Goal: Information Seeking & Learning: Learn about a topic

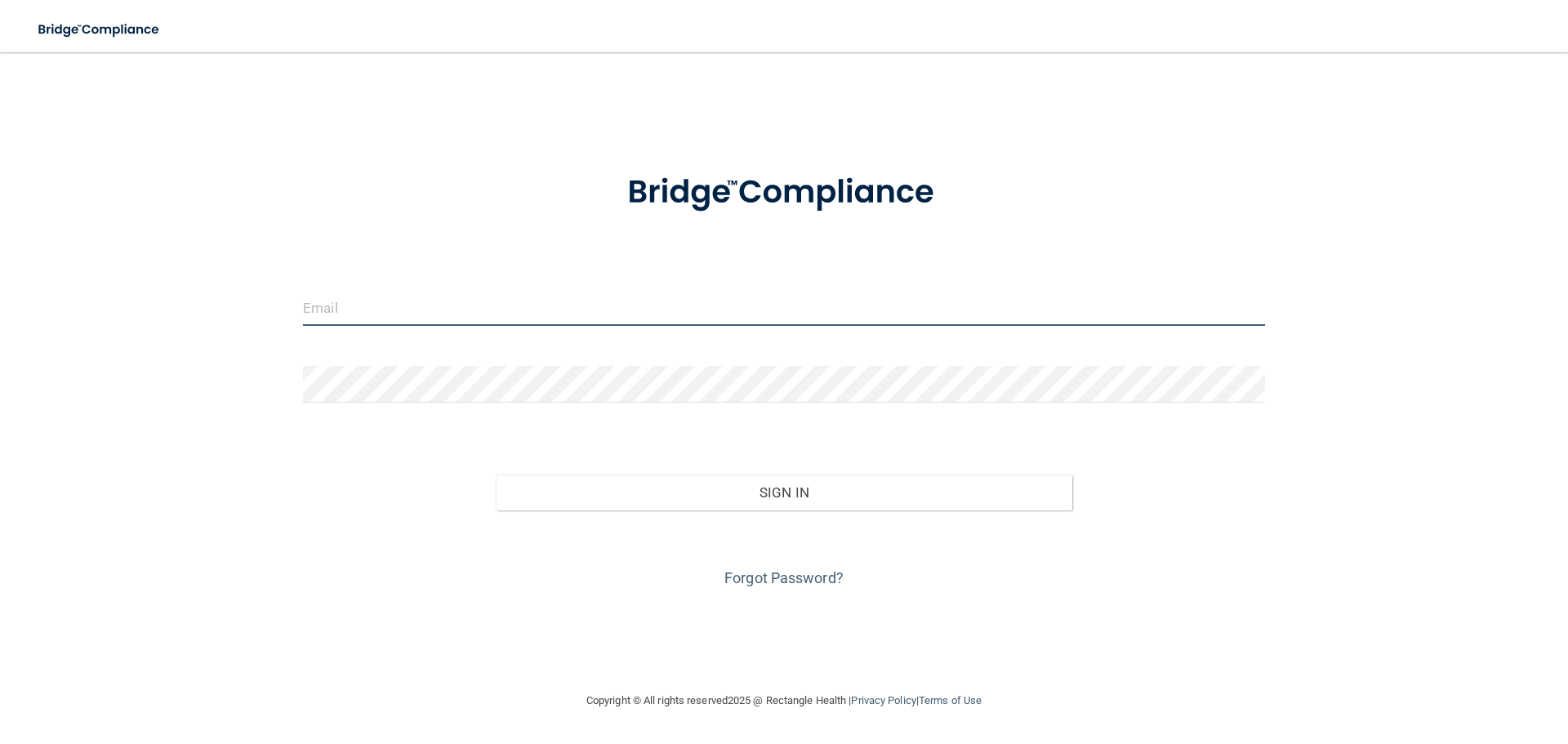
click at [366, 320] on input "email" at bounding box center [784, 308] width 963 height 37
type input "[EMAIL_ADDRESS][DOMAIN_NAME]"
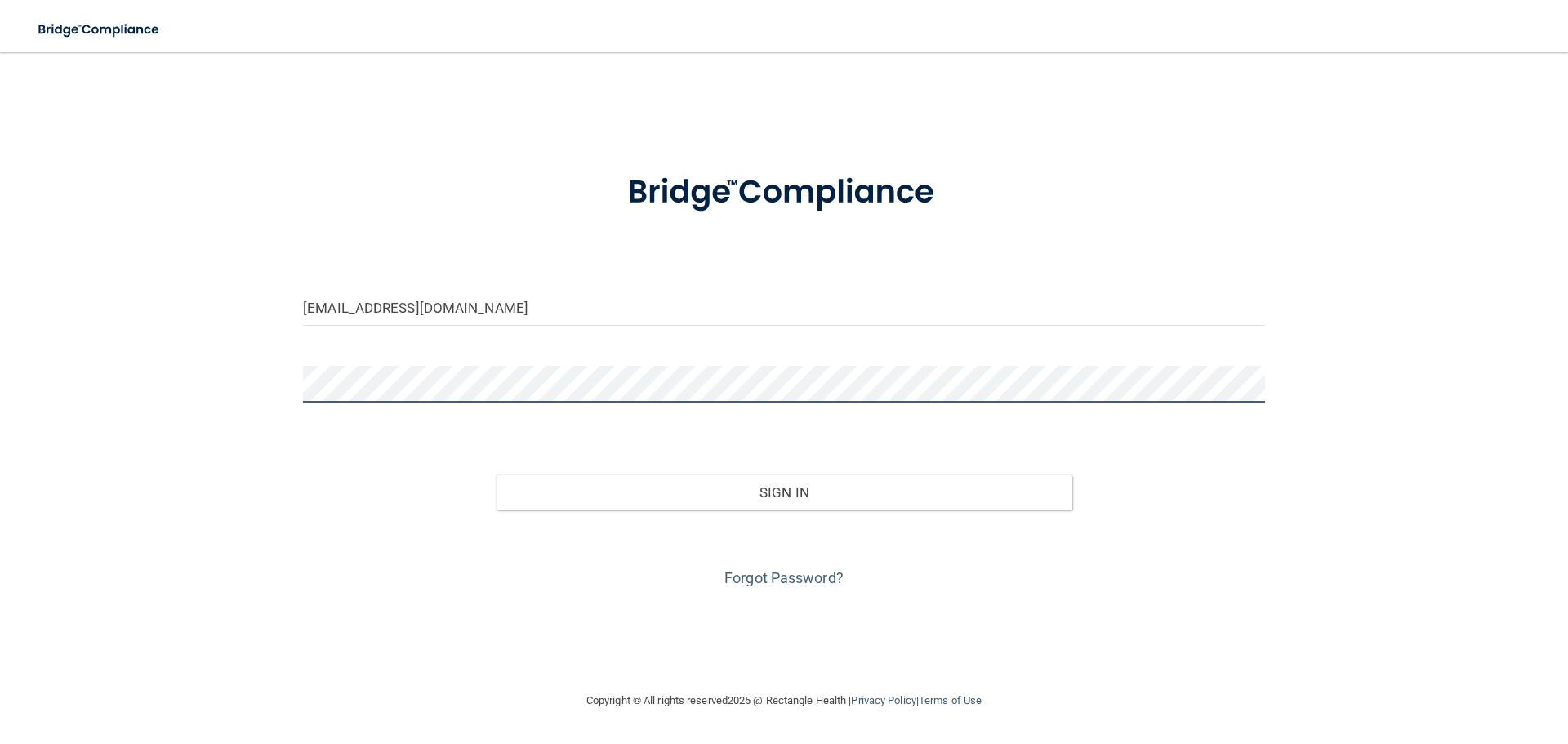
click at [496, 475] on button "Sign In" at bounding box center [784, 493] width 577 height 36
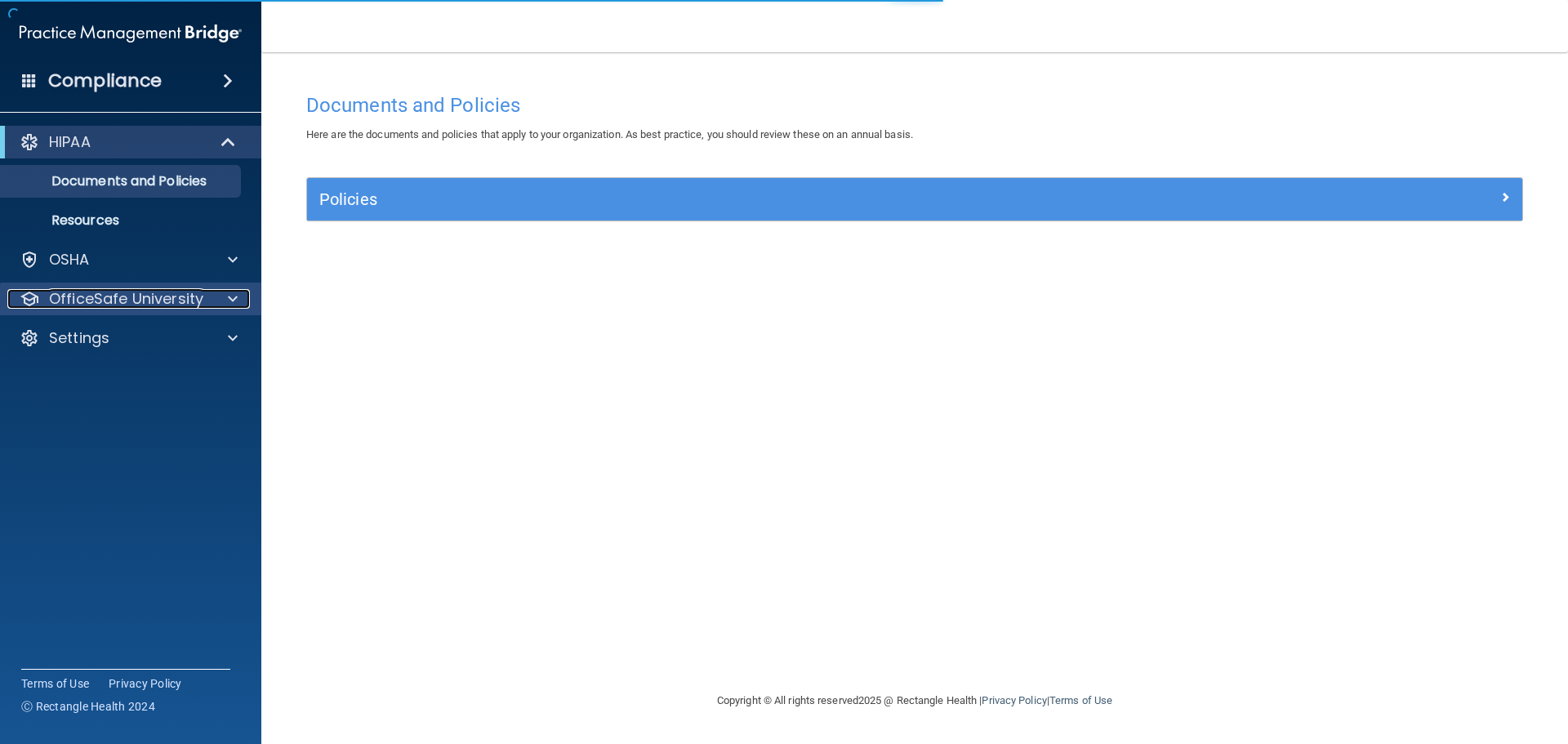
click at [147, 303] on p "OfficeSafe University" at bounding box center [126, 300] width 155 height 20
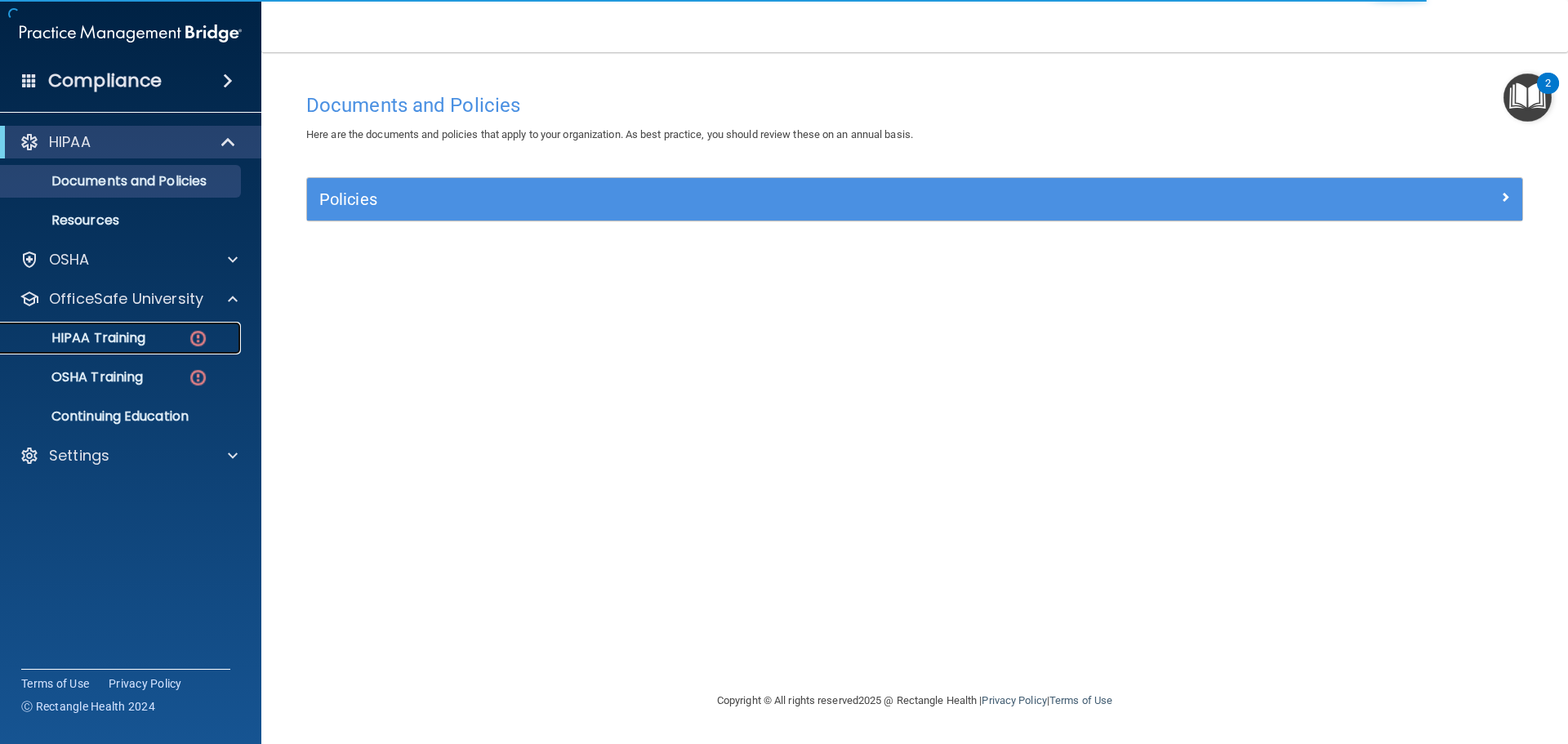
click at [107, 328] on link "HIPAA Training" at bounding box center [112, 339] width 257 height 33
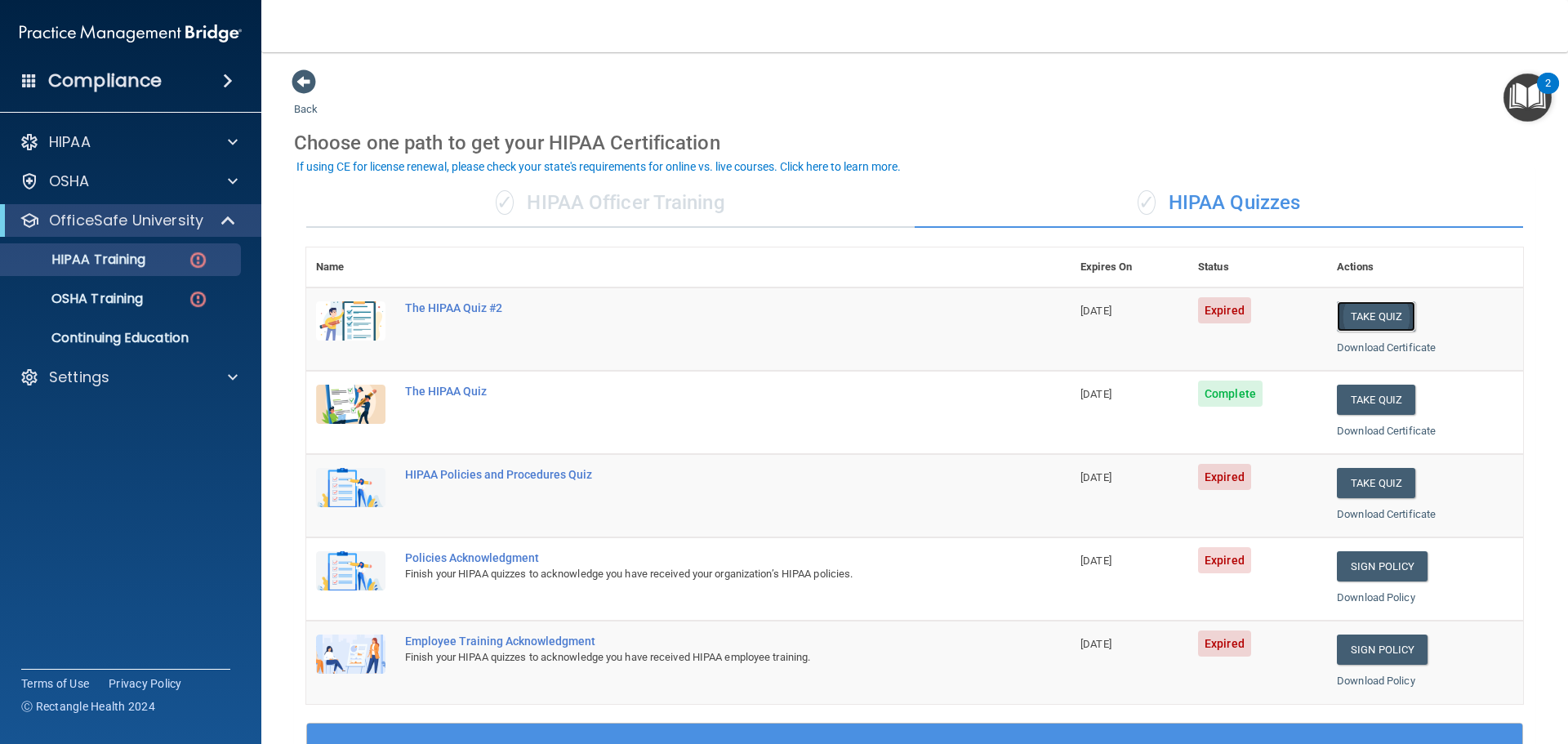
click at [1383, 319] on button "Take Quiz" at bounding box center [1376, 316] width 79 height 30
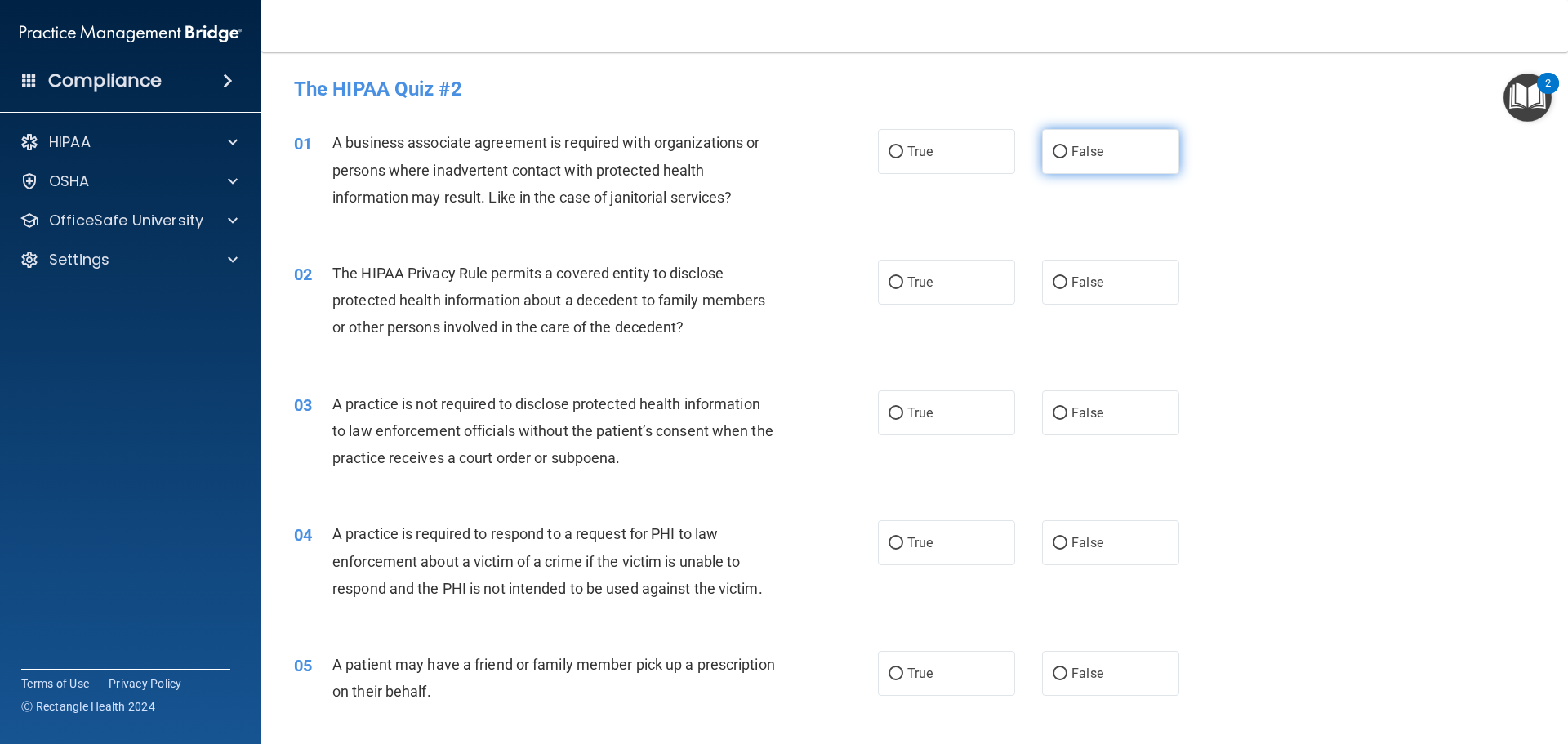
click at [1127, 161] on label "False" at bounding box center [1111, 152] width 138 height 45
click at [1068, 158] on input "False" at bounding box center [1060, 153] width 14 height 13
radio input "true"
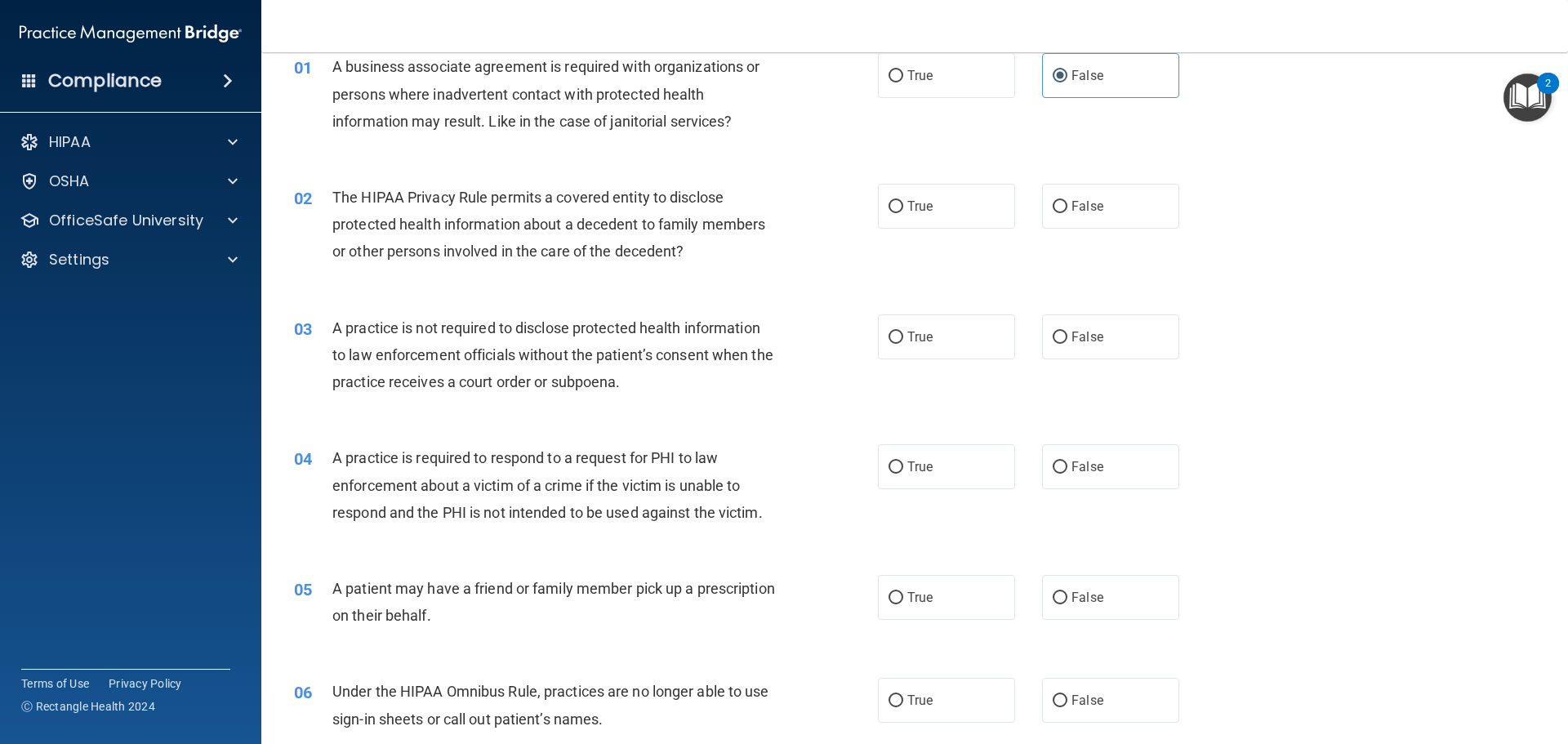
scroll to position [81, 0]
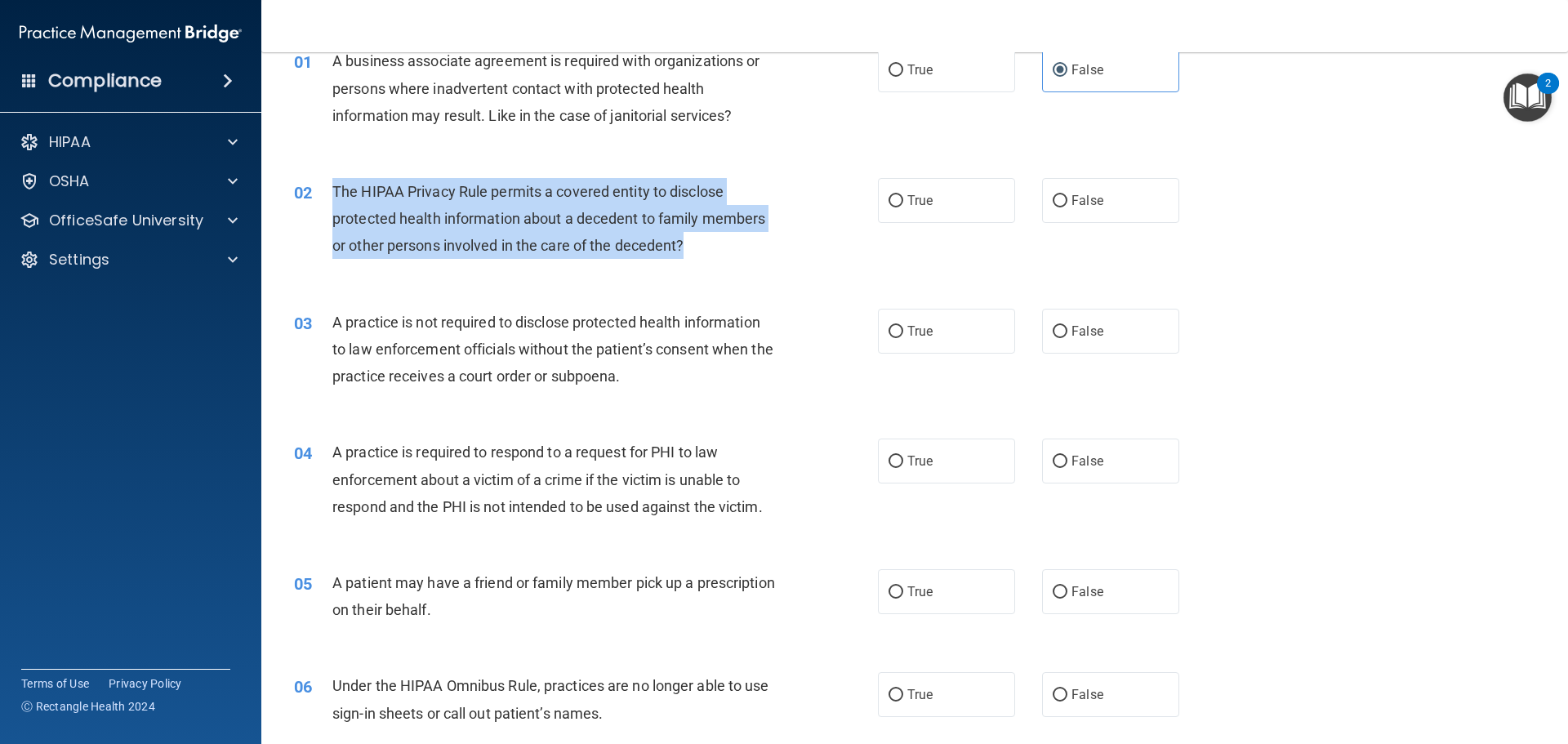
drag, startPoint x: 751, startPoint y: 249, endPoint x: 324, endPoint y: 189, distance: 431.2
click at [324, 189] on div "02 The HIPAA Privacy Rule permits a covered entity to disclose protected health…" at bounding box center [586, 223] width 633 height 90
copy div "The HIPAA Privacy Rule permits a covered entity to disclose protected health in…"
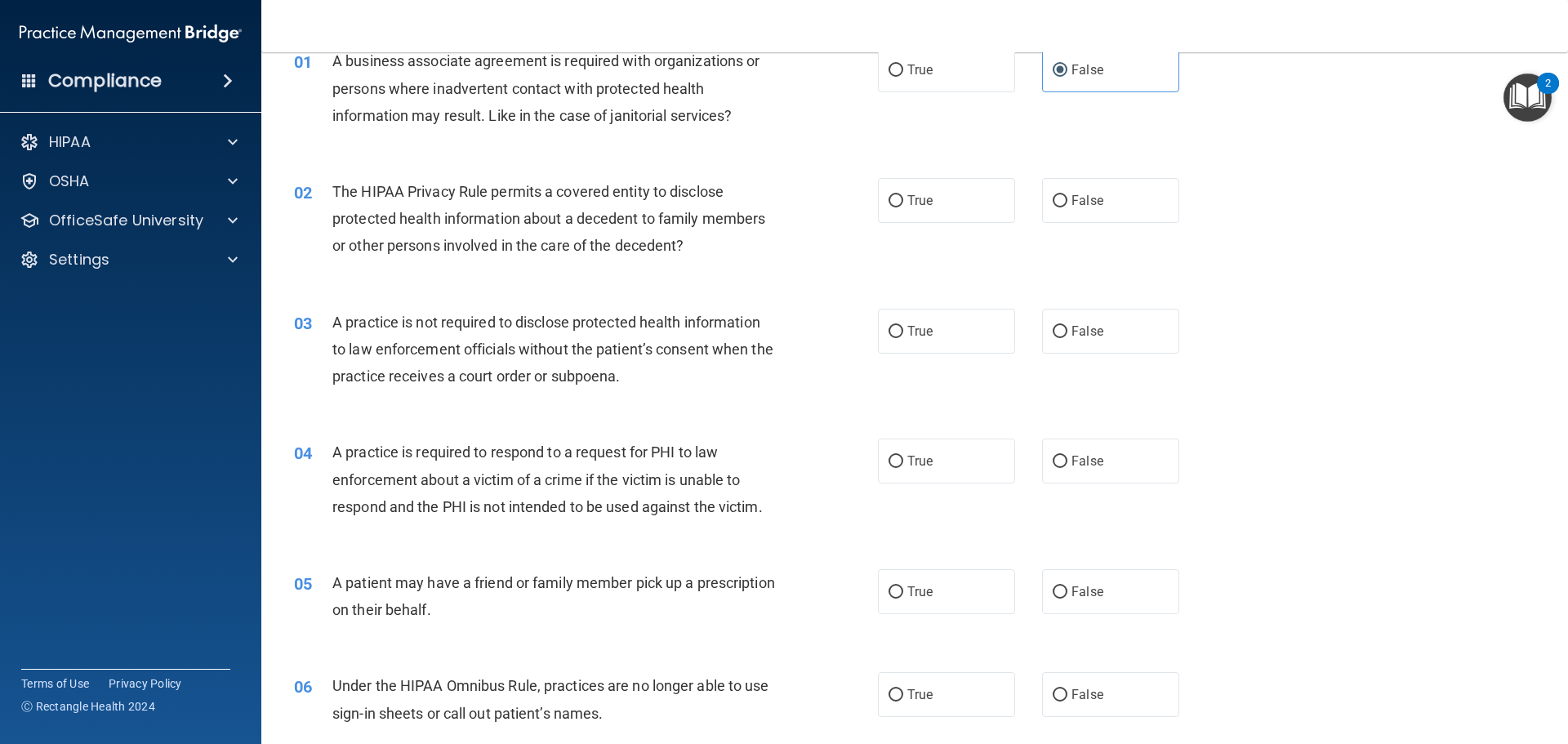
drag, startPoint x: 725, startPoint y: 176, endPoint x: 841, endPoint y: 188, distance: 116.6
click at [731, 176] on div "02 The HIPAA Privacy Rule permits a covered entity to disclose protected health…" at bounding box center [914, 223] width 1266 height 130
click at [923, 202] on span "True" at bounding box center [920, 200] width 25 height 15
click at [904, 202] on input "True" at bounding box center [896, 202] width 14 height 13
radio input "true"
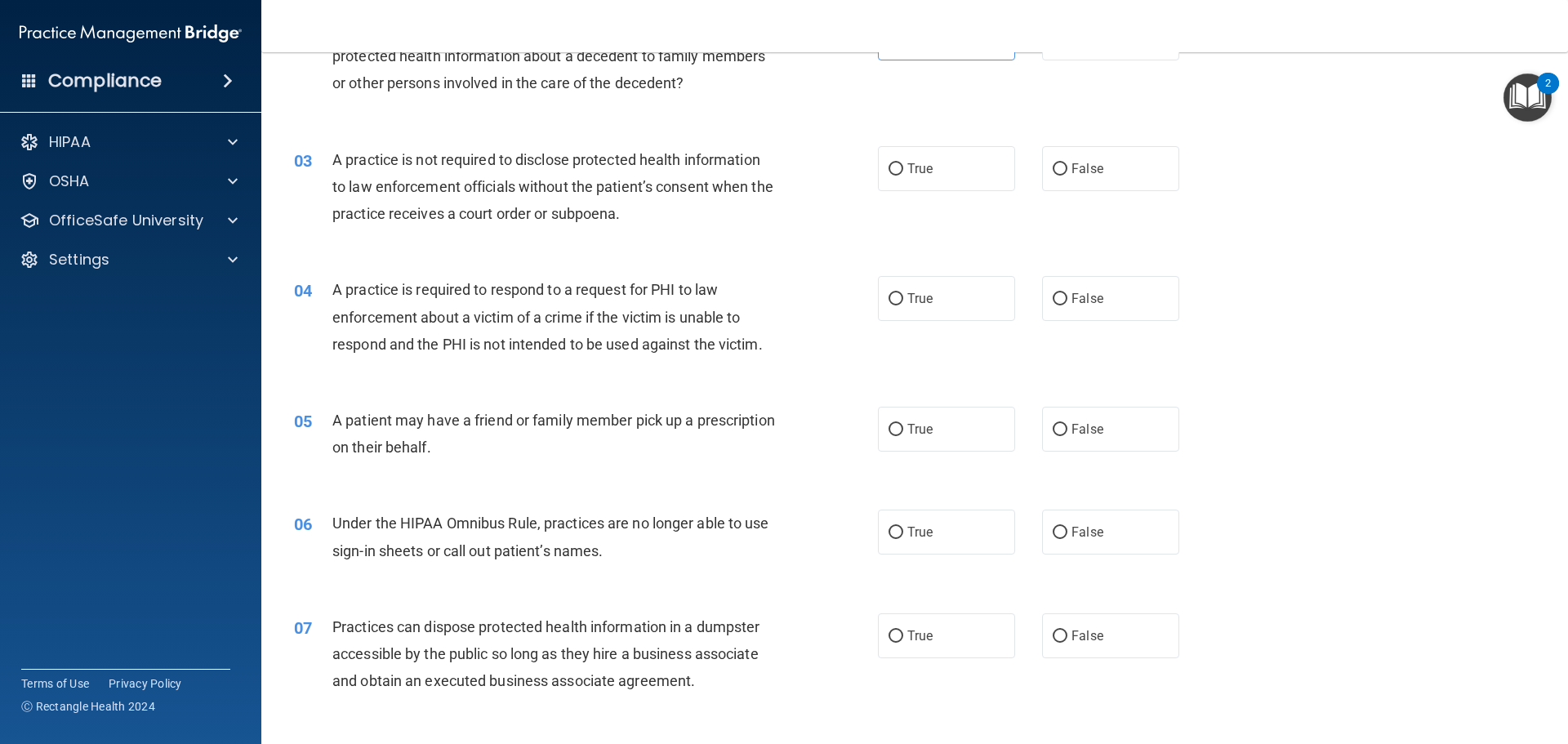
scroll to position [245, 0]
click at [908, 169] on span "True" at bounding box center [920, 167] width 25 height 15
click at [904, 169] on input "True" at bounding box center [896, 169] width 14 height 13
radio input "true"
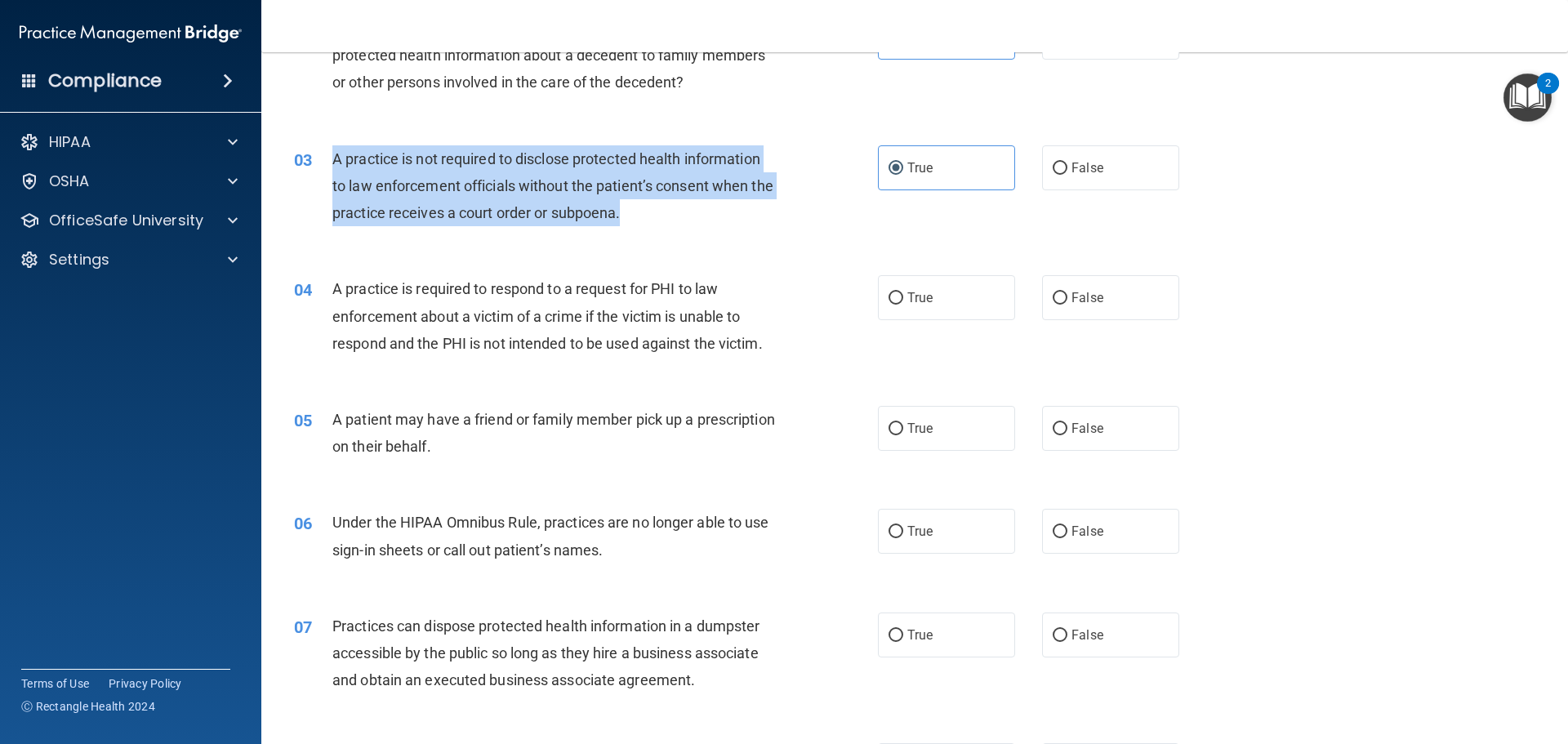
drag, startPoint x: 718, startPoint y: 214, endPoint x: 323, endPoint y: 155, distance: 399.4
click at [323, 155] on div "03 A practice is not required to disclose protected health information to law e…" at bounding box center [586, 190] width 633 height 90
copy div "A practice is not required to disclose protected health information to law enfo…"
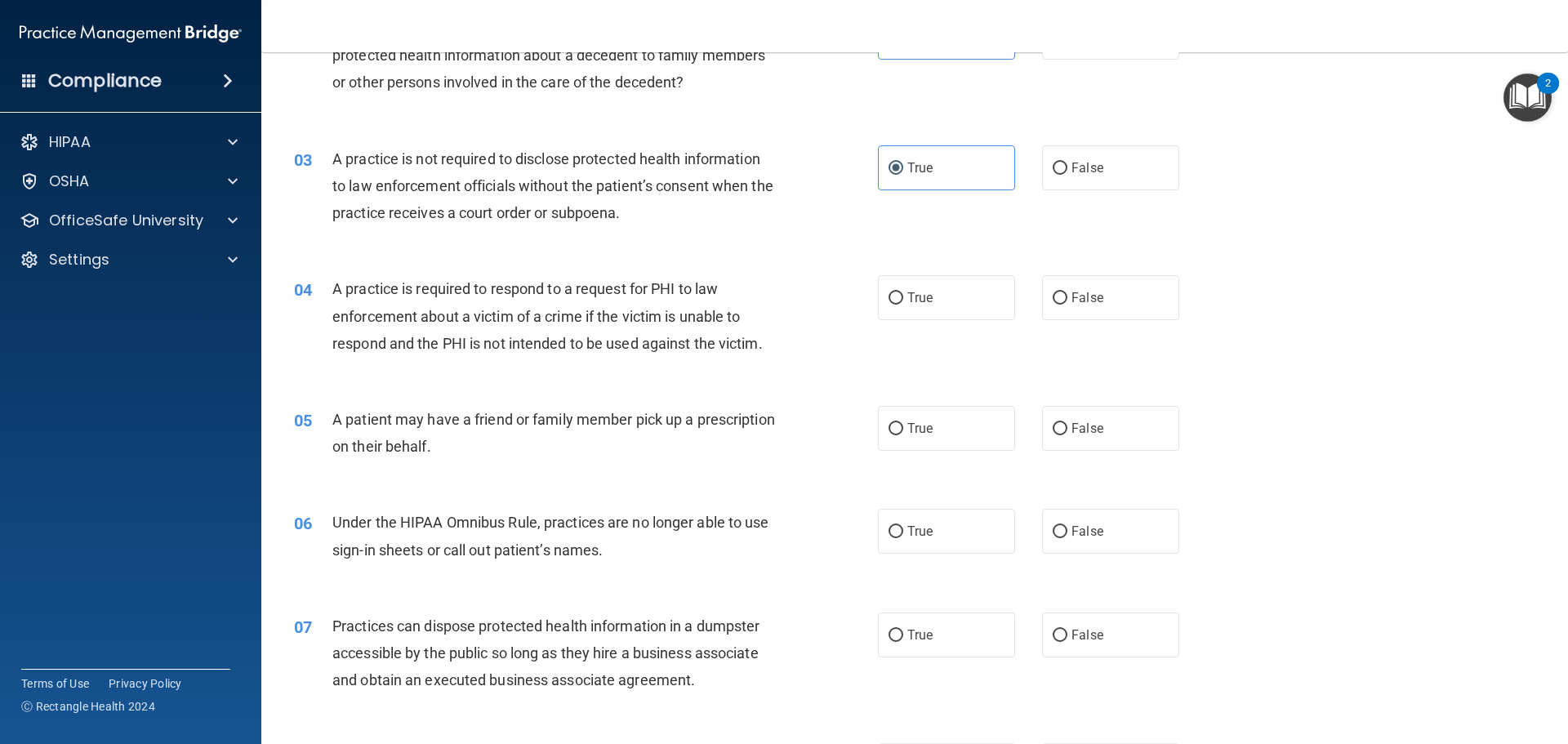
drag, startPoint x: 1036, startPoint y: 164, endPoint x: 1030, endPoint y: 174, distance: 11.7
click at [1042, 164] on label "False" at bounding box center [1111, 168] width 138 height 45
click at [1053, 164] on input "False" at bounding box center [1060, 169] width 14 height 13
radio input "true"
radio input "false"
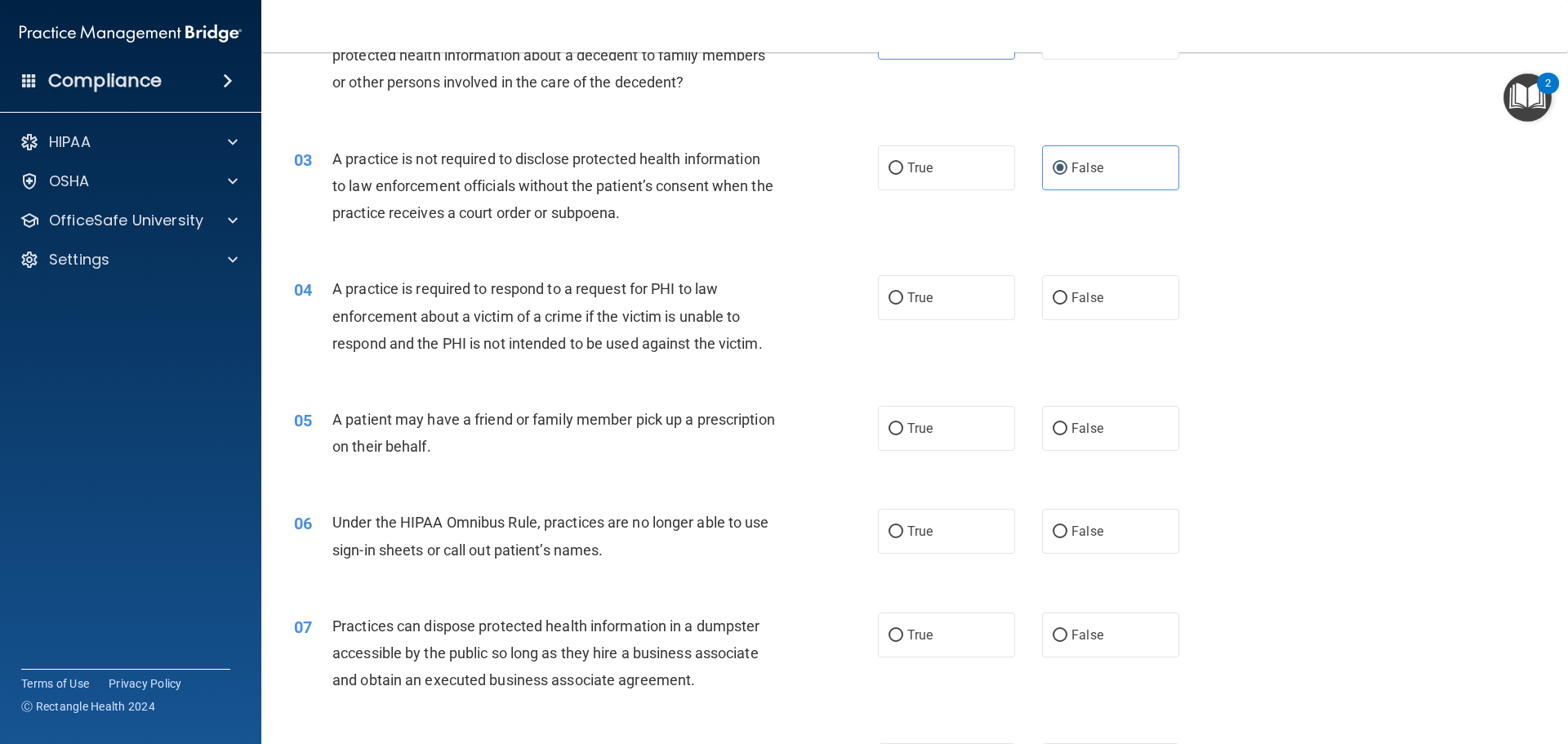
click at [789, 190] on div "03 A practice is not required to disclose protected health information to law e…" at bounding box center [586, 190] width 633 height 90
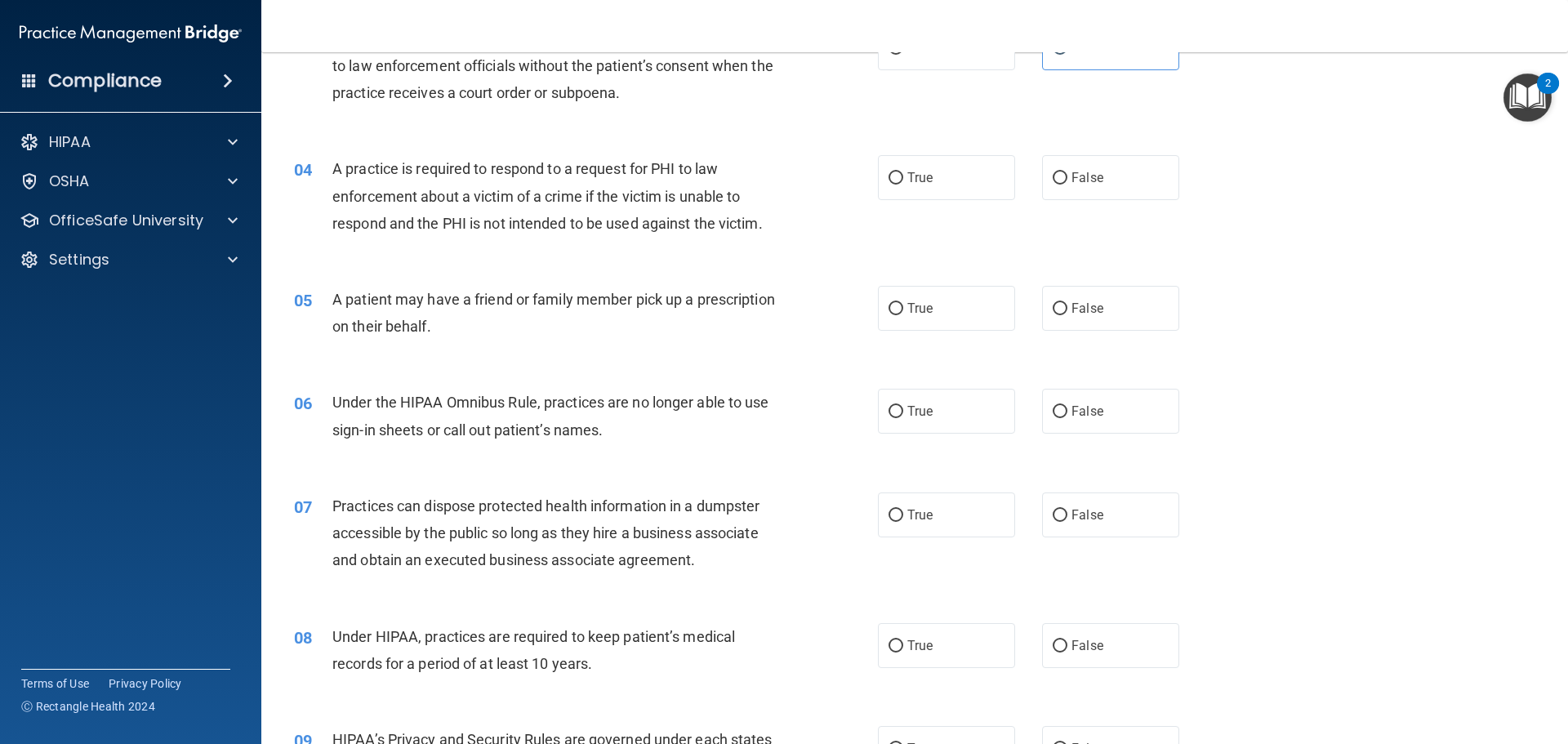
scroll to position [408, 0]
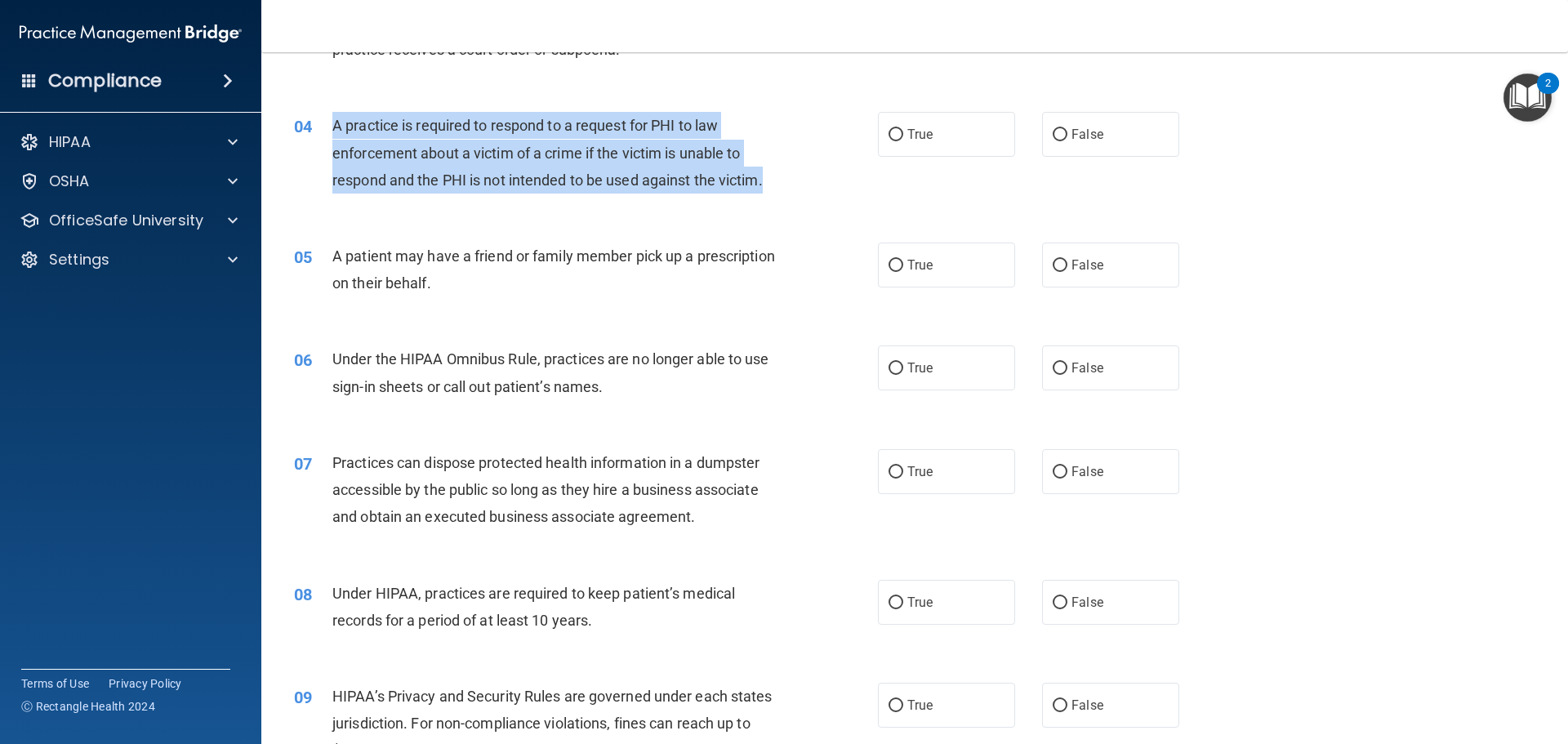
drag, startPoint x: 812, startPoint y: 186, endPoint x: 327, endPoint y: 125, distance: 488.8
click at [327, 125] on div "04 A practice is required to respond to a request for PHI to law enforcement ab…" at bounding box center [586, 157] width 633 height 90
copy div "A practice is required to respond to a request for PHI to law enforcement about…"
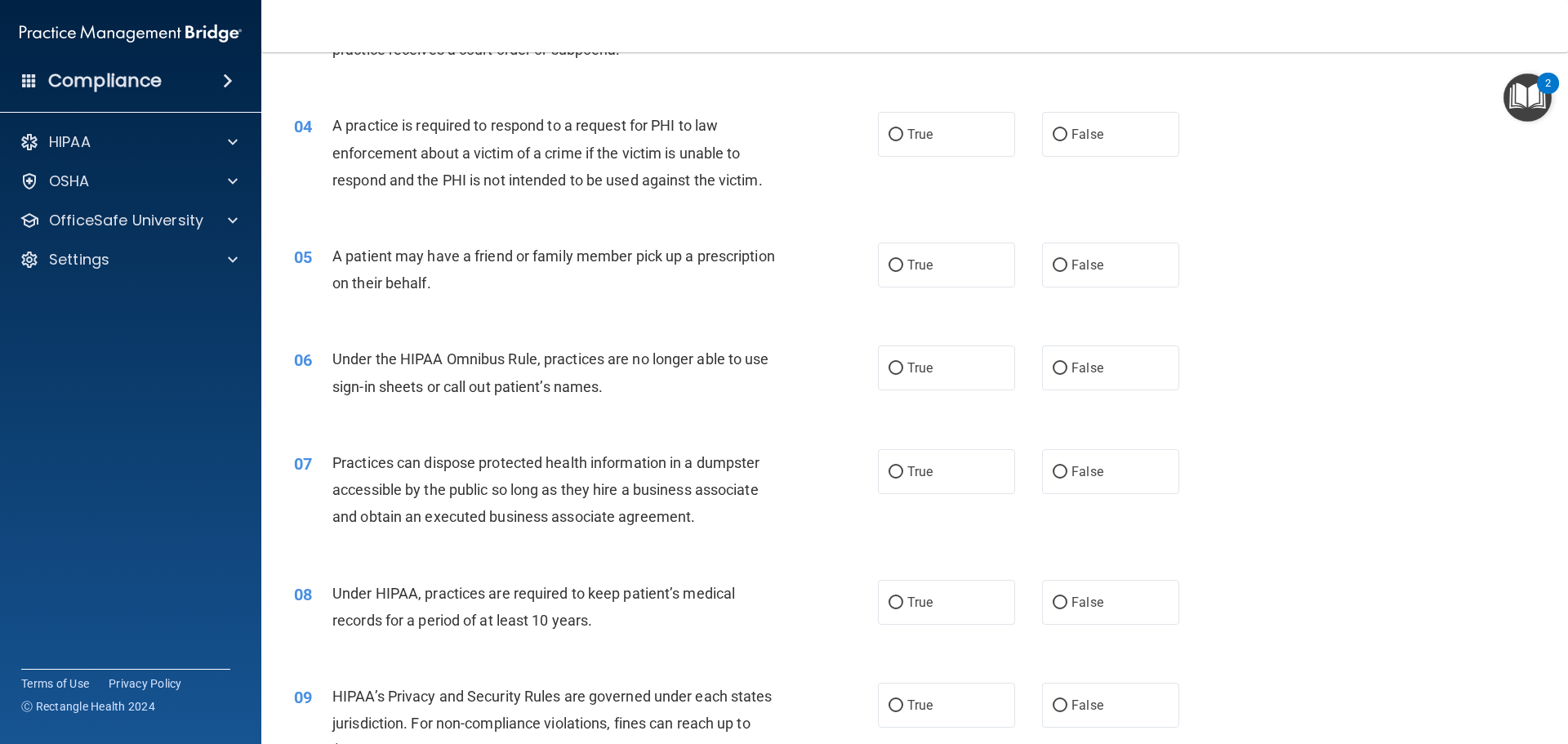
drag, startPoint x: 624, startPoint y: 208, endPoint x: 637, endPoint y: 200, distance: 15.3
click at [635, 203] on div "04 A practice is required to respond to a request for PHI to law enforcement ab…" at bounding box center [914, 157] width 1266 height 130
click at [908, 128] on span "True" at bounding box center [920, 134] width 25 height 15
click at [904, 129] on input "True" at bounding box center [896, 136] width 14 height 13
radio input "true"
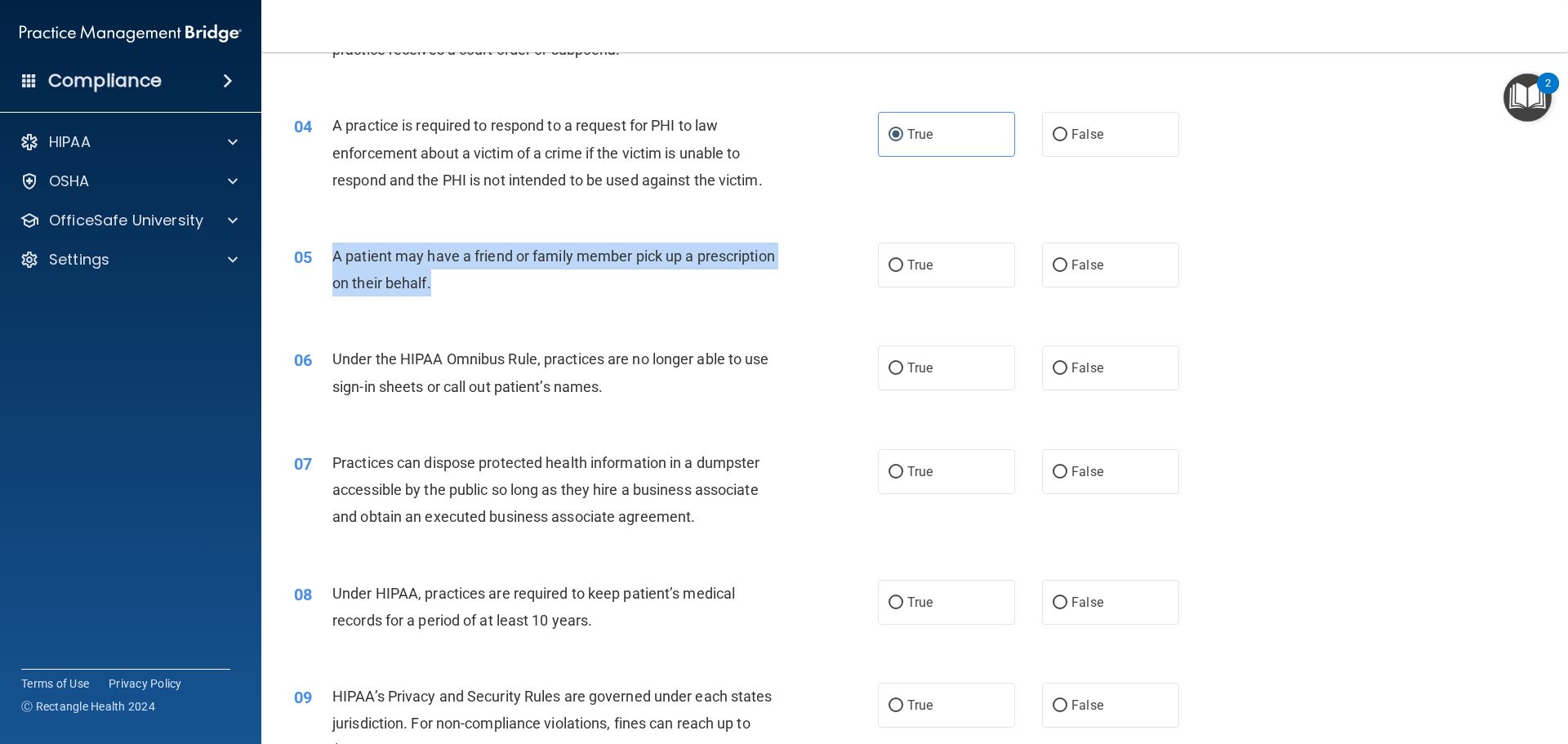
drag, startPoint x: 594, startPoint y: 287, endPoint x: 324, endPoint y: 260, distance: 271.3
click at [324, 260] on div "05 A patient may have a friend or family member pick up a prescription on their…" at bounding box center [586, 273] width 633 height 62
copy div "A patient may have a friend or family member pick up a prescription on their be…"
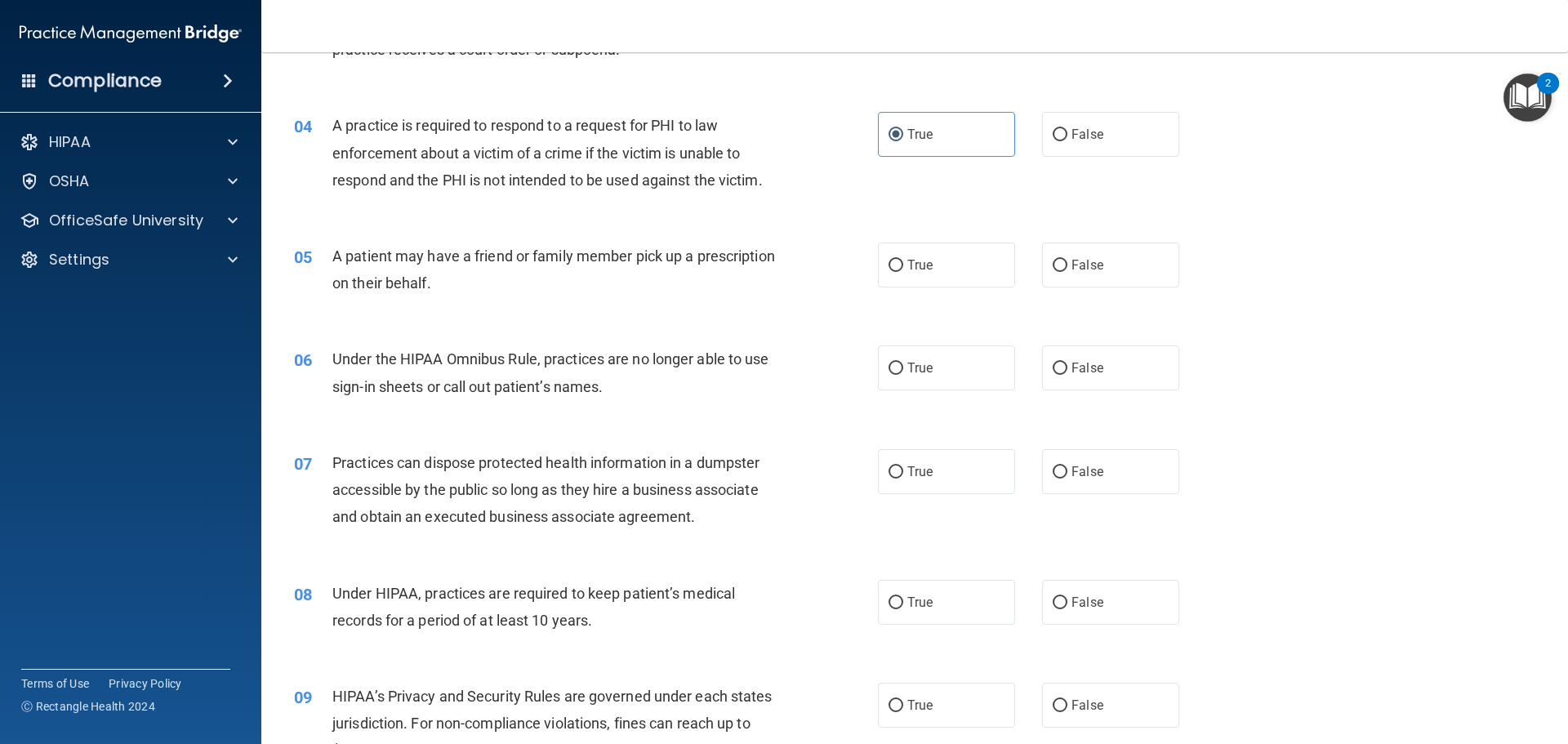
drag, startPoint x: 946, startPoint y: 269, endPoint x: 780, endPoint y: 265, distance: 166.0
click at [945, 269] on label "True" at bounding box center [947, 265] width 138 height 45
click at [904, 269] on input "True" at bounding box center [896, 266] width 14 height 13
radio input "true"
click at [780, 265] on div "A patient may have a friend or family member pick up a prescription on their be…" at bounding box center [560, 270] width 457 height 54
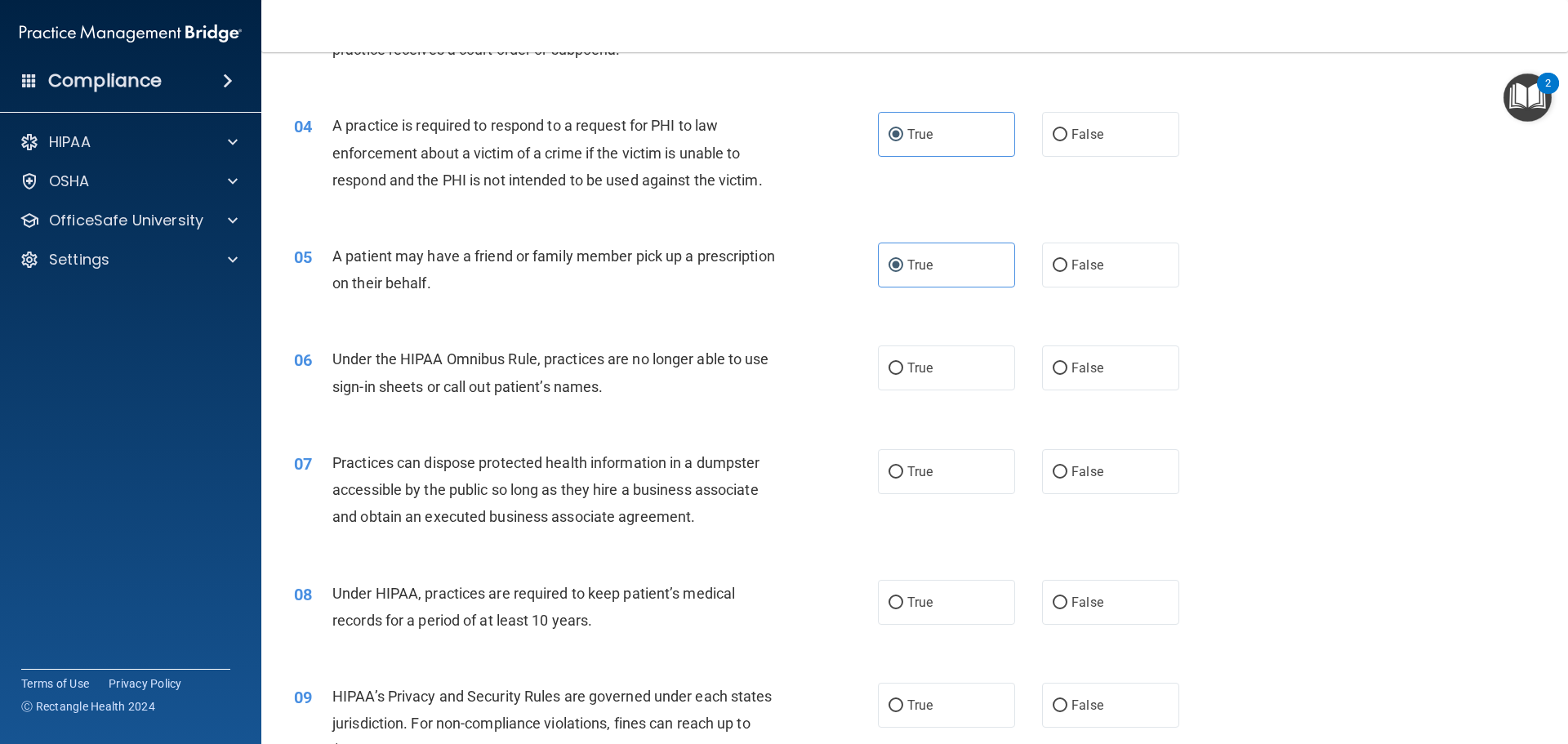
click at [782, 248] on div "A patient may have a friend or family member pick up a prescription on their be…" at bounding box center [560, 270] width 457 height 54
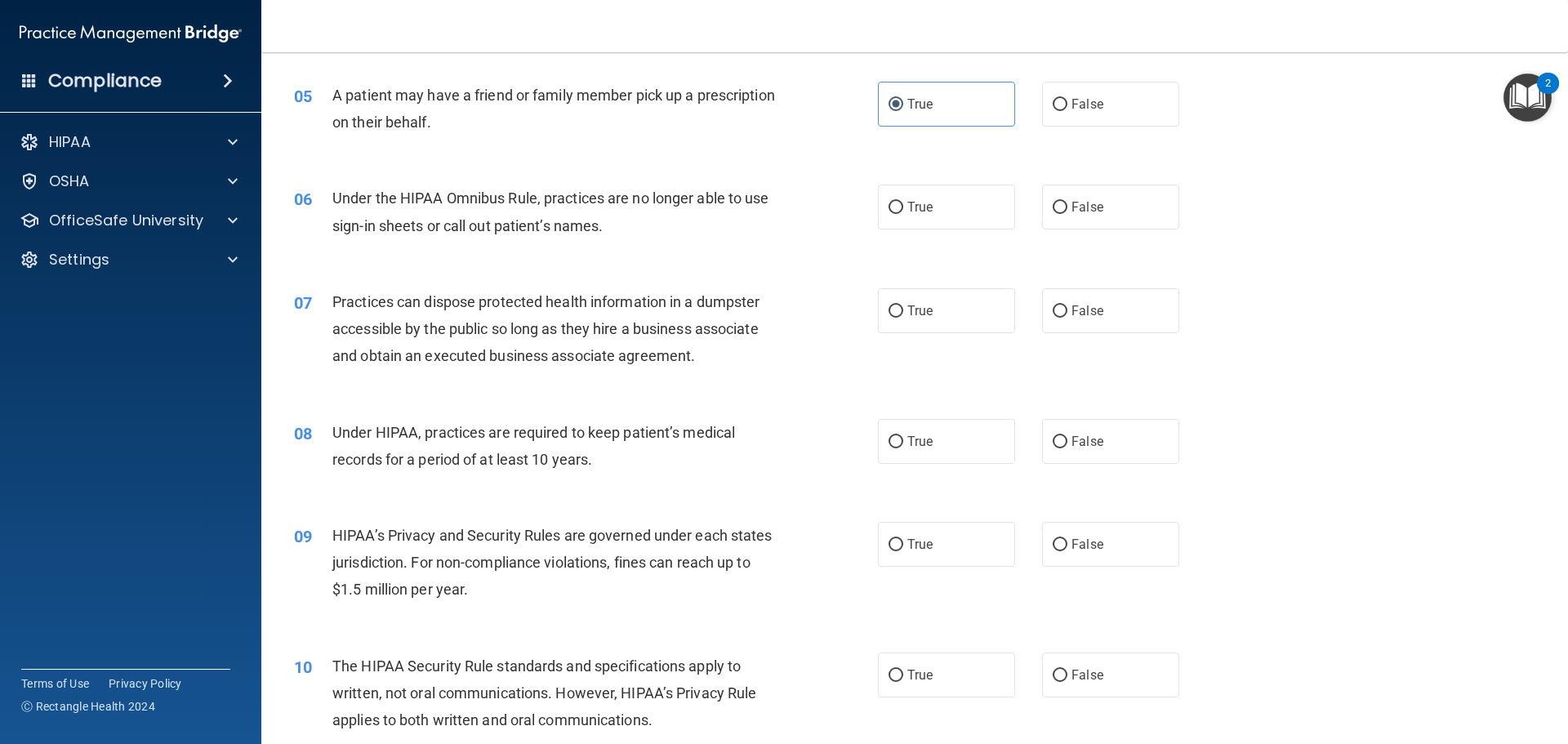
scroll to position [572, 0]
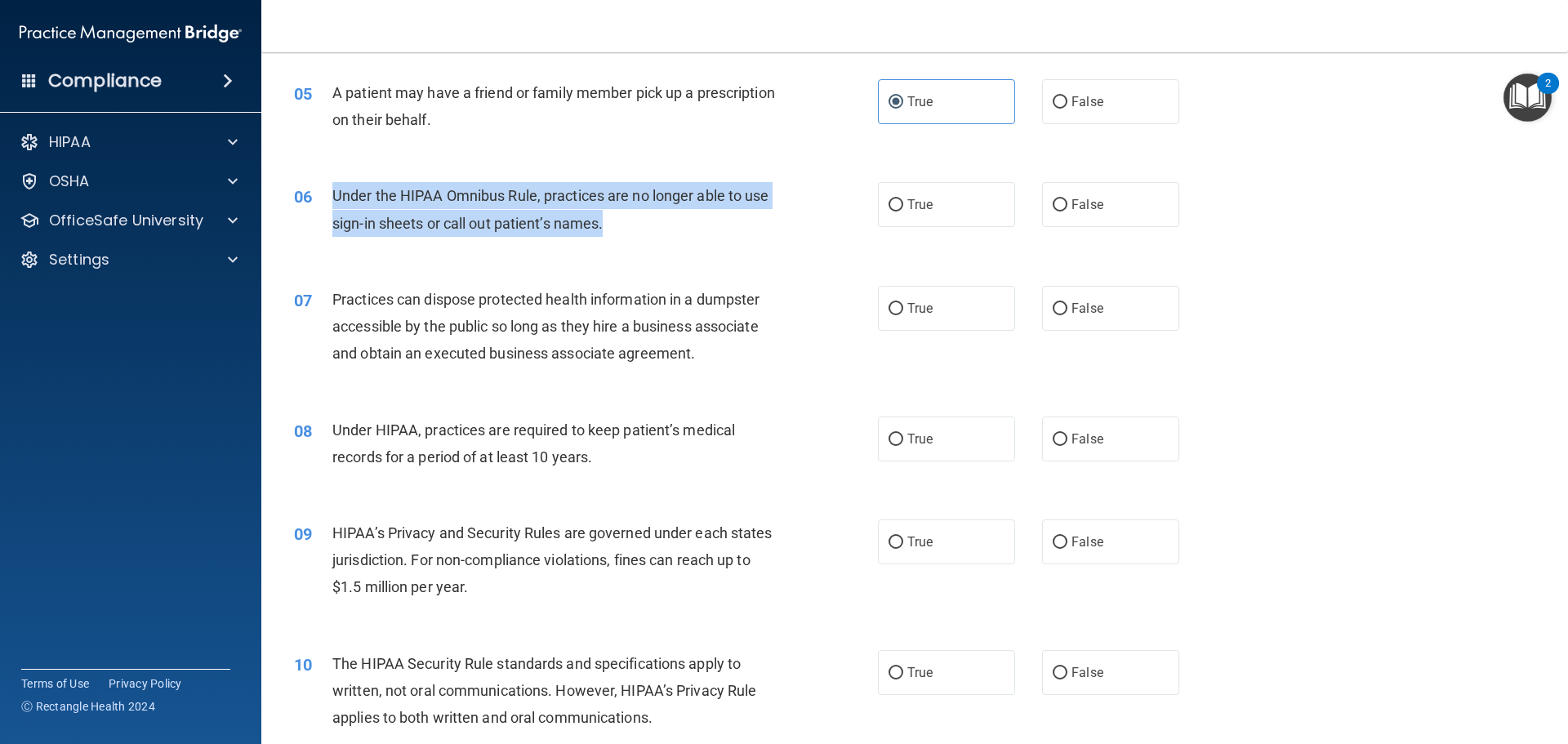
drag, startPoint x: 669, startPoint y: 230, endPoint x: 309, endPoint y: 191, distance: 362.1
click at [309, 191] on div "06 Under the HIPAA Omnibus Rule, practices are no longer able to use sign-in sh…" at bounding box center [586, 213] width 633 height 62
copy div "Under the HIPAA Omnibus Rule, practices are no longer able to use sign-in sheet…"
click at [1088, 182] on div "06 Under the HIPAA Omnibus Rule, practices are no longer able to use sign-in sh…" at bounding box center [914, 214] width 1266 height 103
click at [1023, 208] on div "True False" at bounding box center [1043, 205] width 329 height 45
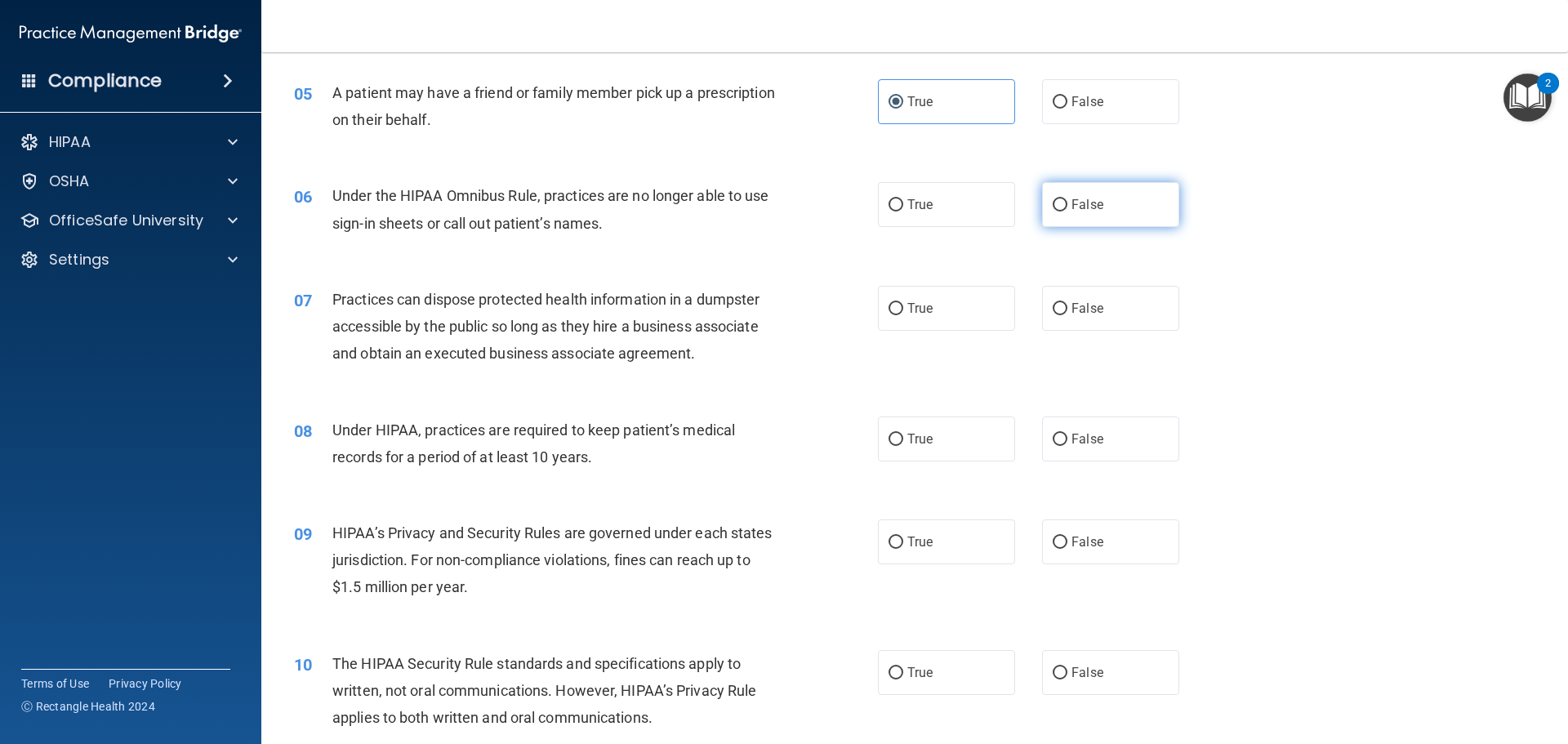
drag, startPoint x: 1167, startPoint y: 211, endPoint x: 1157, endPoint y: 208, distance: 10.4
click at [1164, 210] on label "False" at bounding box center [1111, 205] width 138 height 45
click at [1068, 210] on input "False" at bounding box center [1060, 205] width 14 height 13
radio input "true"
click at [832, 224] on div "06 Under the HIPAA Omnibus Rule, practices are no longer able to use sign-in sh…" at bounding box center [586, 213] width 633 height 62
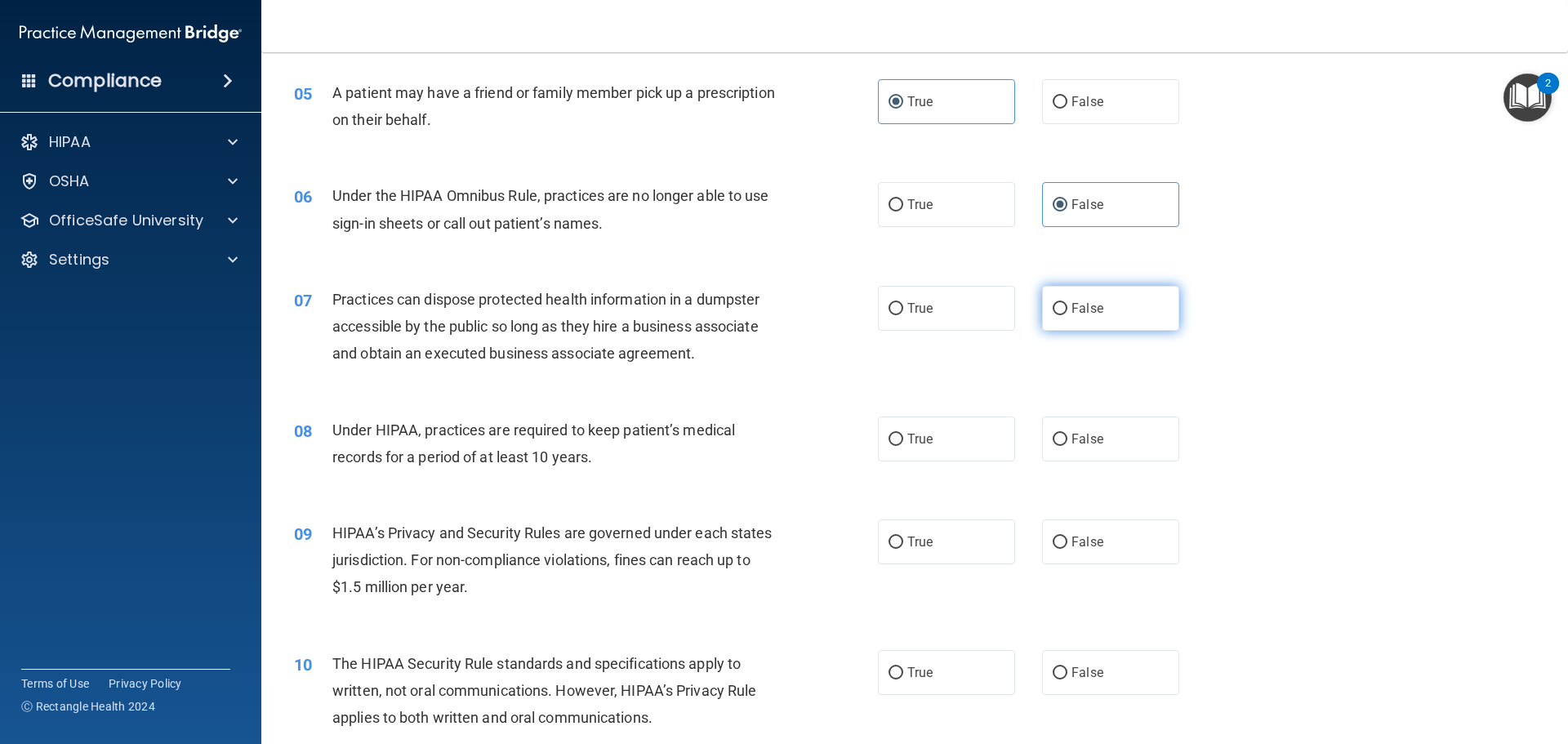
click at [1084, 313] on span "False" at bounding box center [1088, 308] width 32 height 15
click at [1068, 313] on input "False" at bounding box center [1060, 310] width 14 height 13
radio input "true"
drag, startPoint x: 770, startPoint y: 351, endPoint x: 701, endPoint y: 362, distance: 69.9
click at [701, 362] on div "Practices can dispose protected health information in a dumpster accessible by …" at bounding box center [560, 327] width 457 height 81
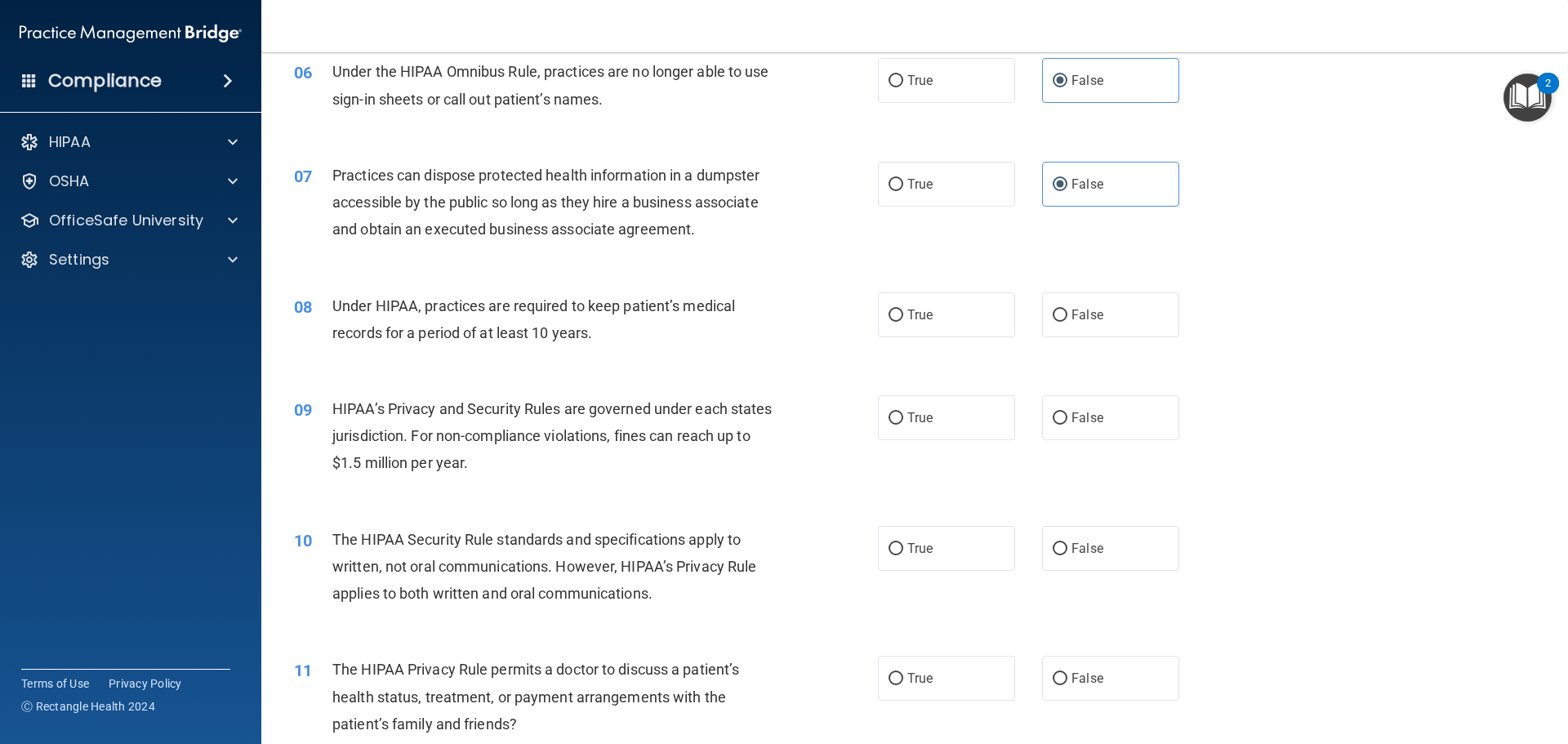
scroll to position [736, 0]
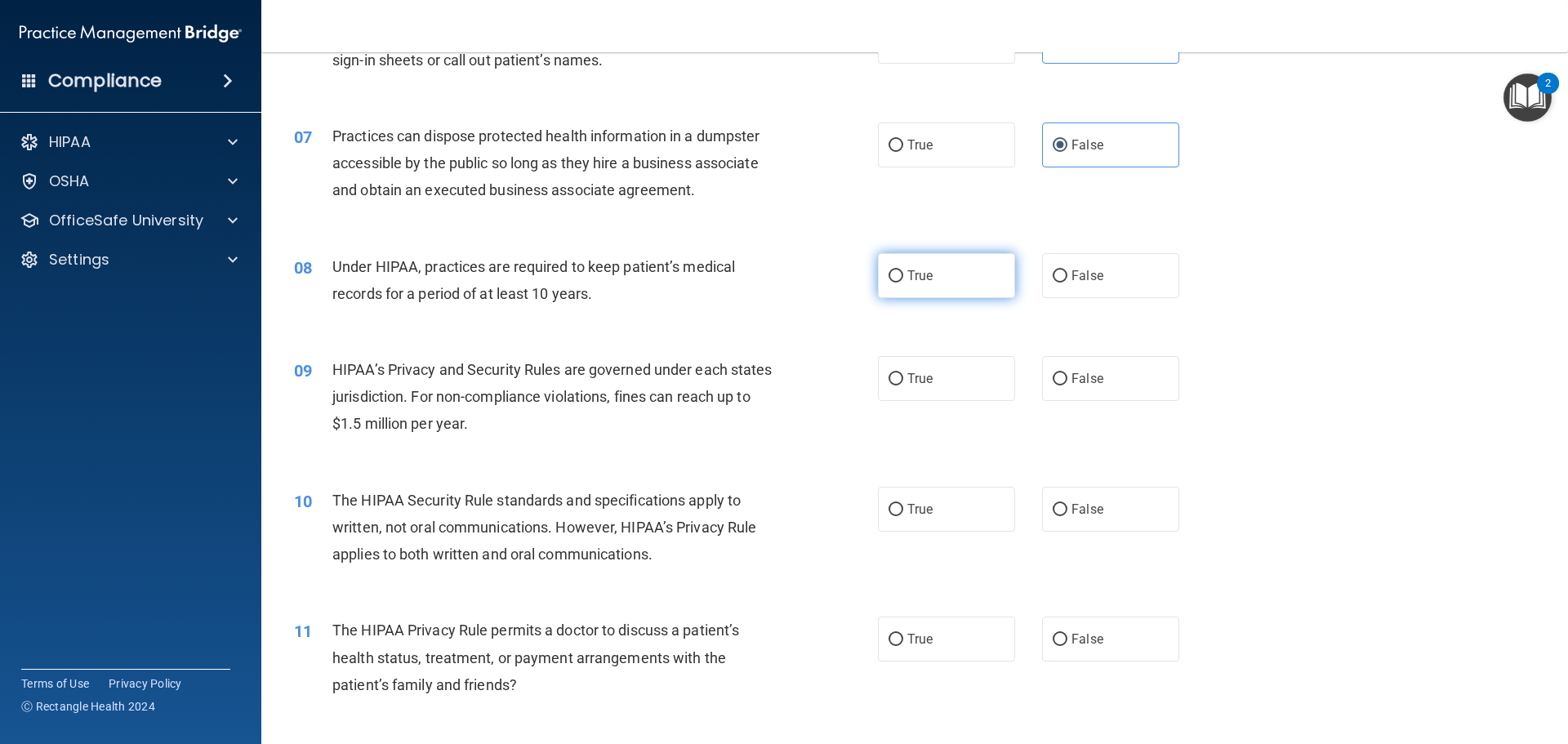
click at [908, 270] on span "True" at bounding box center [920, 275] width 25 height 15
click at [904, 271] on input "True" at bounding box center [896, 277] width 14 height 13
radio input "true"
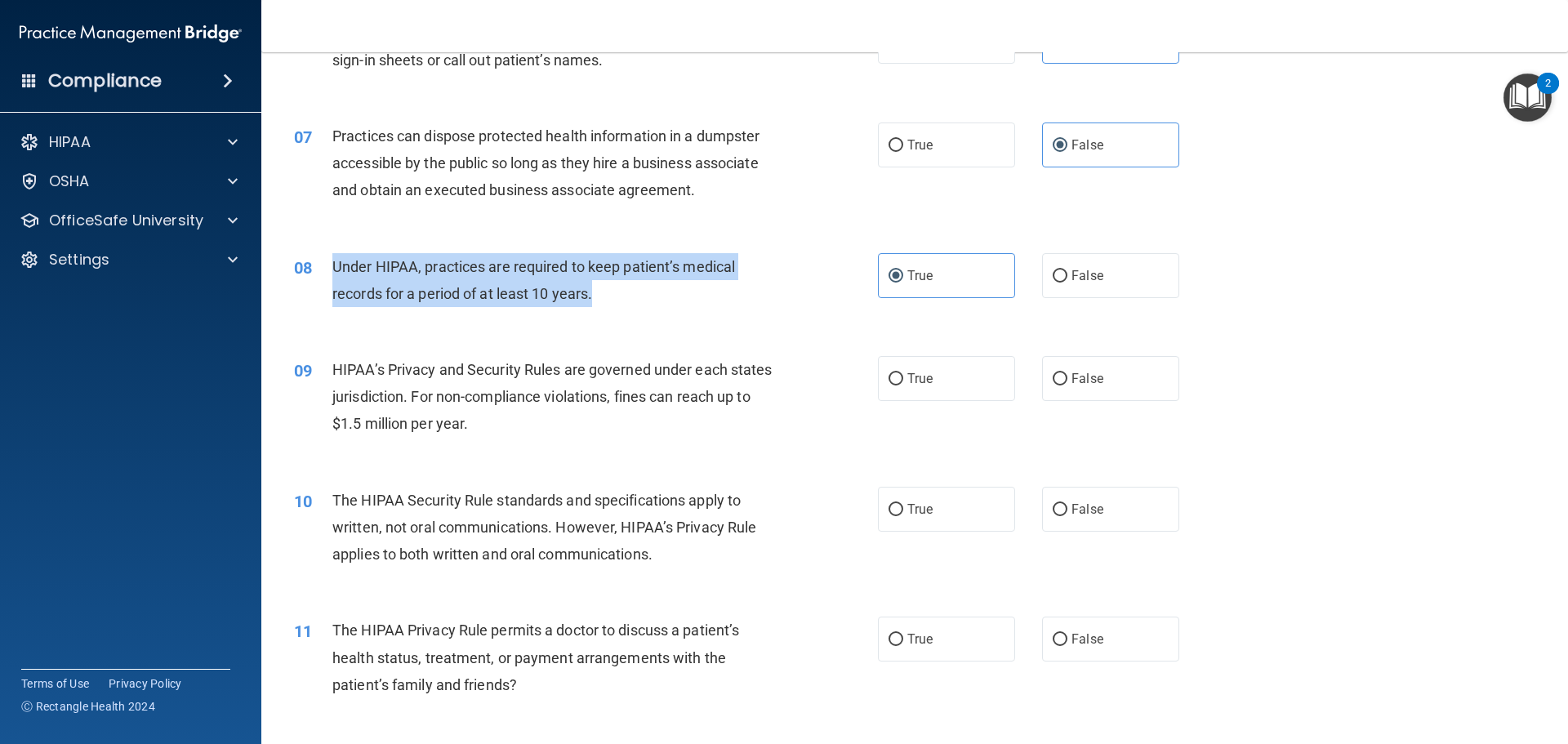
drag, startPoint x: 754, startPoint y: 294, endPoint x: 328, endPoint y: 258, distance: 427.5
click at [328, 258] on div "08 Under HIPAA, practices are required to keep patient’s medical records for a …" at bounding box center [586, 284] width 633 height 62
copy div "Under HIPAA, practices are required to keep patient’s medical records for a per…"
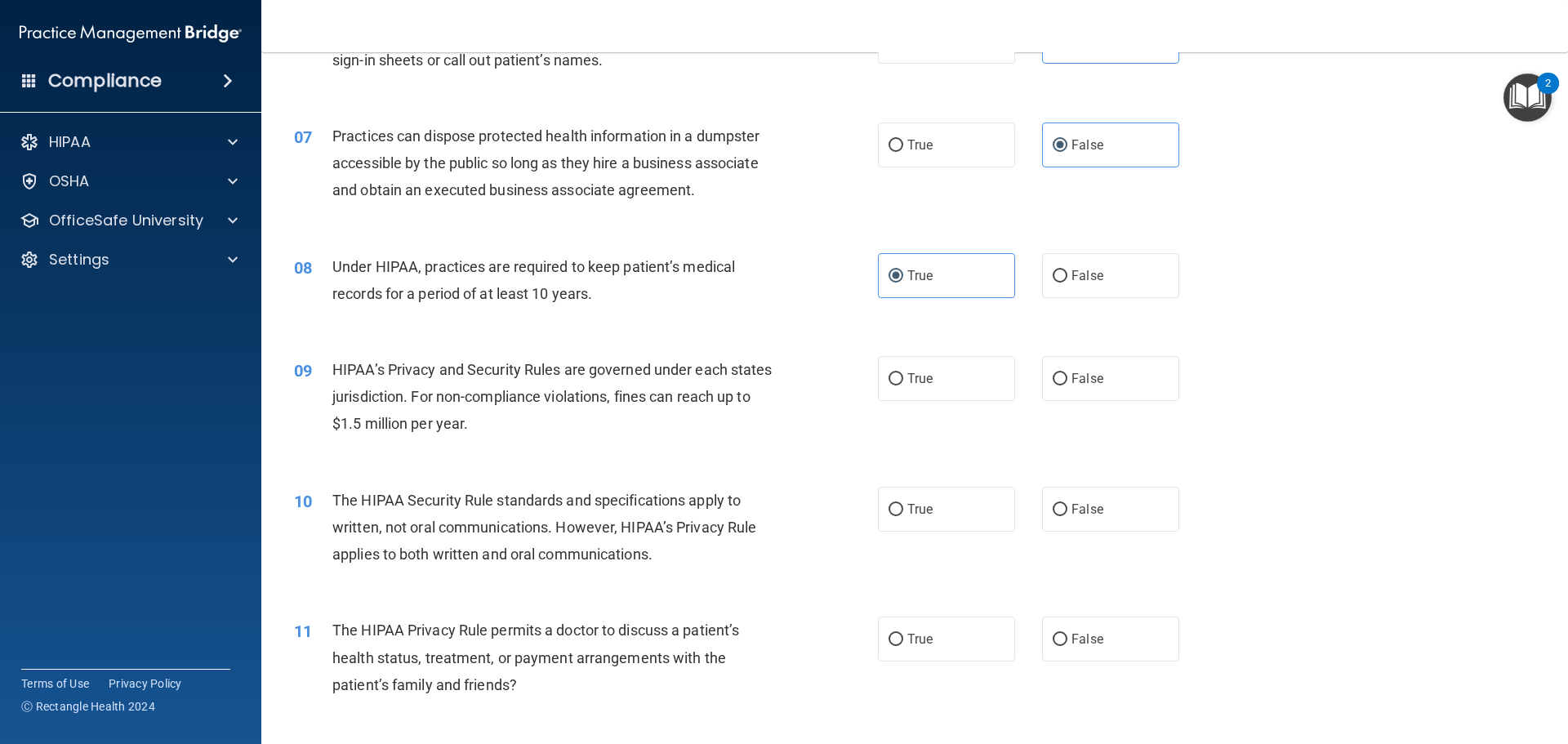
drag, startPoint x: 727, startPoint y: 338, endPoint x: 727, endPoint y: 328, distance: 10.0
click at [727, 336] on div "09 HIPAA’s Privacy and Security Rules are governed under each states jurisdicti…" at bounding box center [914, 401] width 1266 height 130
click at [954, 376] on label "True" at bounding box center [947, 379] width 138 height 45
click at [904, 376] on input "True" at bounding box center [896, 380] width 14 height 13
radio input "true"
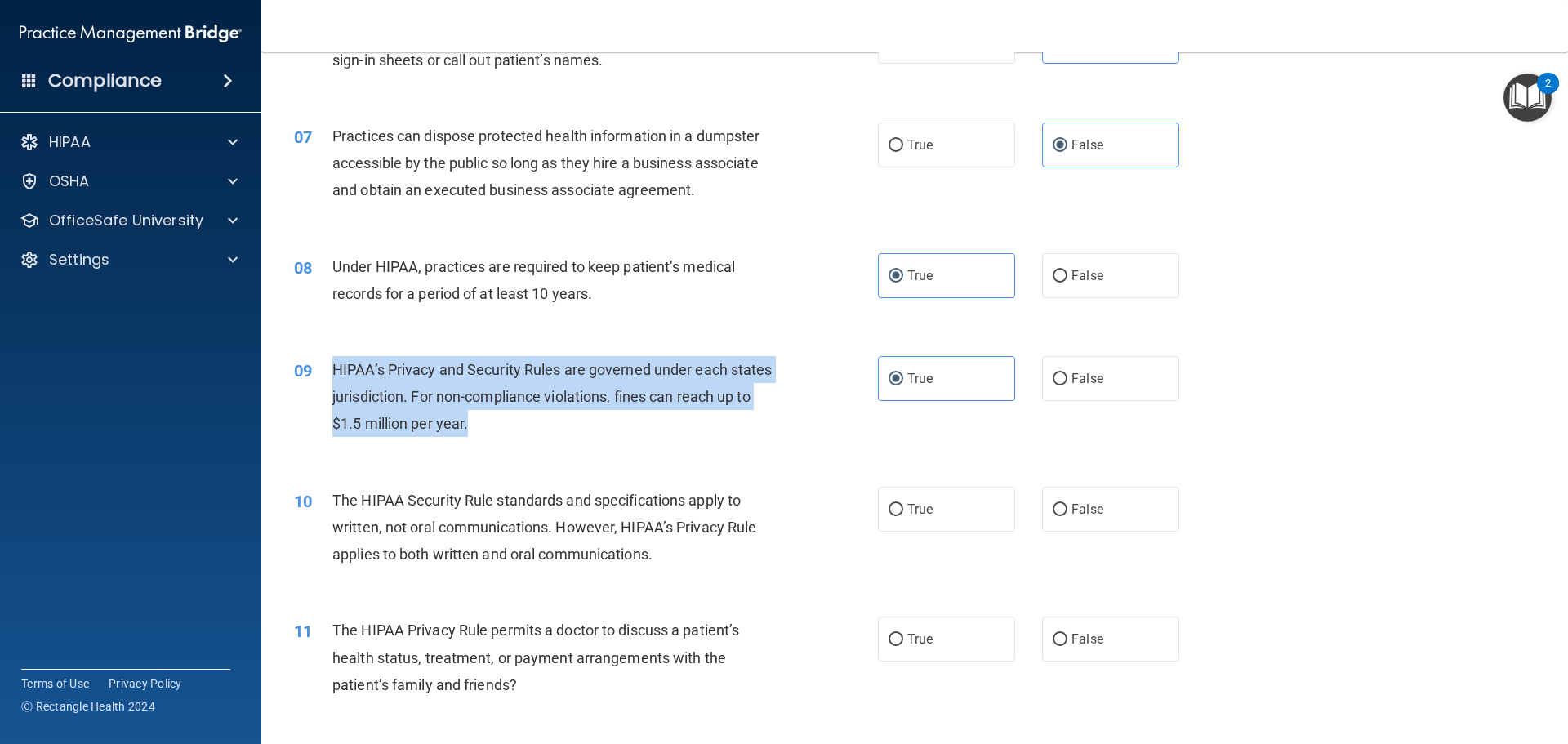
drag, startPoint x: 636, startPoint y: 432, endPoint x: 328, endPoint y: 370, distance: 314.2
click at [328, 370] on div "09 HIPAA’s Privacy and Security Rules are governed under each states jurisdicti…" at bounding box center [586, 401] width 633 height 90
copy div "HIPAA’s Privacy and Security Rules are governed under each states jurisdiction.…"
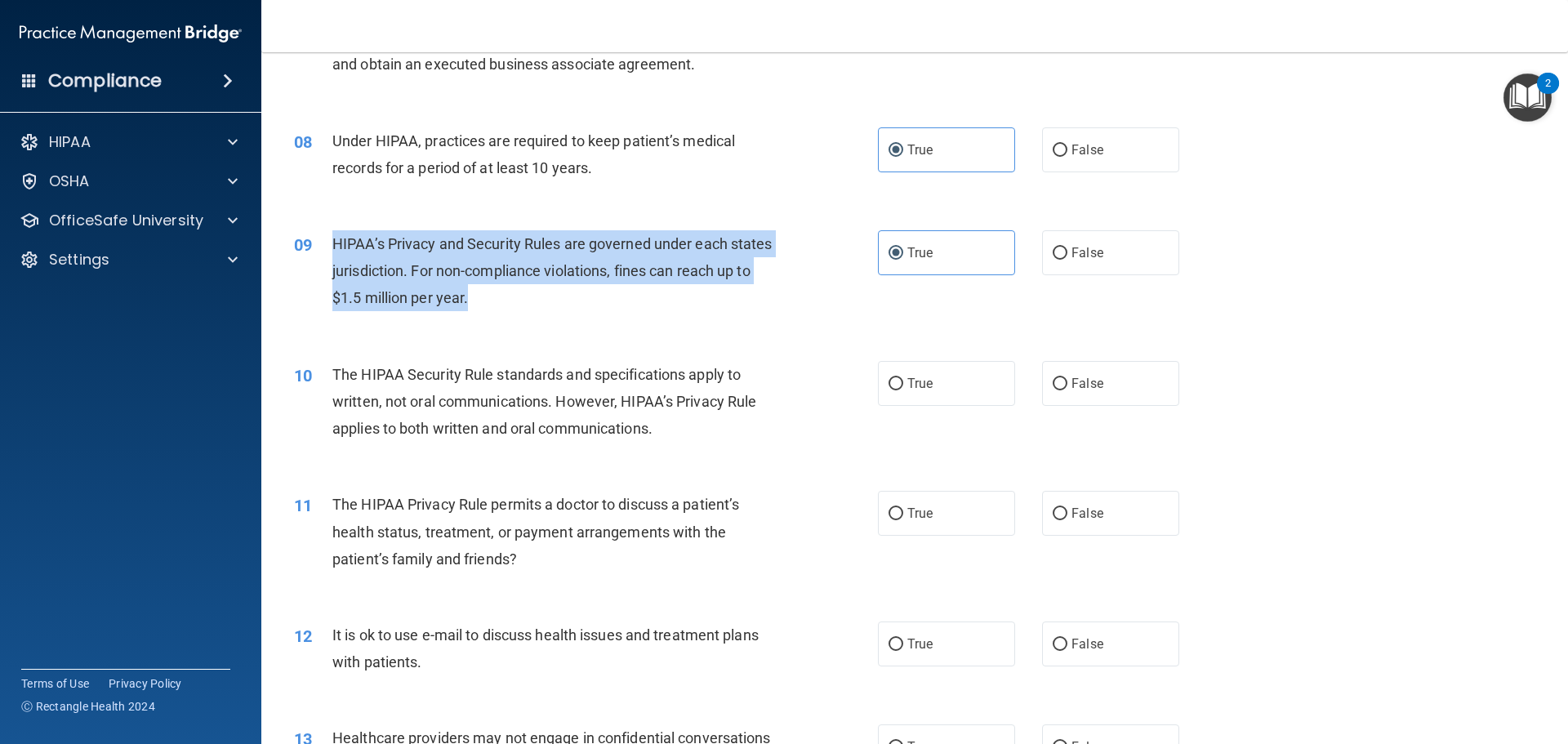
scroll to position [899, 0]
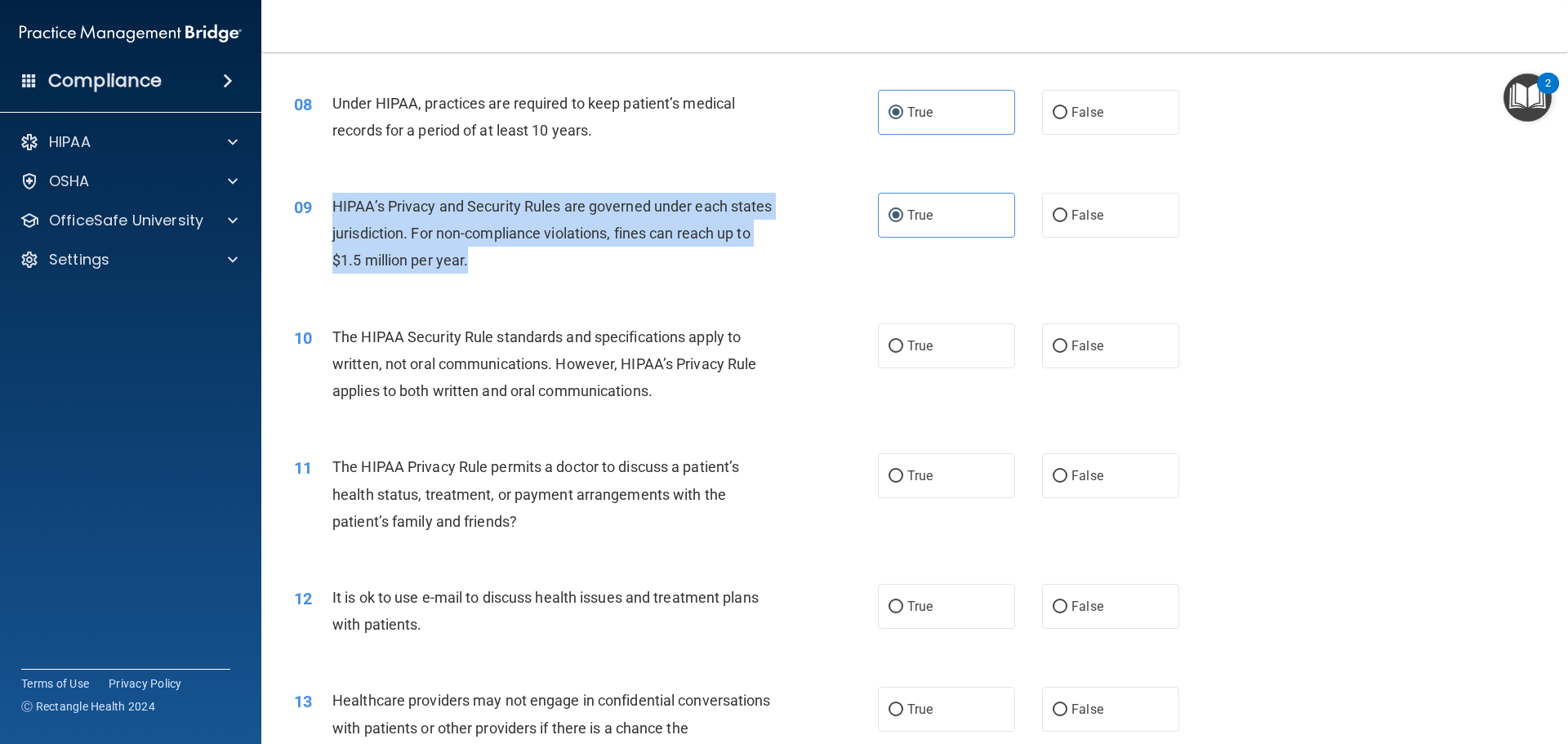
click at [722, 281] on div "09 HIPAA’s Privacy and Security Rules are governed under each states jurisdicti…" at bounding box center [586, 237] width 633 height 90
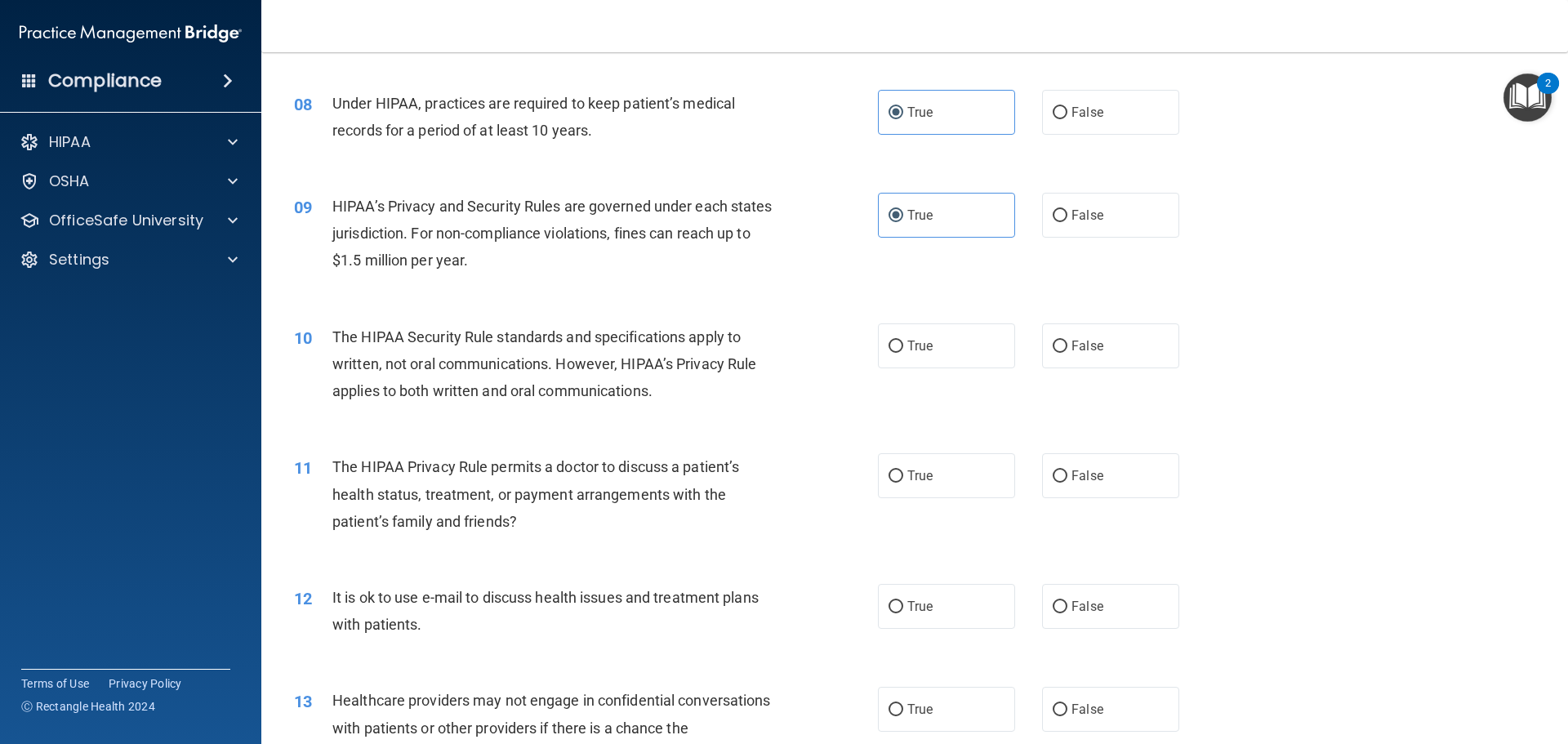
click at [756, 287] on div "09 HIPAA’s Privacy and Security Rules are governed under each states jurisdicti…" at bounding box center [914, 237] width 1266 height 130
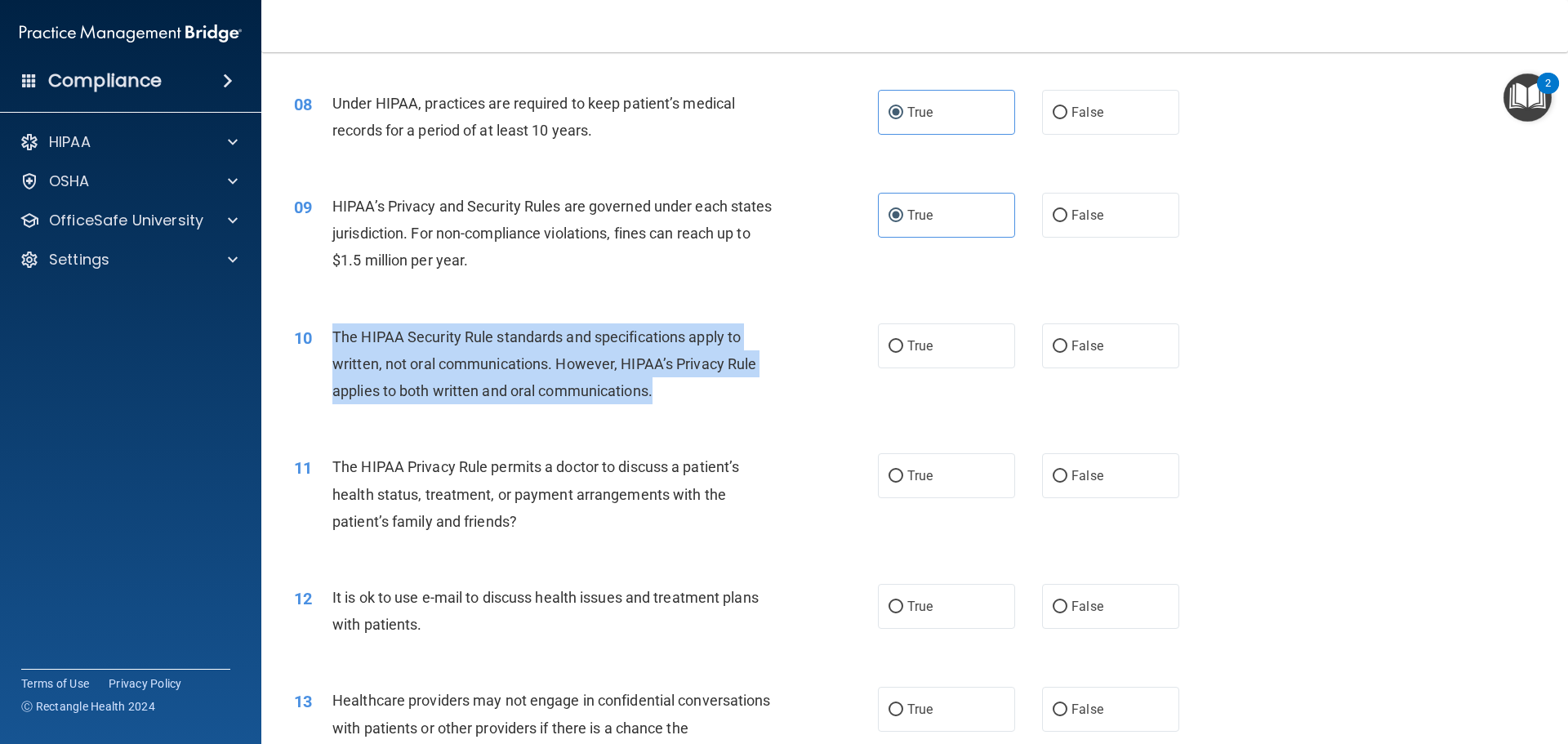
drag, startPoint x: 715, startPoint y: 397, endPoint x: 333, endPoint y: 336, distance: 386.8
click at [332, 337] on div "The HIPAA Security Rule standards and specifications apply to written, not oral…" at bounding box center [560, 365] width 457 height 81
copy span "The HIPAA Security Rule standards and specifications apply to written, not oral…"
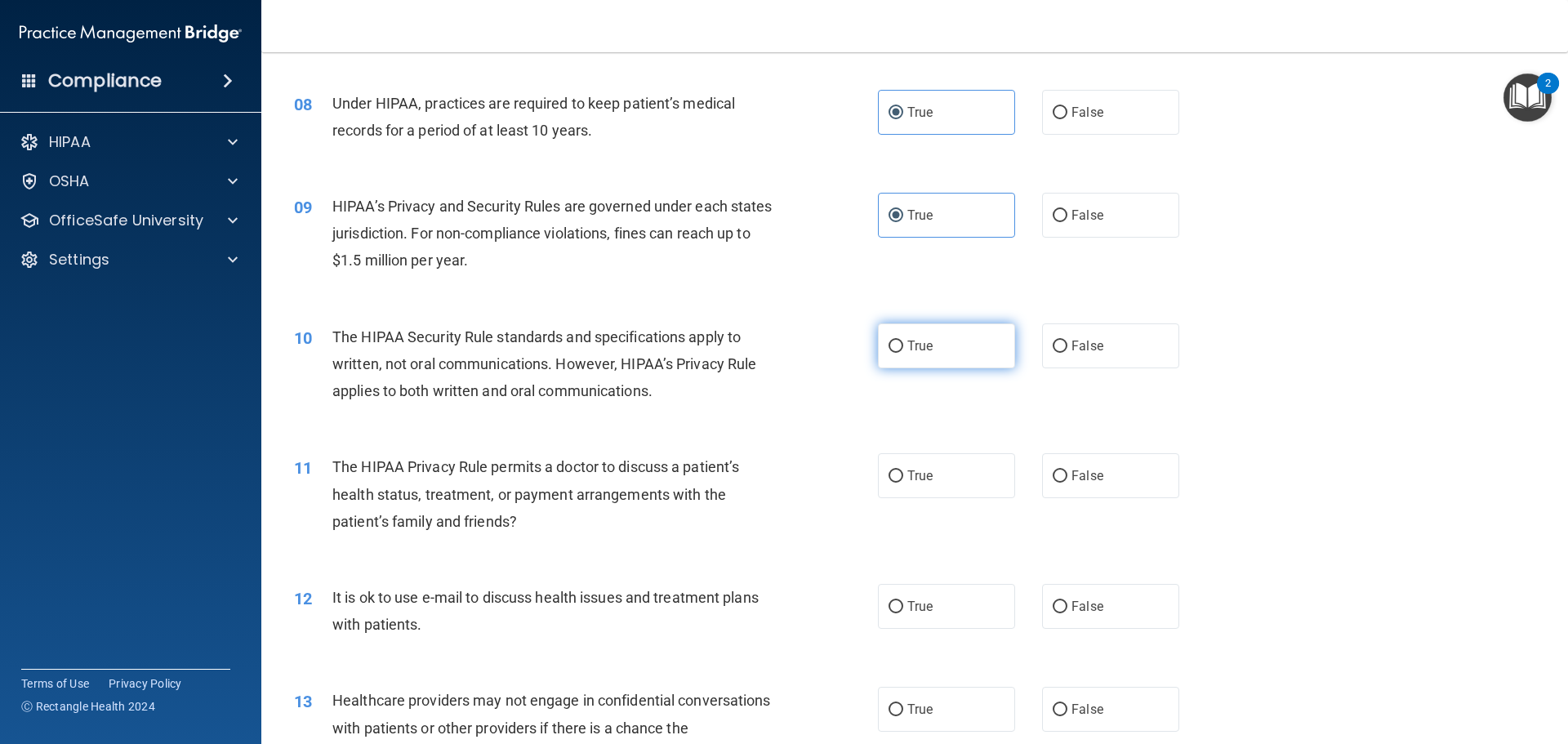
click at [947, 337] on label "True" at bounding box center [947, 347] width 138 height 45
click at [904, 340] on input "True" at bounding box center [896, 347] width 14 height 13
radio input "true"
click at [759, 369] on div "The HIPAA Security Rule standards and specifications apply to written, not oral…" at bounding box center [560, 365] width 457 height 81
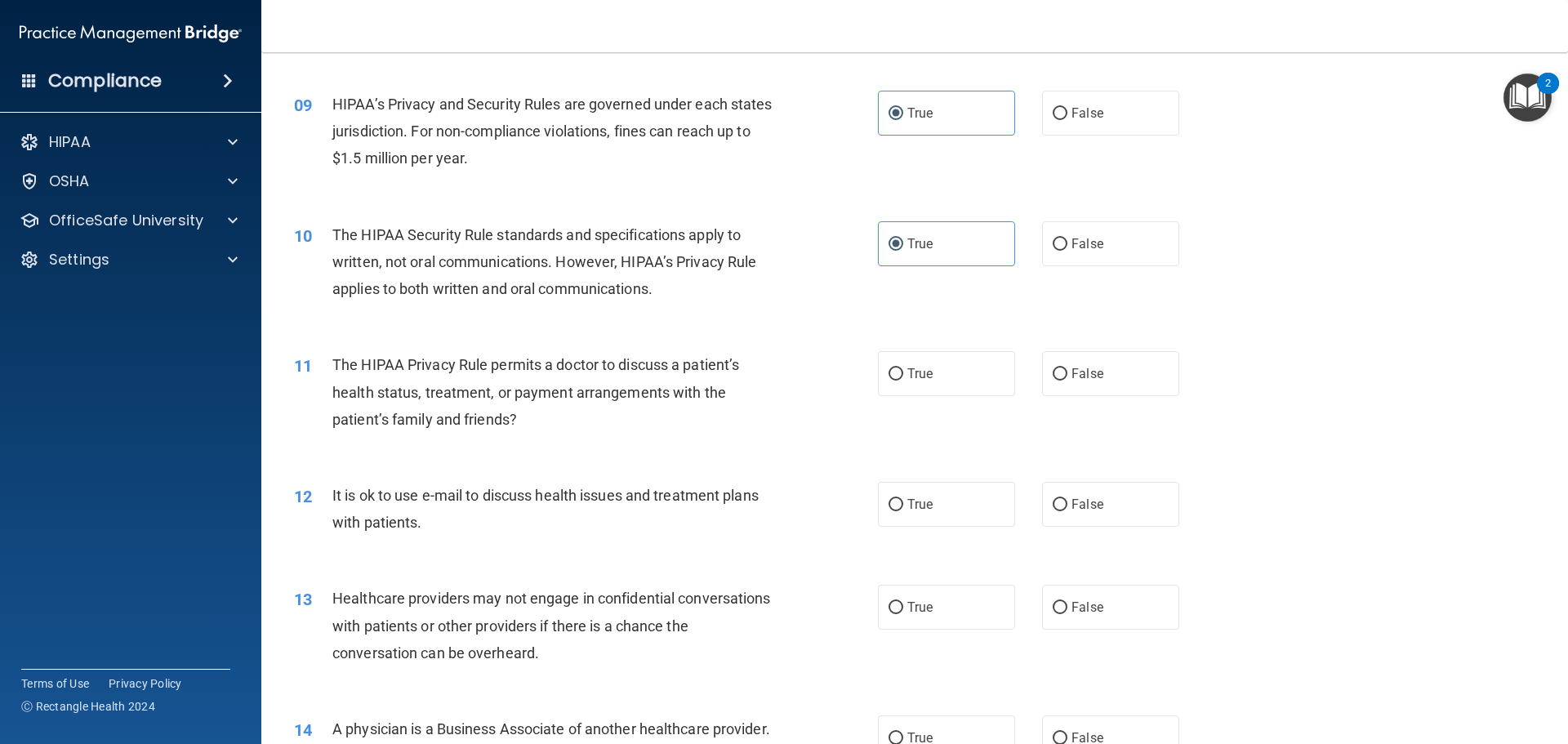
scroll to position [1063, 0]
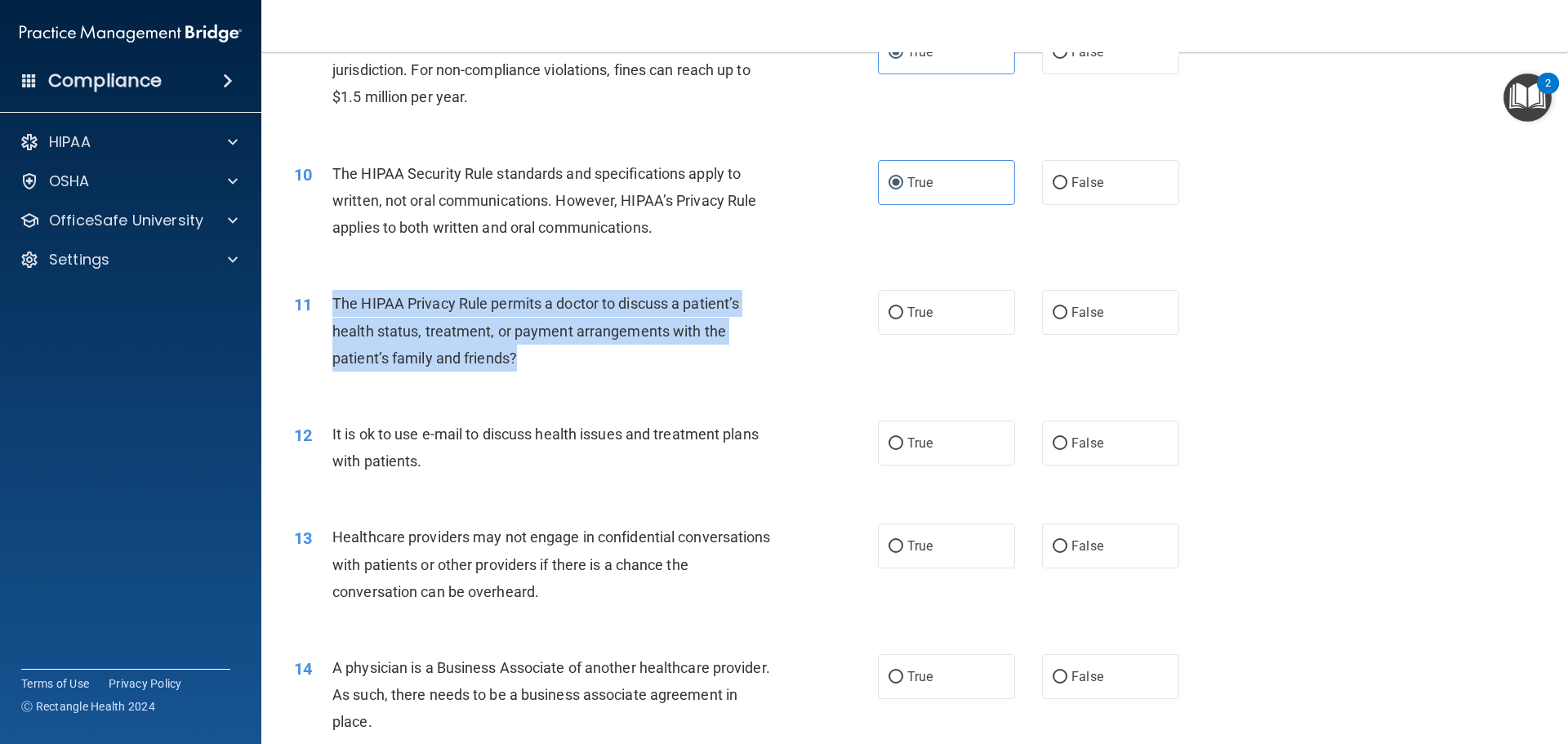
drag, startPoint x: 498, startPoint y: 376, endPoint x: 322, endPoint y: 307, distance: 189.0
click at [322, 307] on div "11 The HIPAA Privacy Rule permits a doctor to discuss a patient’s health status…" at bounding box center [586, 335] width 633 height 90
copy div "The HIPAA Privacy Rule permits a doctor to discuss a patient’s health status, t…"
click at [800, 298] on div "11 The HIPAA Privacy Rule permits a doctor to discuss a patient’s health status…" at bounding box center [586, 335] width 633 height 90
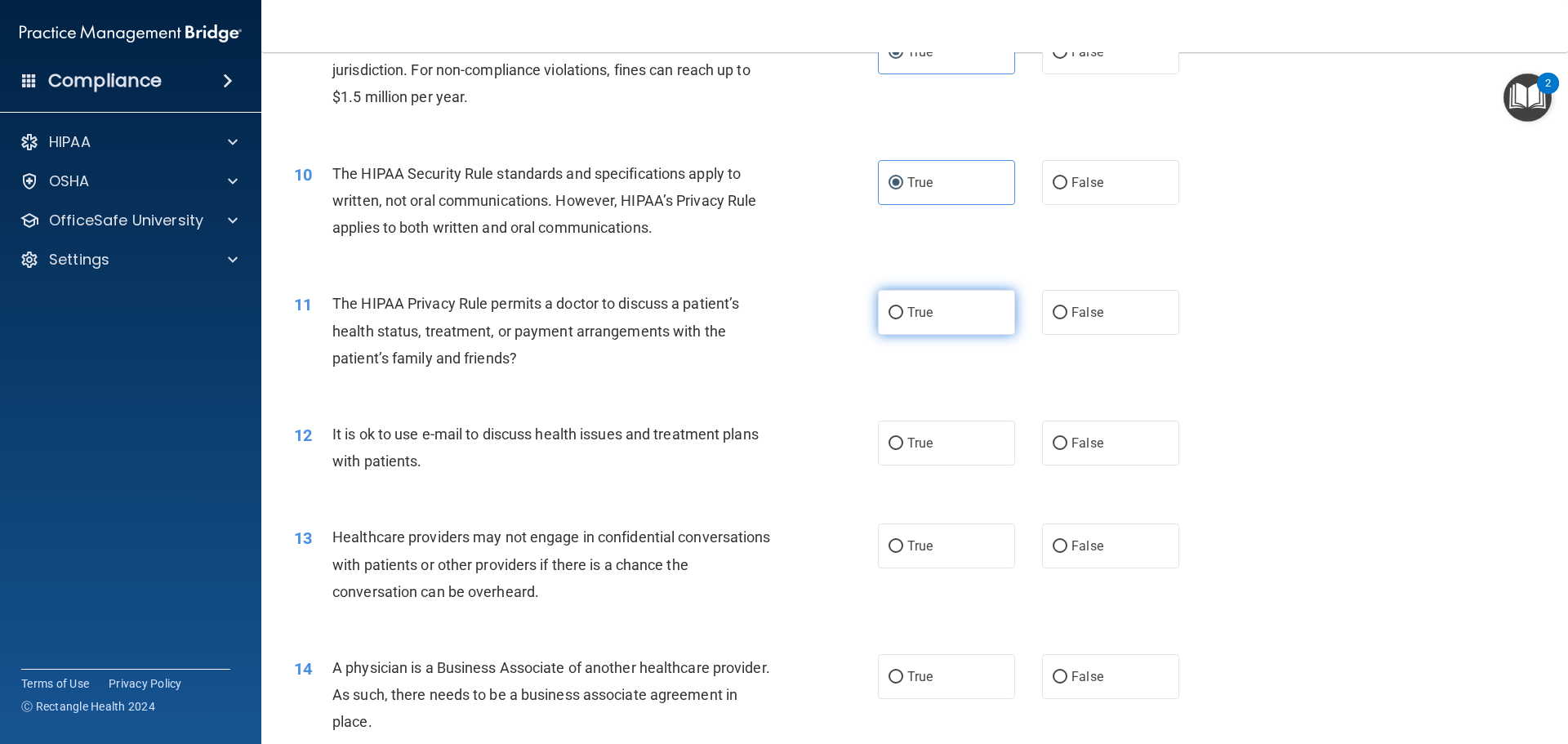
click at [937, 314] on label "True" at bounding box center [947, 313] width 138 height 45
click at [904, 314] on input "True" at bounding box center [896, 313] width 14 height 13
radio input "true"
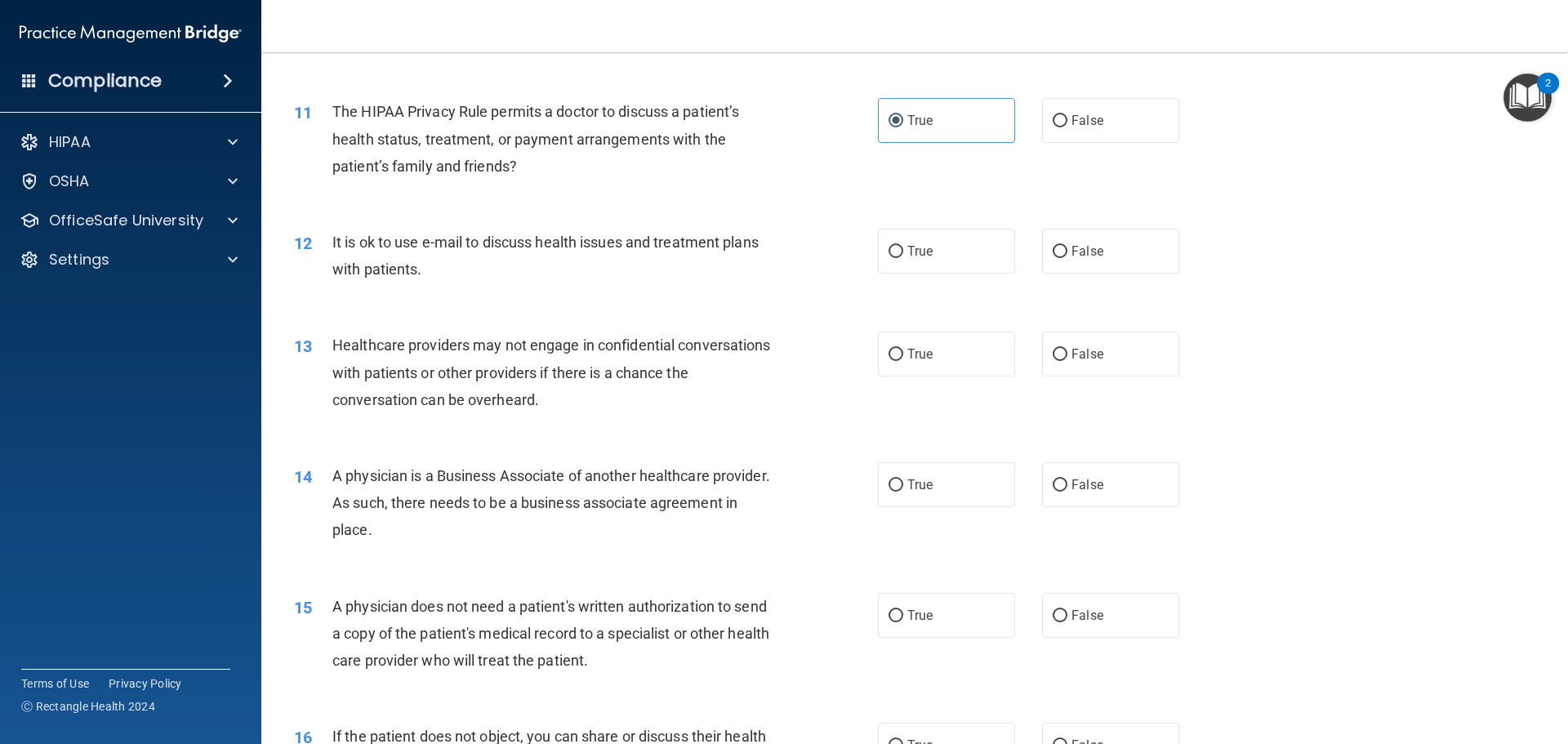
scroll to position [1308, 0]
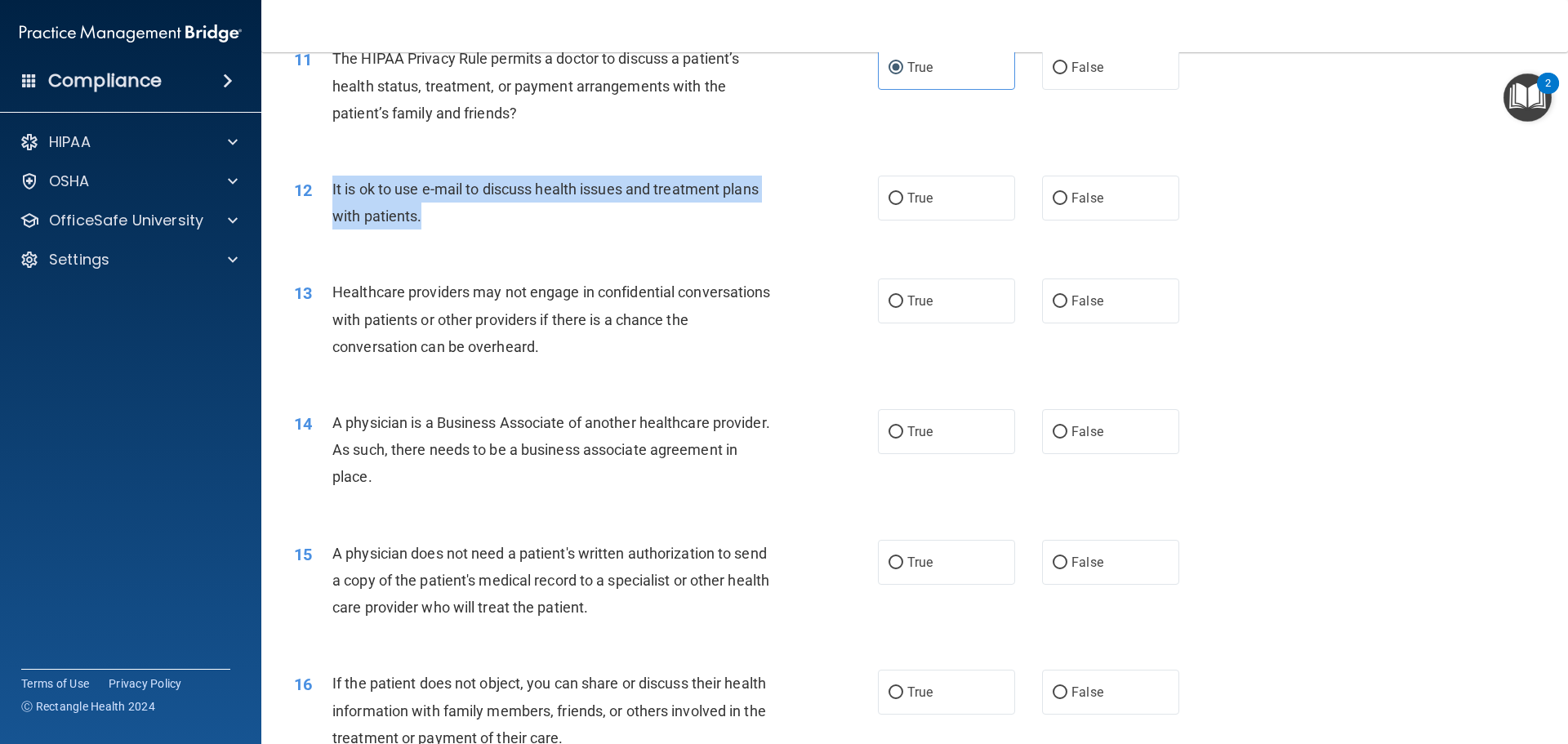
drag, startPoint x: 489, startPoint y: 227, endPoint x: 325, endPoint y: 191, distance: 167.9
click at [325, 191] on div "12 It is ok to use e-mail to discuss health issues and treatment plans with pat…" at bounding box center [586, 206] width 633 height 62
copy div "It is ok to use e-mail to discuss health issues and treatment plans with patien…"
click at [844, 222] on div "12 It is ok to use e-mail to discuss health issues and treatment plans with pat…" at bounding box center [586, 206] width 633 height 62
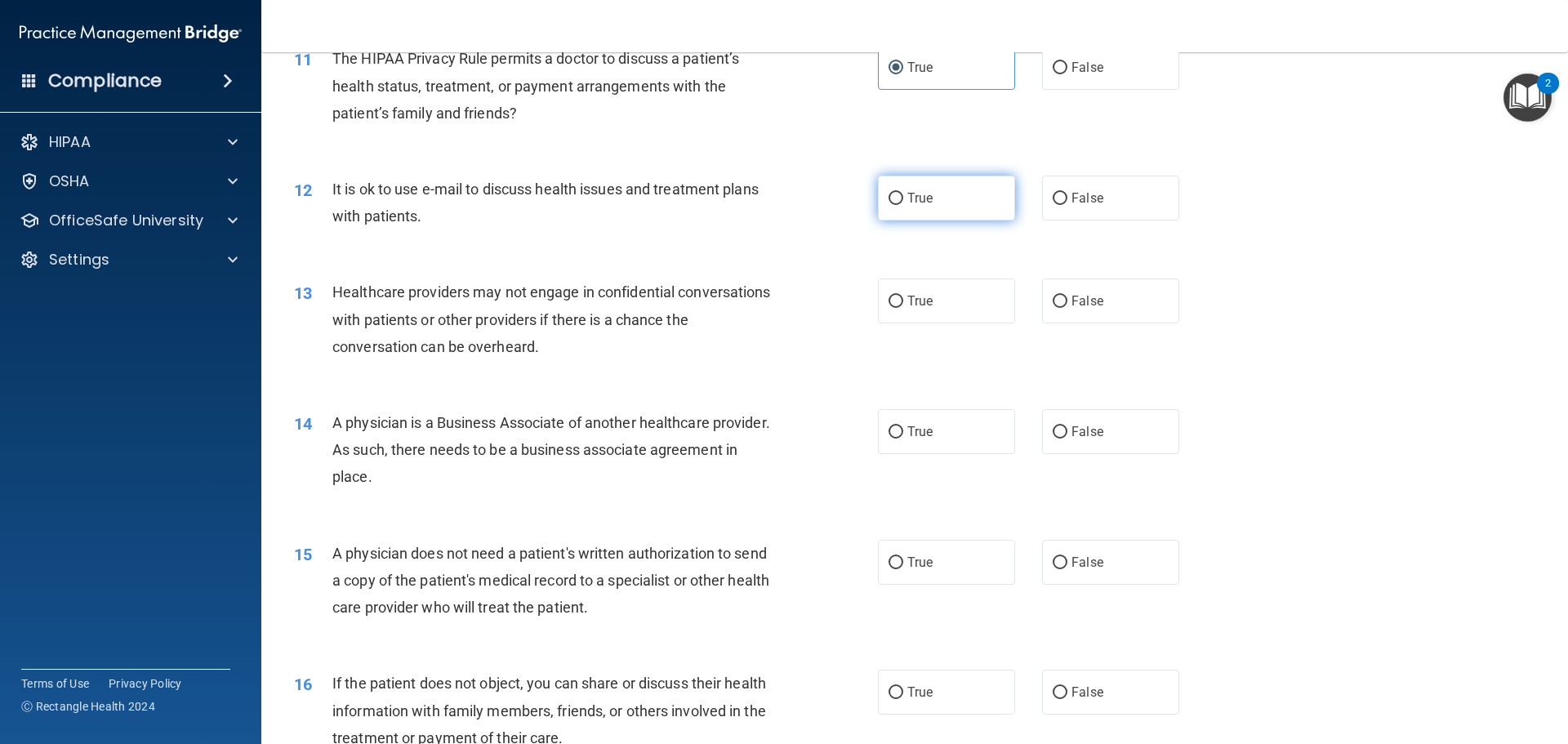
click at [912, 203] on span "True" at bounding box center [920, 197] width 25 height 15
click at [904, 203] on input "True" at bounding box center [896, 199] width 14 height 13
radio input "true"
click at [803, 194] on div "12 It is ok to use e-mail to discuss health issues and treatment plans with pat…" at bounding box center [586, 206] width 633 height 62
click at [893, 302] on input "True" at bounding box center [896, 302] width 14 height 13
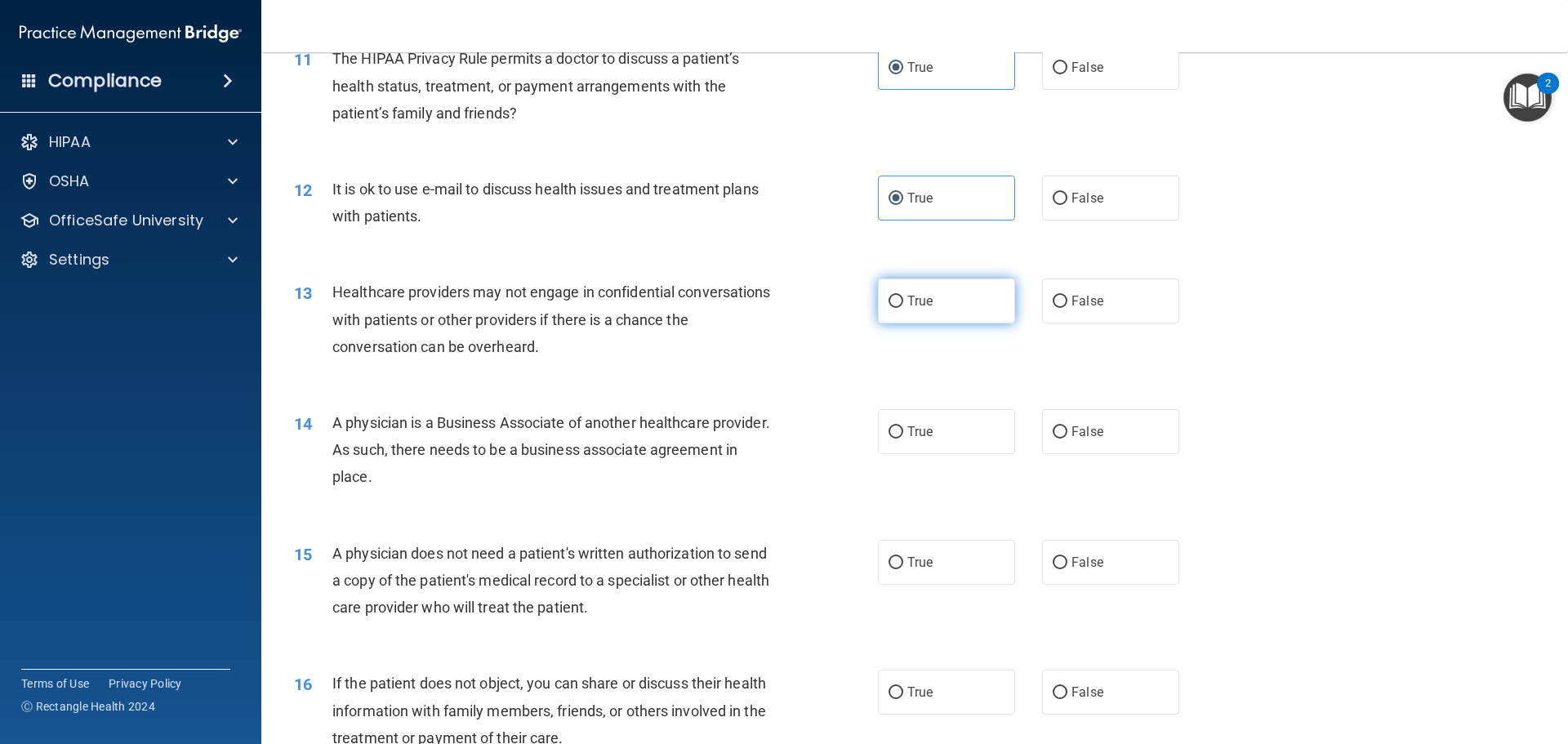
radio input "true"
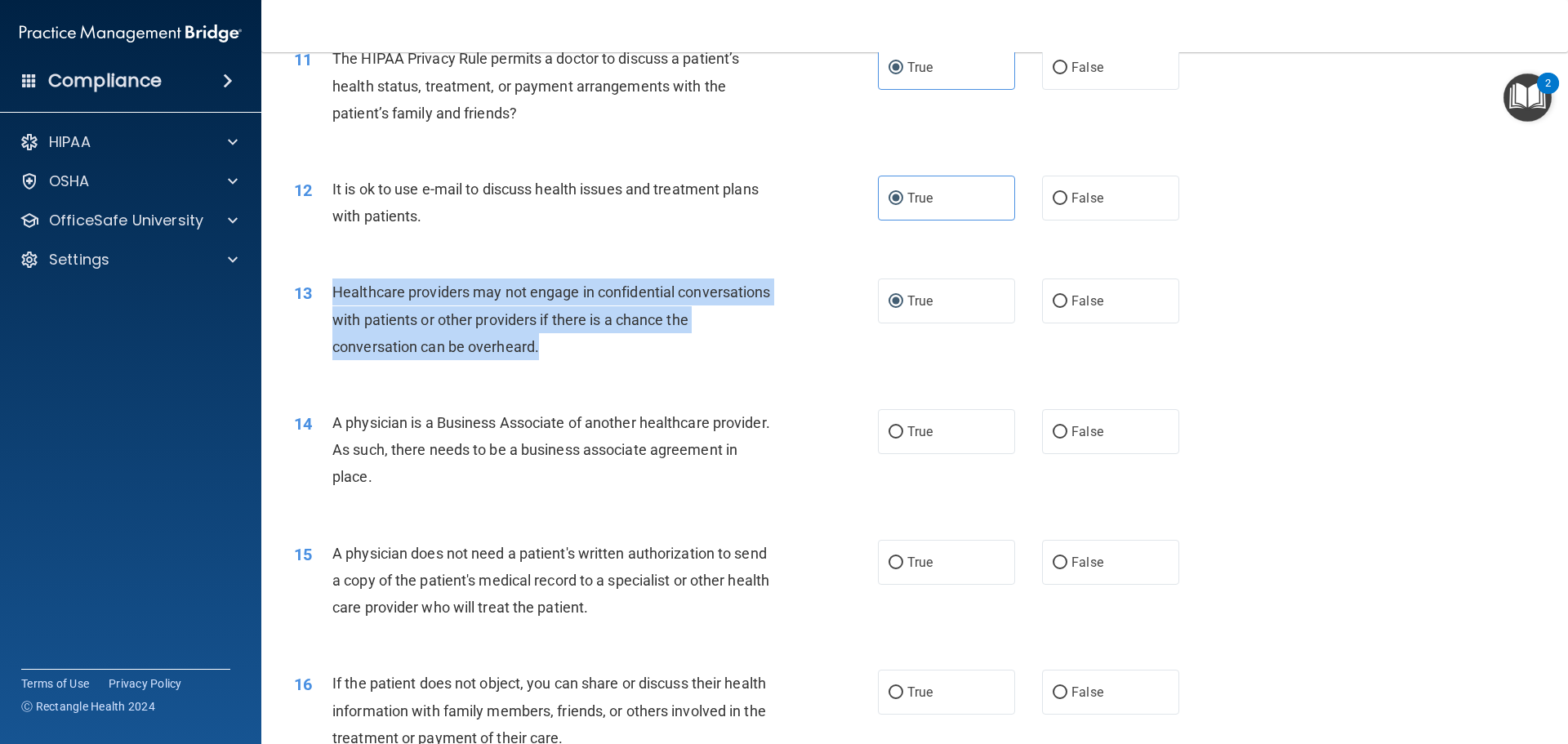
drag, startPoint x: 522, startPoint y: 343, endPoint x: 324, endPoint y: 292, distance: 204.5
click at [324, 292] on div "13 Healthcare providers may not engage in confidential conversations with patie…" at bounding box center [586, 323] width 633 height 90
click at [780, 317] on div "Healthcare providers may not engage in confidential conversations with patients…" at bounding box center [560, 320] width 457 height 81
drag, startPoint x: 782, startPoint y: 319, endPoint x: 729, endPoint y: 324, distance: 53.2
click at [783, 317] on div "Healthcare providers may not engage in confidential conversations with patients…" at bounding box center [560, 320] width 457 height 81
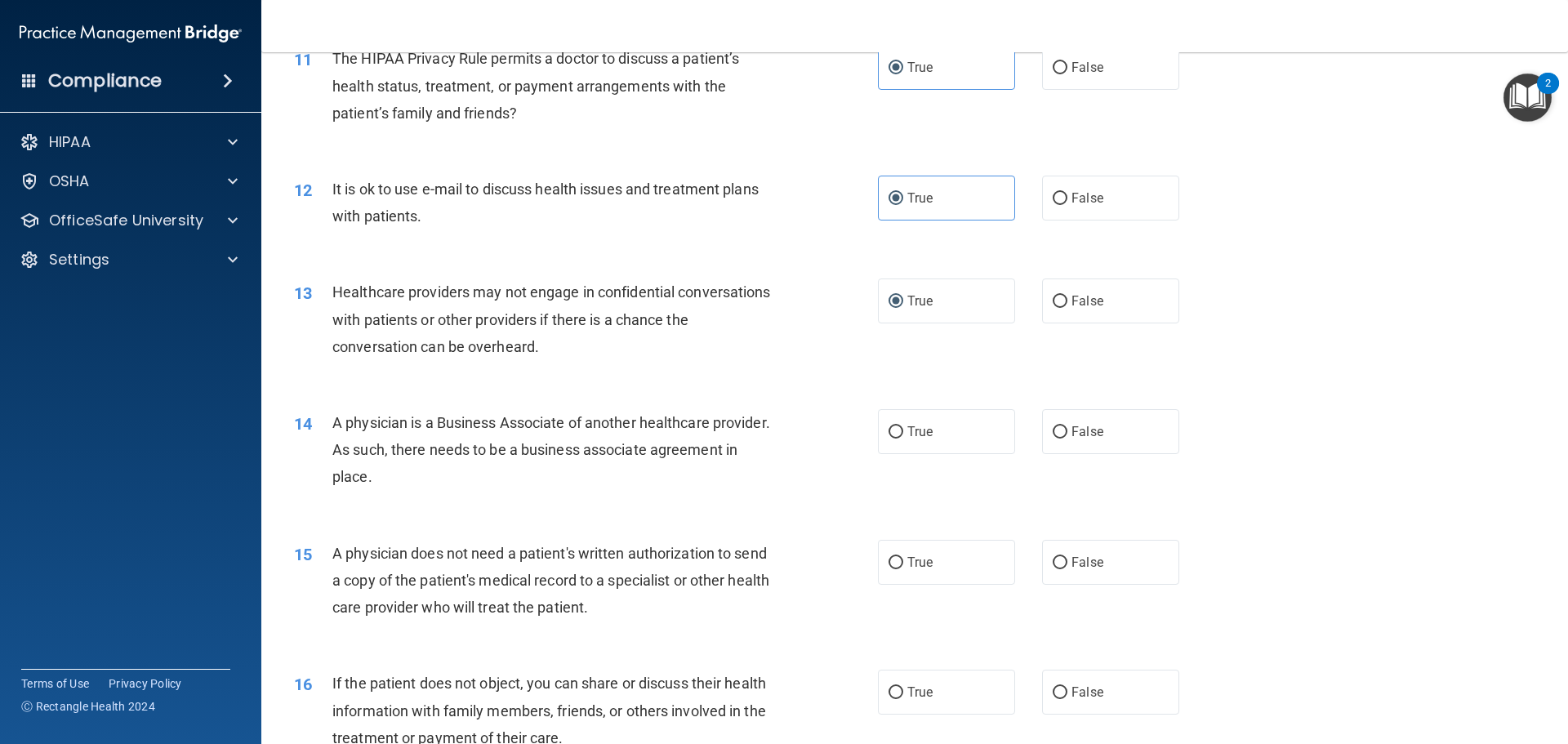
click at [742, 271] on div "13 Healthcare providers may not engage in confidential conversations with patie…" at bounding box center [914, 323] width 1266 height 130
click at [1053, 299] on input "False" at bounding box center [1060, 302] width 14 height 13
radio input "true"
radio input "false"
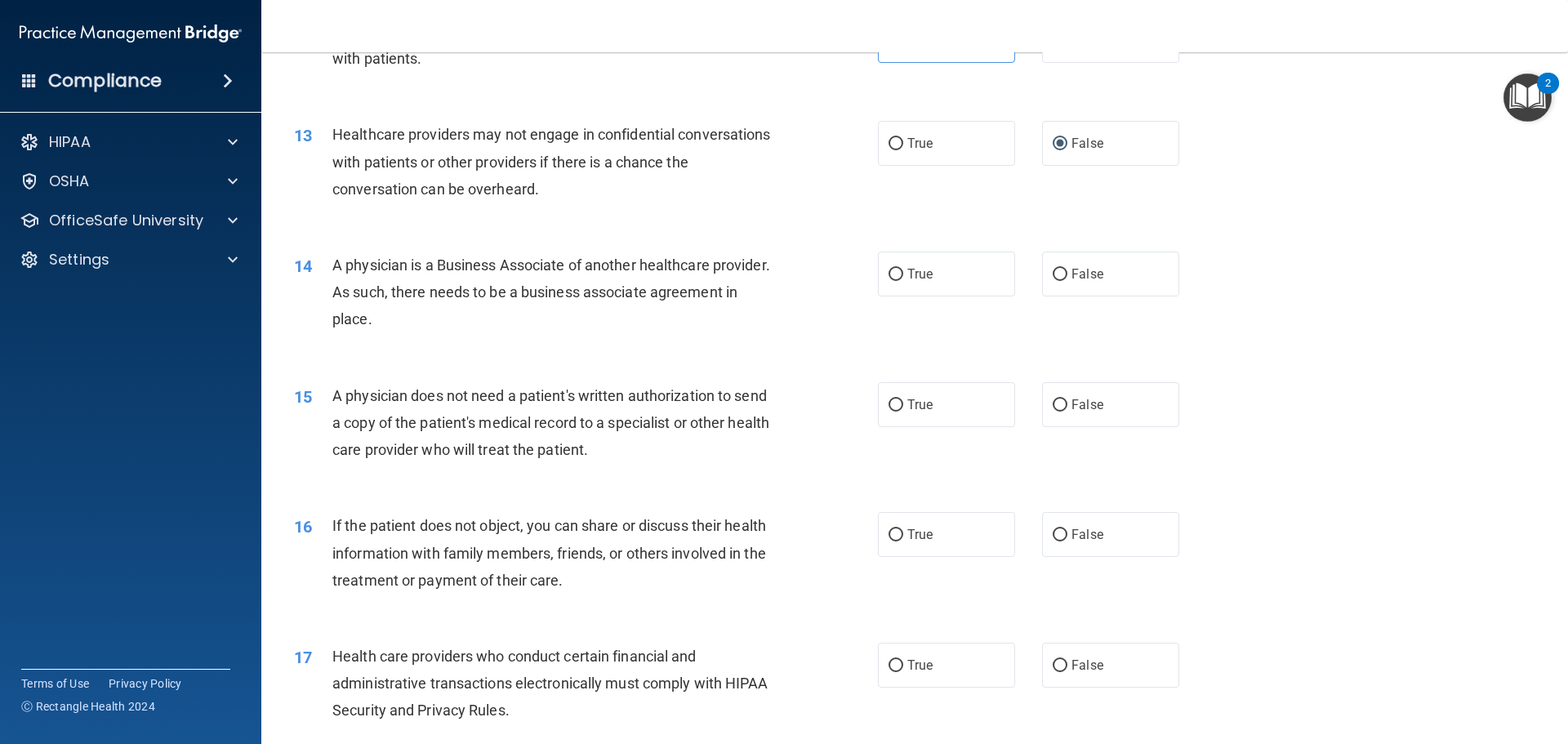
scroll to position [1471, 0]
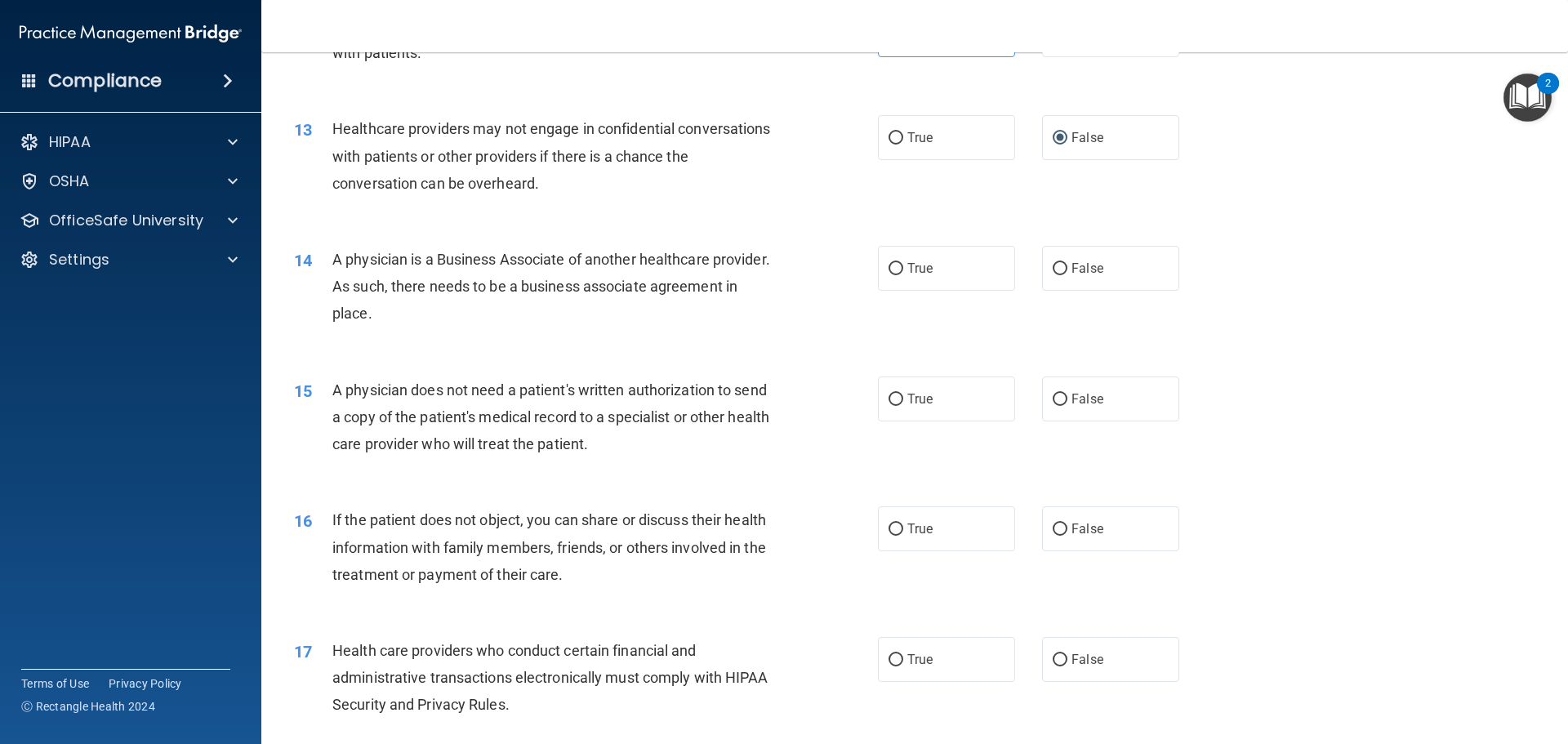
drag, startPoint x: 534, startPoint y: 321, endPoint x: 326, endPoint y: 246, distance: 221.1
click at [327, 247] on div "14 A physician is a Business Associate of another healthcare provider. As such,…" at bounding box center [586, 291] width 633 height 90
click at [773, 399] on div "A physician does not need a patient's written authorization to send a copy of t…" at bounding box center [560, 417] width 457 height 81
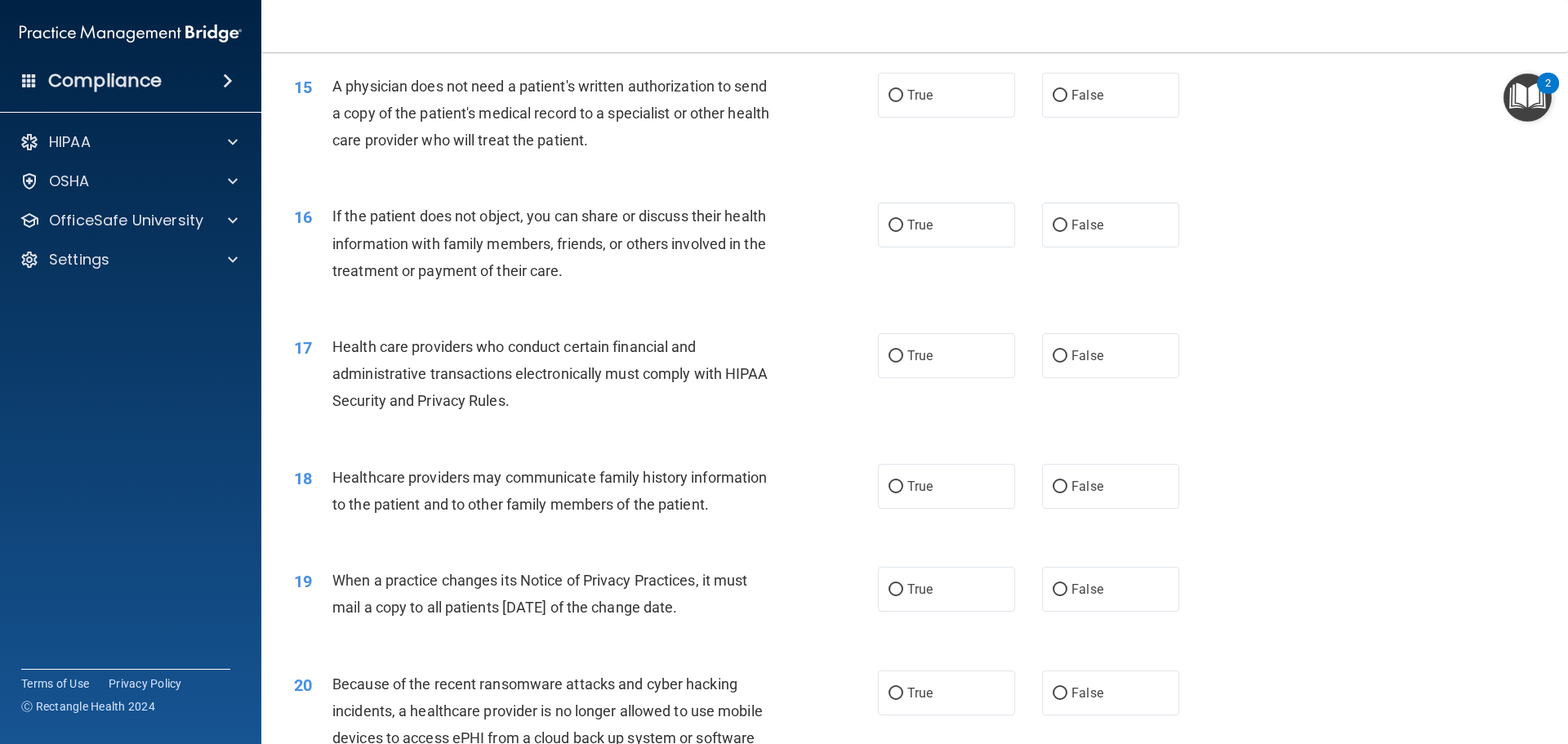
scroll to position [1507, 0]
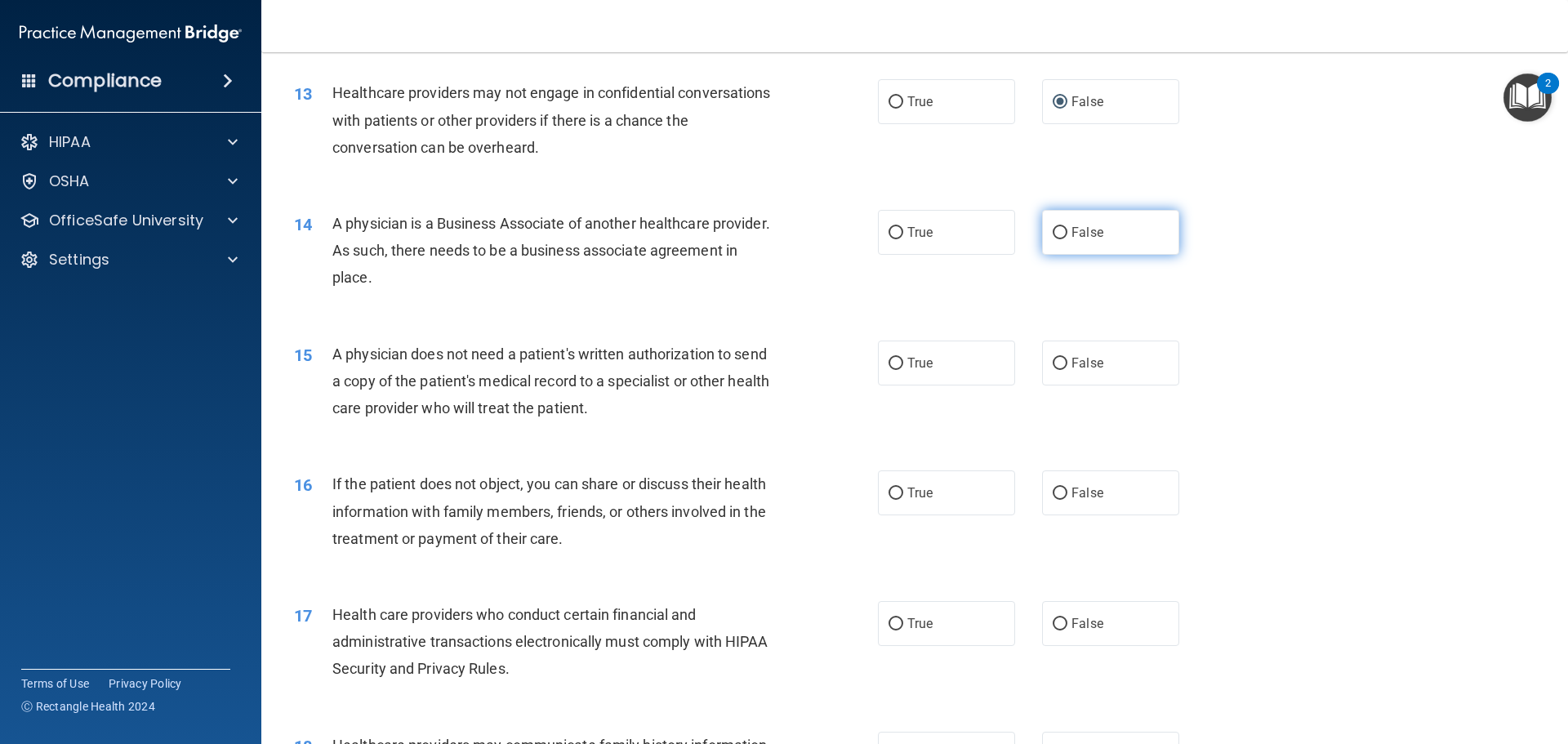
click at [1082, 227] on span "False" at bounding box center [1088, 232] width 32 height 15
click at [1068, 227] on input "False" at bounding box center [1060, 234] width 14 height 13
radio input "true"
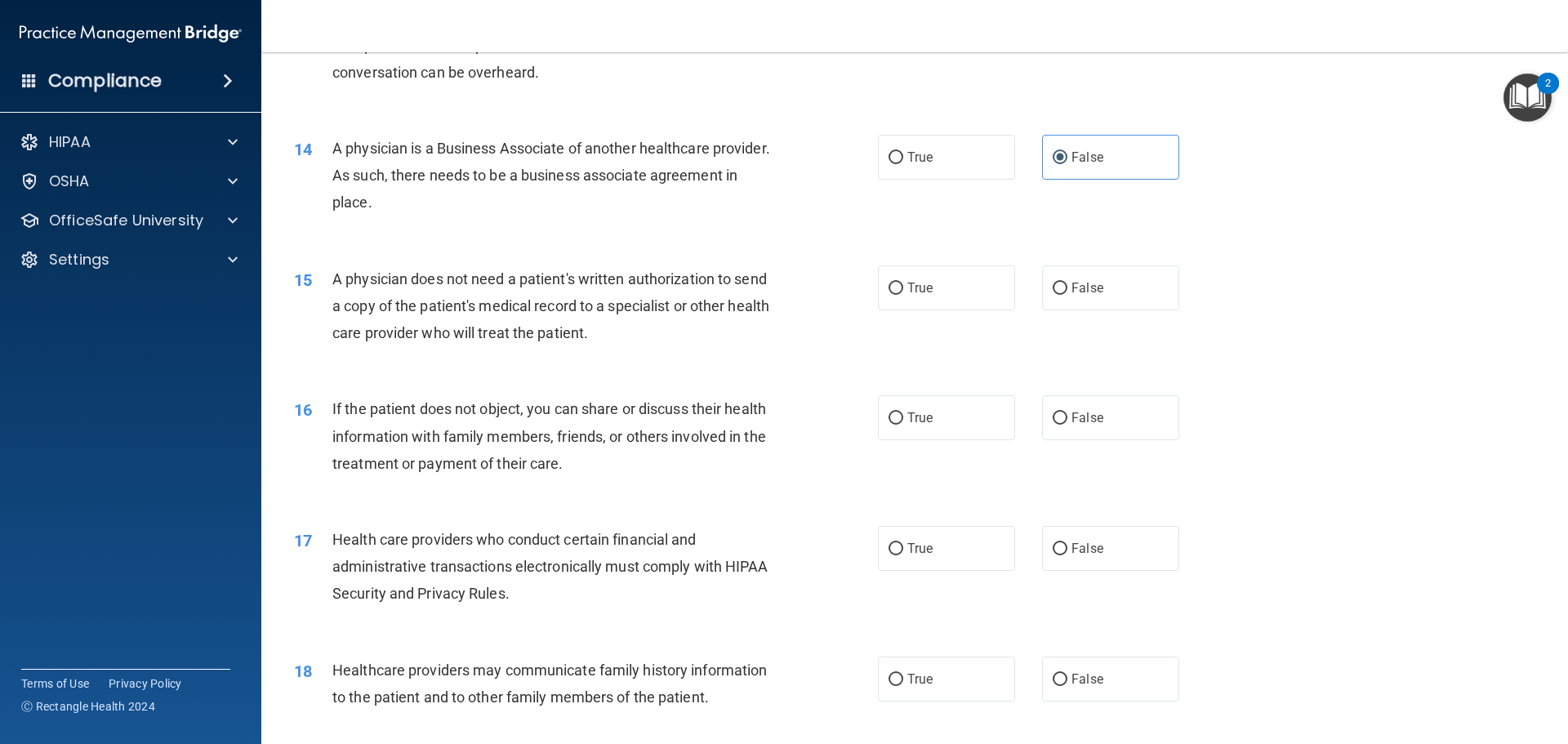
scroll to position [1588, 0]
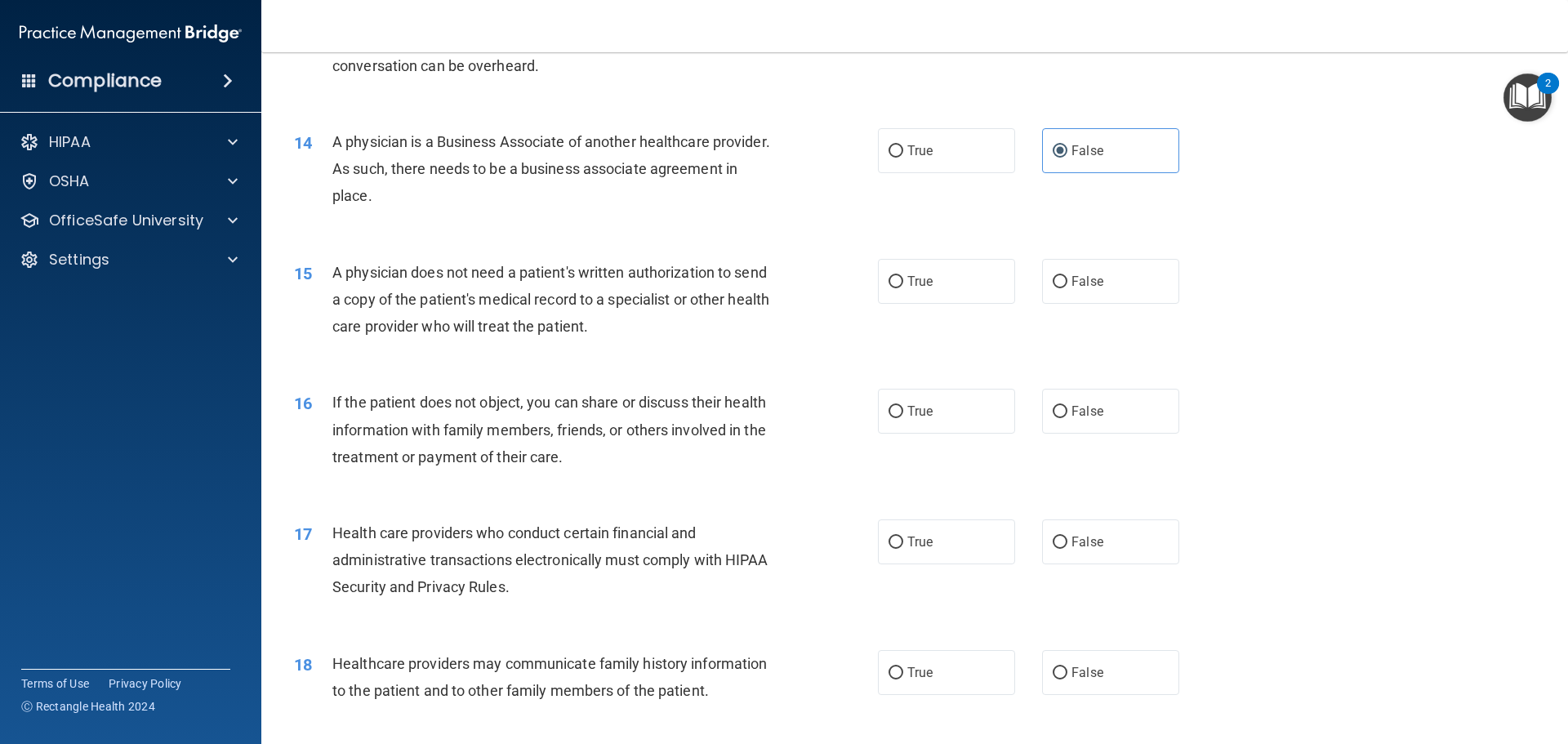
click at [1026, 301] on div "True False" at bounding box center [1043, 281] width 329 height 45
drag, startPoint x: 1088, startPoint y: 296, endPoint x: 1098, endPoint y: 299, distance: 10.4
click at [1098, 299] on label "False" at bounding box center [1111, 281] width 138 height 45
click at [1075, 279] on span "False" at bounding box center [1088, 281] width 32 height 15
click at [1068, 279] on input "False" at bounding box center [1060, 282] width 14 height 13
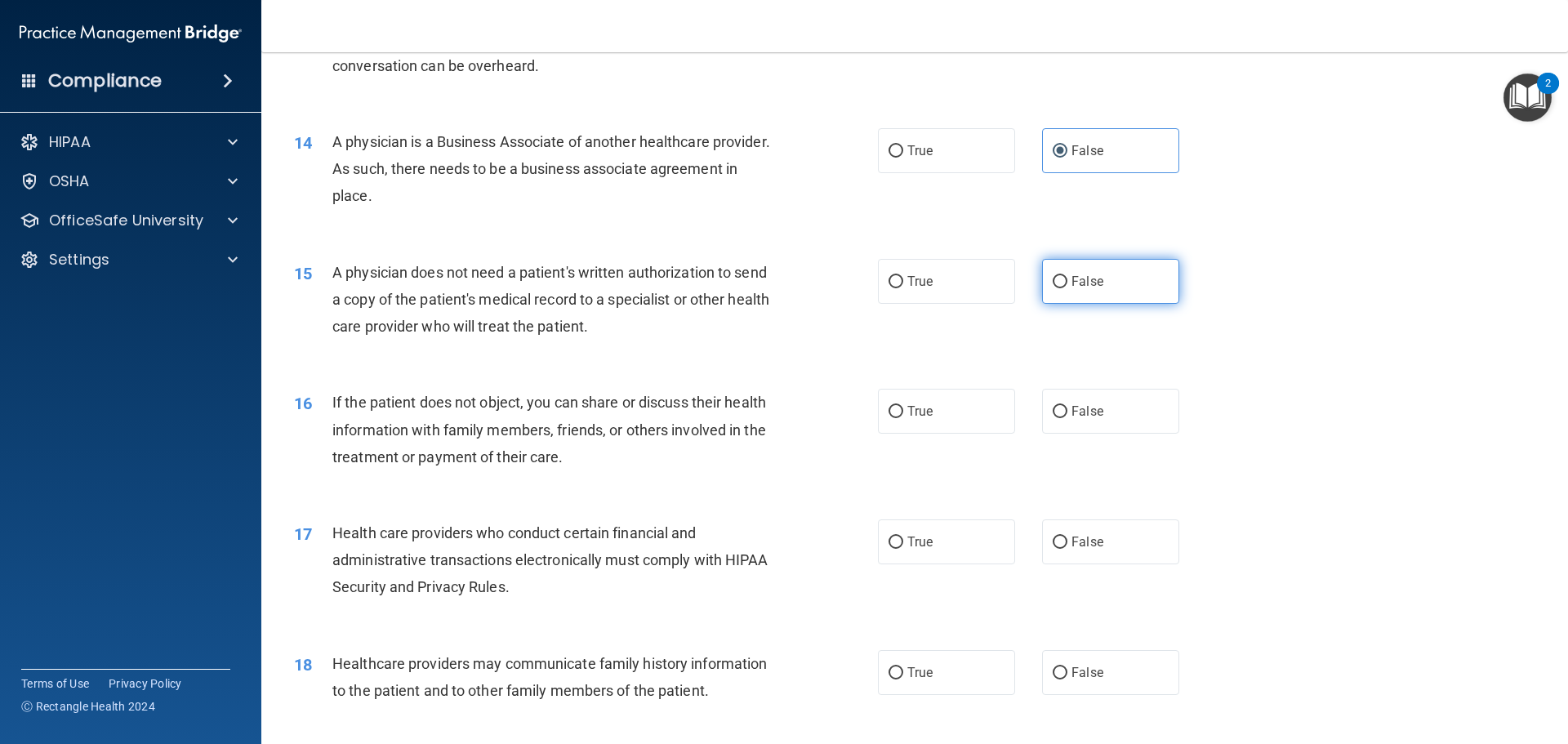
radio input "true"
click at [800, 300] on div "15 A physician does not need a patient's written authorization to send a copy o…" at bounding box center [586, 303] width 633 height 90
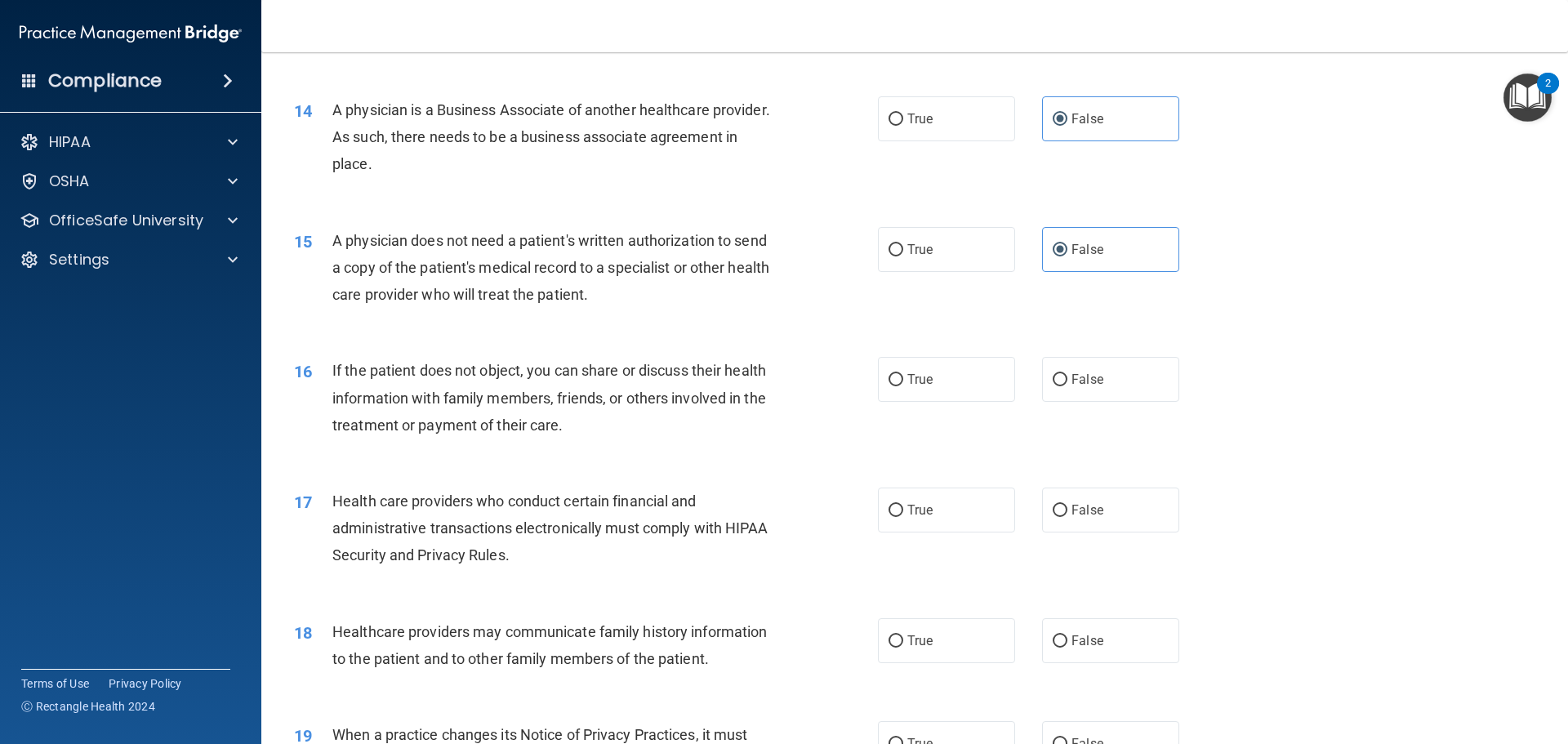
scroll to position [1752, 0]
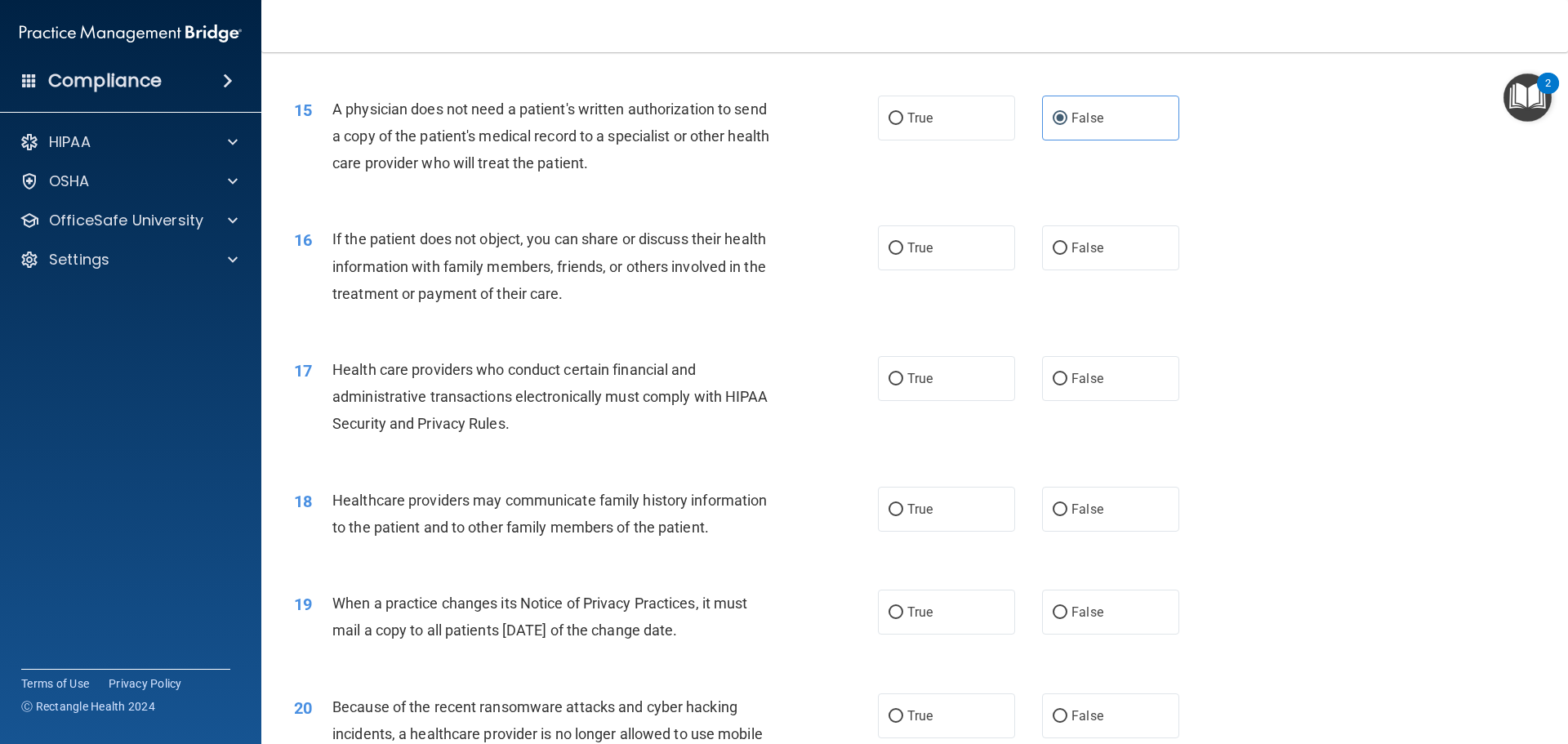
drag, startPoint x: 1050, startPoint y: 252, endPoint x: 1029, endPoint y: 259, distance: 22.1
click at [1053, 252] on input "False" at bounding box center [1060, 249] width 14 height 13
radio input "true"
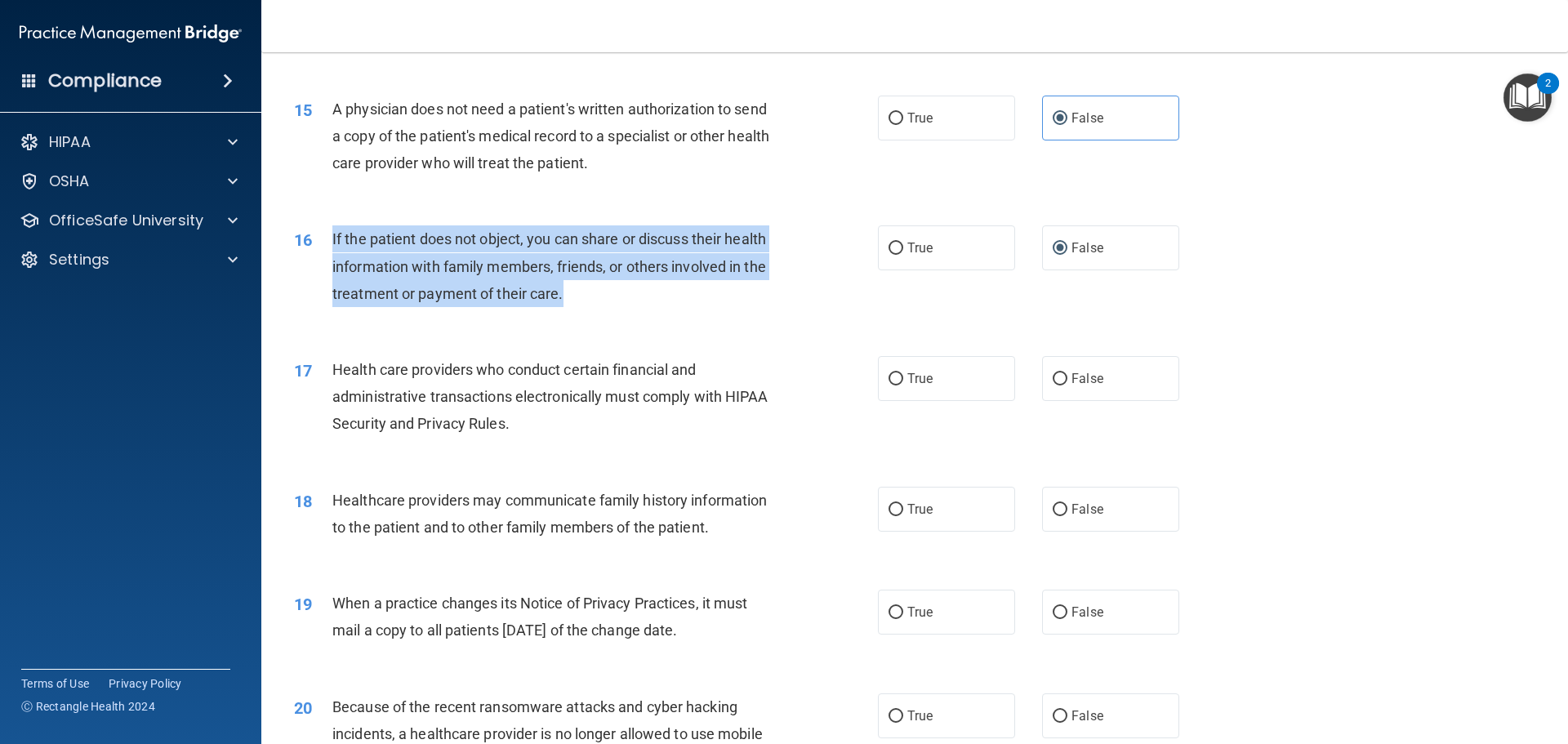
drag, startPoint x: 492, startPoint y: 288, endPoint x: 310, endPoint y: 234, distance: 189.8
click at [310, 234] on div "16 If the patient does not object, you can share or discuss their health inform…" at bounding box center [586, 270] width 633 height 90
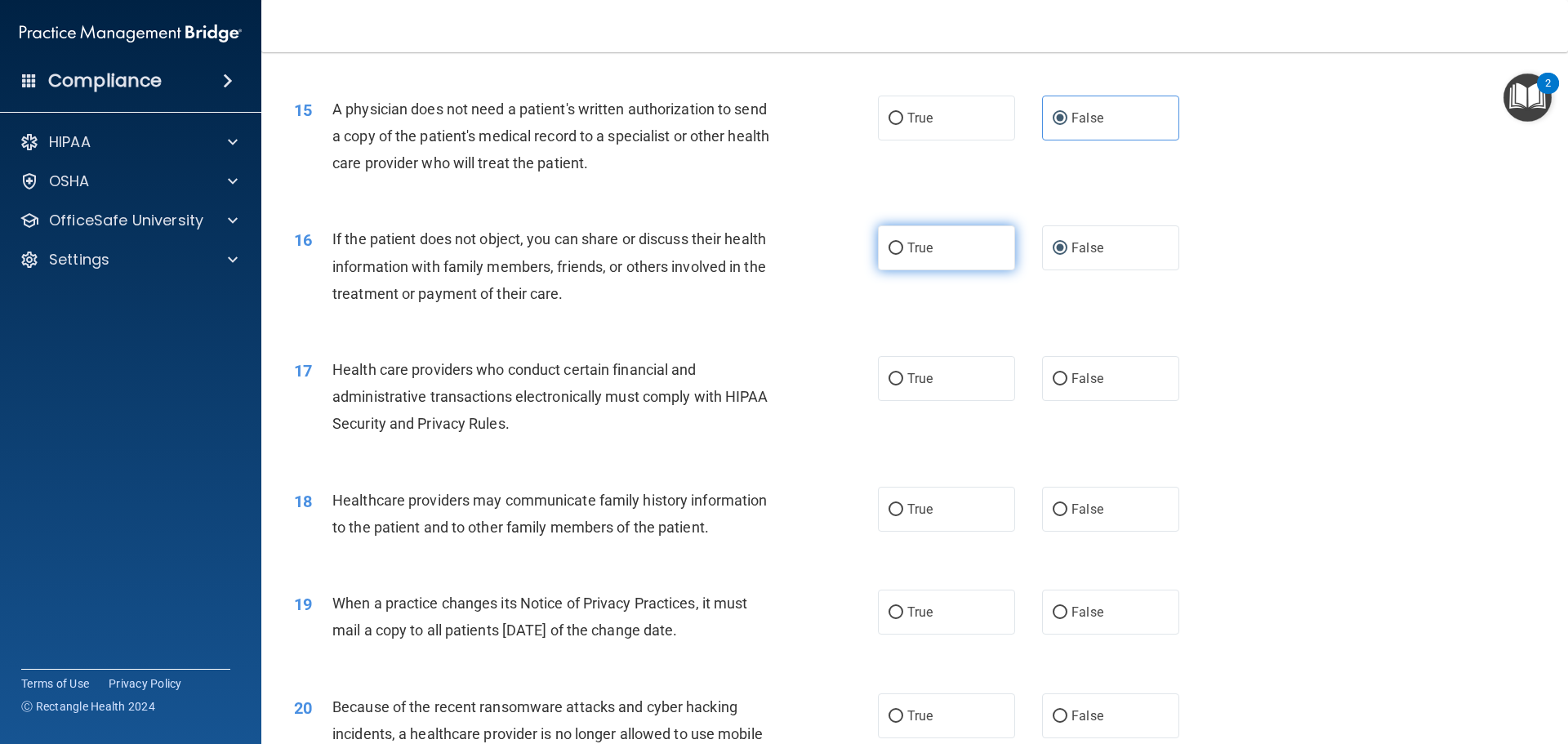
click at [929, 267] on label "True" at bounding box center [947, 248] width 138 height 45
click at [904, 255] on input "True" at bounding box center [896, 249] width 14 height 13
radio input "true"
radio input "false"
click at [841, 304] on div "16 If the patient does not object, you can share or discuss their health inform…" at bounding box center [586, 270] width 633 height 90
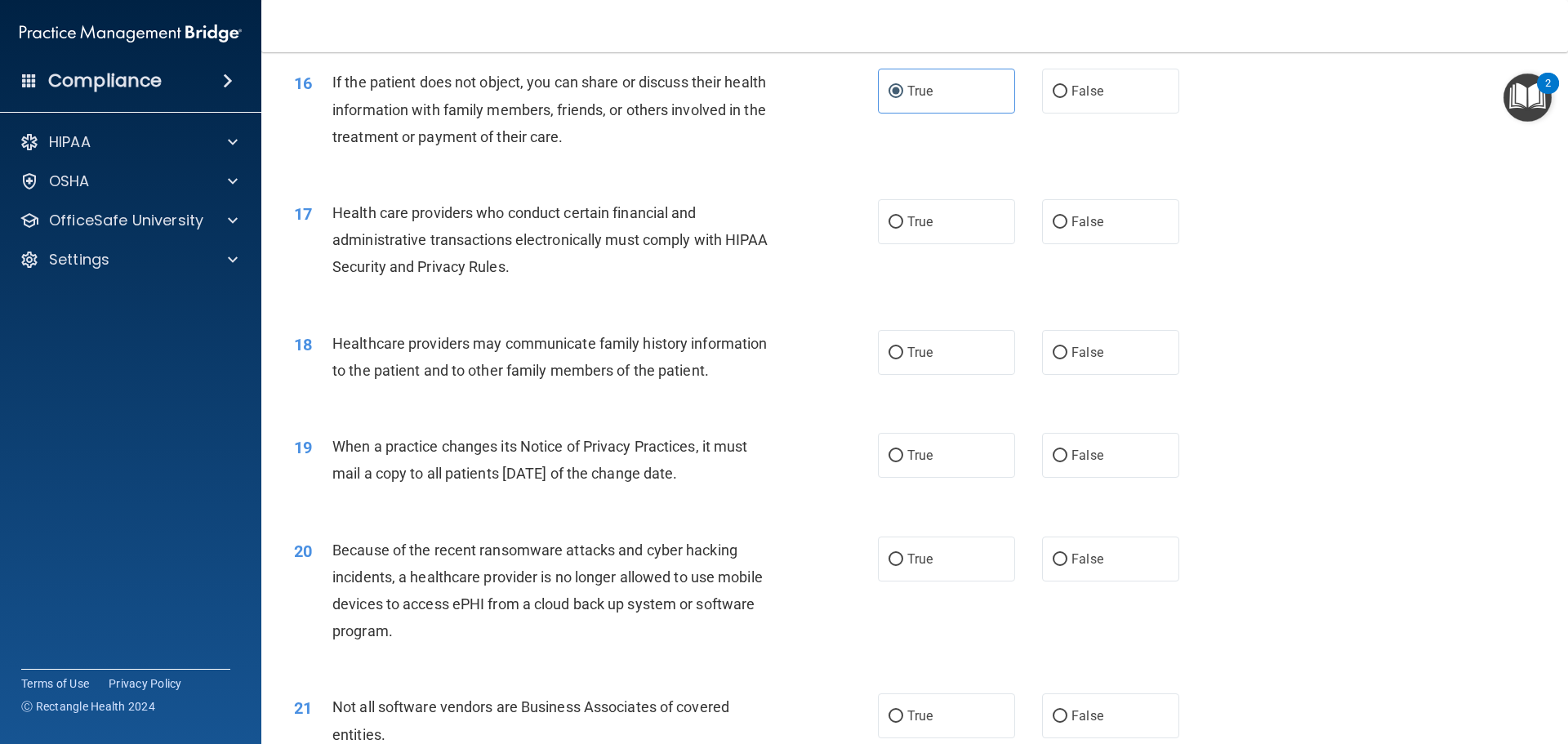
scroll to position [1915, 0]
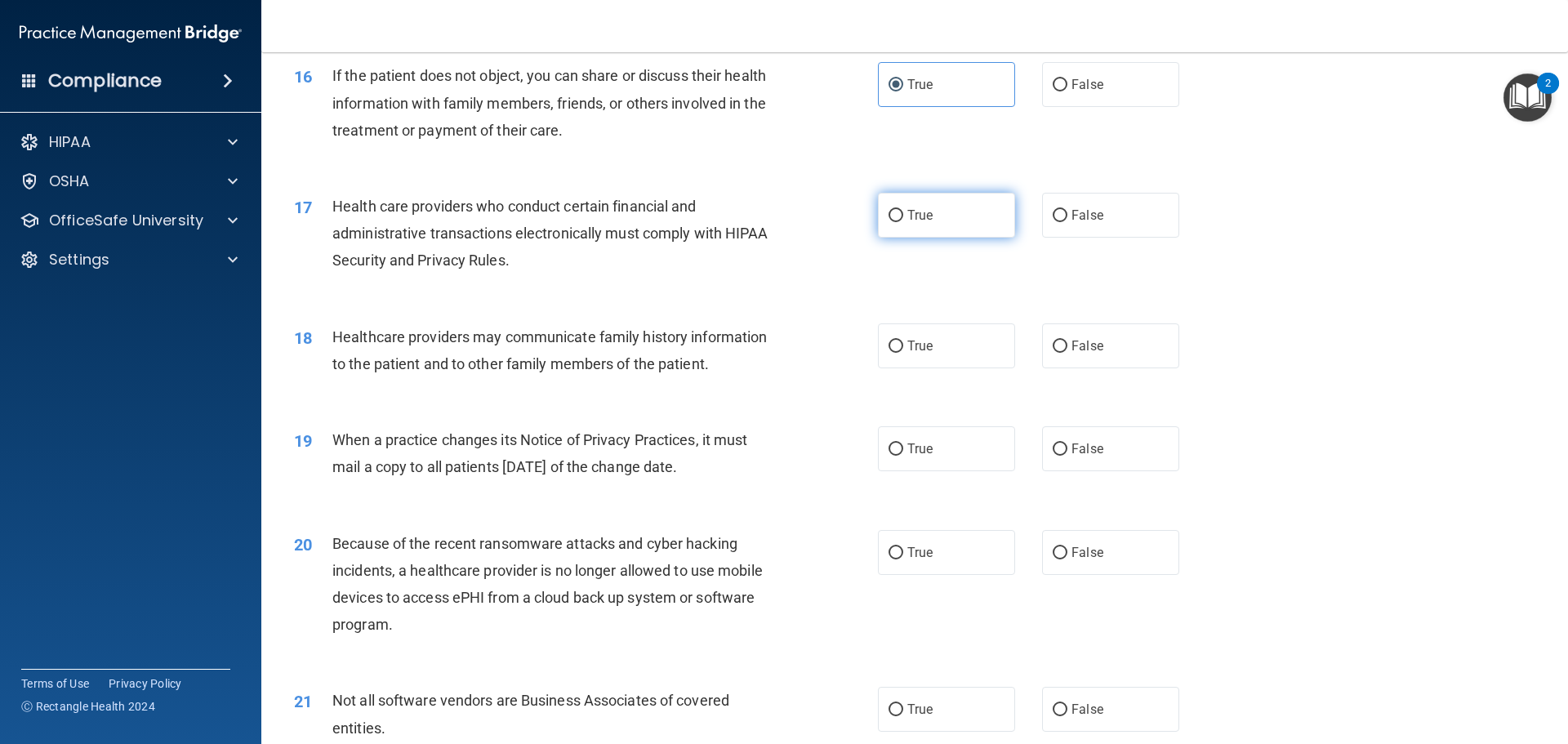
click at [900, 215] on label "True" at bounding box center [947, 215] width 138 height 45
click at [900, 215] on input "True" at bounding box center [896, 216] width 14 height 13
radio input "true"
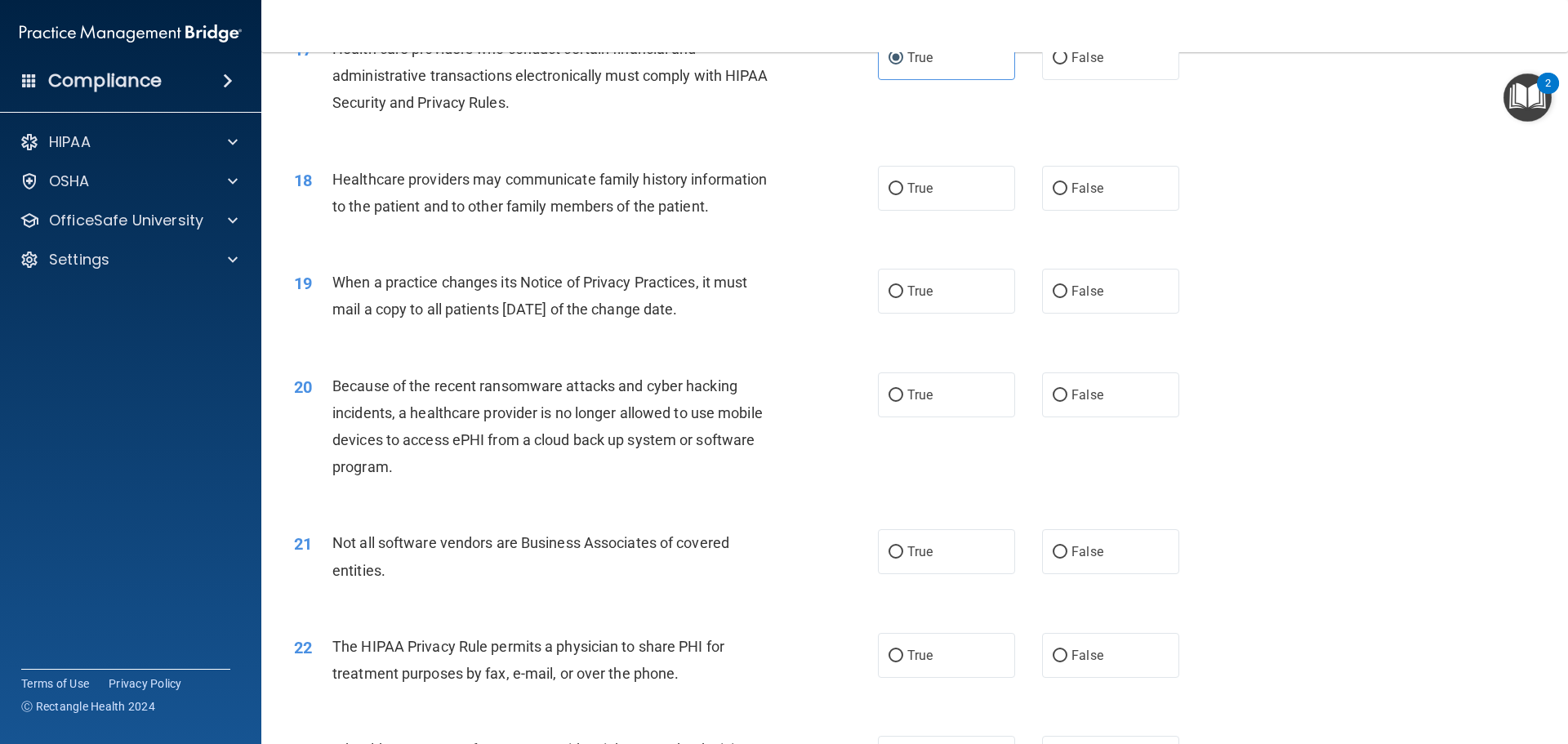
scroll to position [2079, 0]
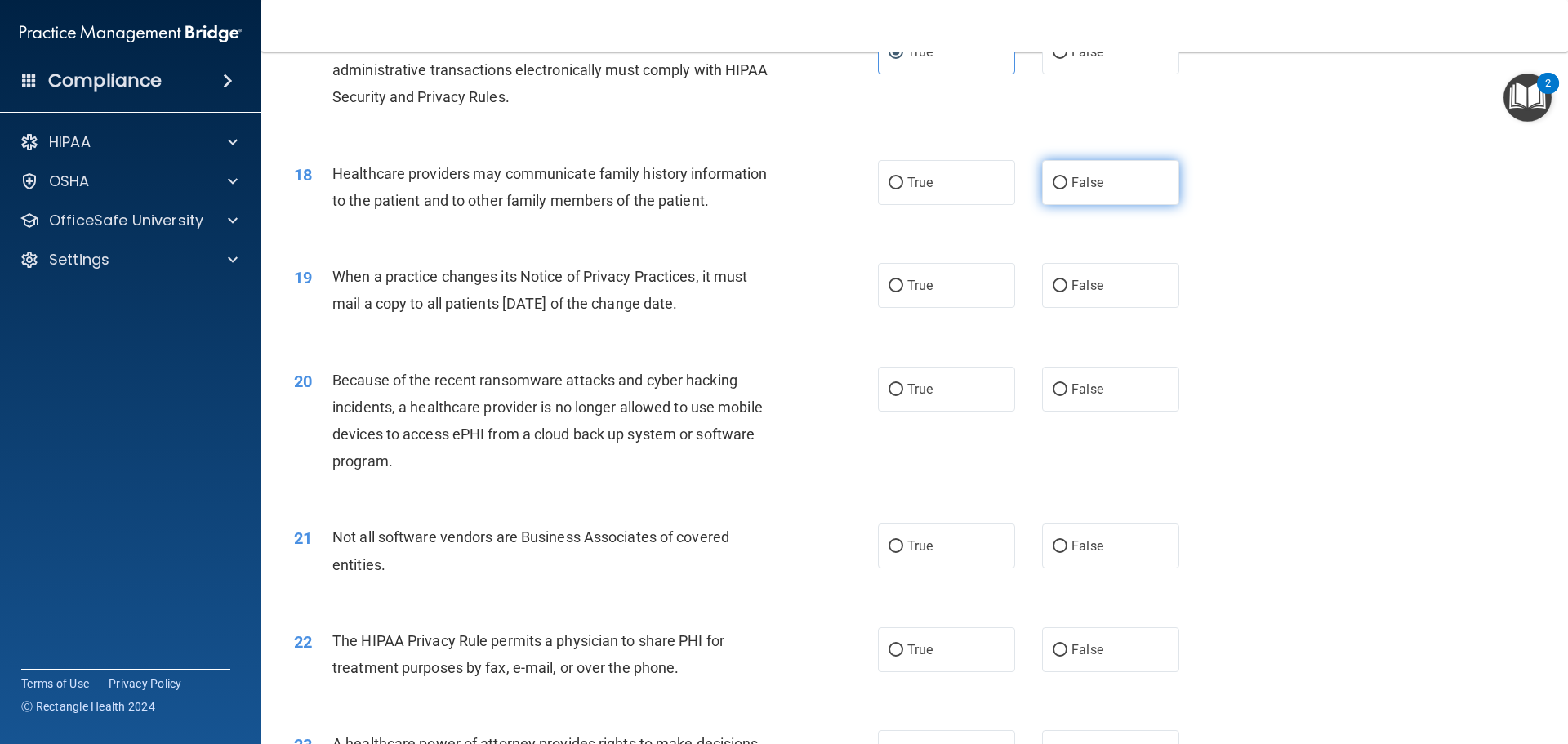
click at [1131, 191] on label "False" at bounding box center [1111, 183] width 138 height 45
click at [1068, 189] on input "False" at bounding box center [1060, 184] width 14 height 13
radio input "true"
click at [929, 192] on label "True" at bounding box center [947, 183] width 138 height 45
click at [904, 189] on input "True" at bounding box center [896, 184] width 14 height 13
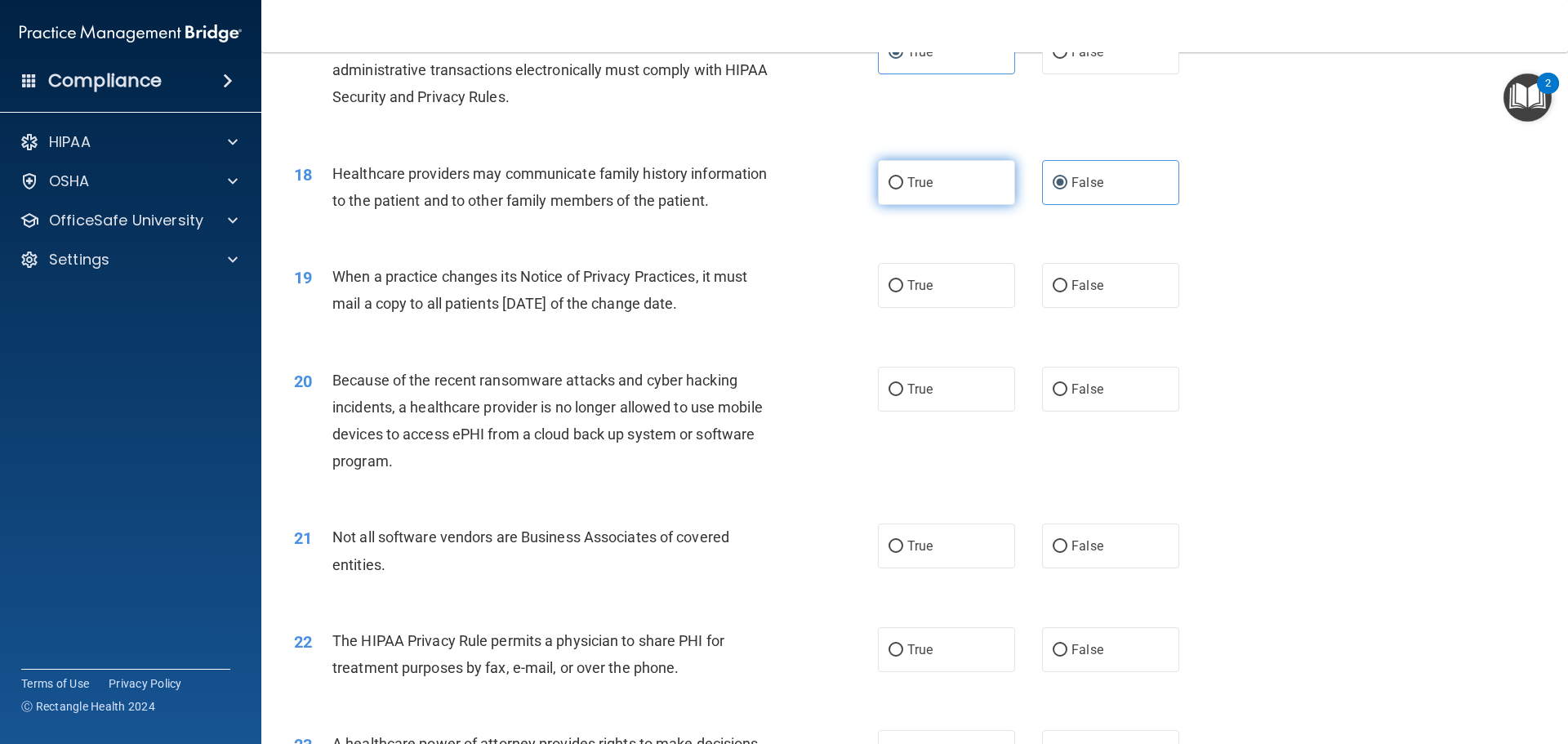
radio input "true"
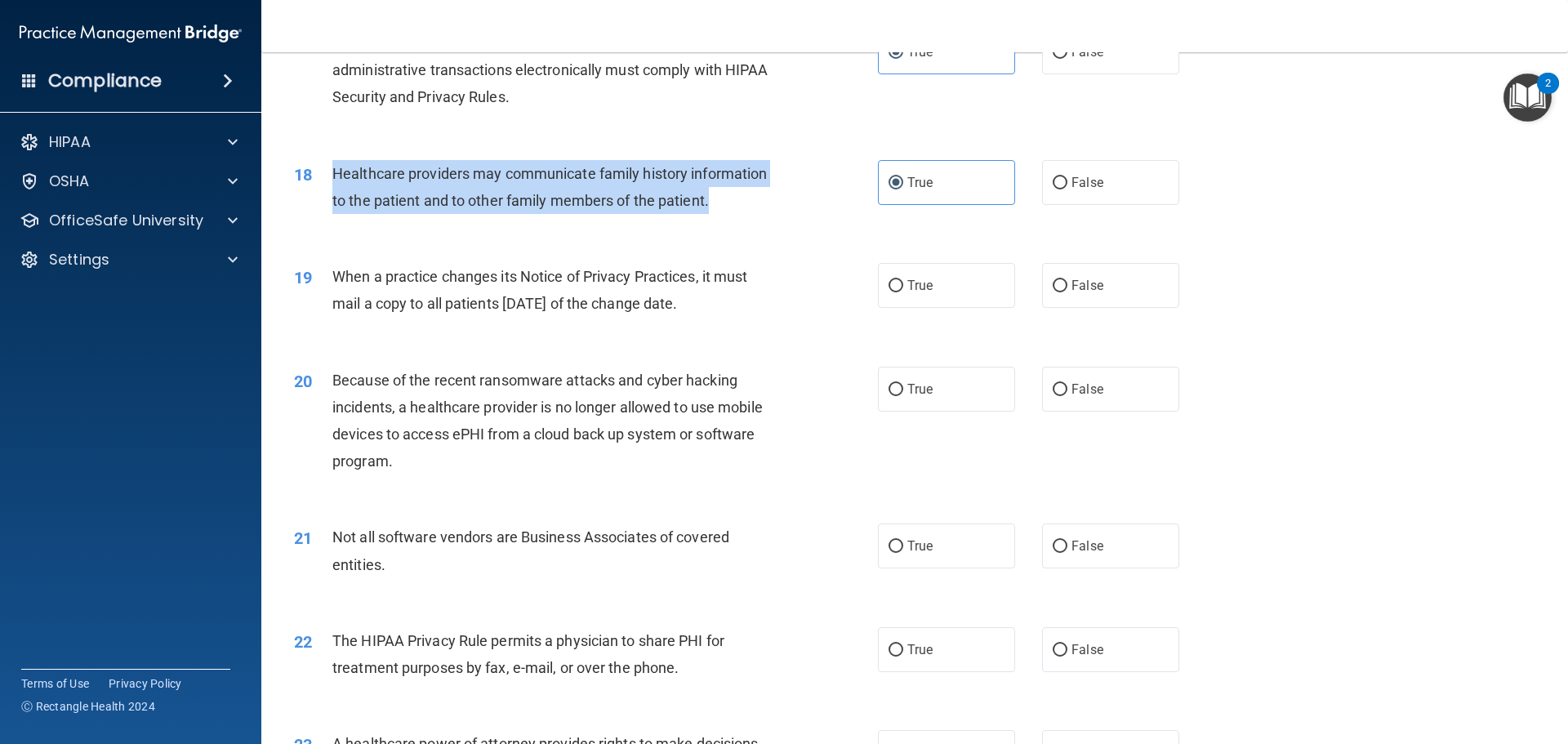
drag, startPoint x: 772, startPoint y: 211, endPoint x: 332, endPoint y: 168, distance: 442.1
click at [332, 168] on div "Healthcare providers may communicate family history information to the patient …" at bounding box center [560, 187] width 457 height 54
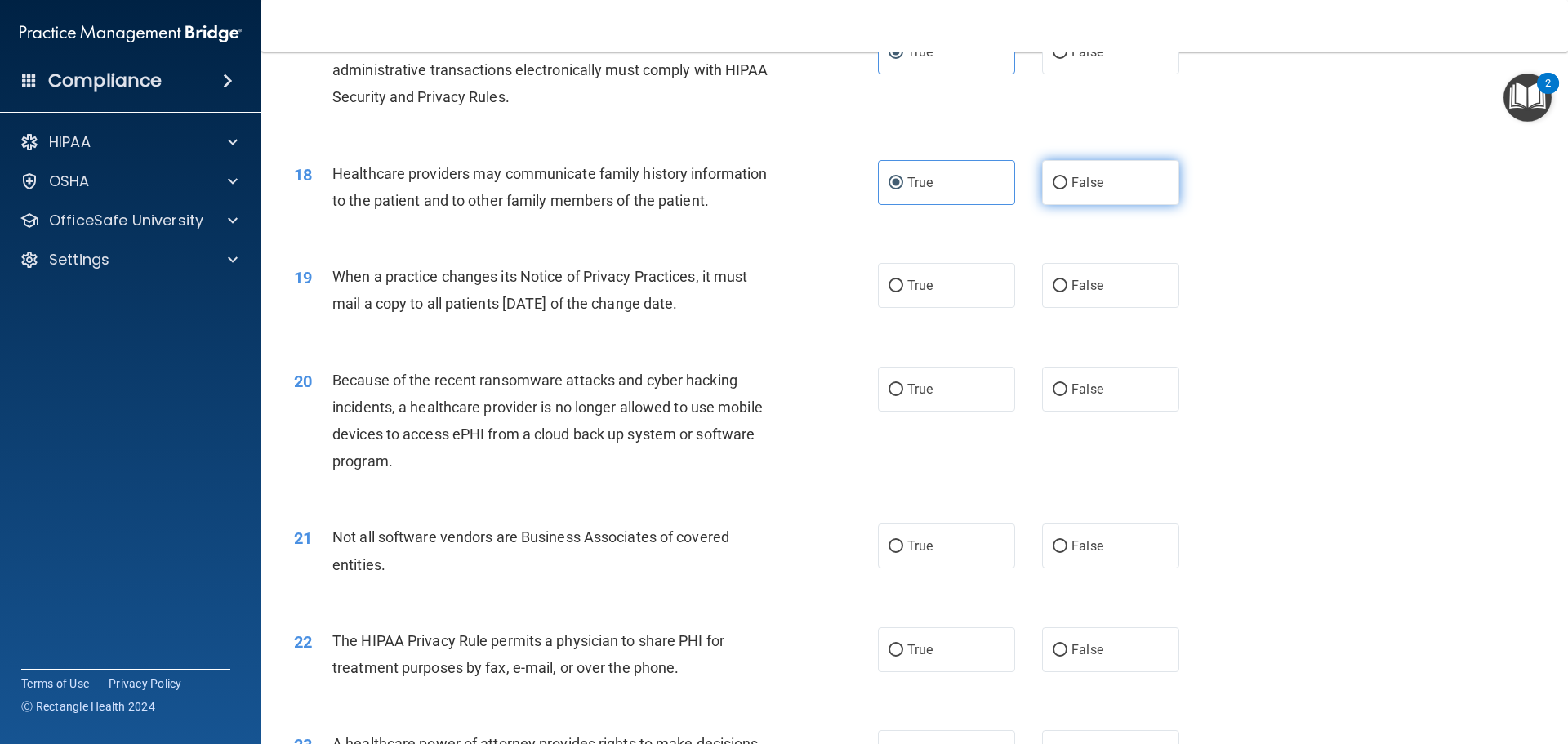
click at [1084, 167] on label "False" at bounding box center [1111, 183] width 138 height 45
click at [1068, 177] on input "False" at bounding box center [1060, 184] width 14 height 13
radio input "true"
radio input "false"
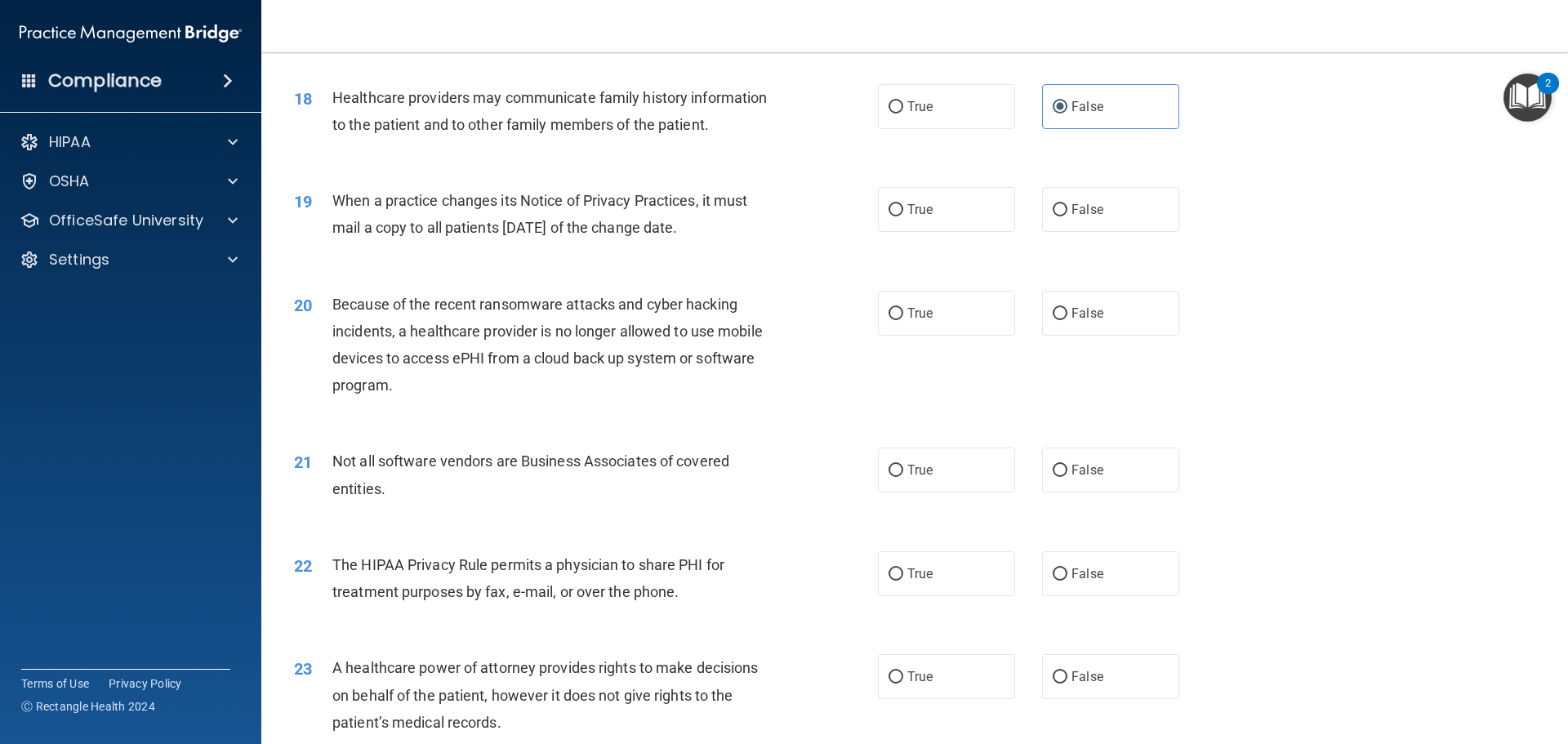
scroll to position [2160, 0]
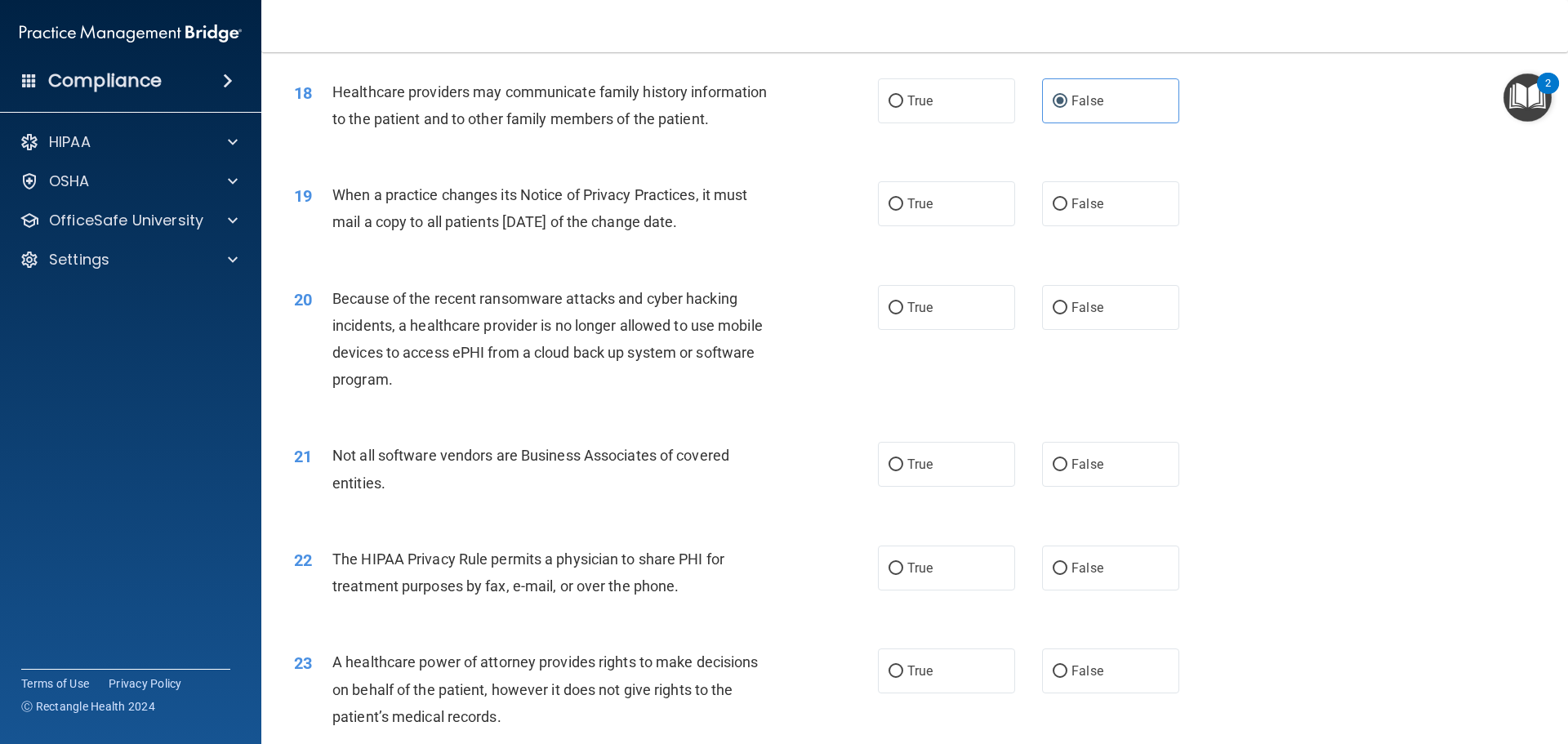
drag, startPoint x: 723, startPoint y: 223, endPoint x: 330, endPoint y: 184, distance: 394.9
click at [330, 184] on div "19 When a practice changes its Notice of Privacy Practices, it must mail a copy…" at bounding box center [586, 212] width 633 height 62
click at [1111, 196] on label "False" at bounding box center [1111, 204] width 138 height 45
click at [1068, 198] on input "False" at bounding box center [1060, 205] width 14 height 13
radio input "true"
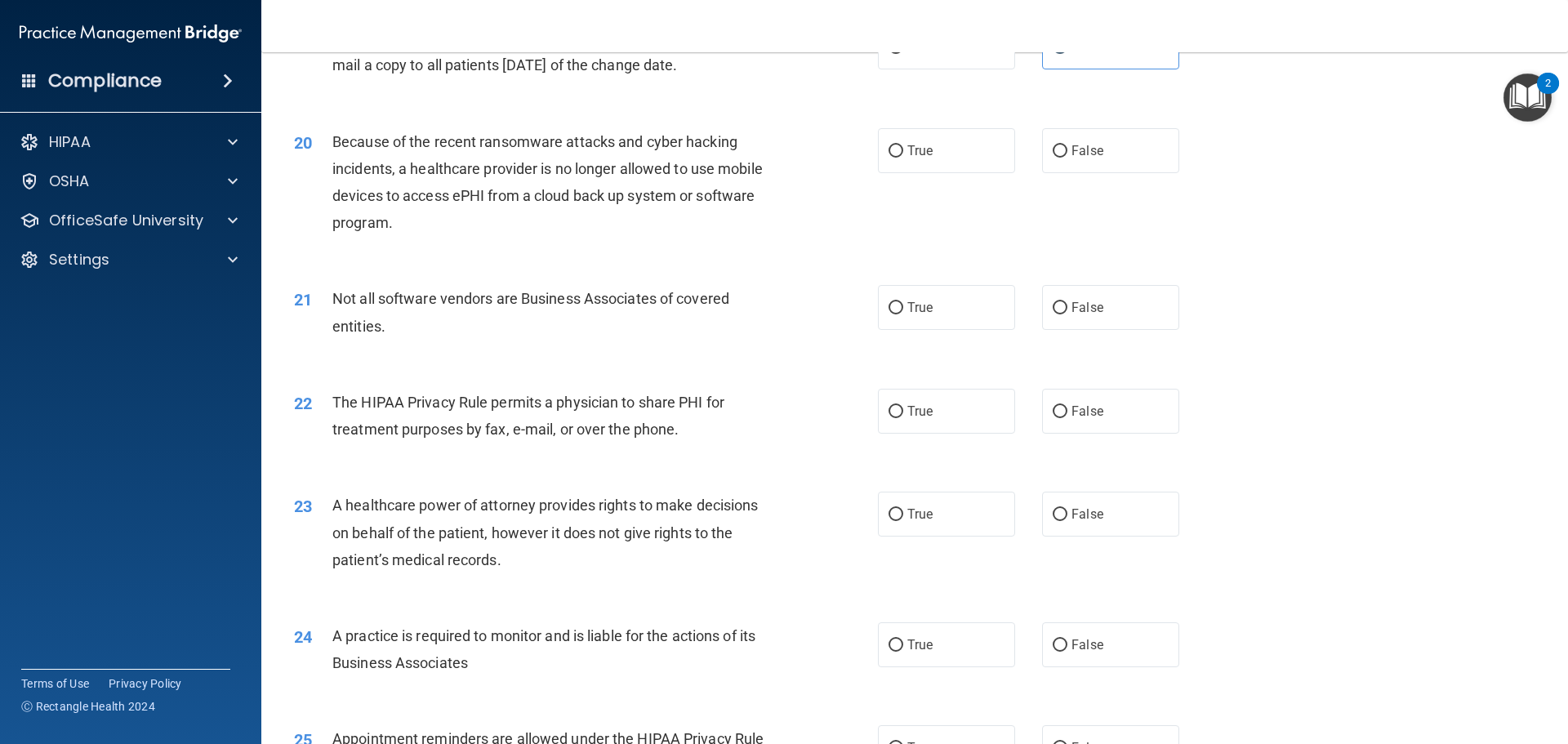
scroll to position [2324, 0]
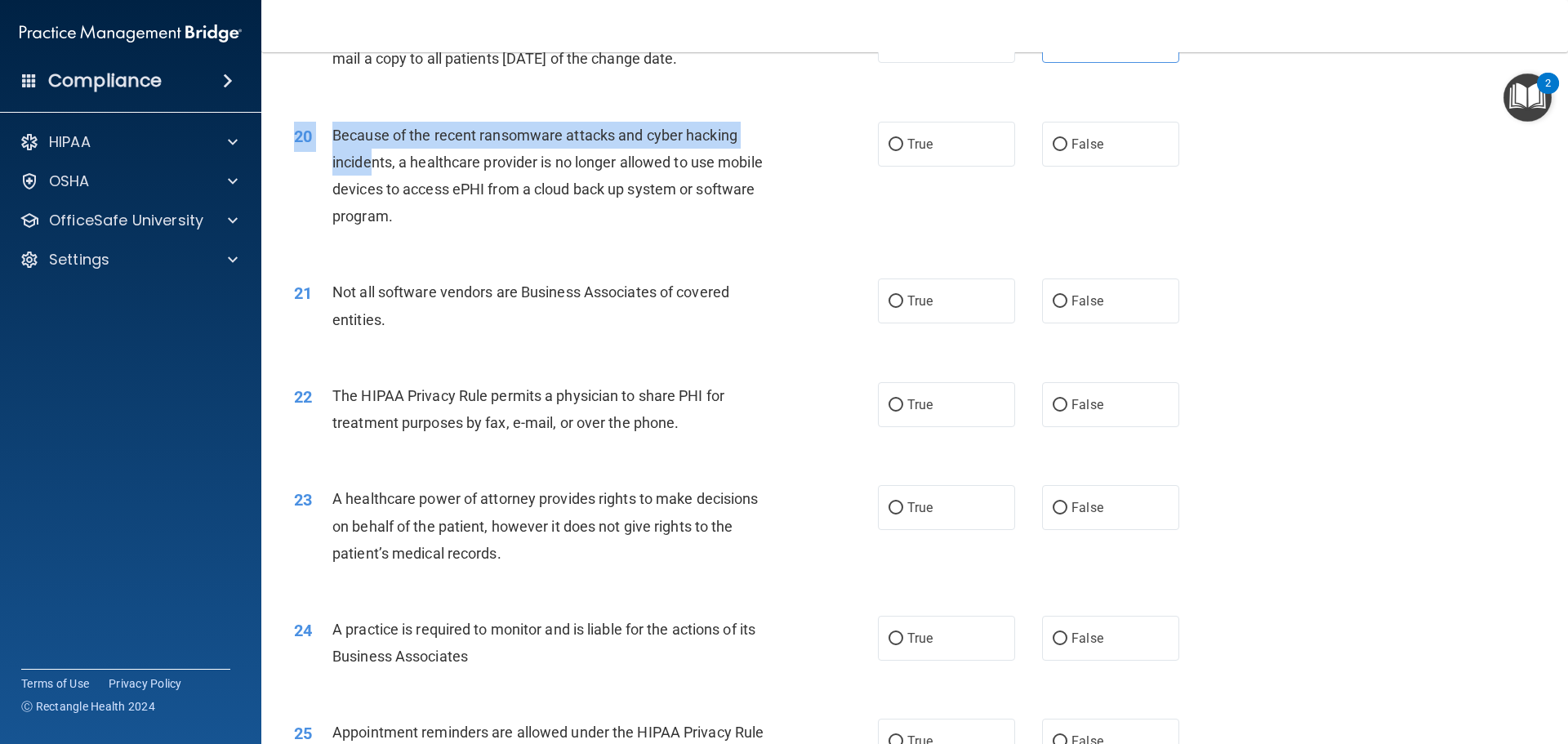
drag, startPoint x: 564, startPoint y: 236, endPoint x: 369, endPoint y: 173, distance: 204.9
click at [369, 173] on div "20 Because of the recent ransomware attacks and cyber hacking incidents, a heal…" at bounding box center [914, 180] width 1266 height 157
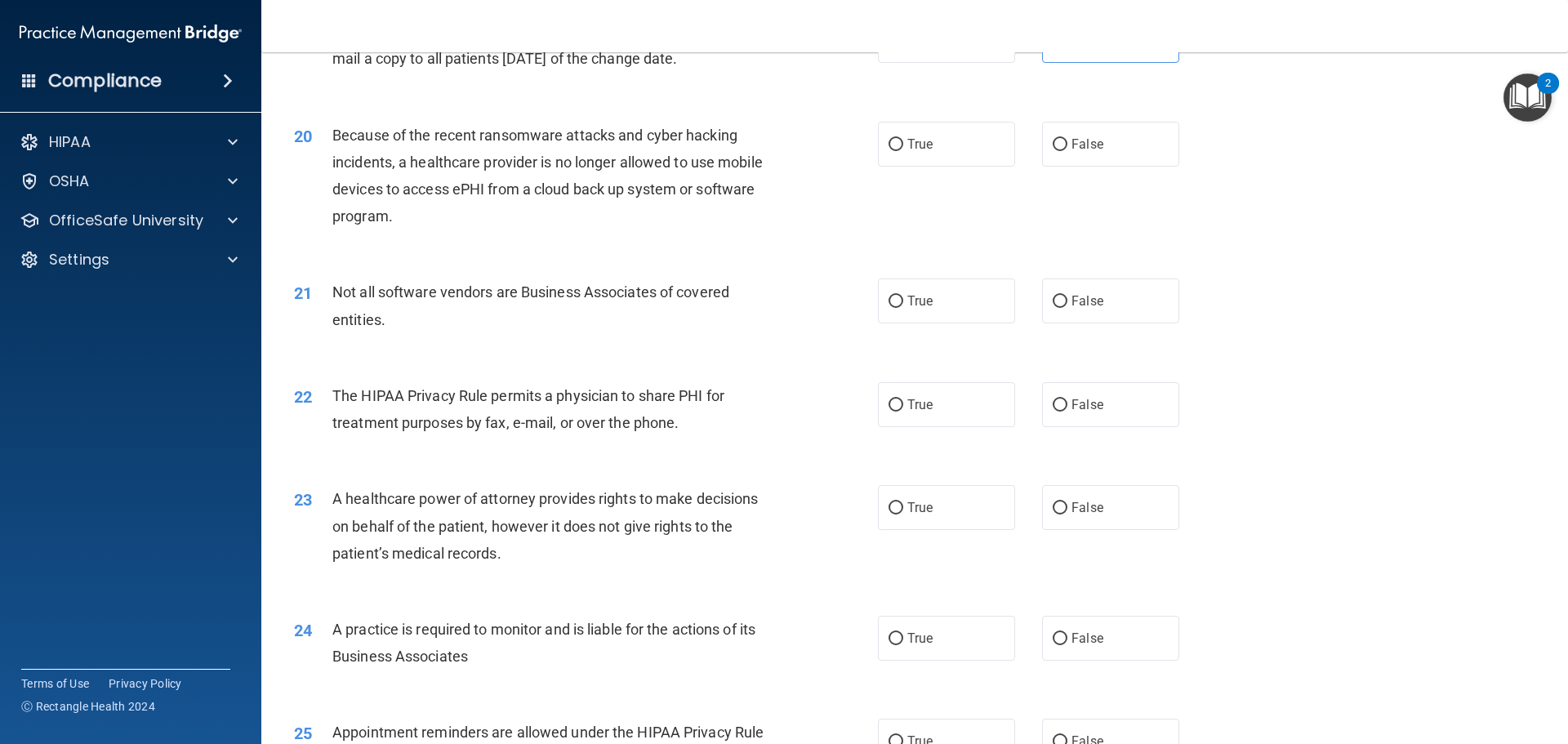
click at [465, 216] on div "Because of the recent ransomware attacks and cyber hacking incidents, a healthc…" at bounding box center [560, 176] width 457 height 109
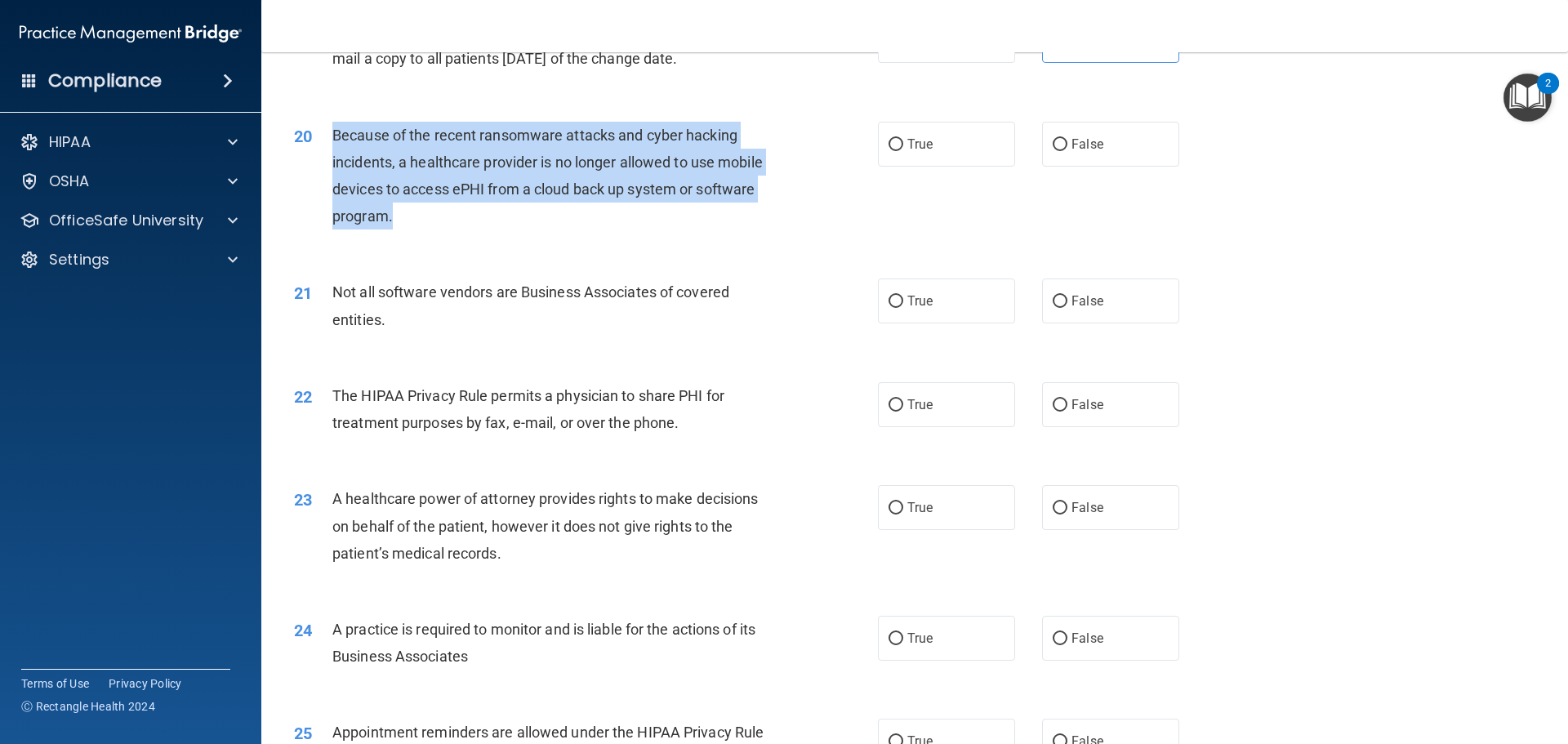
drag, startPoint x: 445, startPoint y: 222, endPoint x: 329, endPoint y: 127, distance: 149.9
click at [329, 127] on div "20 Because of the recent ransomware attacks and cyber hacking incidents, a heal…" at bounding box center [586, 180] width 633 height 117
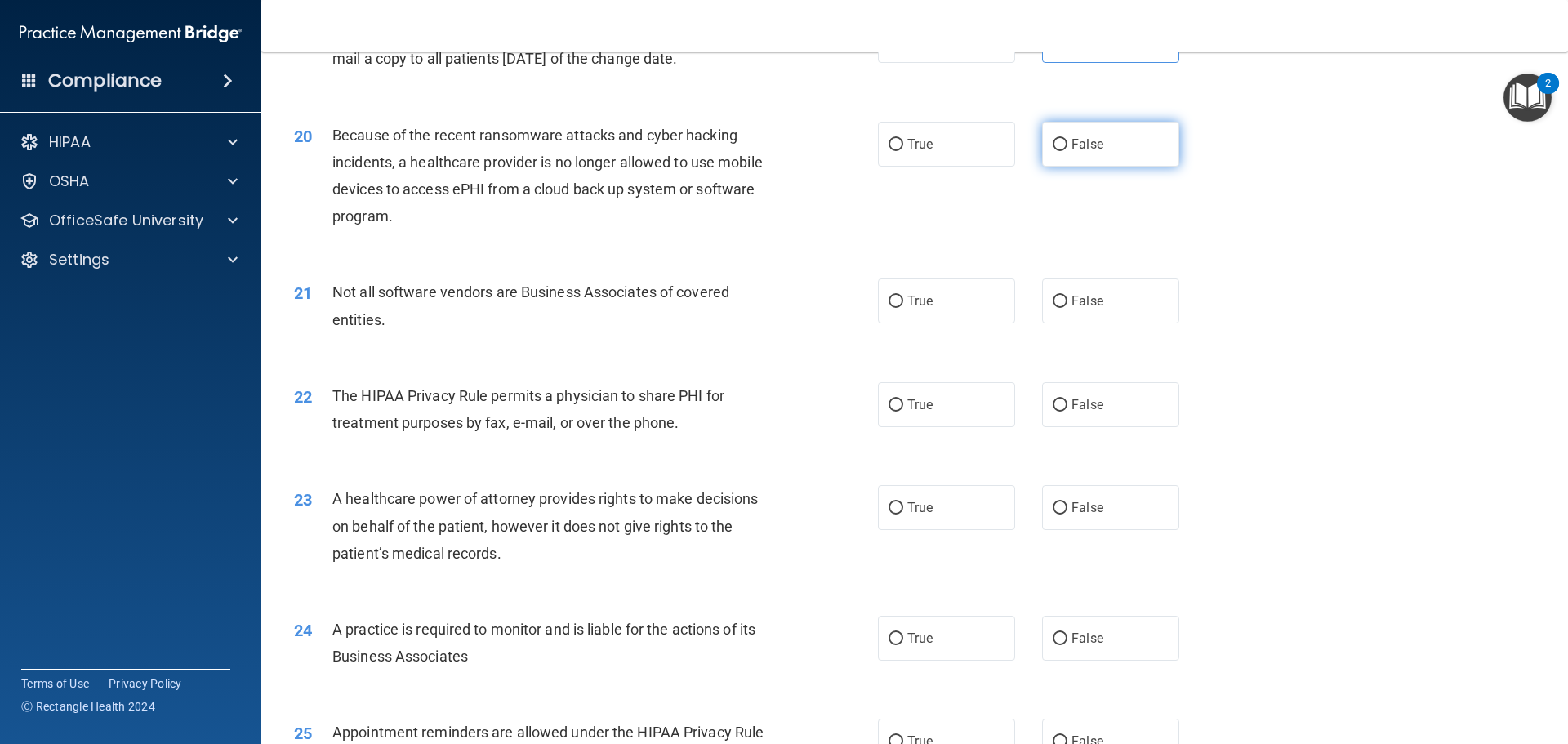
click at [1098, 148] on label "False" at bounding box center [1111, 145] width 138 height 45
click at [1068, 148] on input "False" at bounding box center [1060, 145] width 14 height 13
radio input "true"
click at [820, 181] on div "20 Because of the recent ransomware attacks and cyber hacking incidents, a heal…" at bounding box center [586, 180] width 633 height 117
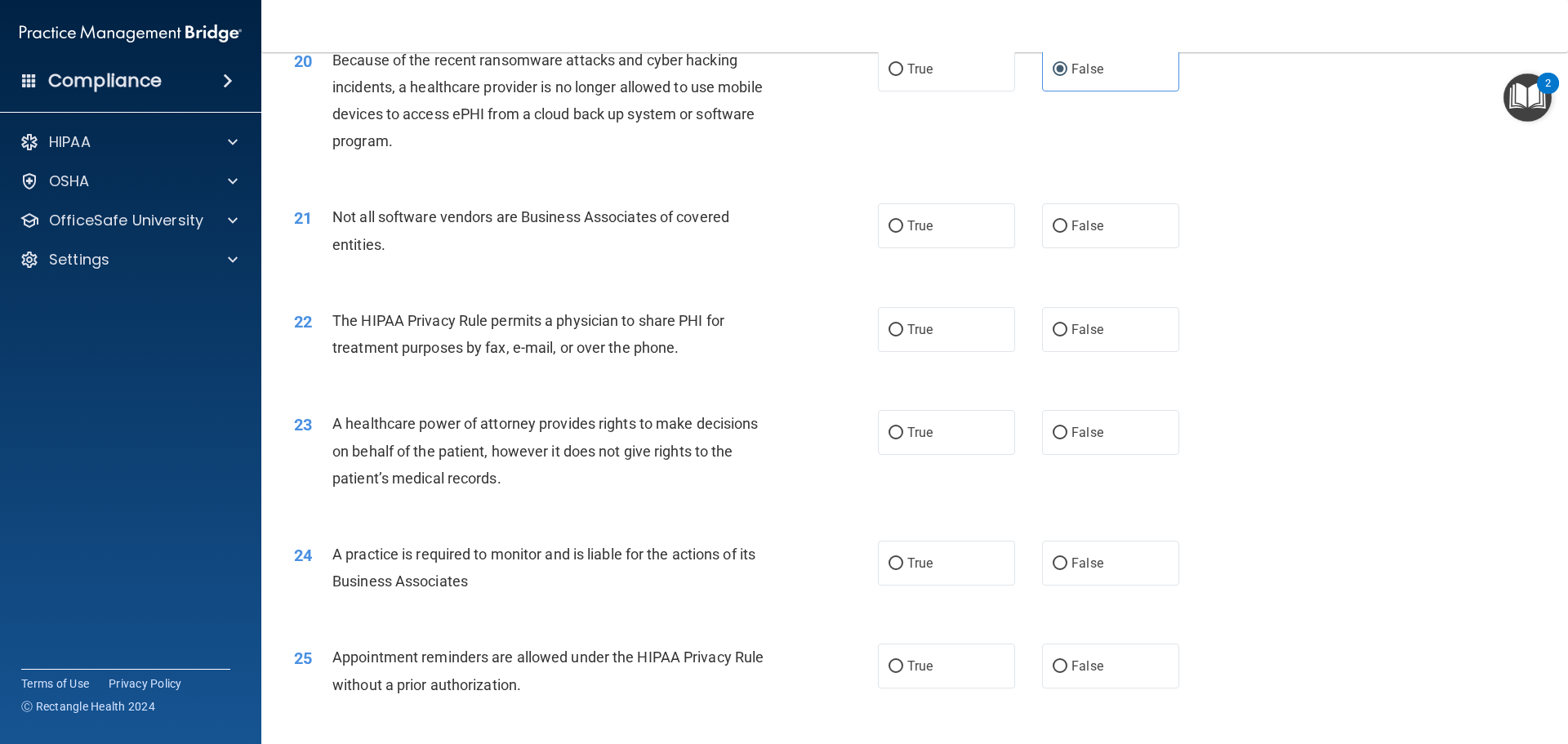
scroll to position [2406, 0]
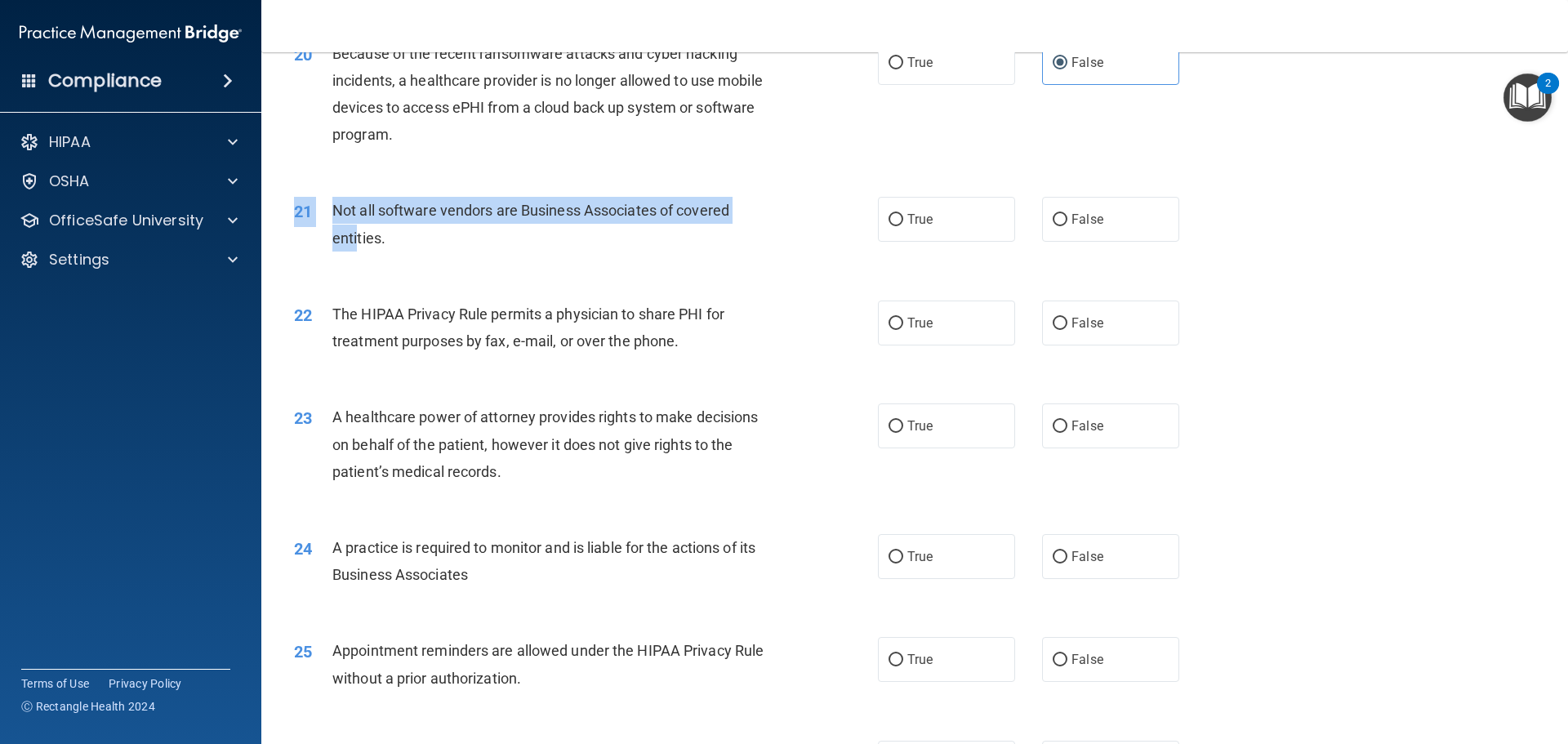
drag, startPoint x: 428, startPoint y: 261, endPoint x: 391, endPoint y: 237, distance: 44.1
click at [359, 232] on div "21 Not all software vendors are Business Associates of covered entities. True F…" at bounding box center [914, 228] width 1266 height 103
click at [406, 238] on div "Not all software vendors are Business Associates of covered entities." at bounding box center [560, 224] width 457 height 54
drag, startPoint x: 451, startPoint y: 250, endPoint x: 335, endPoint y: 213, distance: 121.8
click at [335, 213] on div "Not all software vendors are Business Associates of covered entities." at bounding box center [560, 224] width 457 height 54
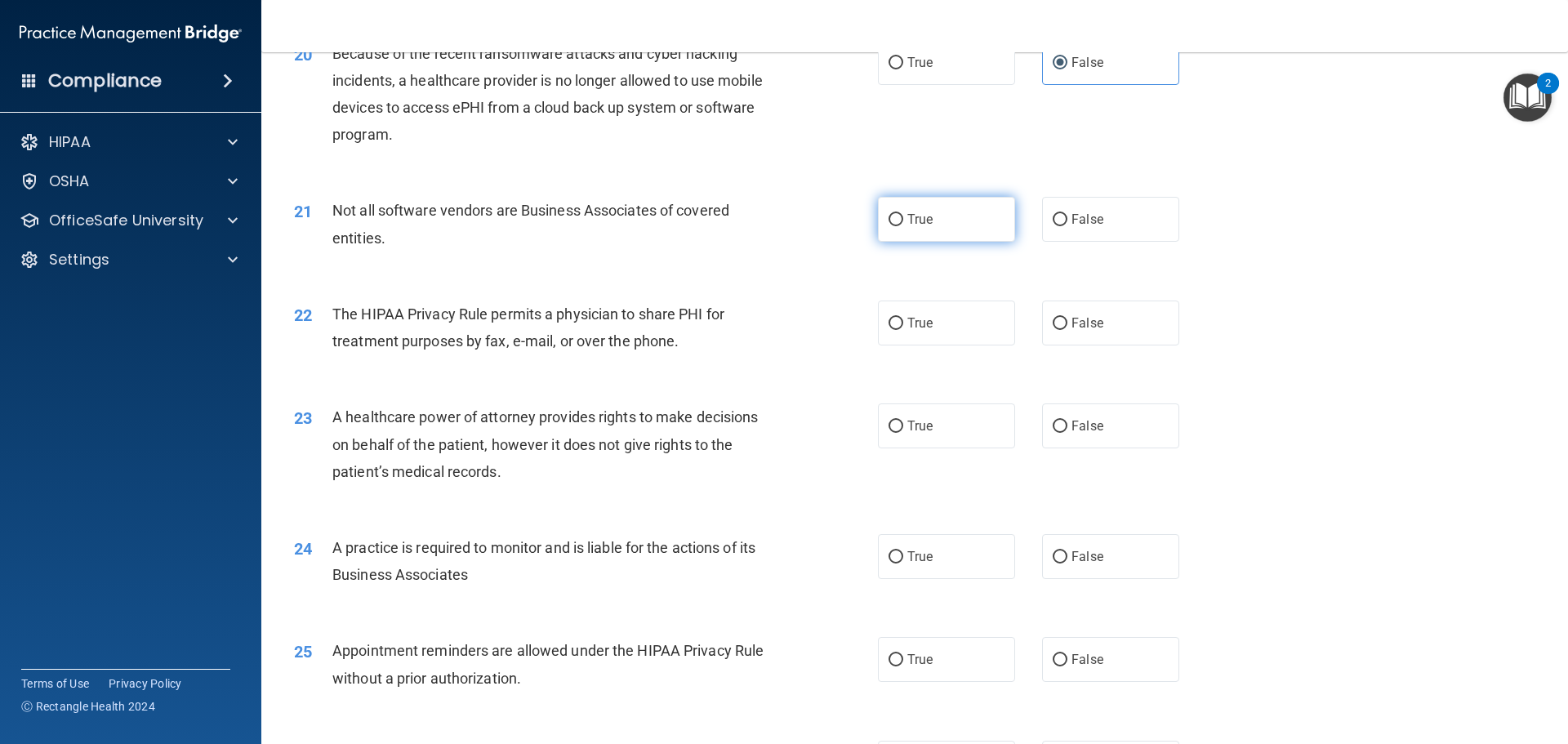
click at [956, 225] on label "True" at bounding box center [947, 220] width 138 height 45
click at [904, 225] on input "True" at bounding box center [896, 221] width 14 height 13
radio input "true"
click at [798, 233] on div "21 Not all software vendors are Business Associates of covered entities." at bounding box center [586, 228] width 633 height 62
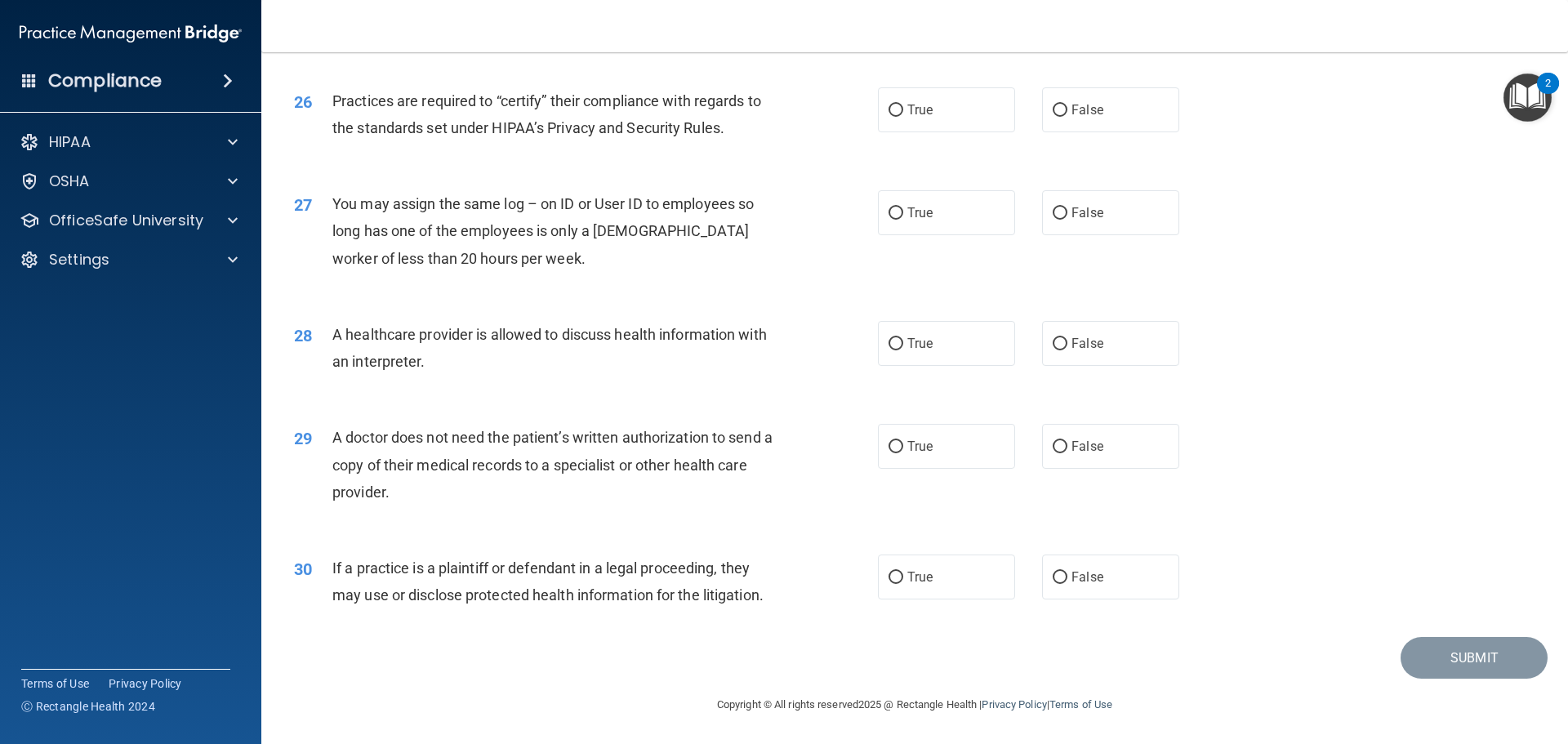
scroll to position [2570, 0]
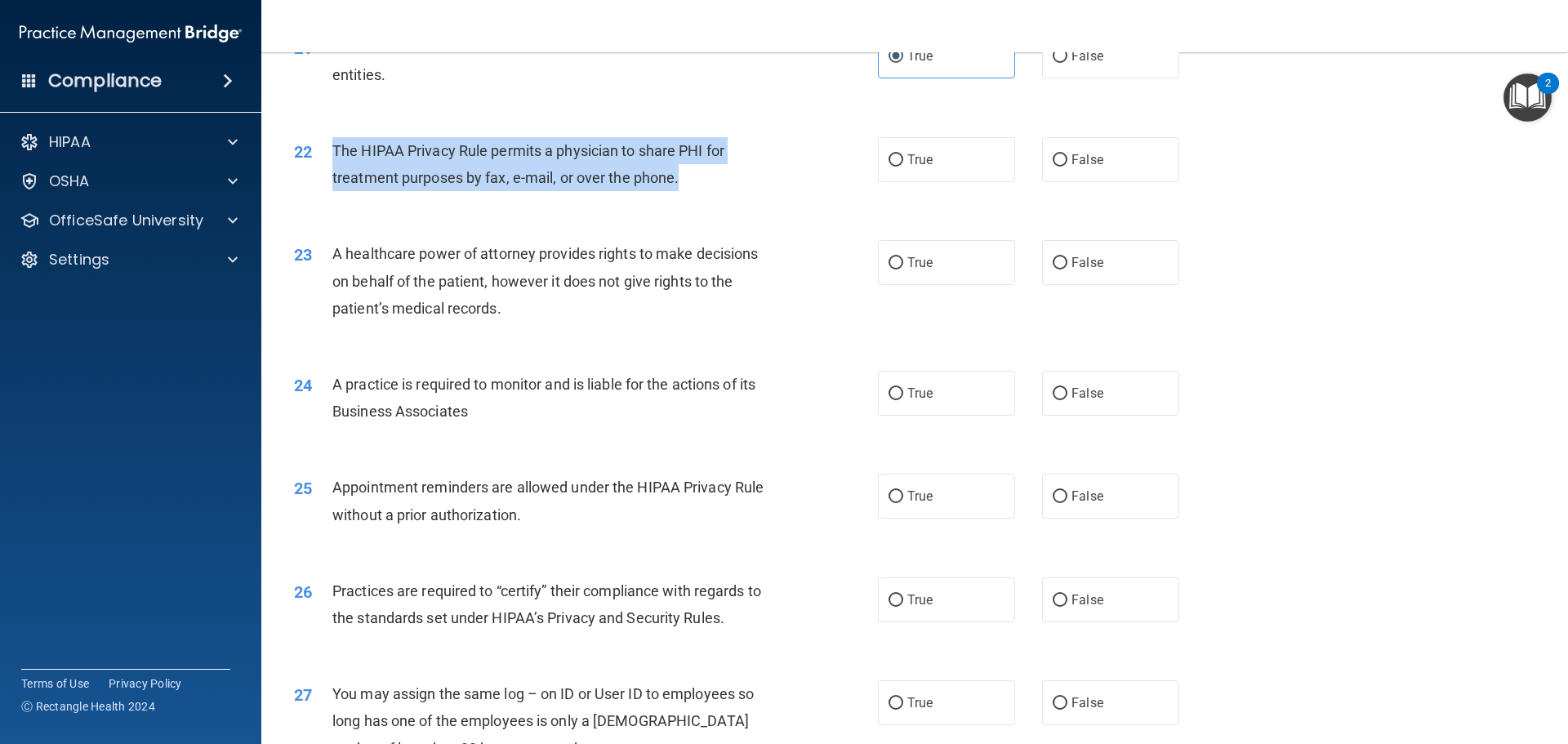
drag, startPoint x: 715, startPoint y: 172, endPoint x: 331, endPoint y: 156, distance: 384.3
click at [331, 156] on div "22 The HIPAA Privacy Rule permits a physician to share PHI for treatment purpos…" at bounding box center [586, 168] width 633 height 62
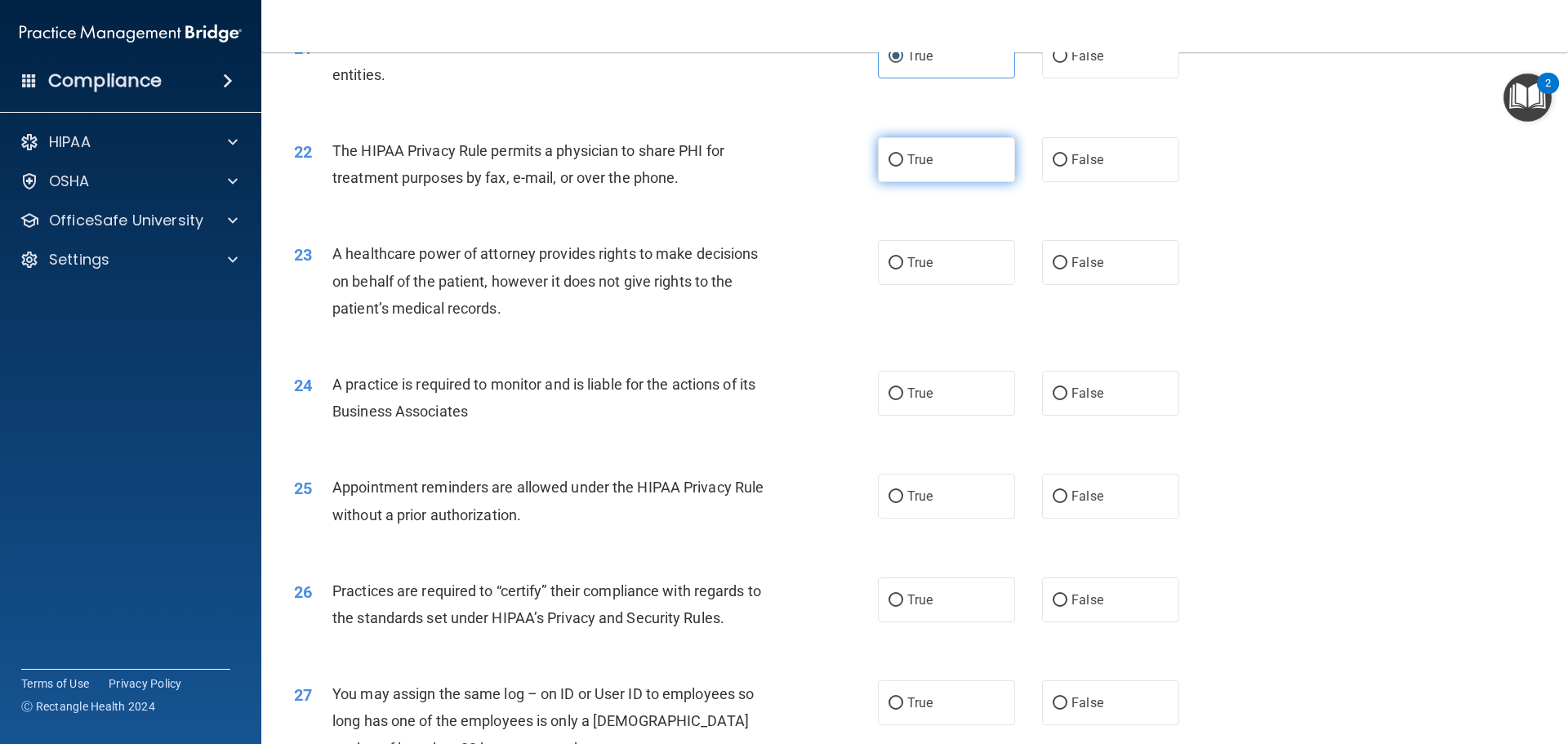
click at [892, 148] on label "True" at bounding box center [947, 160] width 138 height 45
click at [892, 155] on input "True" at bounding box center [896, 161] width 14 height 13
radio input "true"
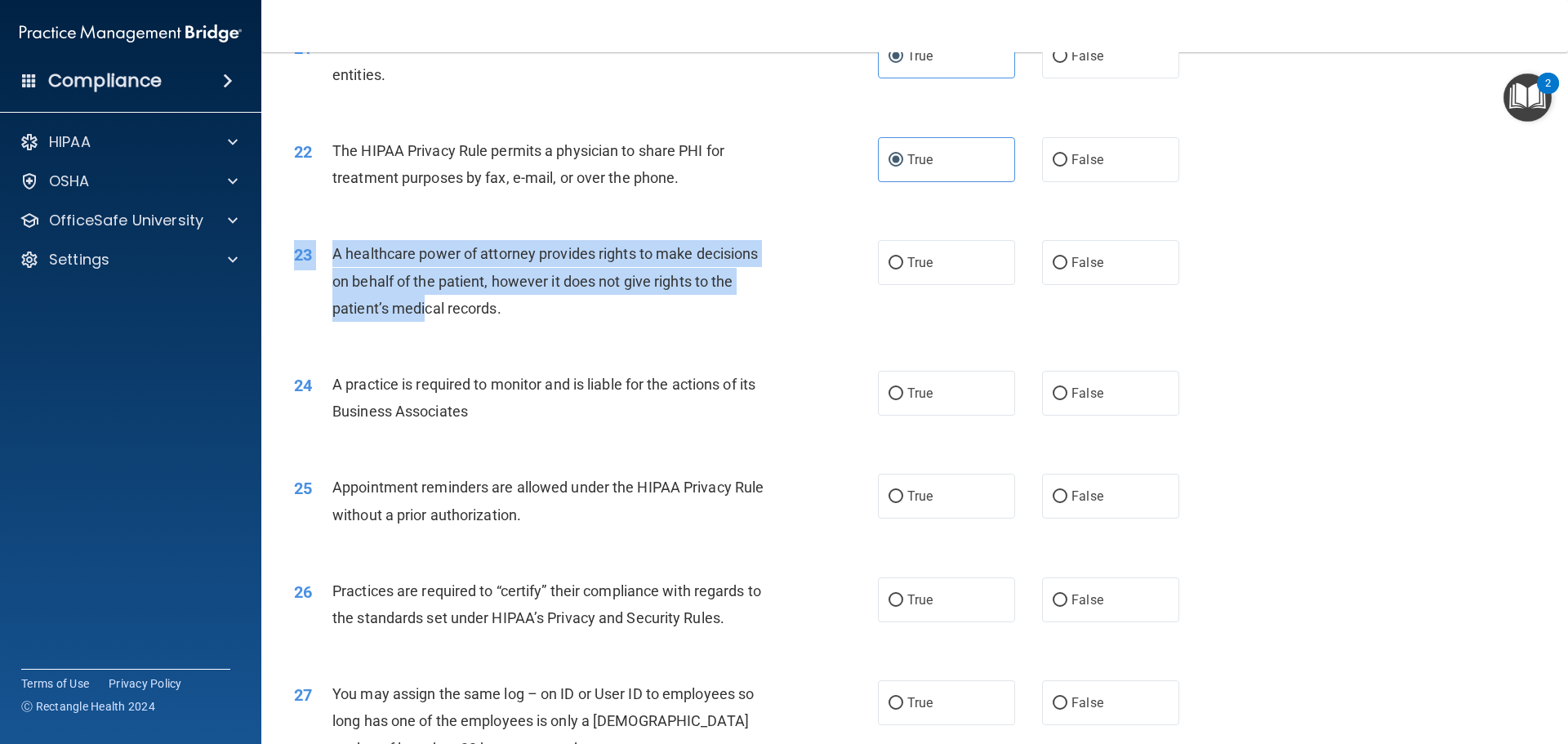
drag, startPoint x: 653, startPoint y: 333, endPoint x: 442, endPoint y: 304, distance: 213.0
click at [435, 303] on div "23 A healthcare power of attorney provides rights to make decisions on behalf o…" at bounding box center [914, 285] width 1266 height 130
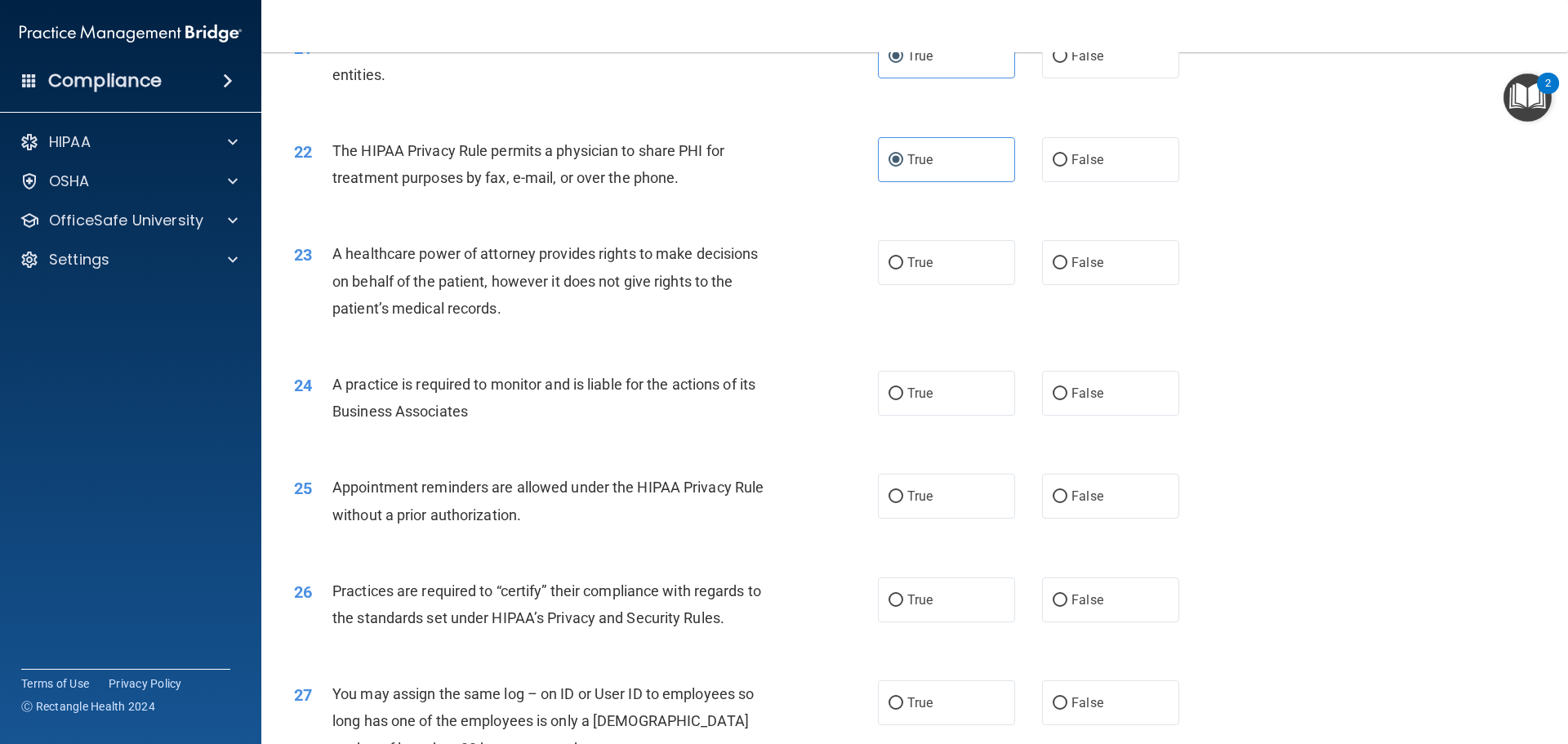
click at [501, 304] on span "A healthcare power of attorney provides rights to make decisions on behalf of t…" at bounding box center [545, 281] width 425 height 72
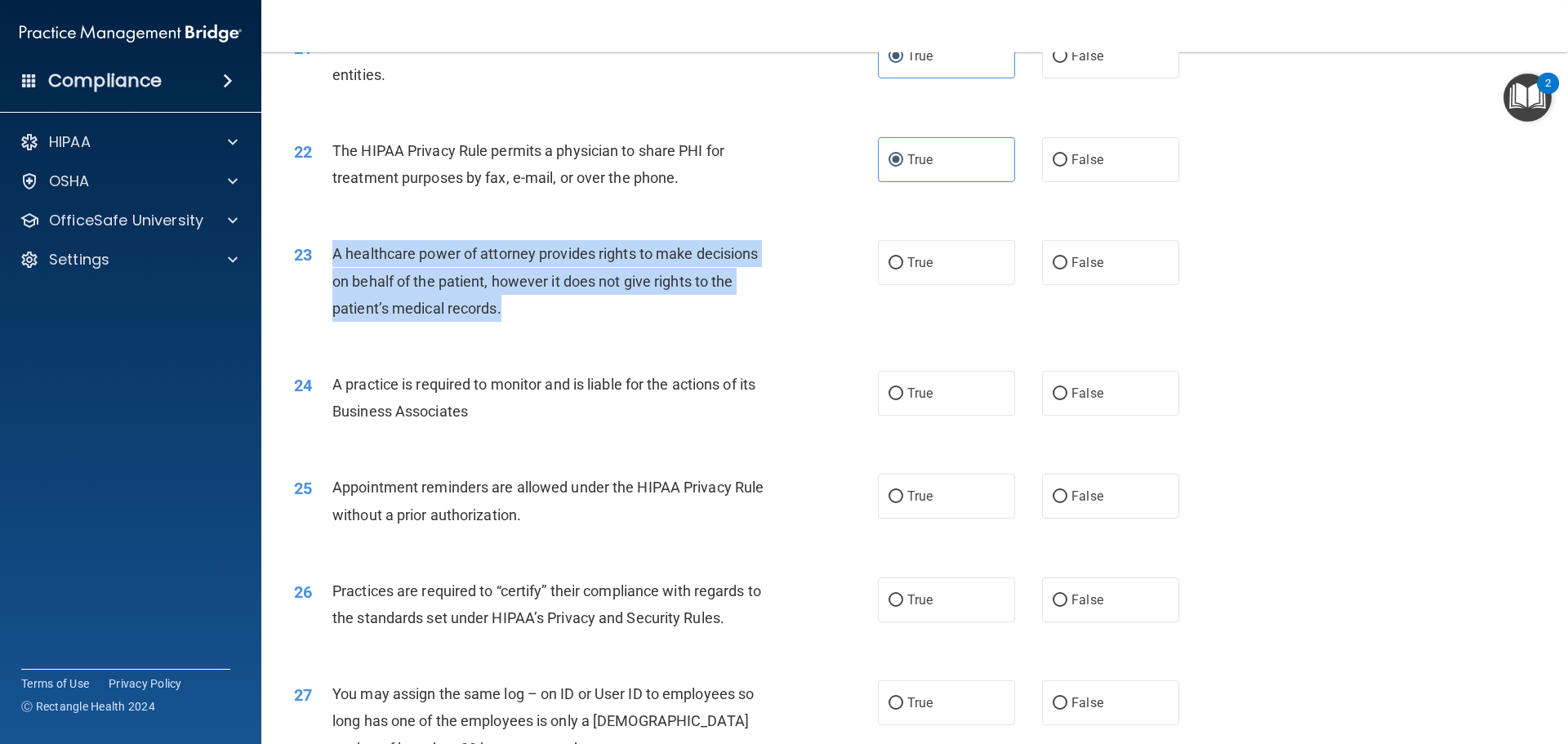
drag, startPoint x: 543, startPoint y: 310, endPoint x: 335, endPoint y: 253, distance: 215.7
click at [335, 253] on div "A healthcare power of attorney provides rights to make decisions on behalf of t…" at bounding box center [560, 281] width 457 height 81
click at [555, 309] on div "A healthcare power of attorney provides rights to make decisions on behalf of t…" at bounding box center [560, 281] width 457 height 81
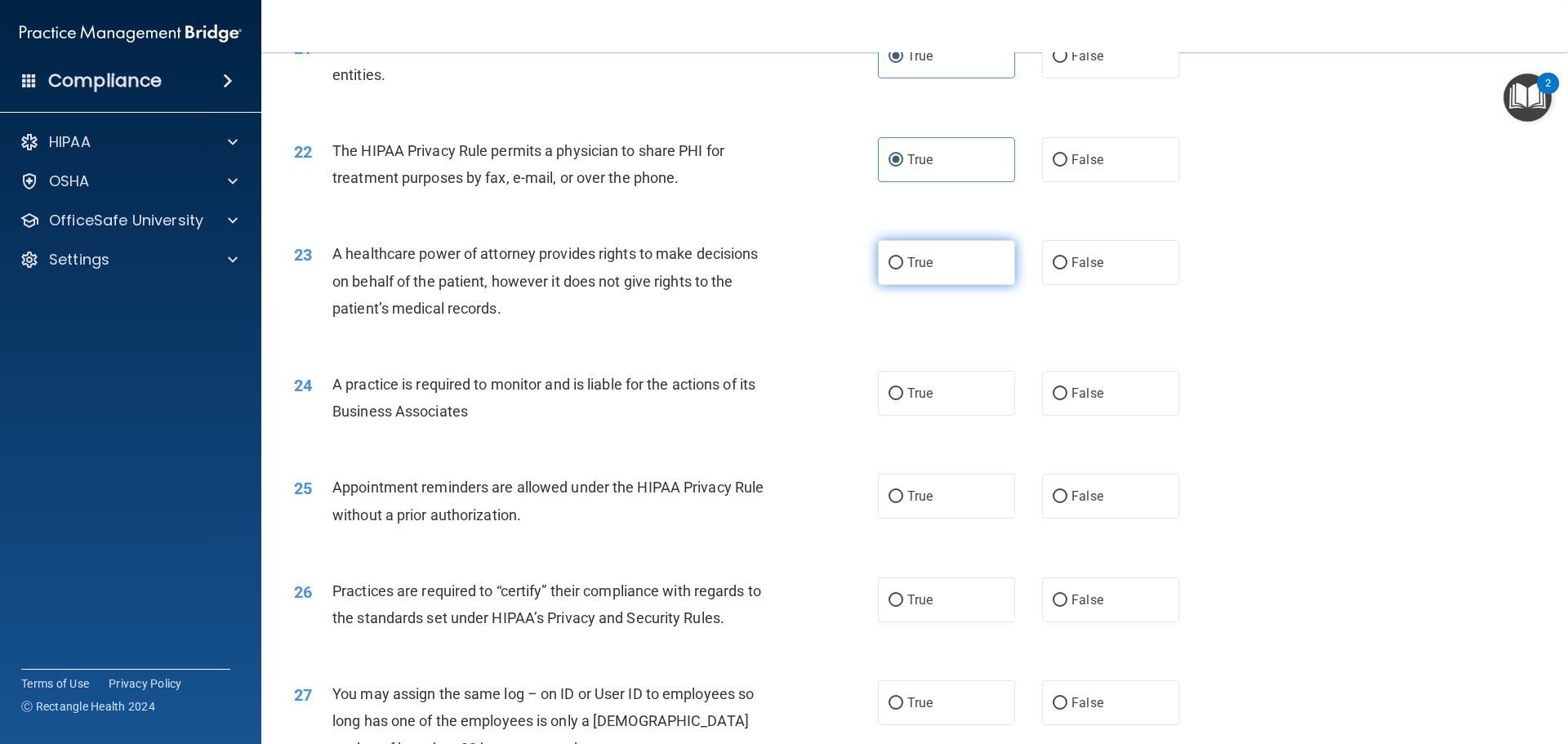
click at [913, 272] on label "True" at bounding box center [947, 262] width 138 height 45
click at [904, 270] on input "True" at bounding box center [896, 263] width 14 height 13
radio input "true"
click at [1070, 245] on label "False" at bounding box center [1111, 262] width 138 height 45
click at [1068, 257] on input "False" at bounding box center [1060, 263] width 14 height 13
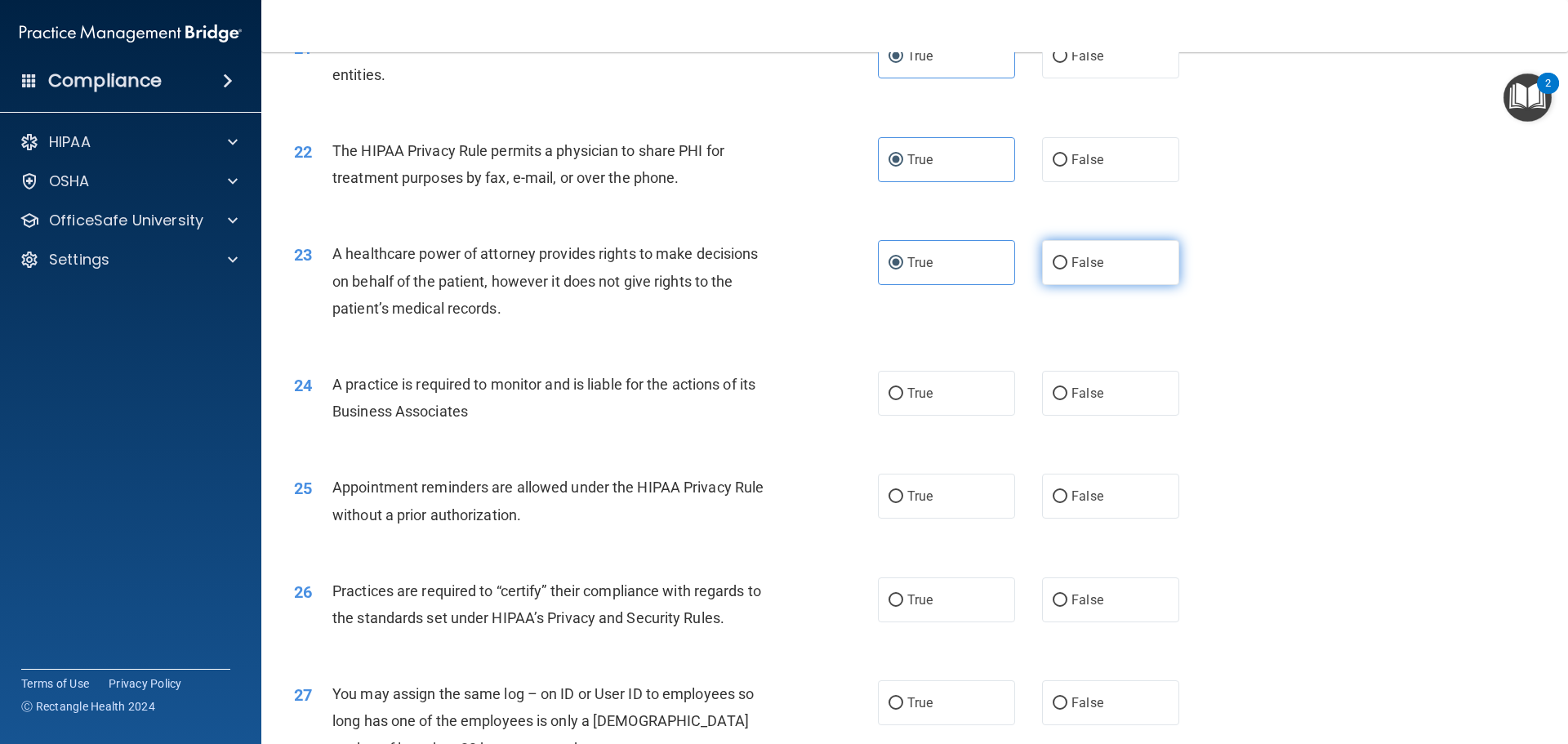
radio input "true"
radio input "false"
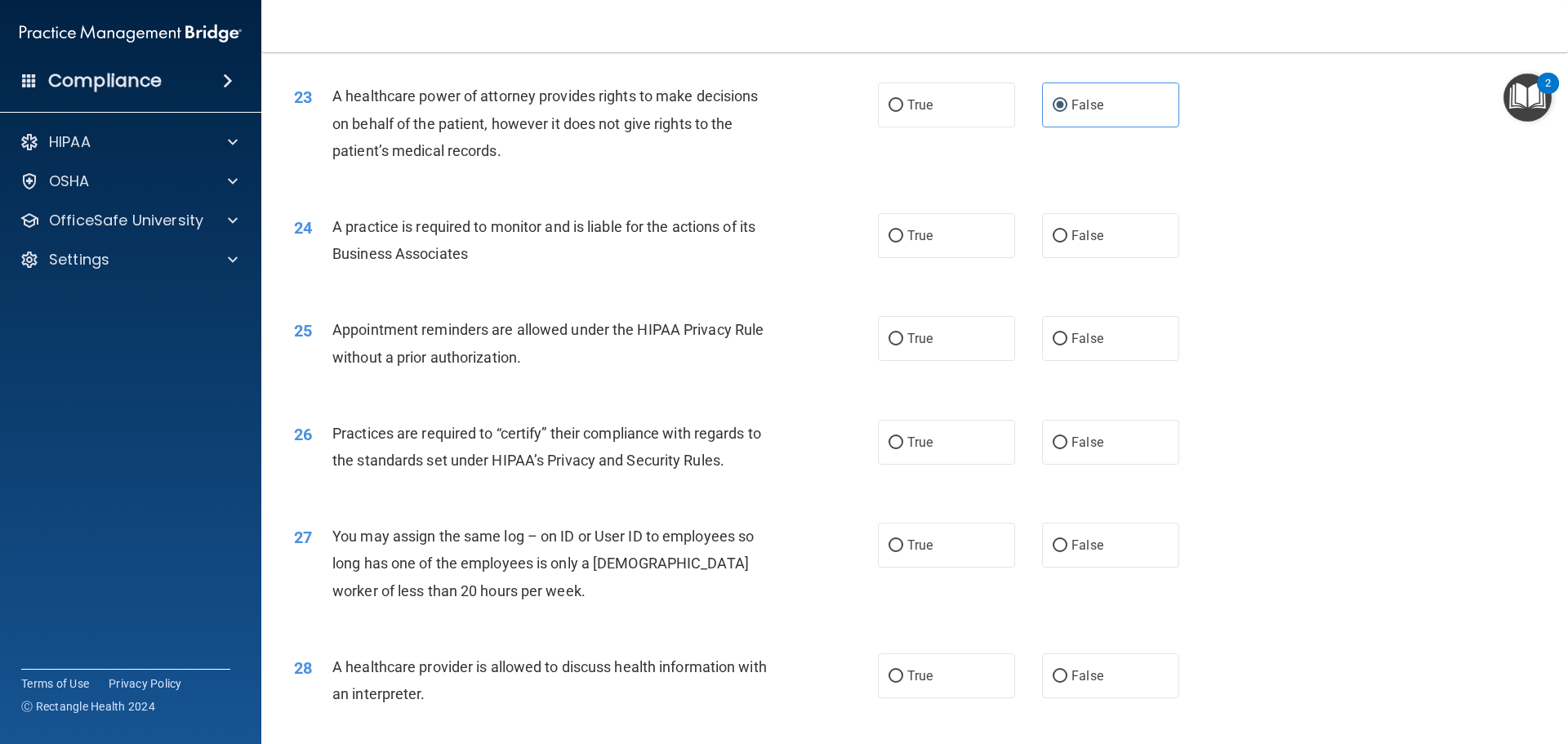
scroll to position [2733, 0]
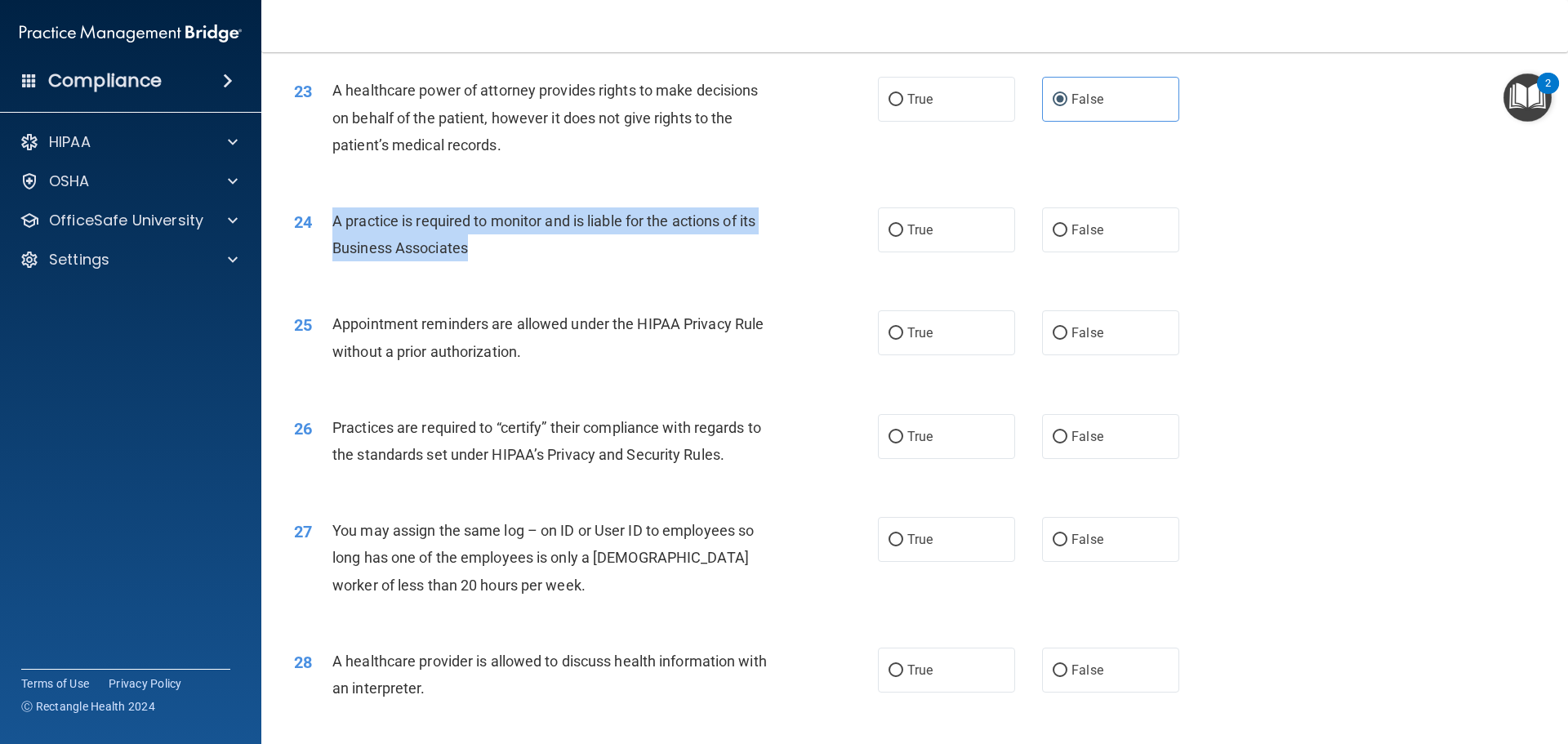
drag, startPoint x: 499, startPoint y: 245, endPoint x: 329, endPoint y: 216, distance: 172.5
click at [329, 216] on div "24 A practice is required to monitor and is liable for the actions of its Busin…" at bounding box center [586, 238] width 633 height 62
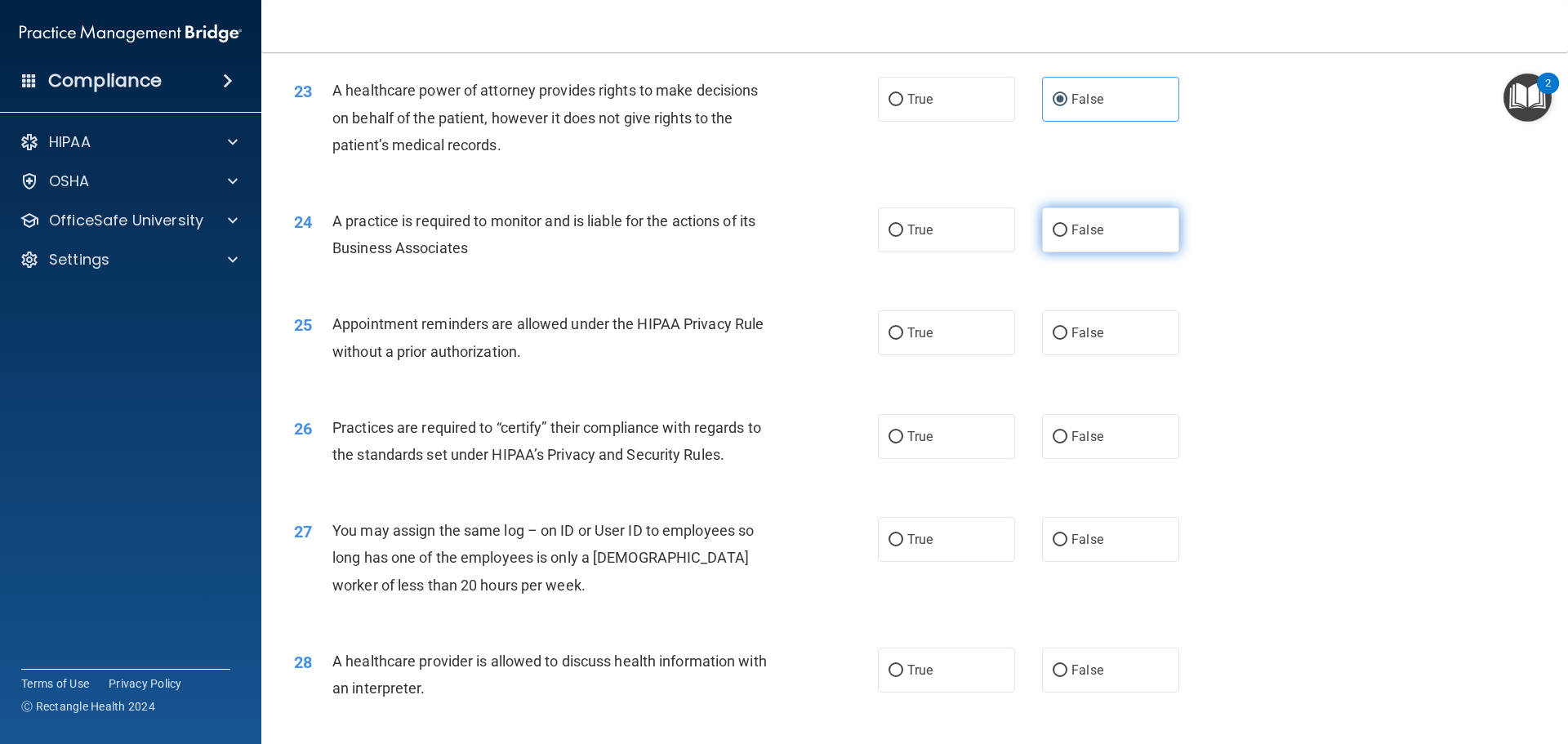
click at [1107, 235] on label "False" at bounding box center [1111, 230] width 138 height 45
click at [1068, 235] on input "False" at bounding box center [1060, 231] width 14 height 13
radio input "true"
click at [826, 258] on div "24 A practice is required to monitor and is liable for the actions of its Busin…" at bounding box center [586, 238] width 633 height 62
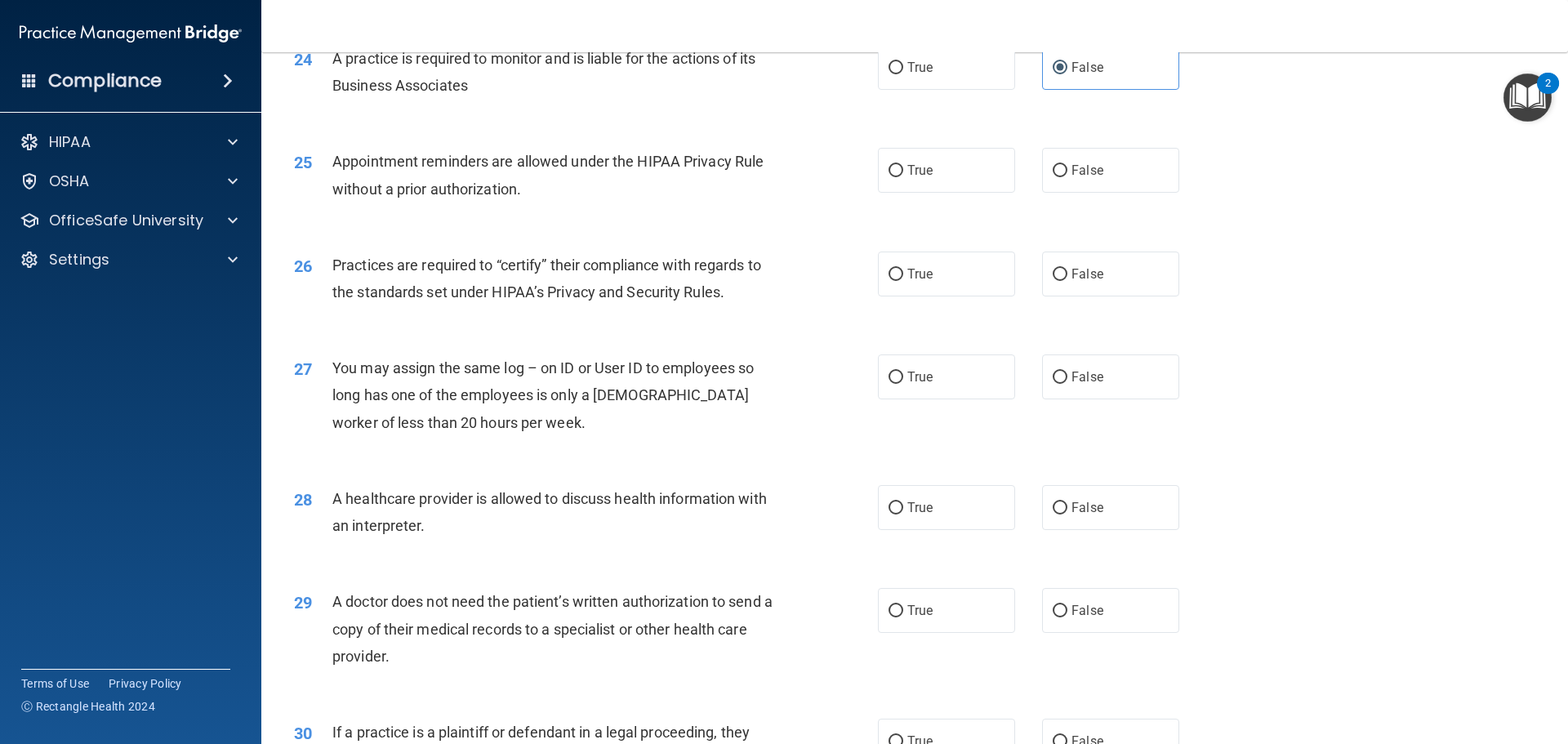
scroll to position [2896, 0]
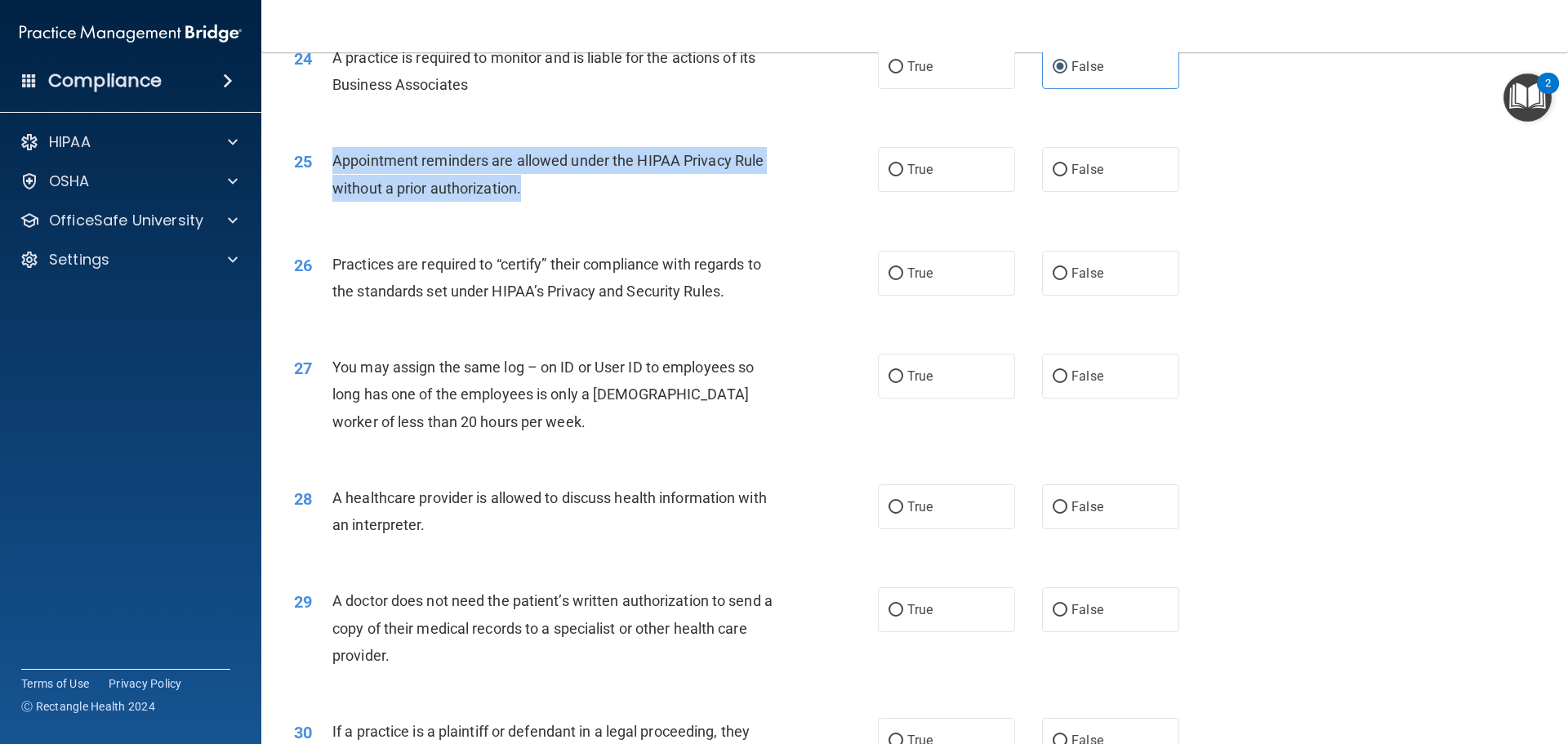
drag, startPoint x: 601, startPoint y: 204, endPoint x: 324, endPoint y: 162, distance: 280.2
click at [324, 162] on div "25 Appointment reminders are allowed under the HIPAA Privacy Rule without a pri…" at bounding box center [586, 178] width 633 height 62
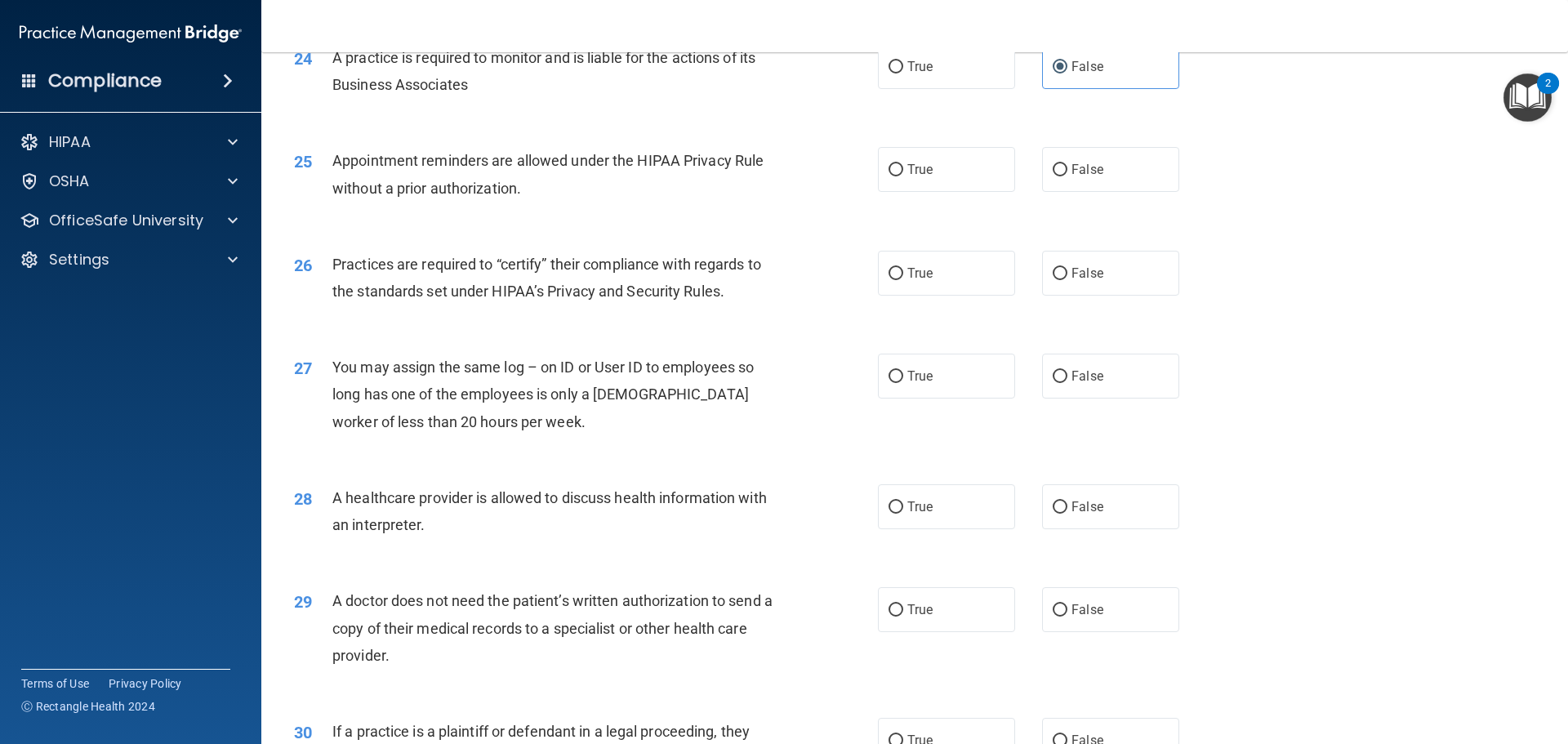
click at [908, 175] on span "True" at bounding box center [920, 169] width 25 height 15
click at [904, 175] on input "True" at bounding box center [896, 170] width 14 height 13
radio input "true"
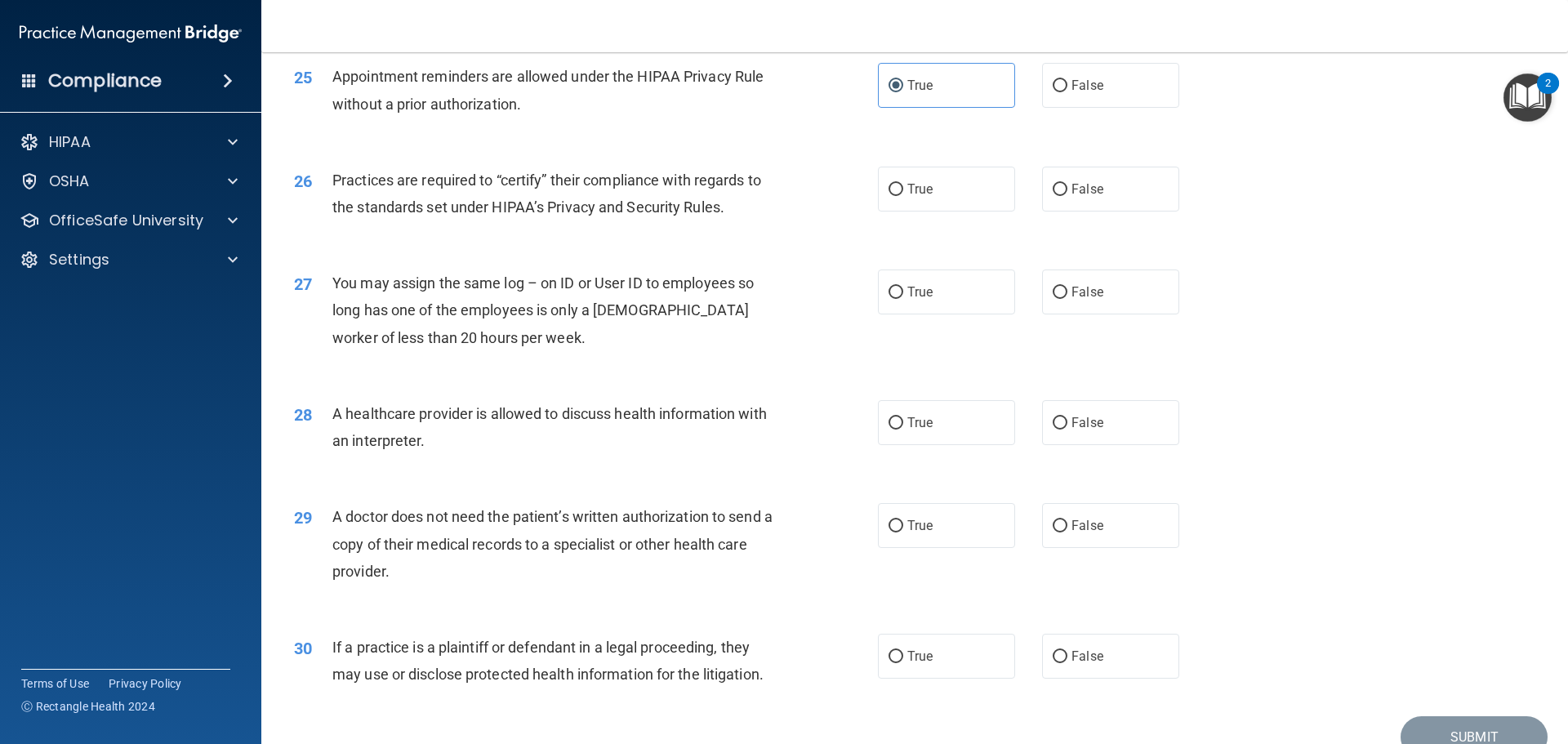
scroll to position [2978, 0]
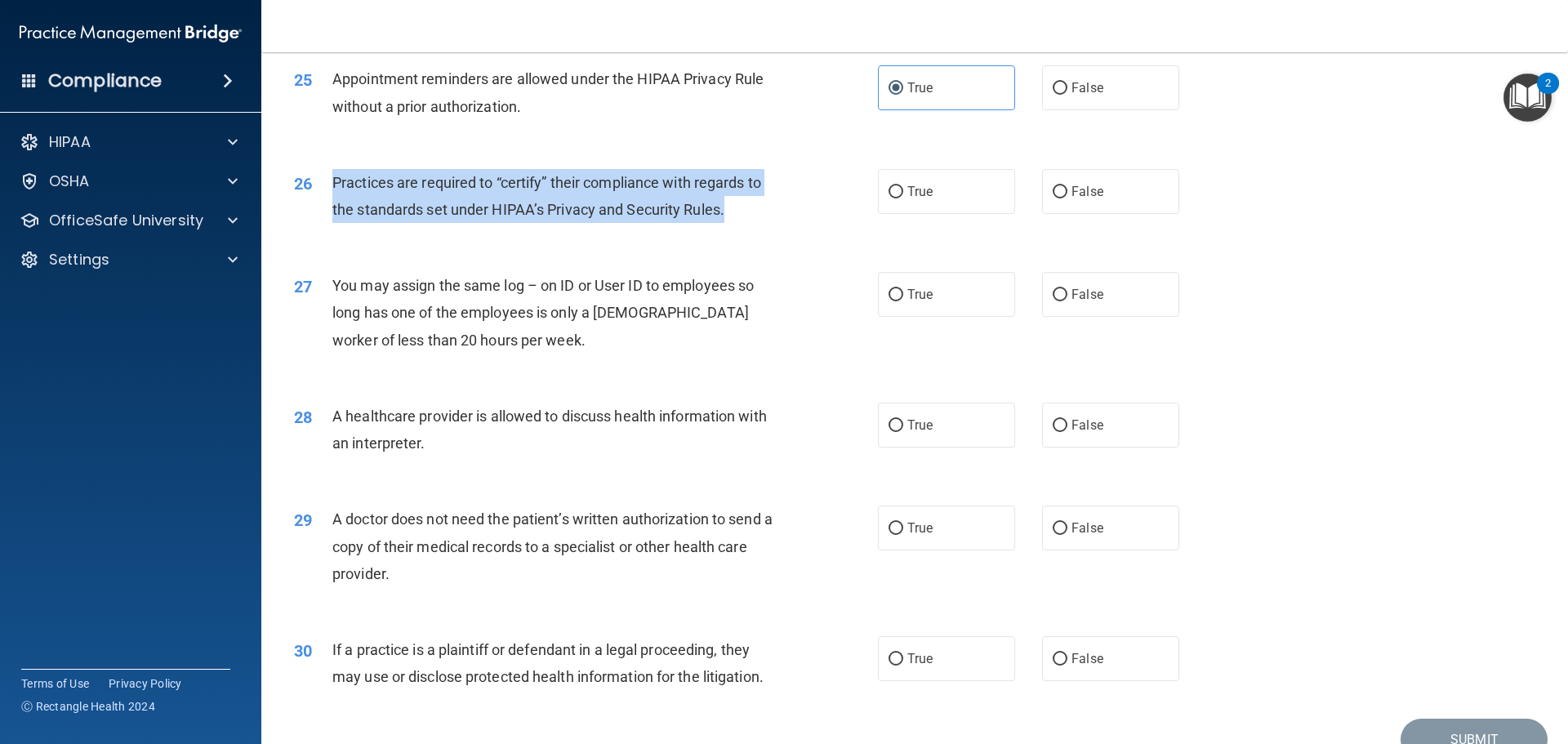
drag, startPoint x: 779, startPoint y: 223, endPoint x: 326, endPoint y: 185, distance: 454.6
click at [326, 185] on div "26 Practices are required to “certify” their compliance with regards to the sta…" at bounding box center [586, 200] width 633 height 62
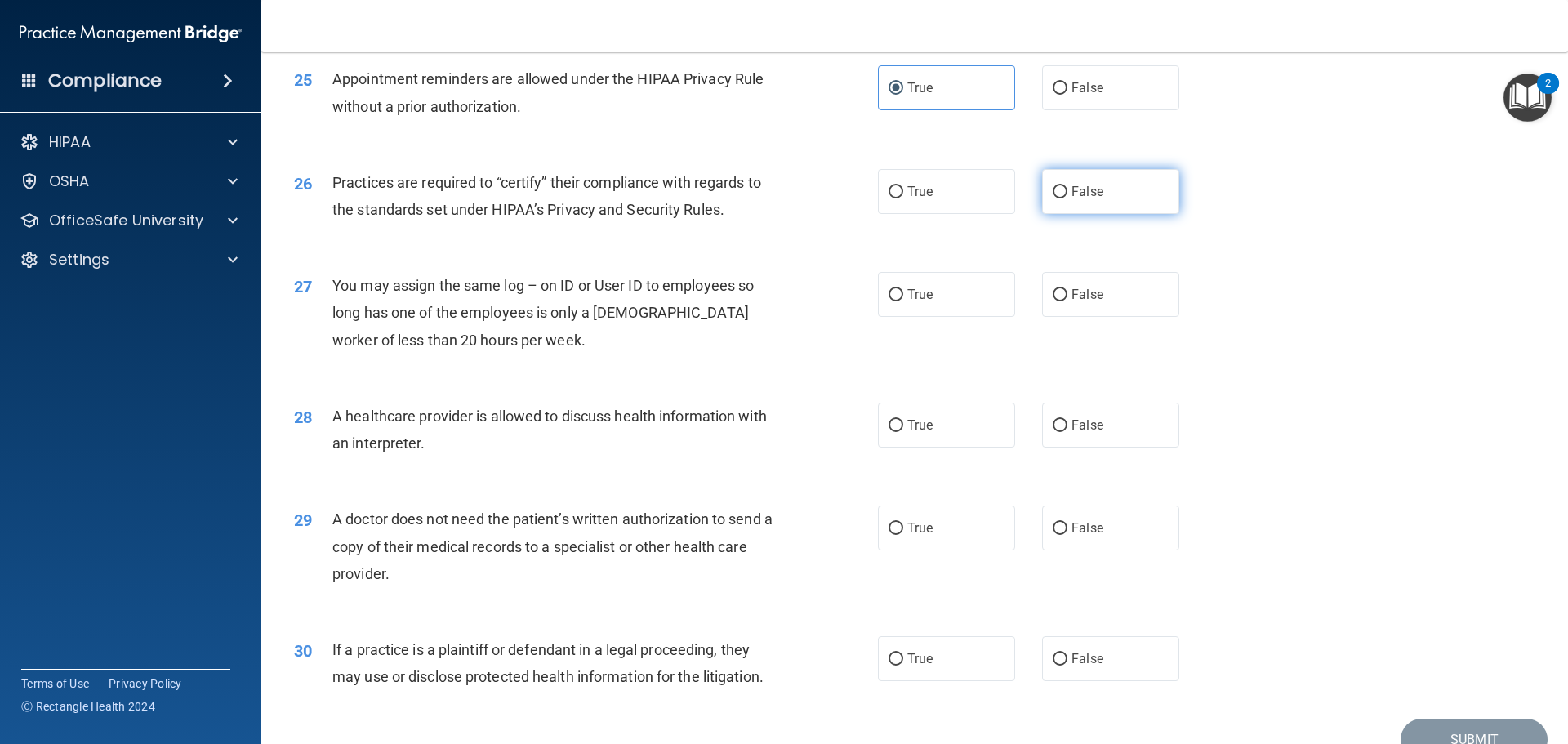
drag, startPoint x: 1131, startPoint y: 195, endPoint x: 1094, endPoint y: 199, distance: 37.2
click at [1132, 195] on label "False" at bounding box center [1111, 192] width 138 height 45
click at [1068, 195] on input "False" at bounding box center [1060, 193] width 14 height 13
radio input "true"
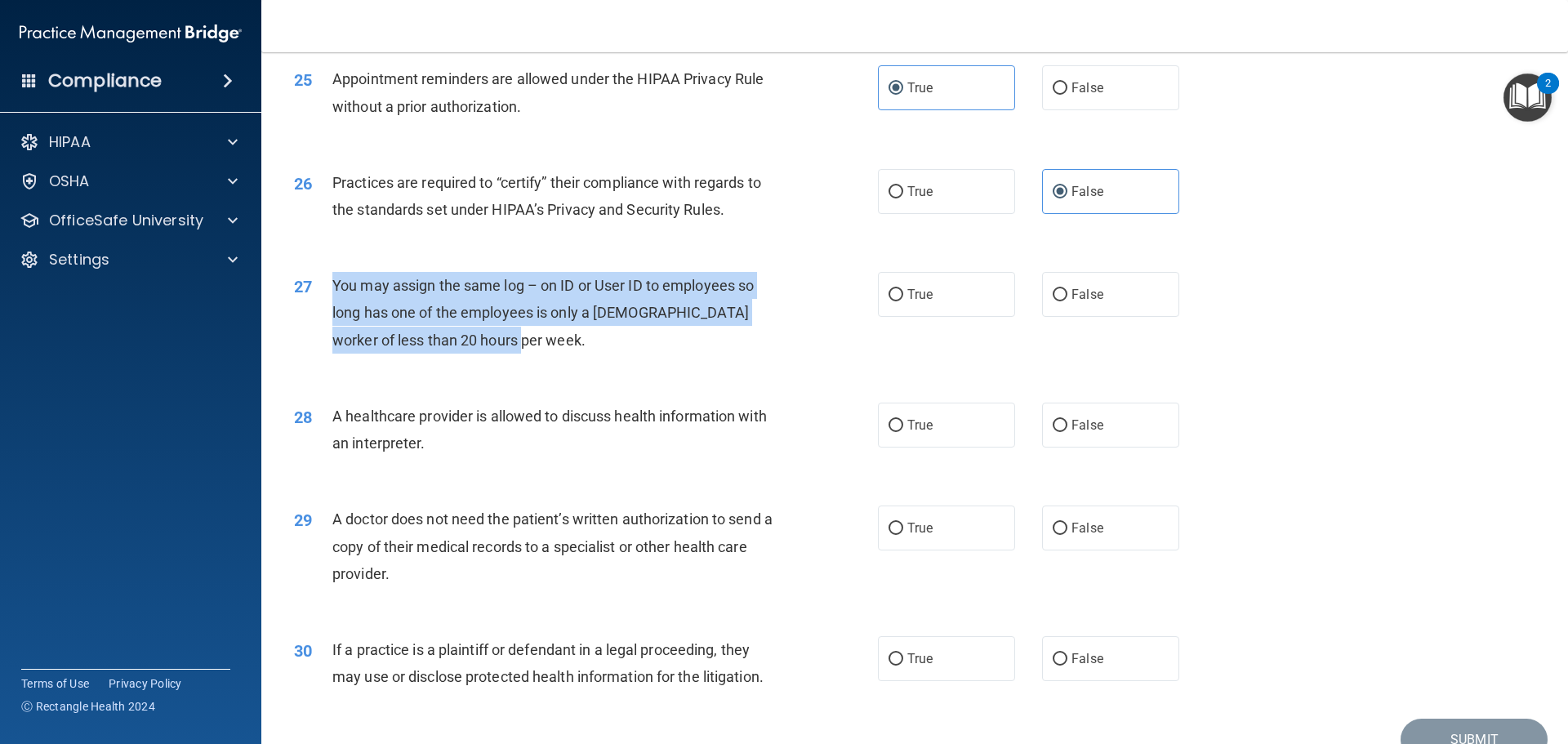
drag, startPoint x: 564, startPoint y: 335, endPoint x: 328, endPoint y: 291, distance: 240.1
click at [331, 288] on div "27 You may assign the same log – on ID or User ID to employees so long has one …" at bounding box center [586, 317] width 633 height 90
click at [623, 338] on div "You may assign the same log – on ID or User ID to employees so long has one of …" at bounding box center [560, 313] width 457 height 81
click at [637, 298] on div "You may assign the same log – on ID or User ID to employees so long has one of …" at bounding box center [560, 313] width 457 height 81
click at [766, 284] on div "You may assign the same log – on ID or User ID to employees so long has one of …" at bounding box center [560, 313] width 457 height 81
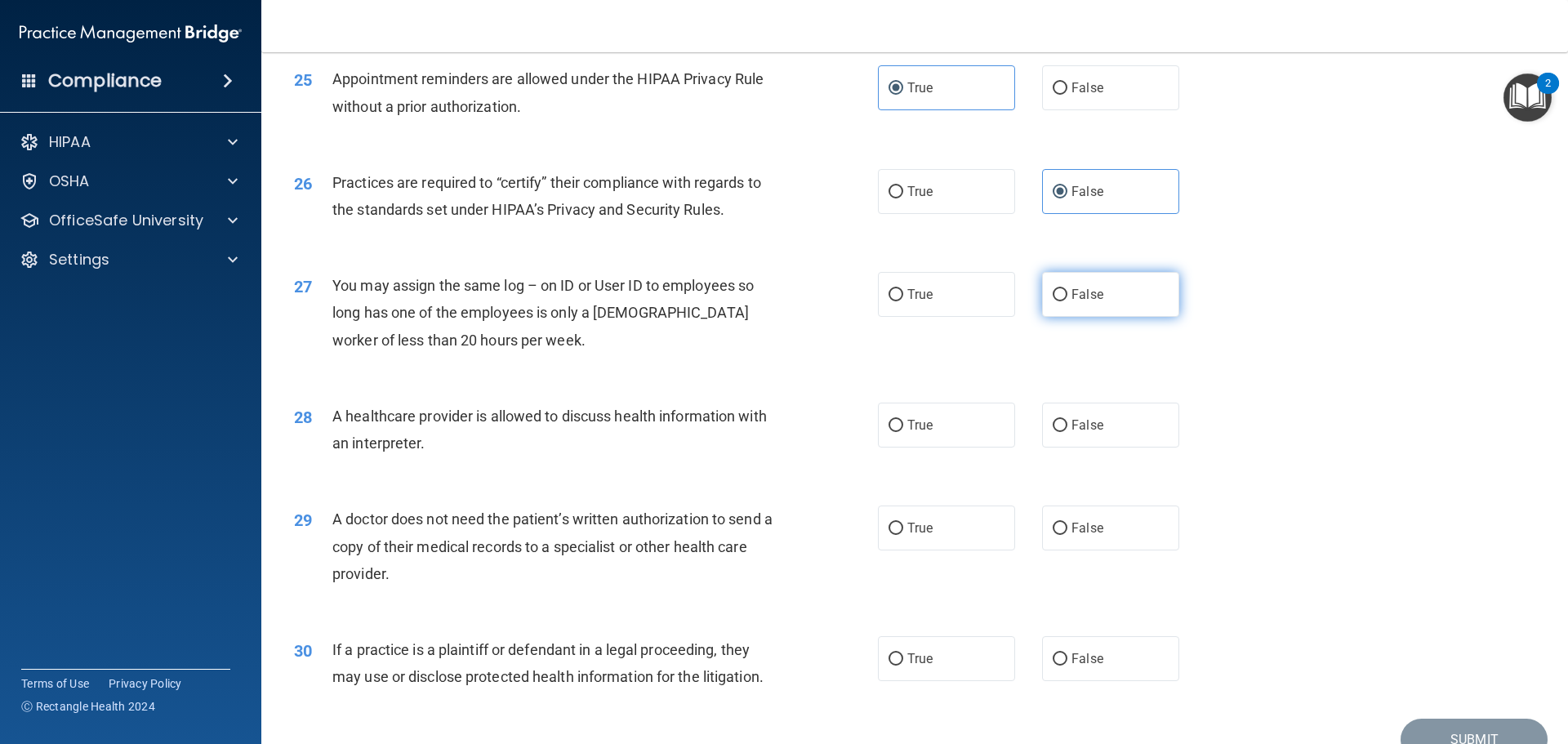
click at [1130, 297] on label "False" at bounding box center [1111, 295] width 138 height 45
click at [1068, 297] on input "False" at bounding box center [1060, 296] width 14 height 13
radio input "true"
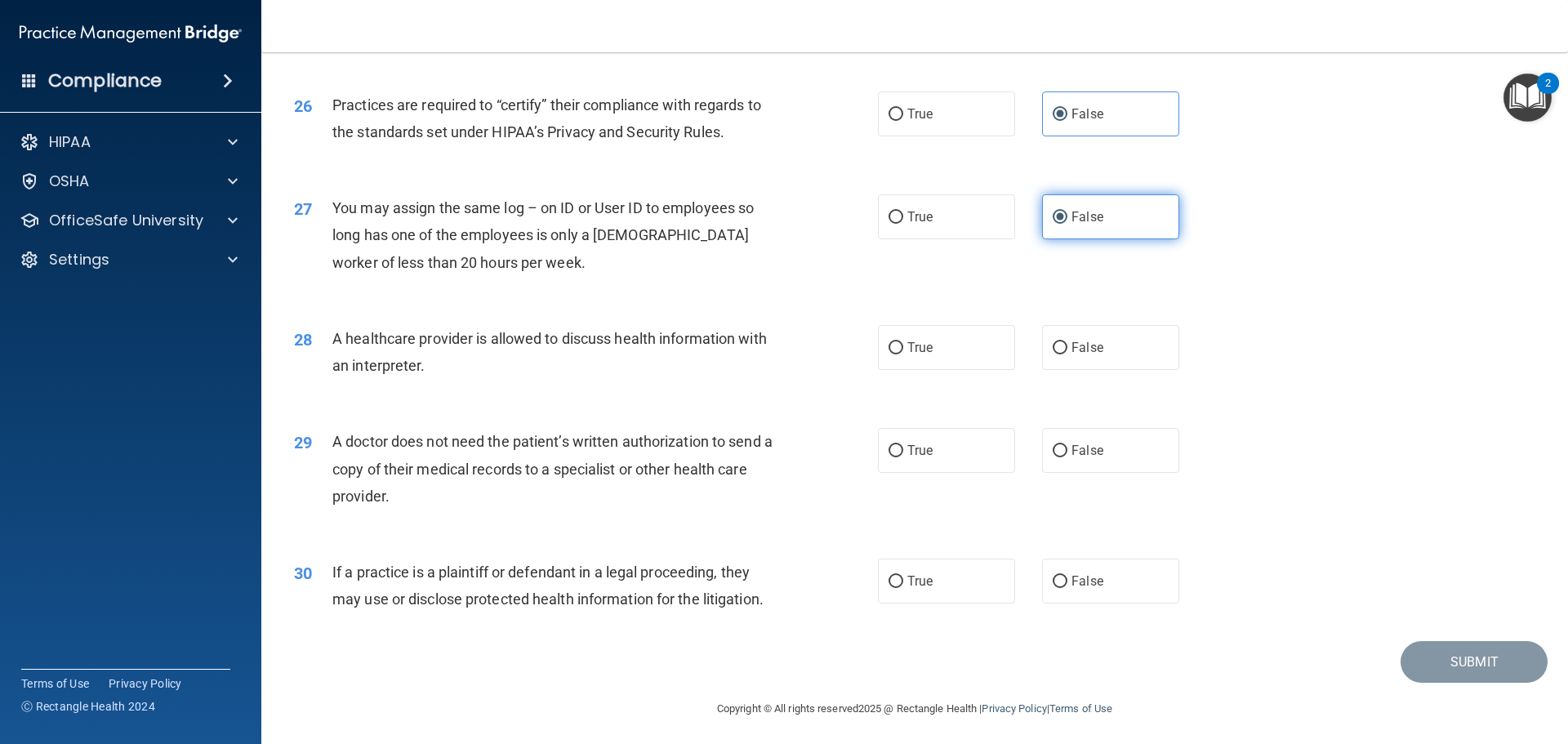
scroll to position [3059, 0]
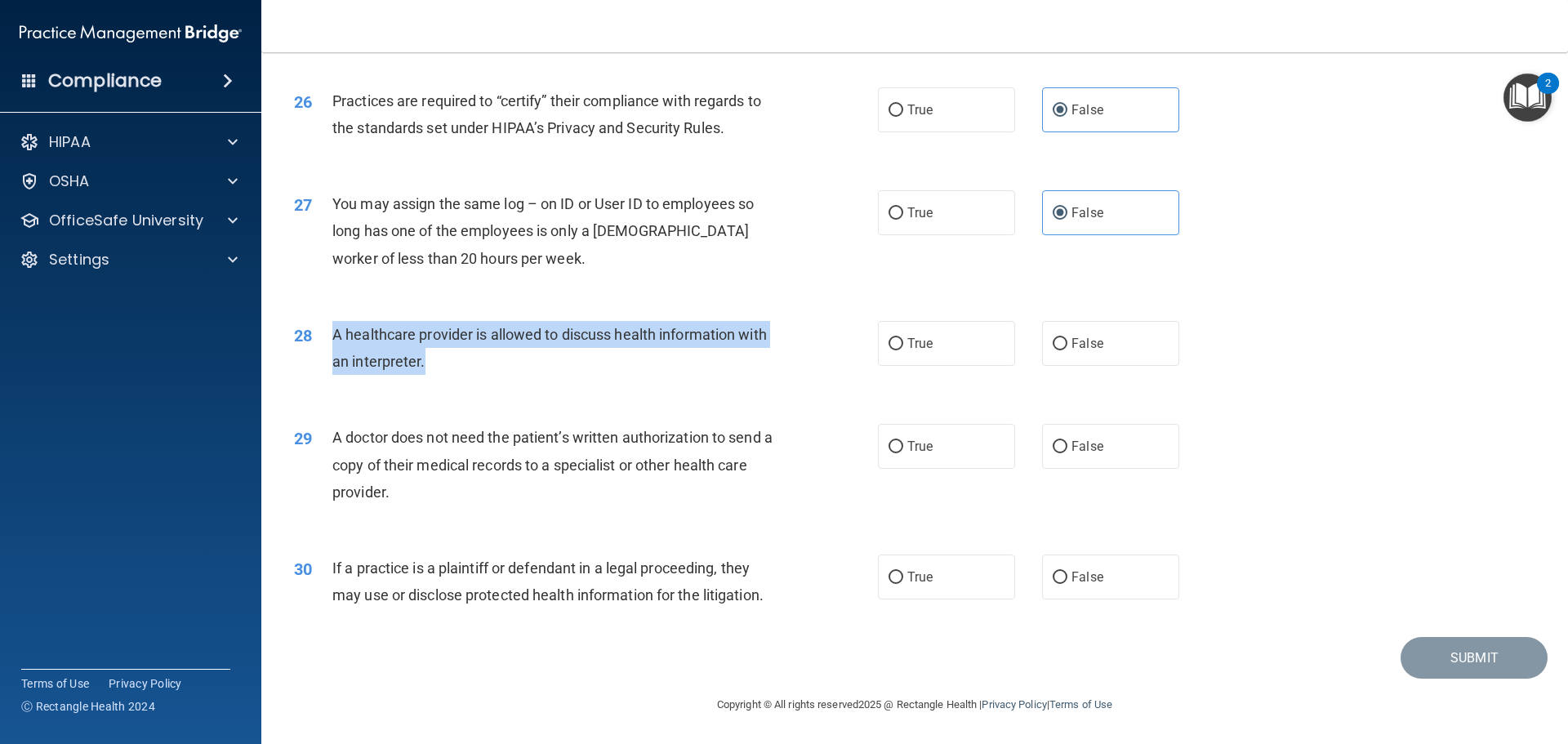
drag, startPoint x: 469, startPoint y: 366, endPoint x: 328, endPoint y: 336, distance: 144.2
click at [328, 336] on div "28 A healthcare provider is allowed to discuss health information with an inter…" at bounding box center [586, 352] width 633 height 62
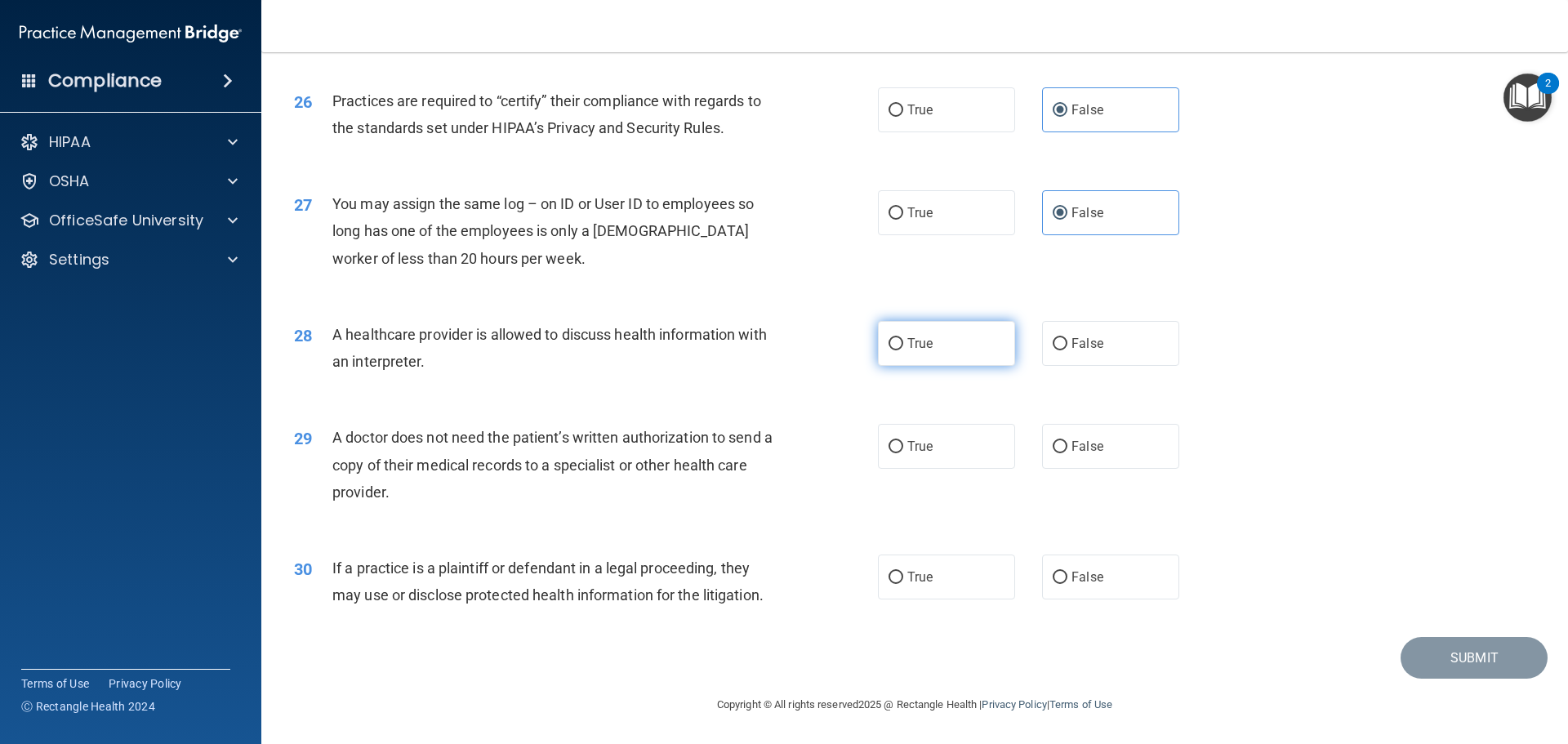
click at [901, 333] on label "True" at bounding box center [947, 344] width 138 height 45
click at [901, 339] on input "True" at bounding box center [896, 345] width 14 height 13
radio input "true"
drag, startPoint x: 479, startPoint y: 490, endPoint x: 334, endPoint y: 433, distance: 155.8
click at [334, 433] on div "A doctor does not need the patient’s written authorization to send a copy of th…" at bounding box center [560, 465] width 457 height 81
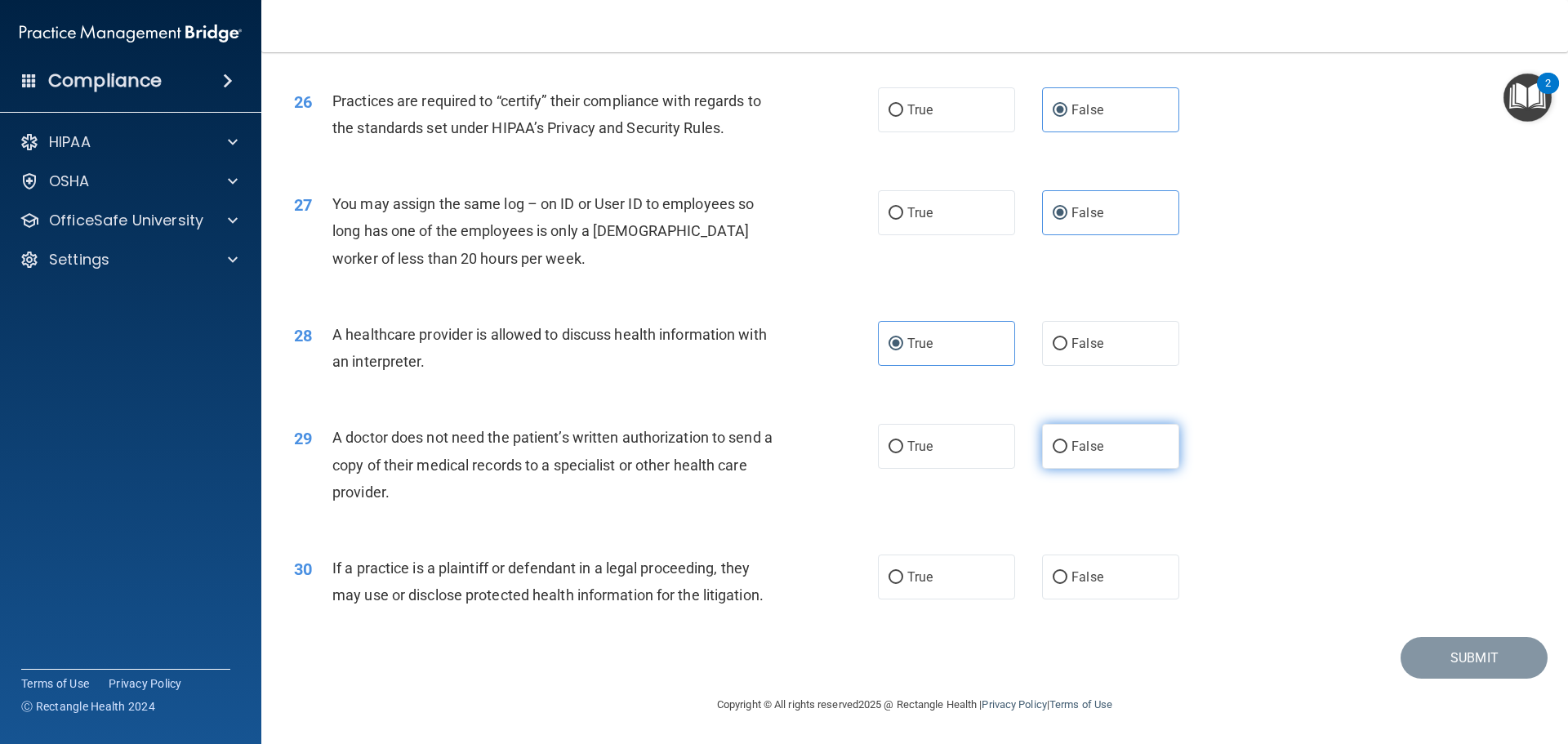
click at [1072, 442] on span "False" at bounding box center [1088, 446] width 32 height 15
click at [1068, 442] on input "False" at bounding box center [1060, 448] width 14 height 13
radio input "true"
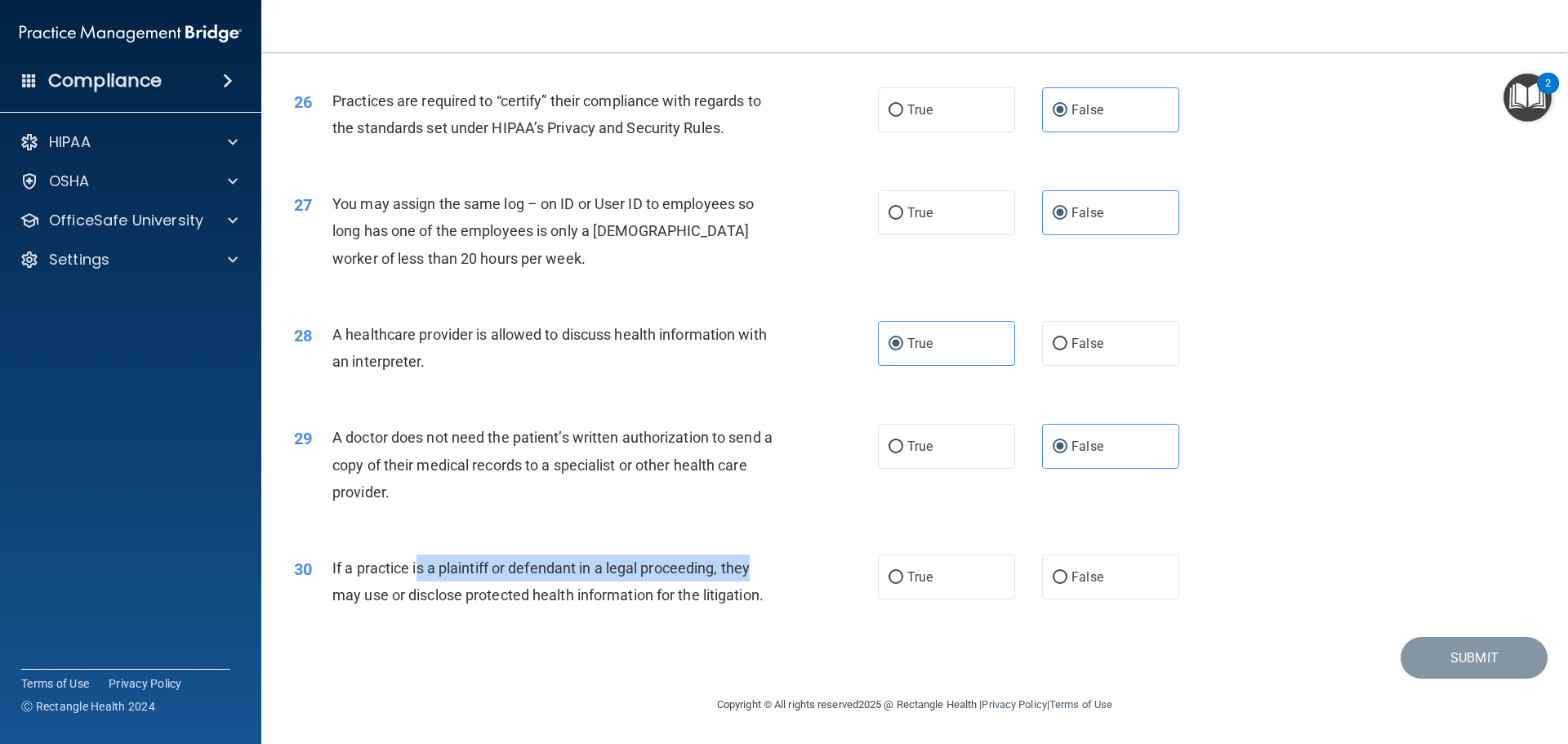
drag, startPoint x: 793, startPoint y: 582, endPoint x: 417, endPoint y: 577, distance: 376.0
click at [417, 577] on div "30 If a practice is a plaintiff or defendant in a legal proceeding, they may us…" at bounding box center [586, 586] width 633 height 62
drag, startPoint x: 417, startPoint y: 577, endPoint x: 384, endPoint y: 578, distance: 33.0
click at [416, 577] on div "If a practice is a plaintiff or defendant in a legal proceeding, they may use o…" at bounding box center [560, 582] width 457 height 54
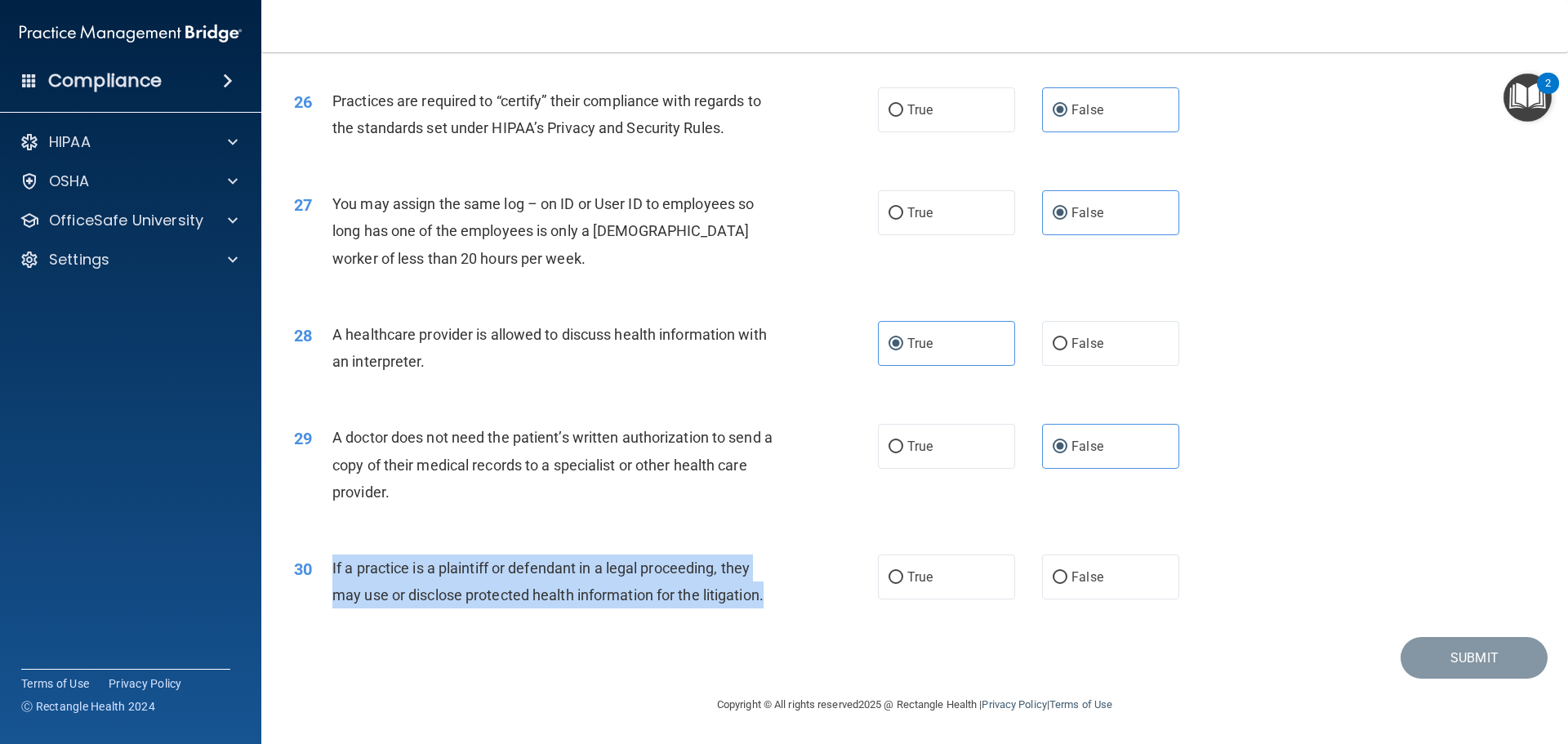
drag, startPoint x: 327, startPoint y: 569, endPoint x: 786, endPoint y: 597, distance: 459.9
click at [786, 597] on div "30 If a practice is a plaintiff or defendant in a legal proceeding, they may us…" at bounding box center [586, 586] width 633 height 62
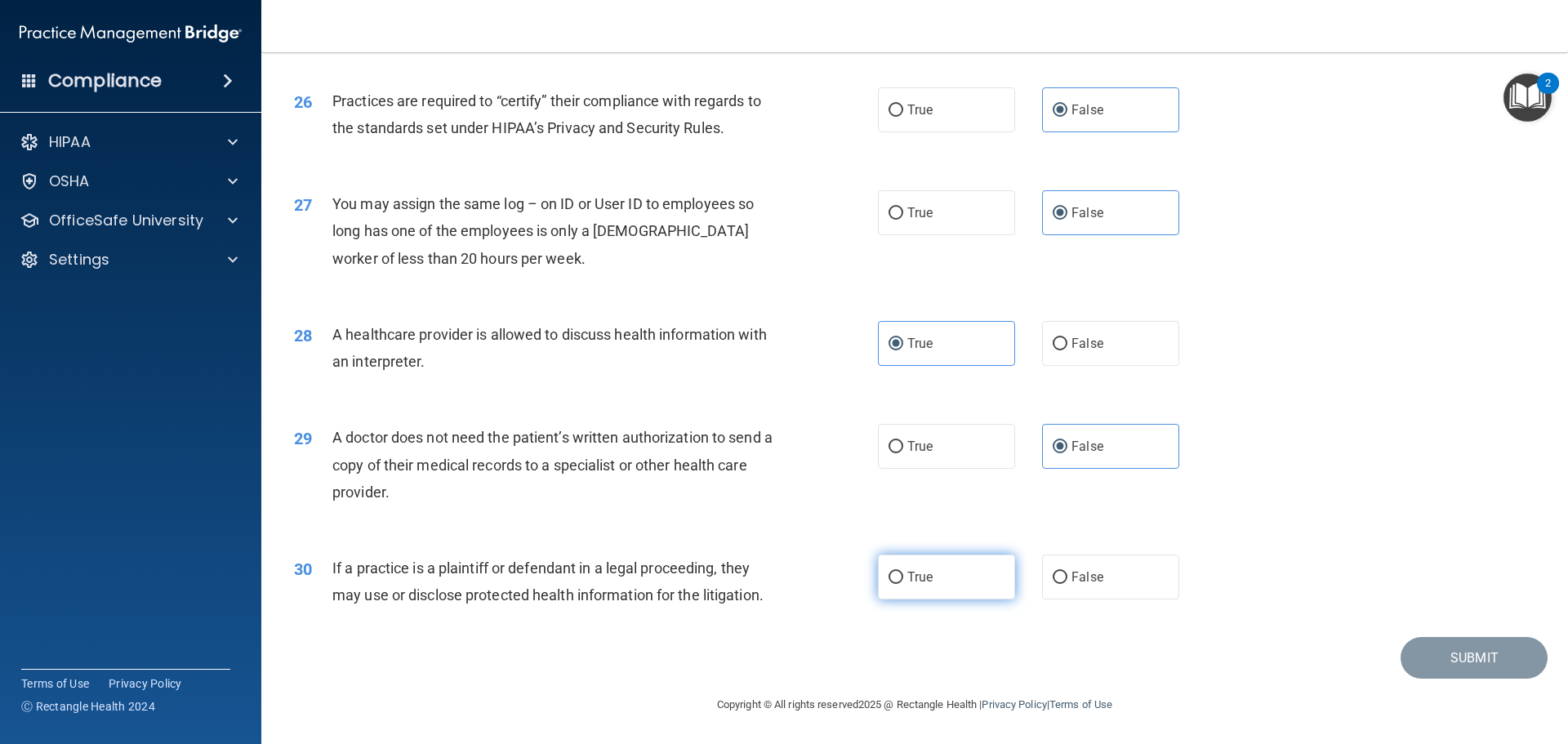
click at [920, 582] on span "True" at bounding box center [920, 577] width 25 height 15
click at [904, 582] on input "True" at bounding box center [896, 578] width 14 height 13
radio input "true"
click at [1452, 645] on button "Submit" at bounding box center [1474, 658] width 147 height 42
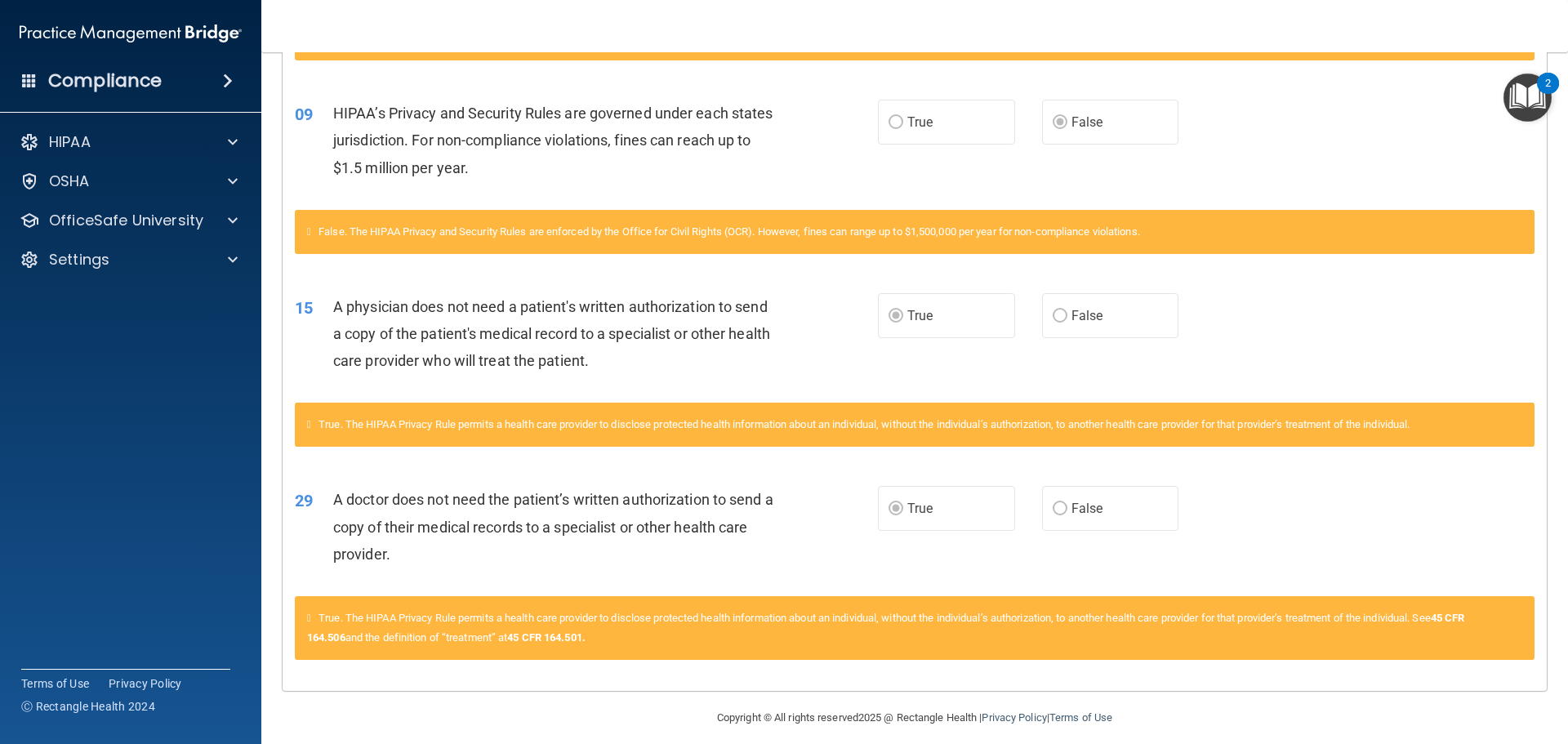
scroll to position [558, 0]
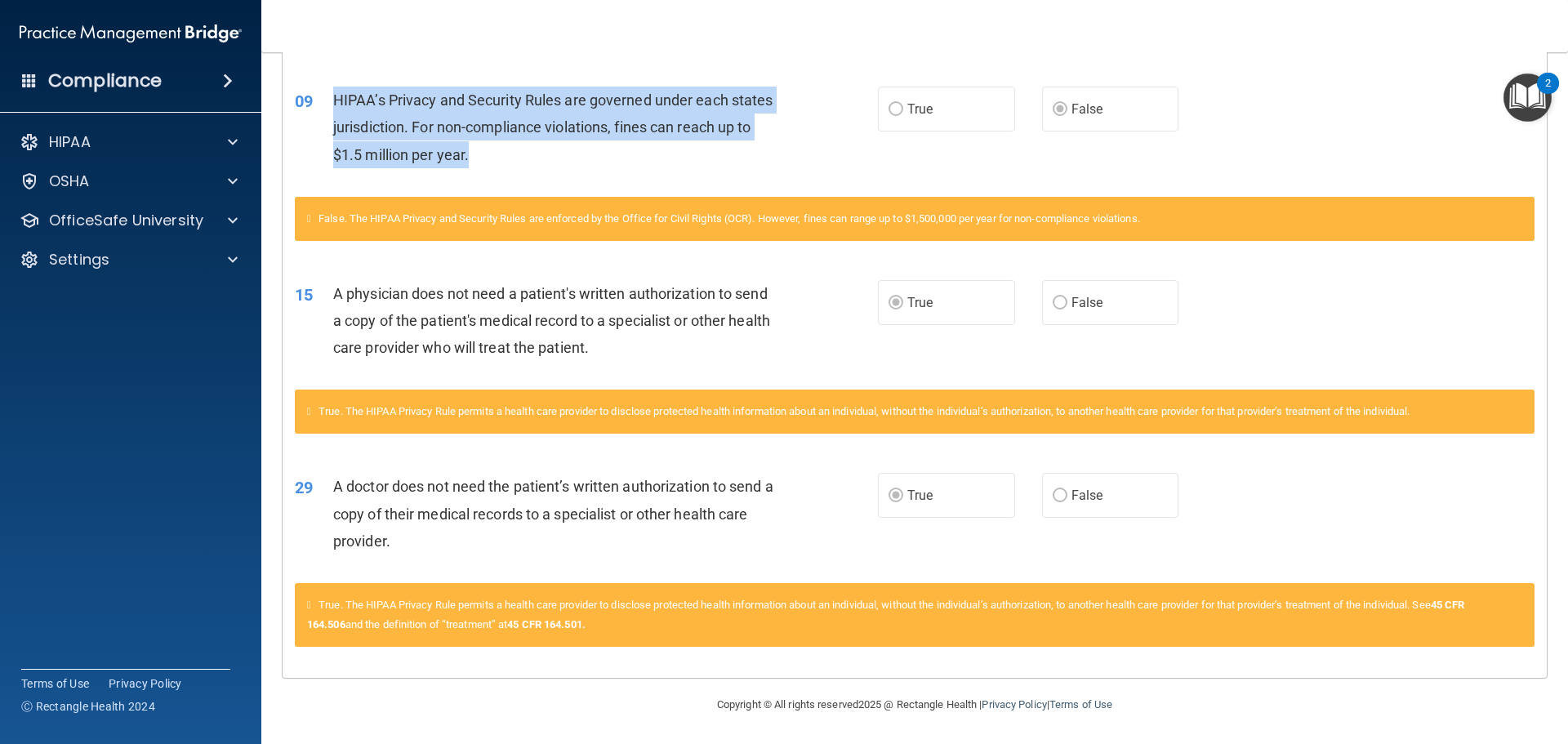
drag, startPoint x: 541, startPoint y: 162, endPoint x: 324, endPoint y: 106, distance: 224.1
click at [324, 106] on div "09 HIPAA’s Privacy and Security Rules are governed under each states jurisdicti…" at bounding box center [586, 131] width 632 height 90
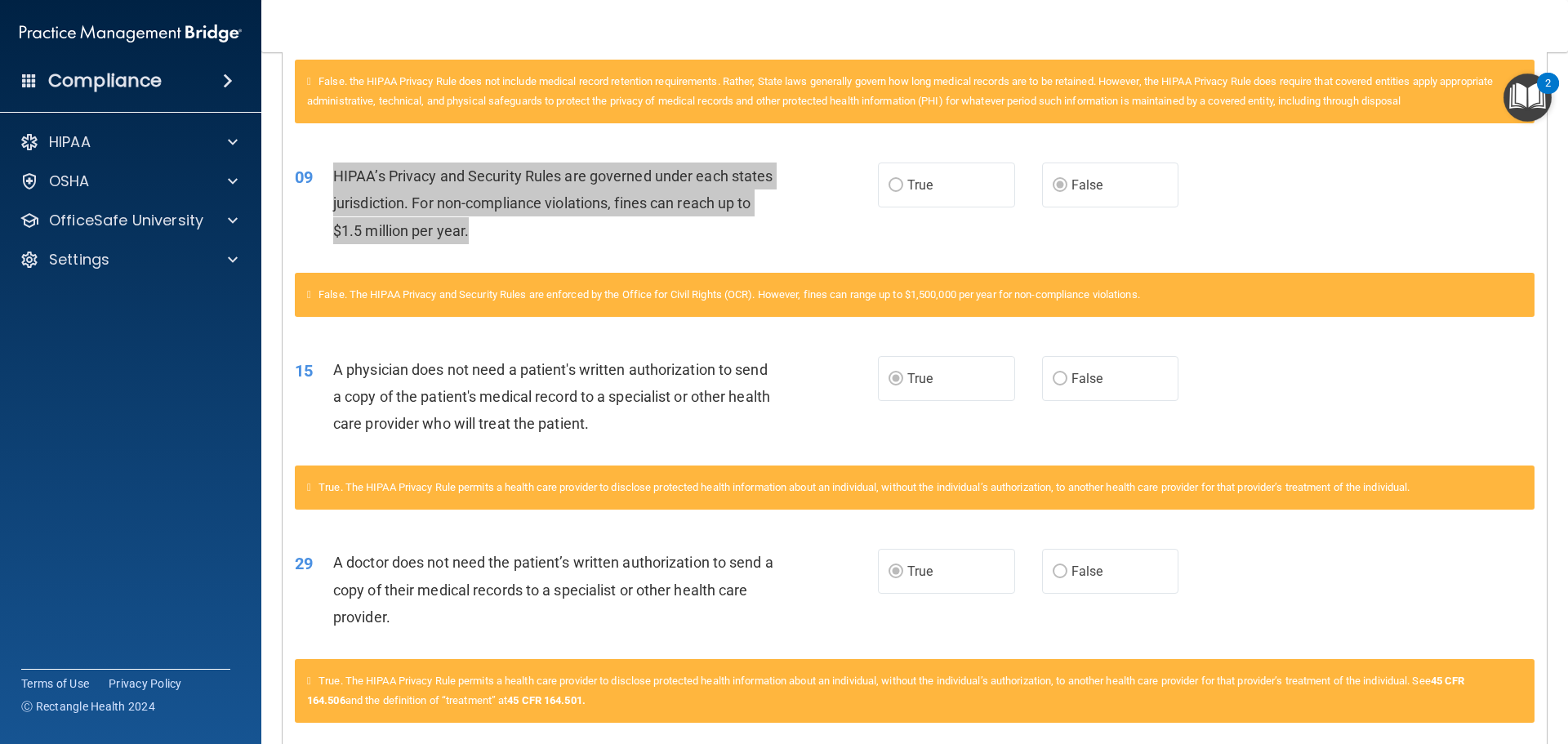
scroll to position [476, 0]
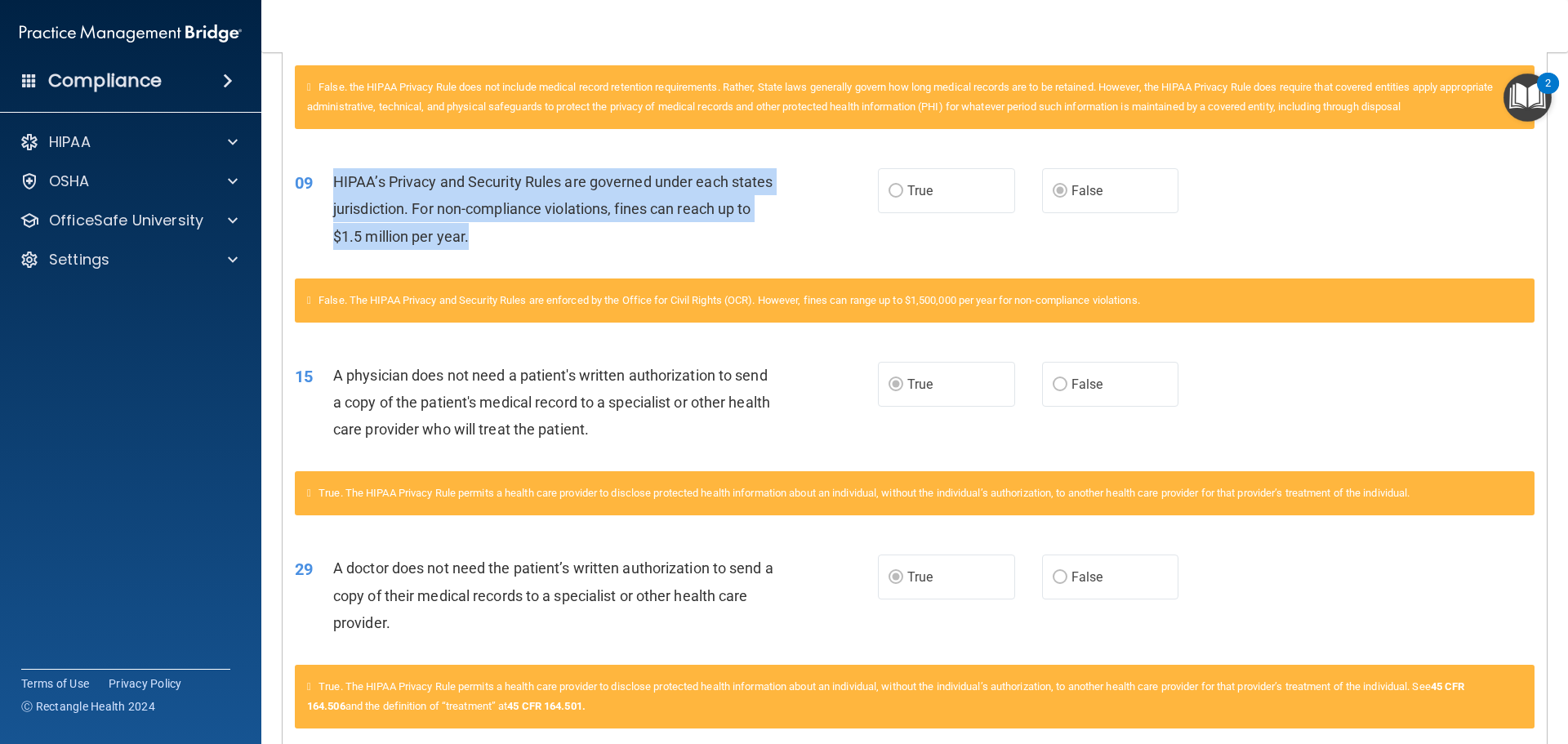
click at [836, 253] on div "09 HIPAA’s Privacy and Security Rules are governed under each states jurisdicti…" at bounding box center [586, 213] width 632 height 90
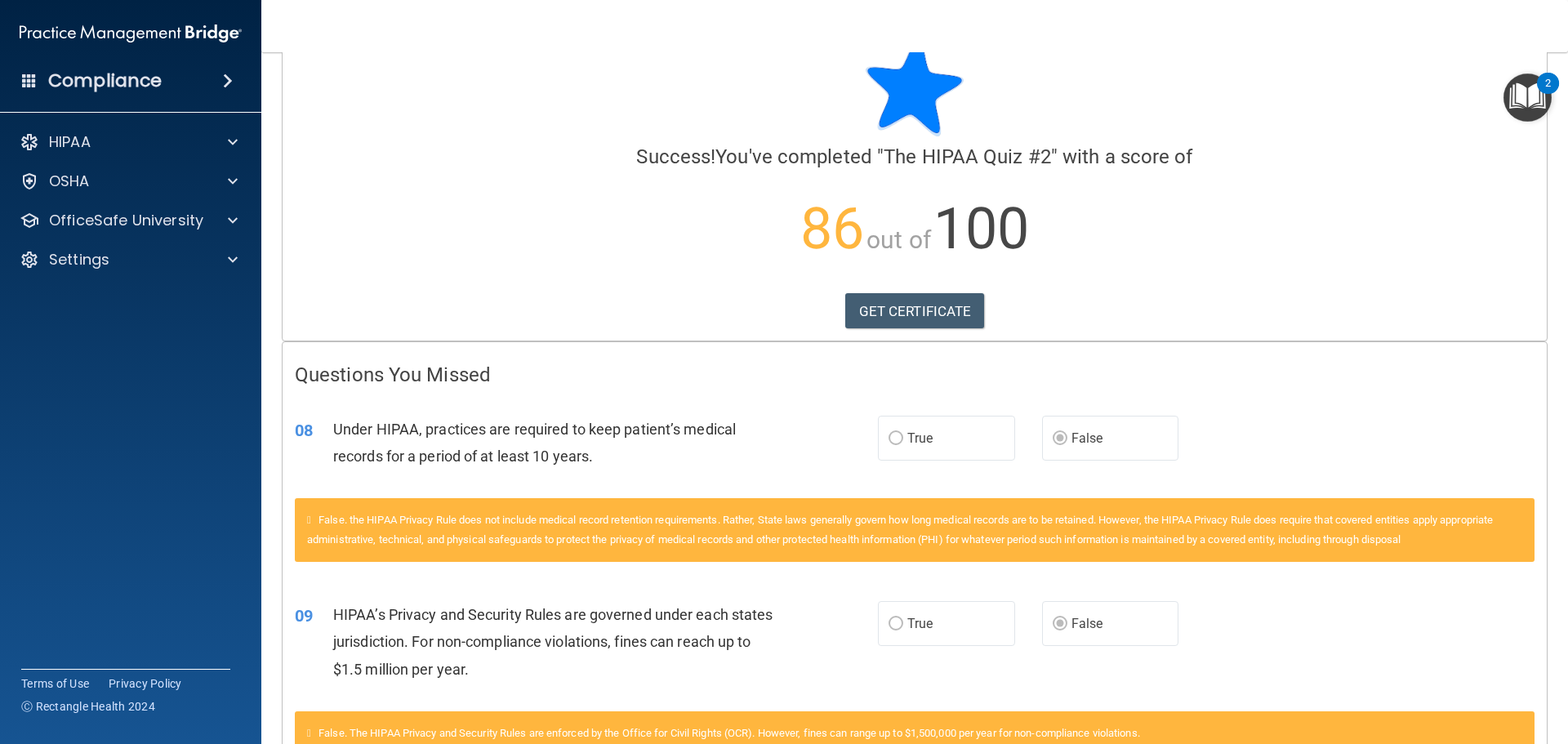
scroll to position [0, 0]
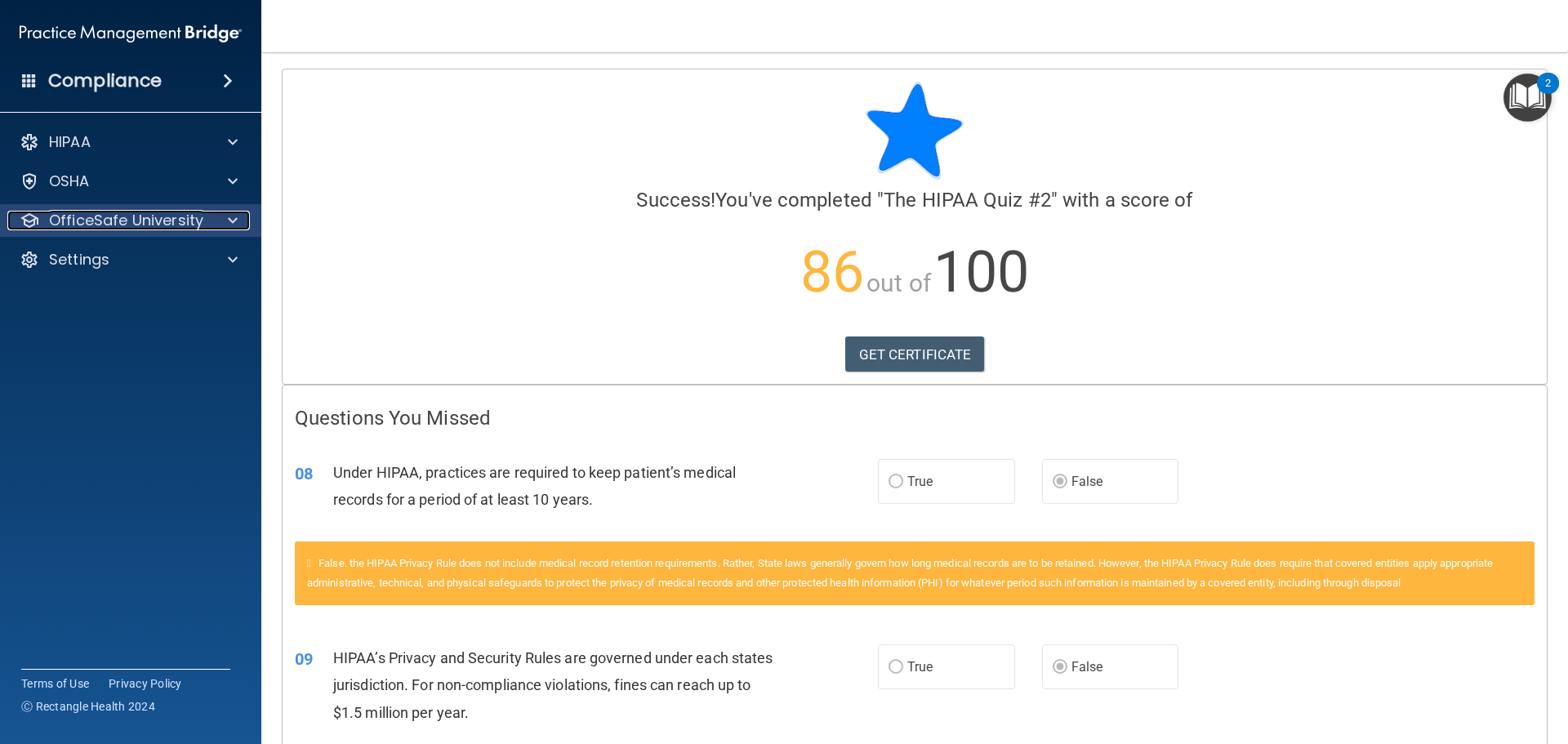
click at [91, 218] on p "OfficeSafe University" at bounding box center [126, 221] width 155 height 20
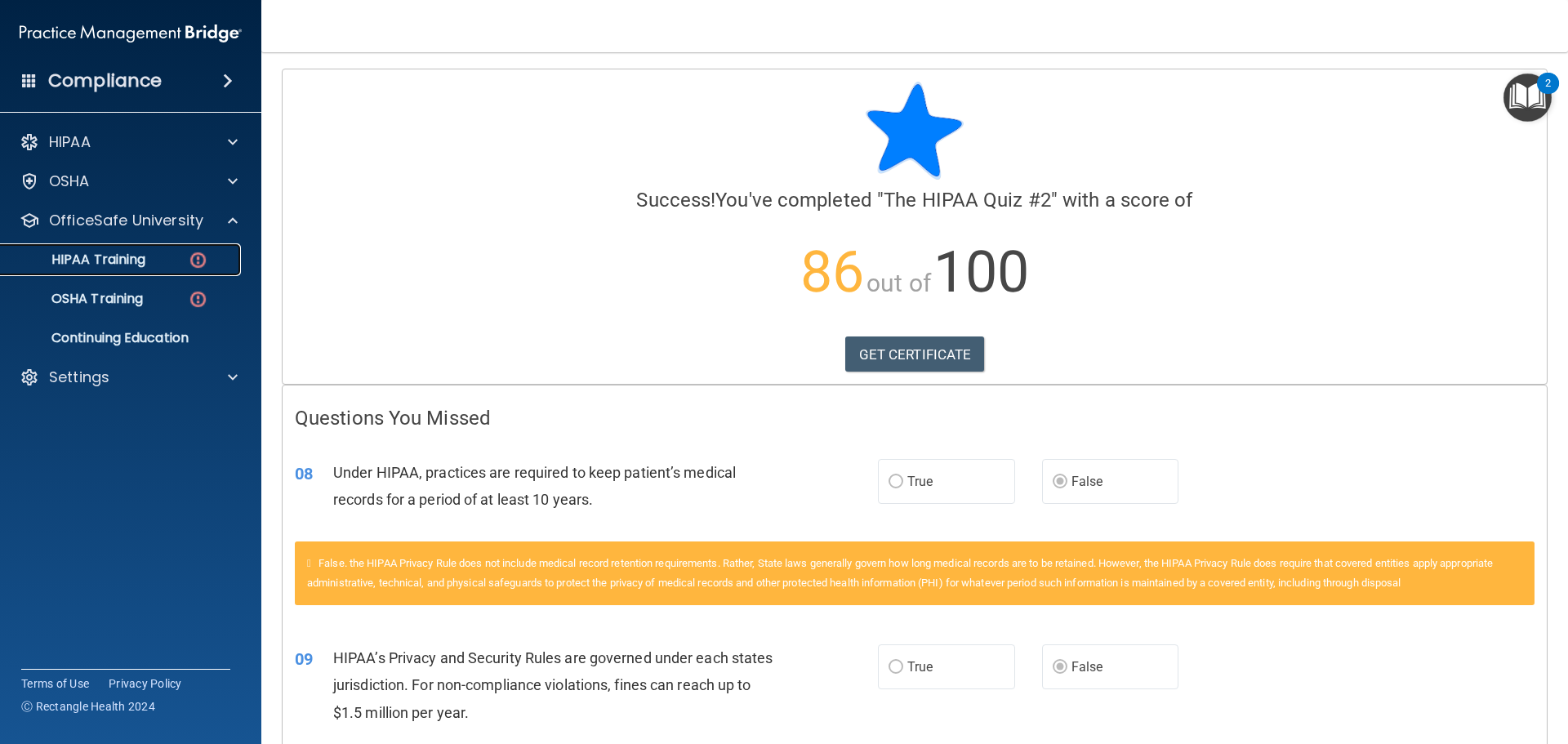
click at [94, 256] on p "HIPAA Training" at bounding box center [78, 260] width 135 height 16
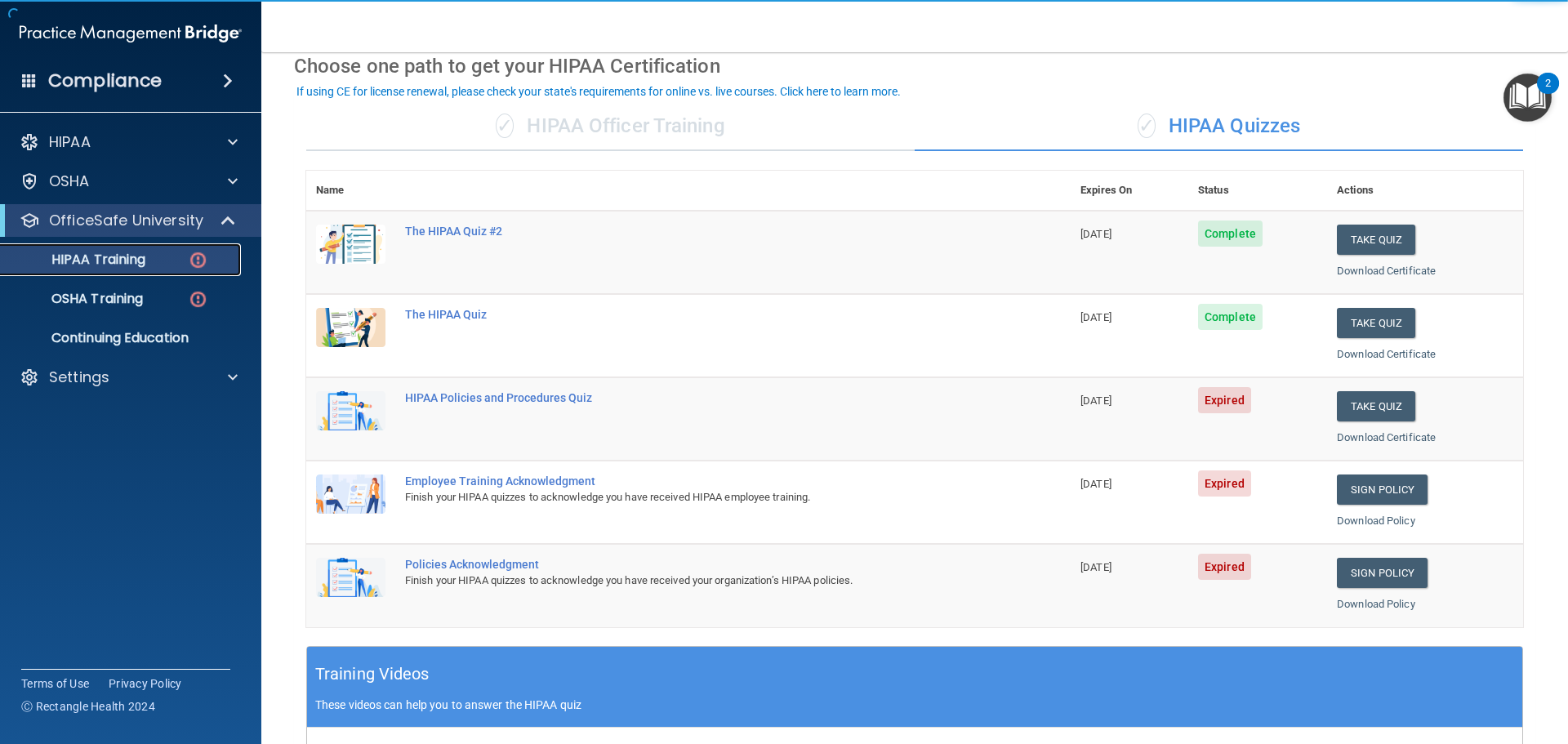
scroll to position [81, 0]
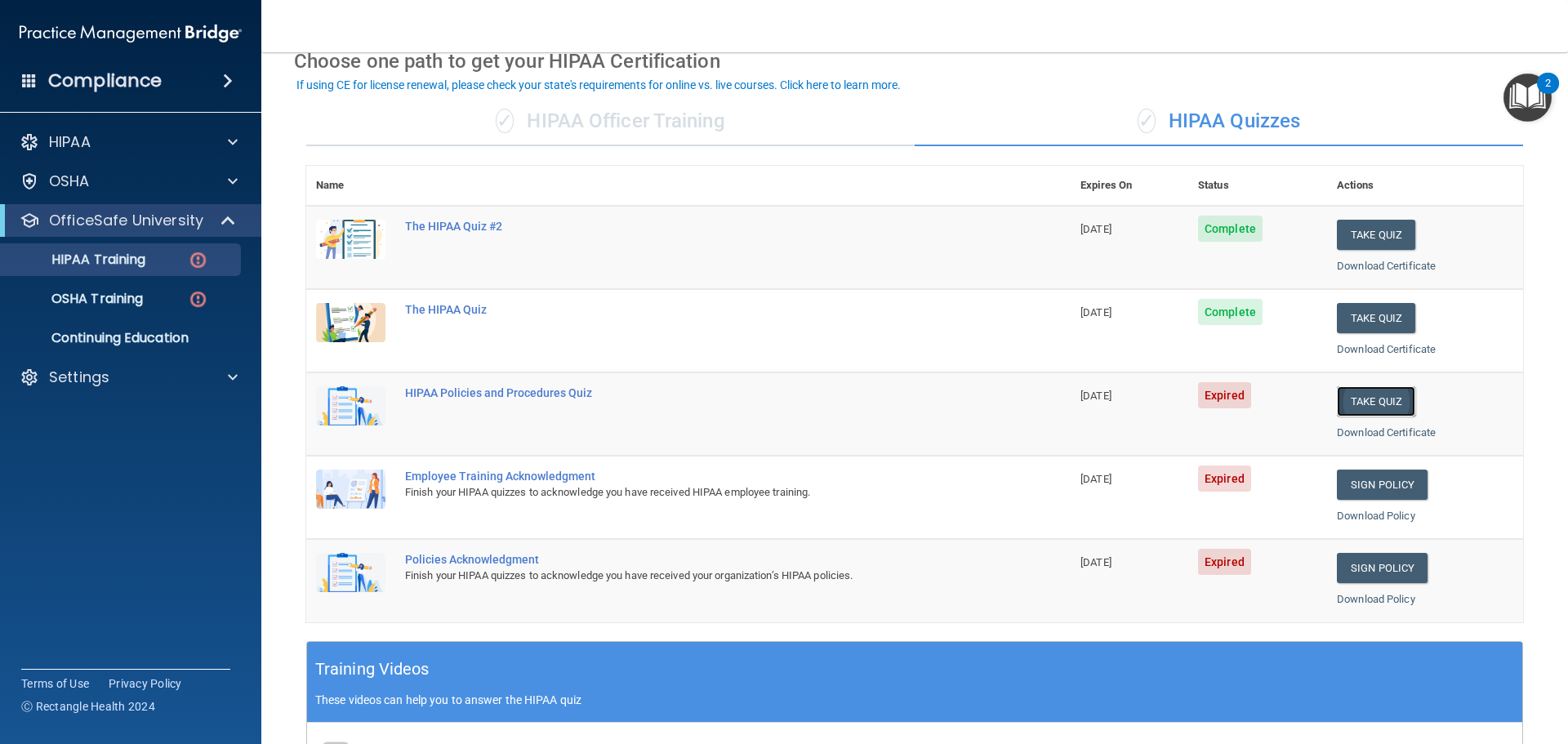
click at [1366, 399] on button "Take Quiz" at bounding box center [1376, 401] width 79 height 30
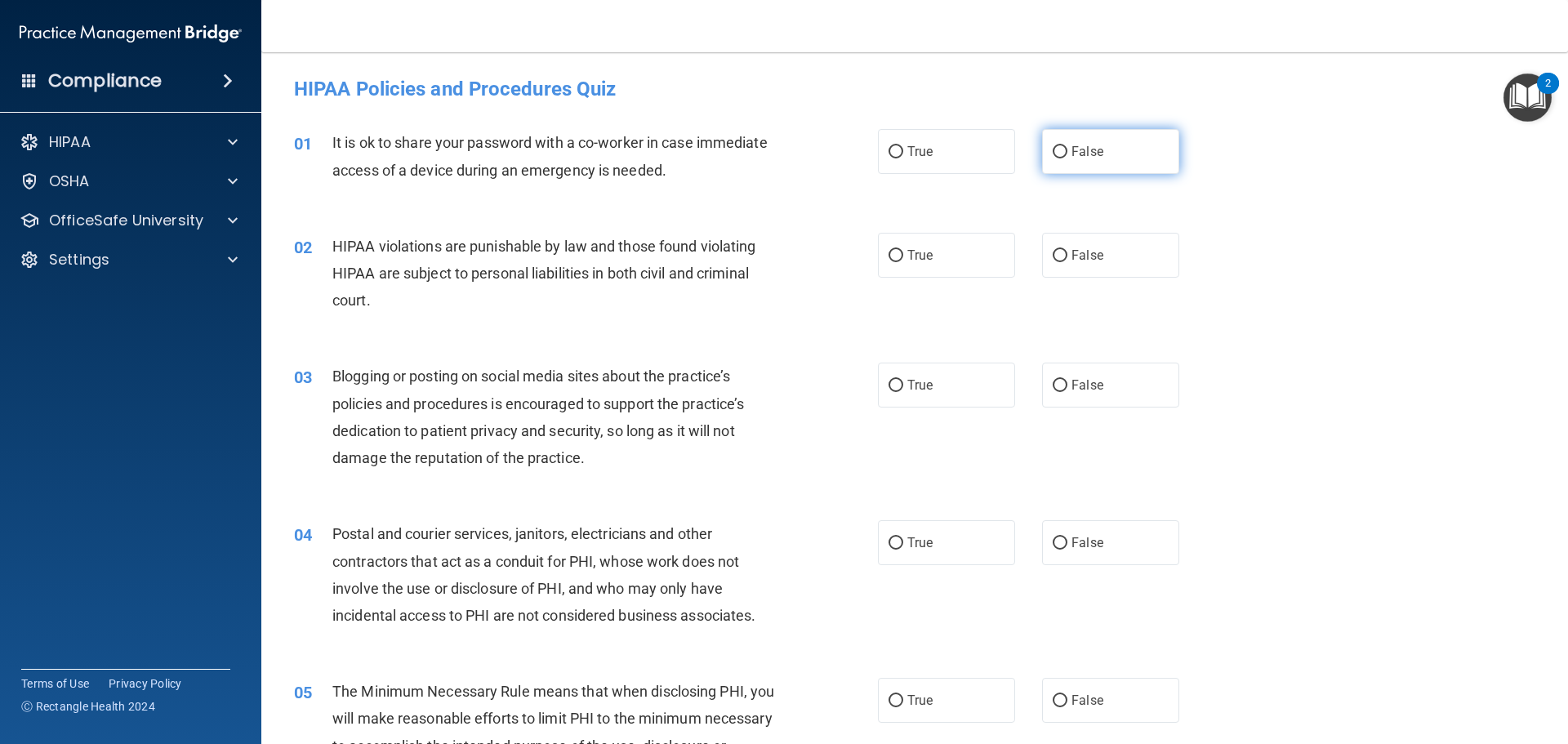
click at [1088, 153] on span "False" at bounding box center [1088, 151] width 32 height 15
click at [1068, 153] on input "False" at bounding box center [1060, 153] width 14 height 13
radio input "true"
click at [980, 262] on label "True" at bounding box center [947, 255] width 138 height 45
click at [904, 262] on input "True" at bounding box center [896, 256] width 14 height 13
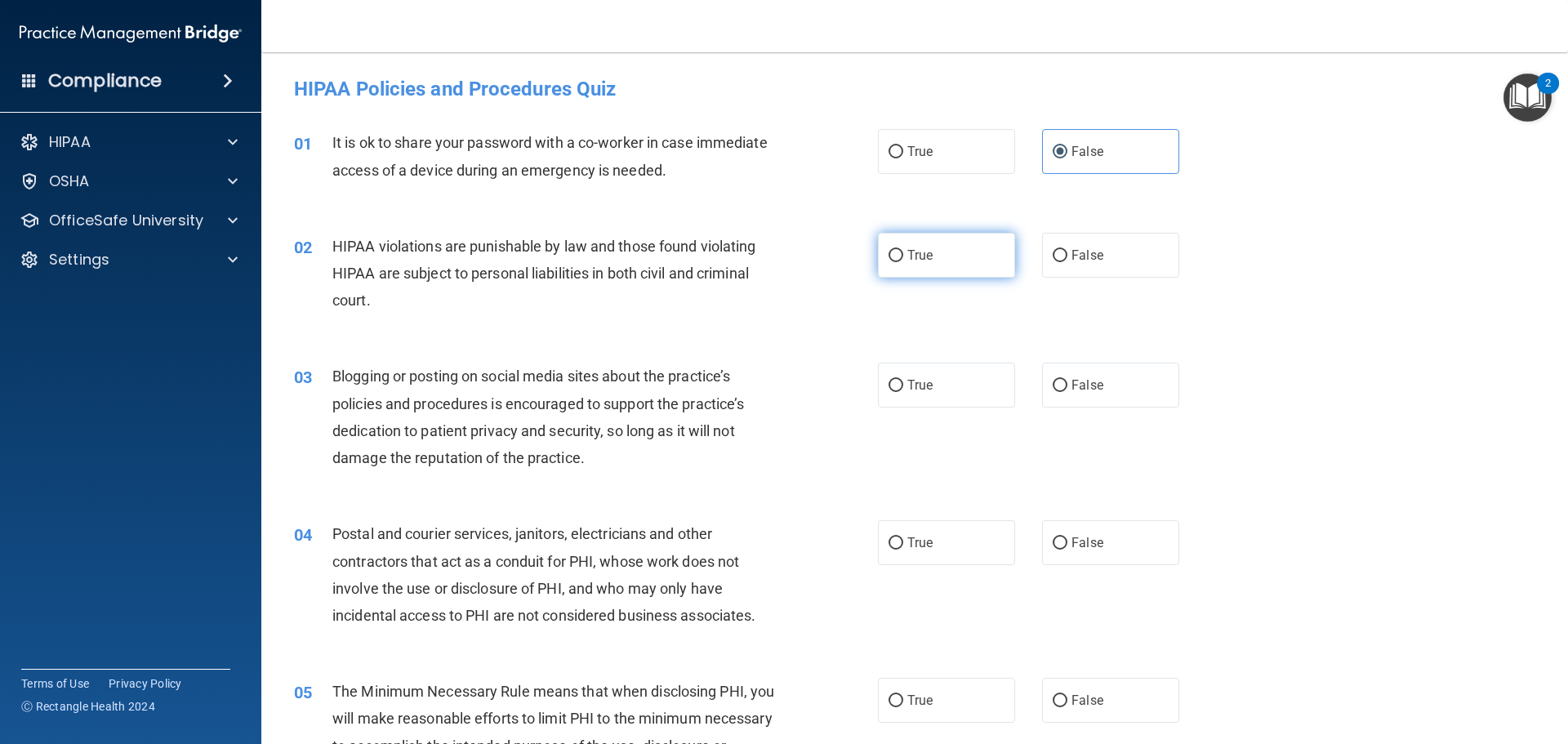
radio input "true"
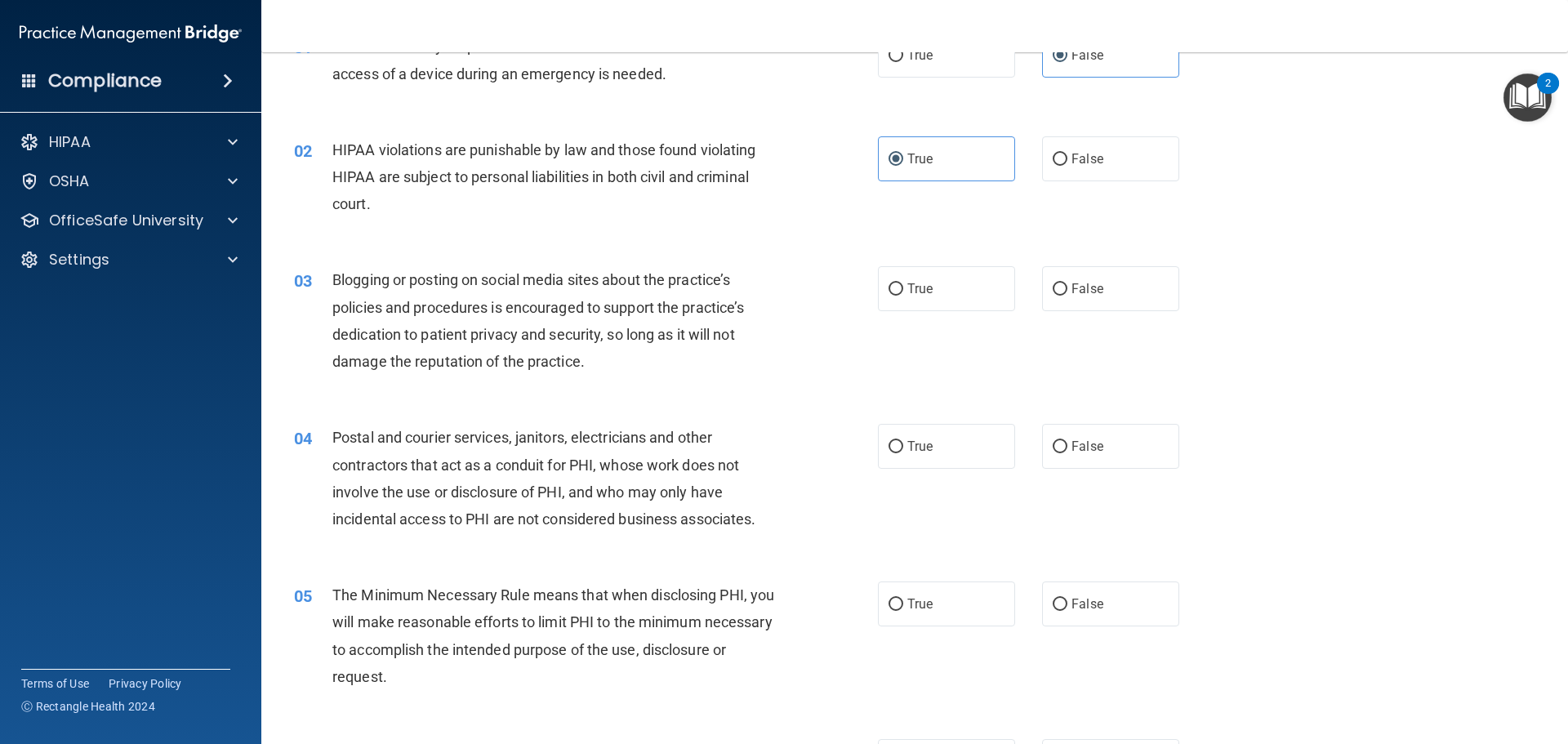
scroll to position [164, 0]
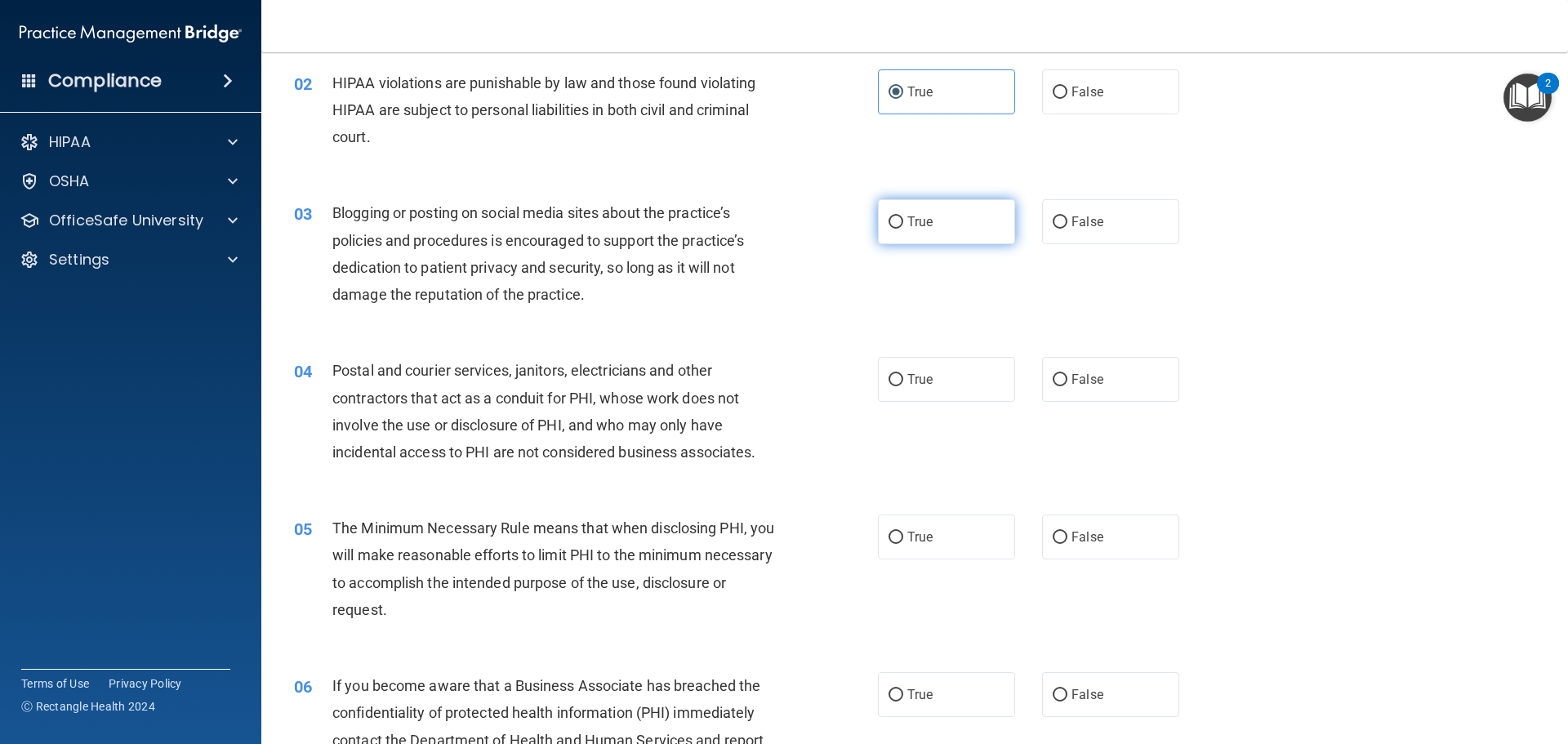
click at [912, 234] on label "True" at bounding box center [947, 222] width 138 height 45
click at [904, 229] on input "True" at bounding box center [896, 223] width 14 height 13
radio input "true"
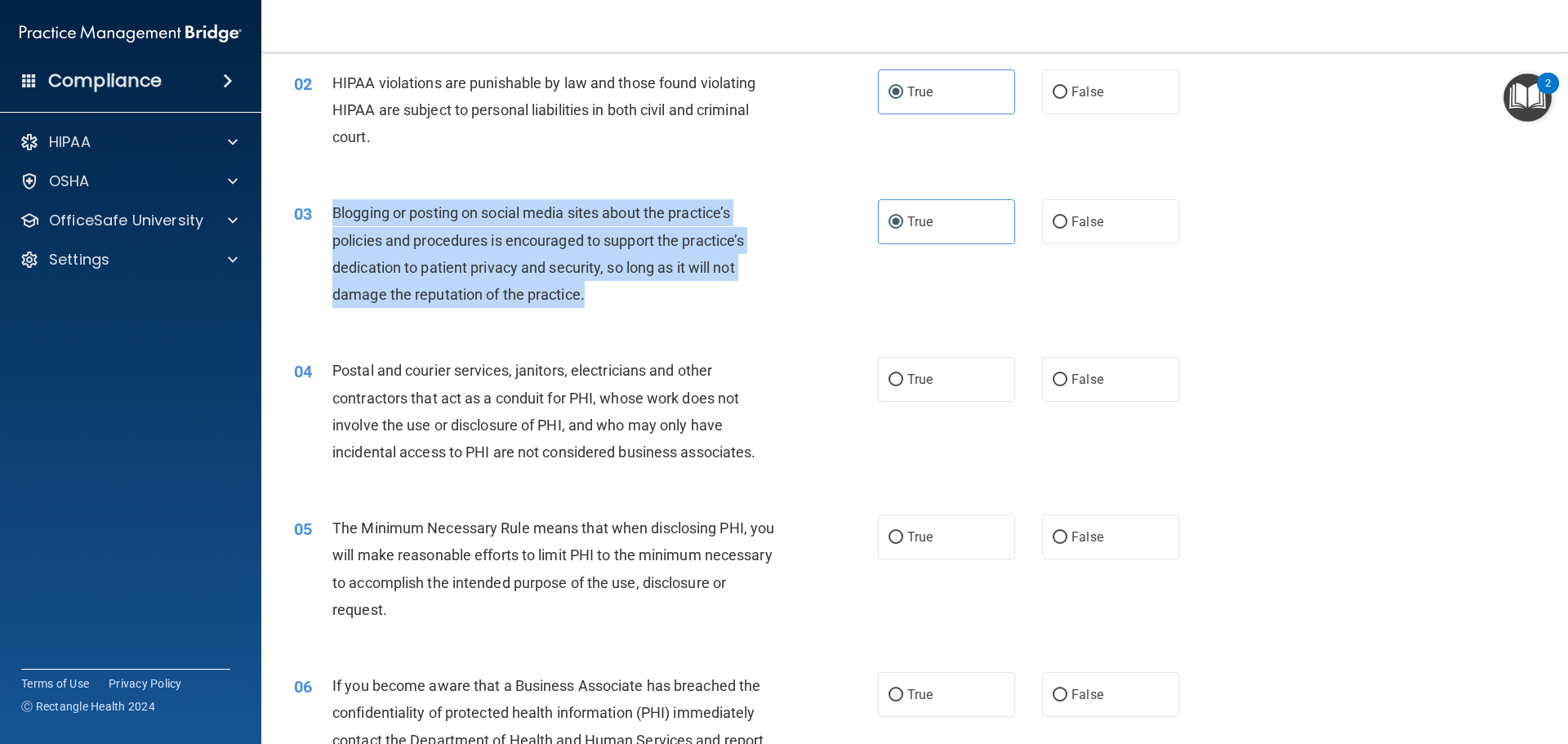
drag, startPoint x: 685, startPoint y: 303, endPoint x: 323, endPoint y: 217, distance: 372.1
click at [323, 217] on div "03 Blogging or posting on social media sites about the practice’s policies and …" at bounding box center [586, 257] width 633 height 117
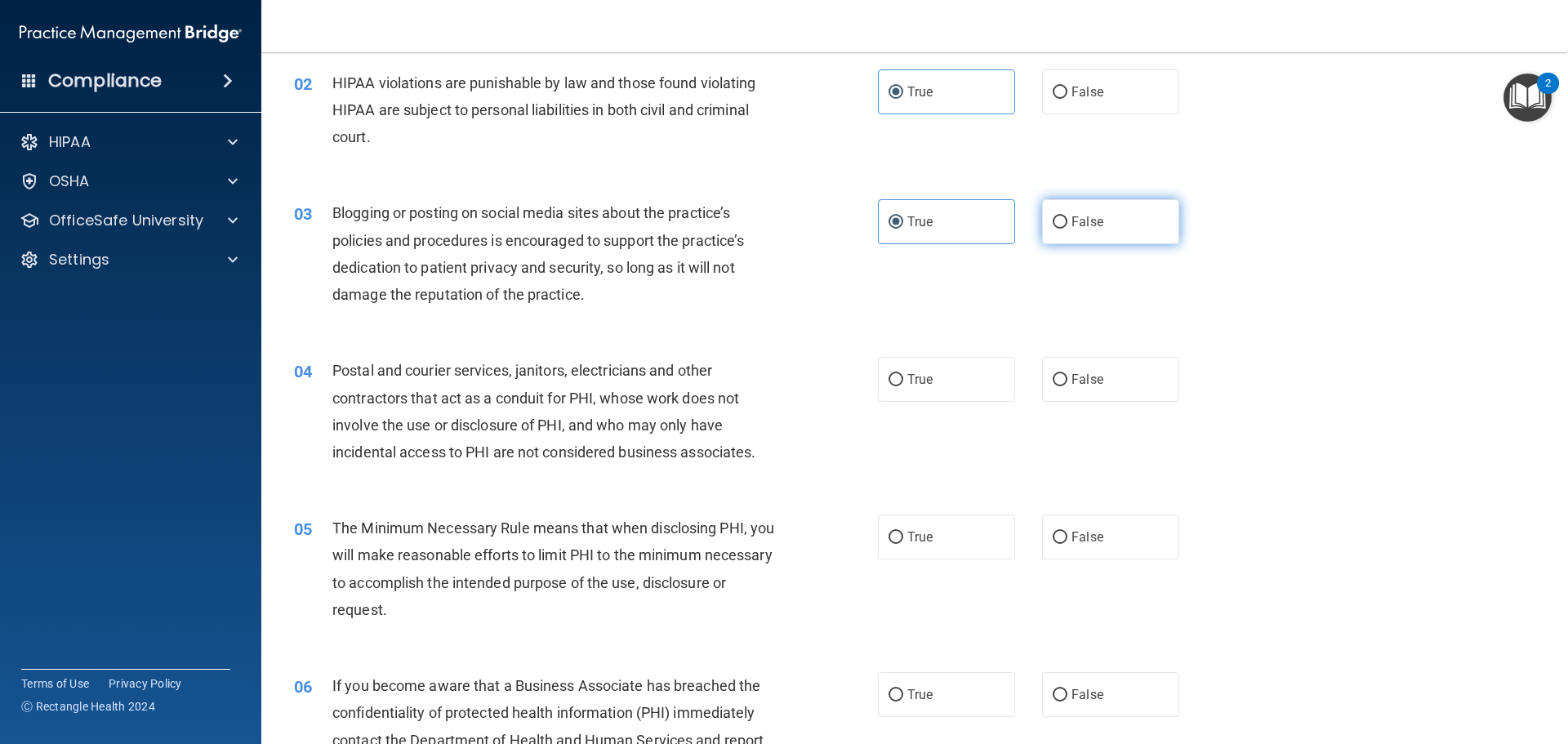
click at [1122, 223] on label "False" at bounding box center [1111, 222] width 138 height 45
click at [1068, 223] on input "False" at bounding box center [1060, 223] width 14 height 13
radio input "true"
radio input "false"
click at [1136, 389] on label "False" at bounding box center [1111, 380] width 138 height 45
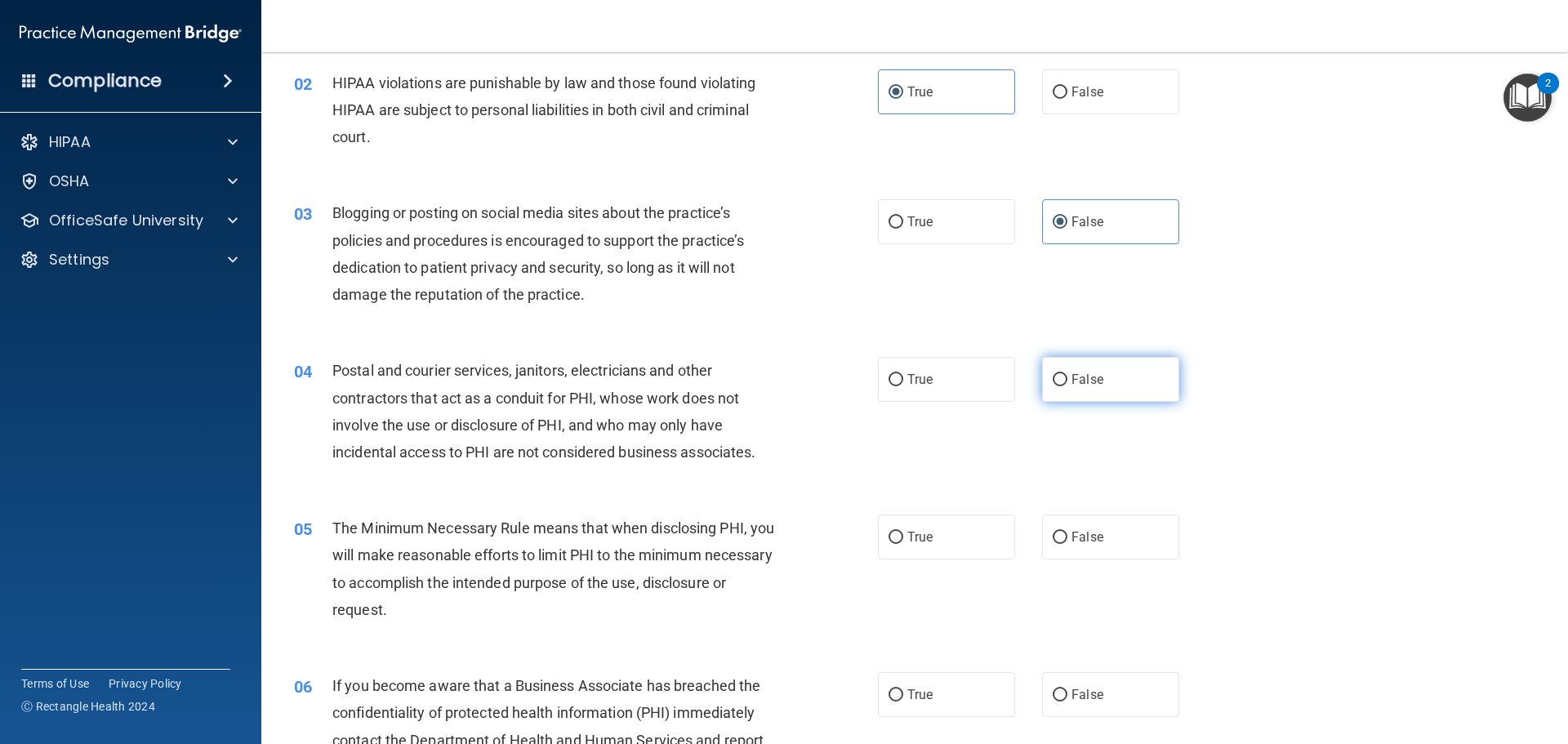
click at [1068, 386] on input "False" at bounding box center [1060, 381] width 14 height 13
radio input "true"
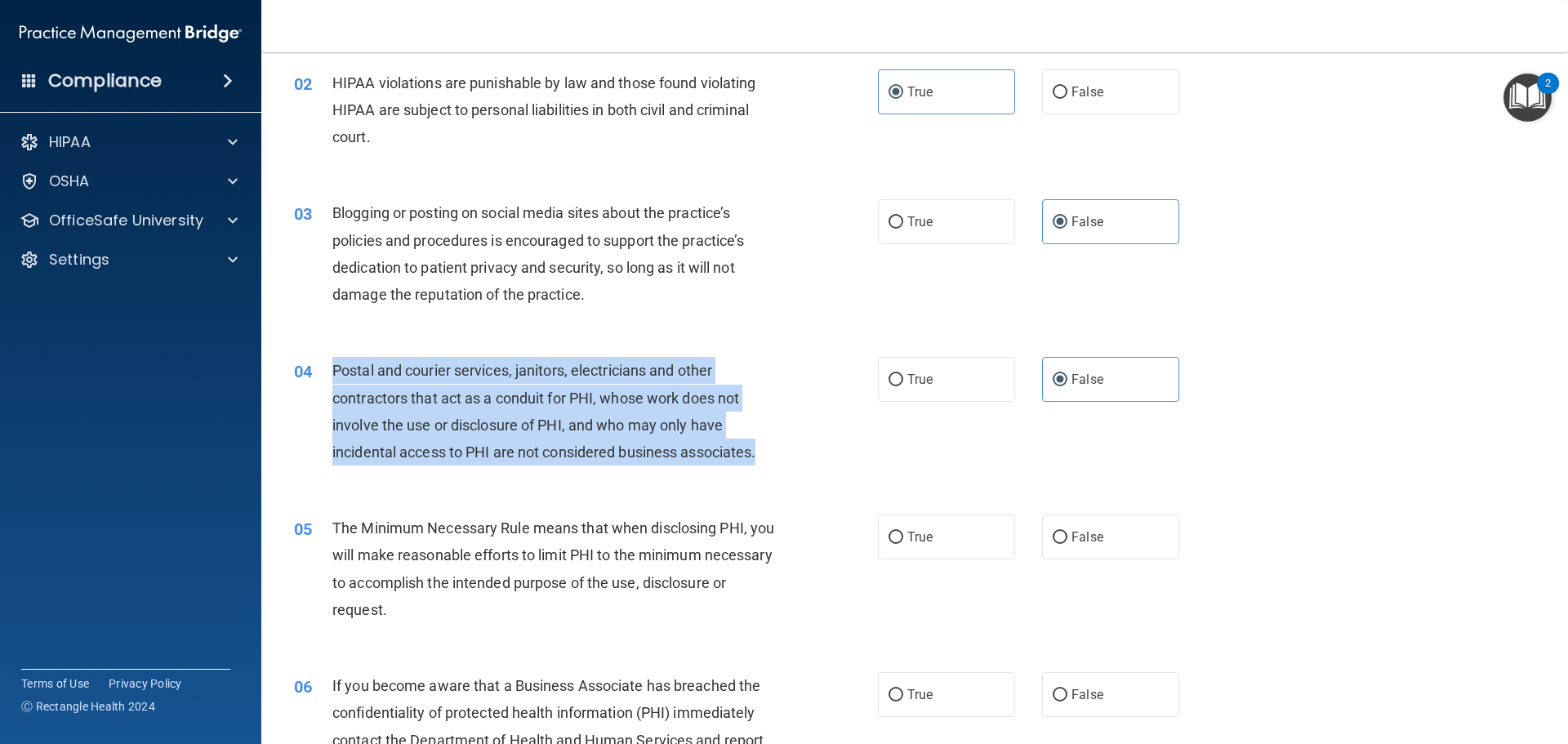
drag, startPoint x: 783, startPoint y: 444, endPoint x: 324, endPoint y: 375, distance: 464.2
click at [324, 375] on div "04 Postal and courier services, janitors, electricians and other contractors th…" at bounding box center [586, 415] width 633 height 117
click at [773, 376] on div "Postal and courier services, janitors, electricians and other contractors that …" at bounding box center [560, 412] width 457 height 109
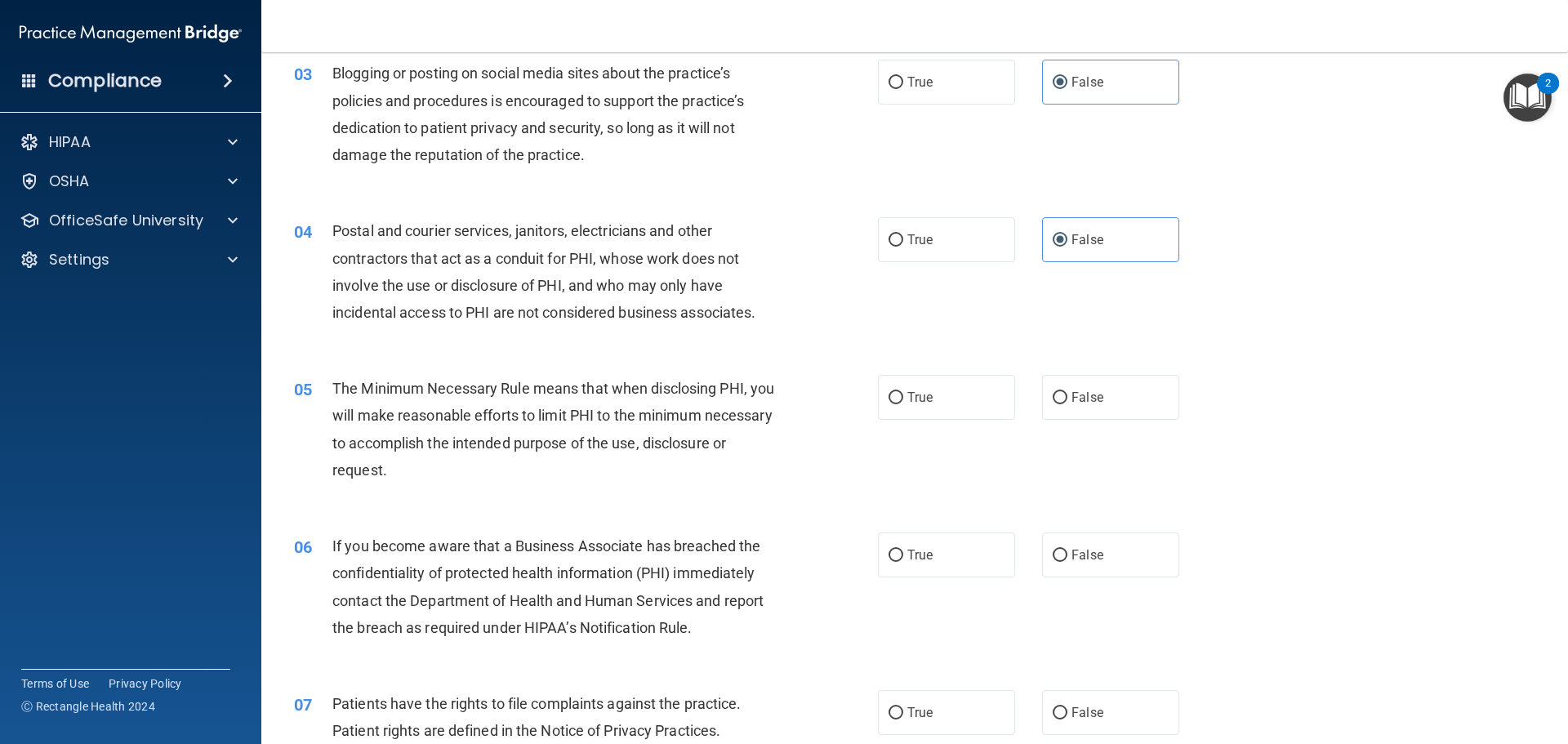
scroll to position [327, 0]
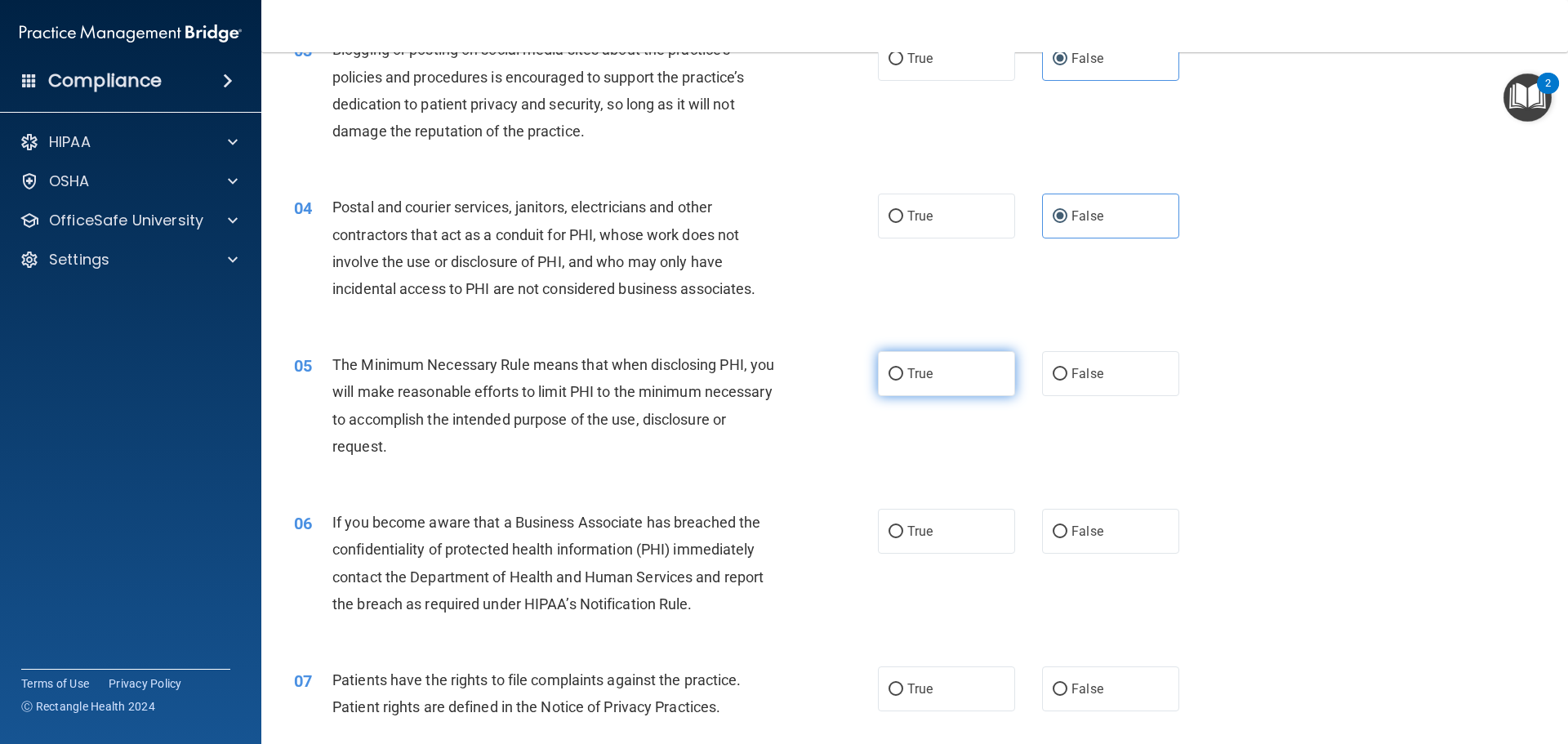
click at [935, 382] on label "True" at bounding box center [947, 374] width 138 height 45
click at [904, 381] on input "True" at bounding box center [896, 375] width 14 height 13
radio input "true"
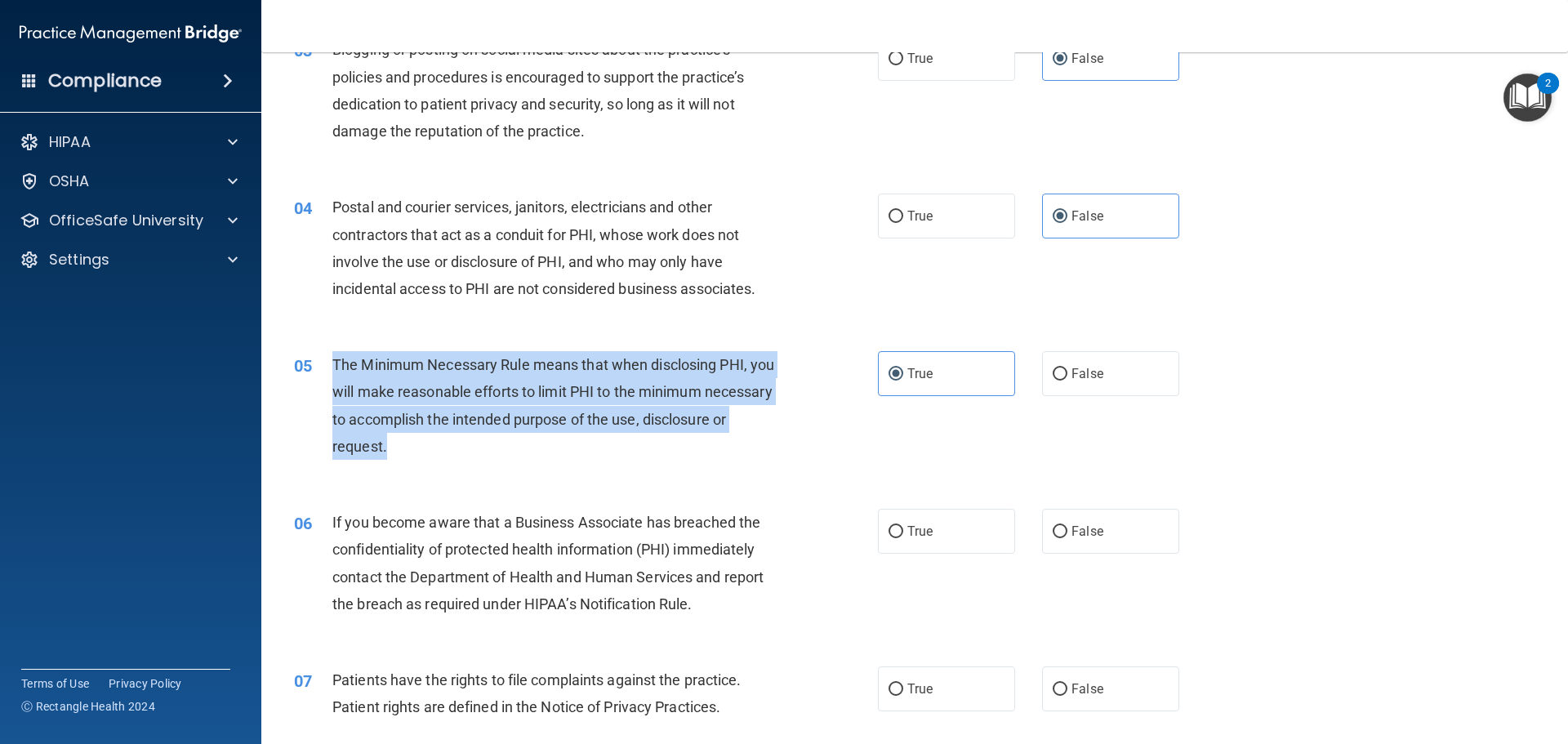
drag, startPoint x: 528, startPoint y: 460, endPoint x: 332, endPoint y: 367, distance: 216.9
click at [332, 367] on div "The Minimum Necessary Rule means that when disclosing PHI, you will make reason…" at bounding box center [560, 405] width 457 height 109
click at [704, 405] on div "The Minimum Necessary Rule means that when disclosing PHI, you will make reason…" at bounding box center [560, 405] width 457 height 109
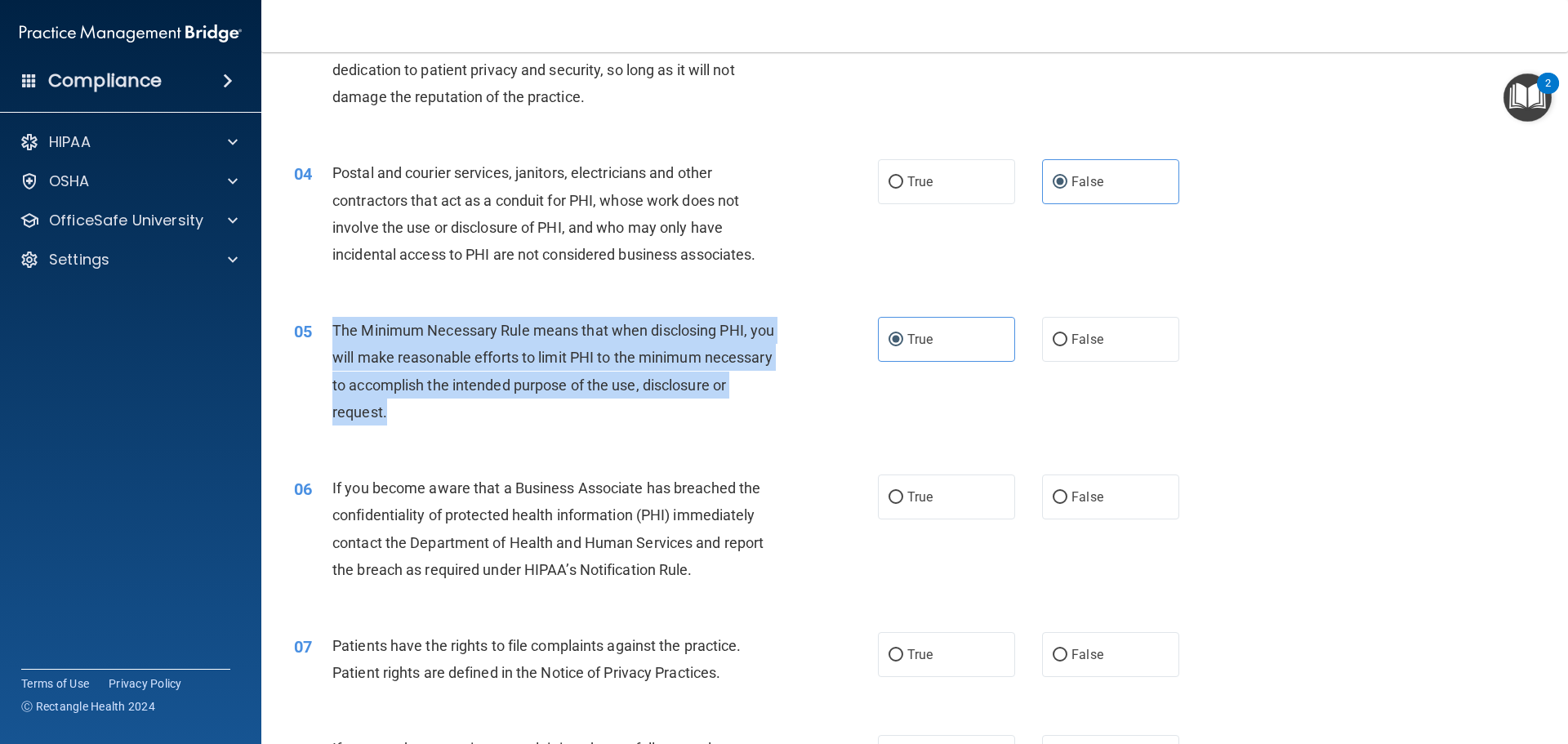
scroll to position [408, 0]
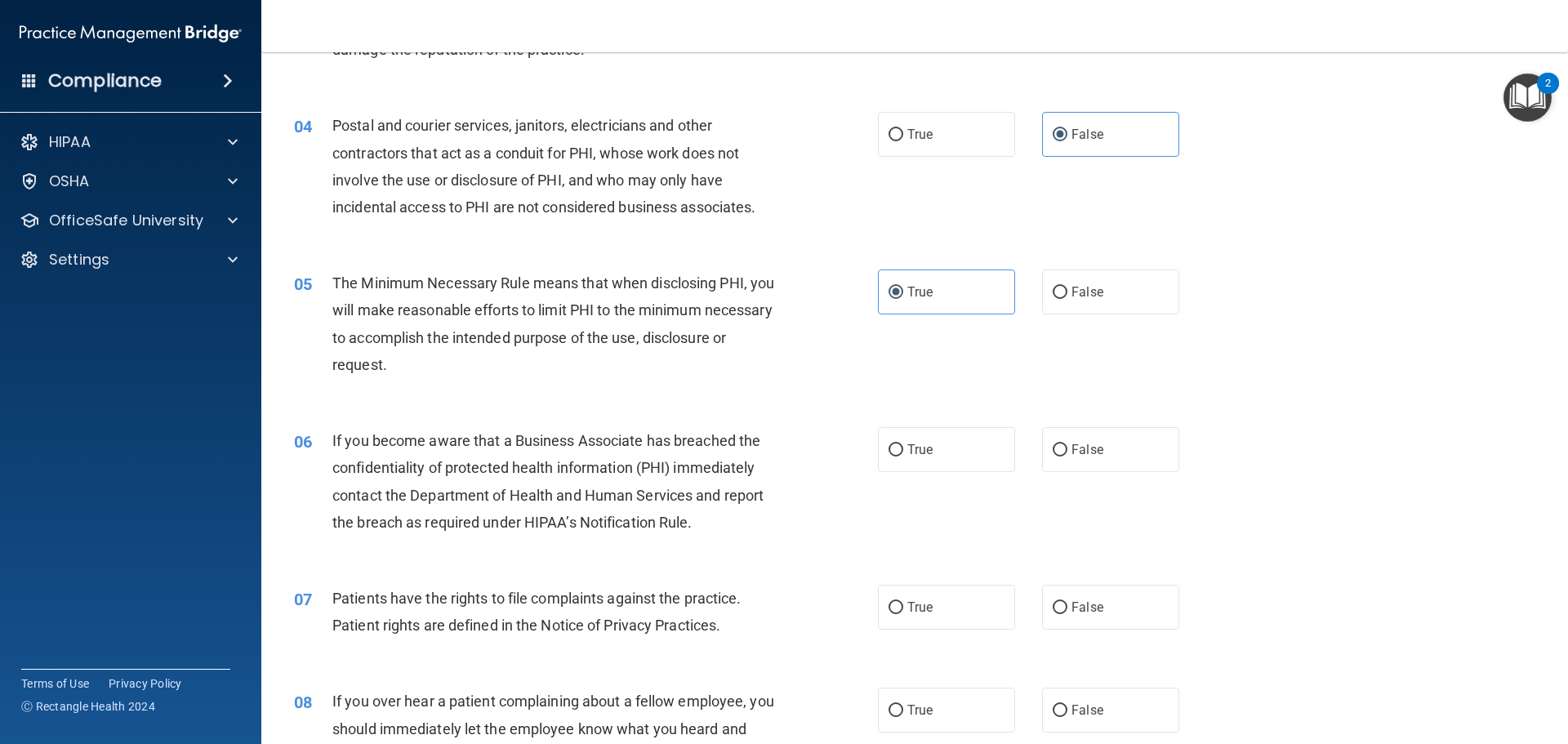
click at [784, 399] on div "05 The Minimum Necessary Rule means that when disclosing PHI, you will make rea…" at bounding box center [914, 328] width 1266 height 157
click at [651, 391] on div "05 The Minimum Necessary Rule means that when disclosing PHI, you will make rea…" at bounding box center [914, 328] width 1266 height 157
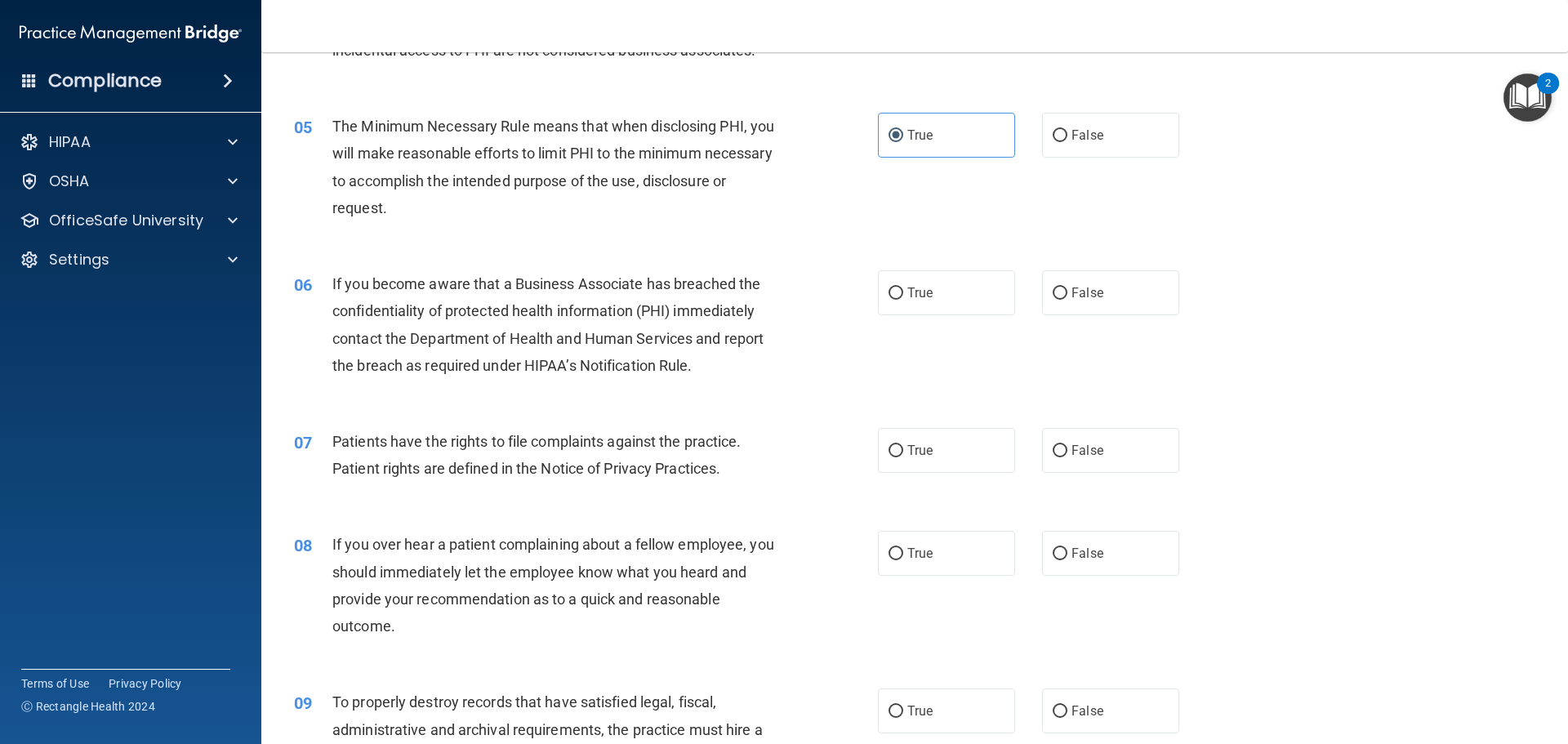
scroll to position [572, 0]
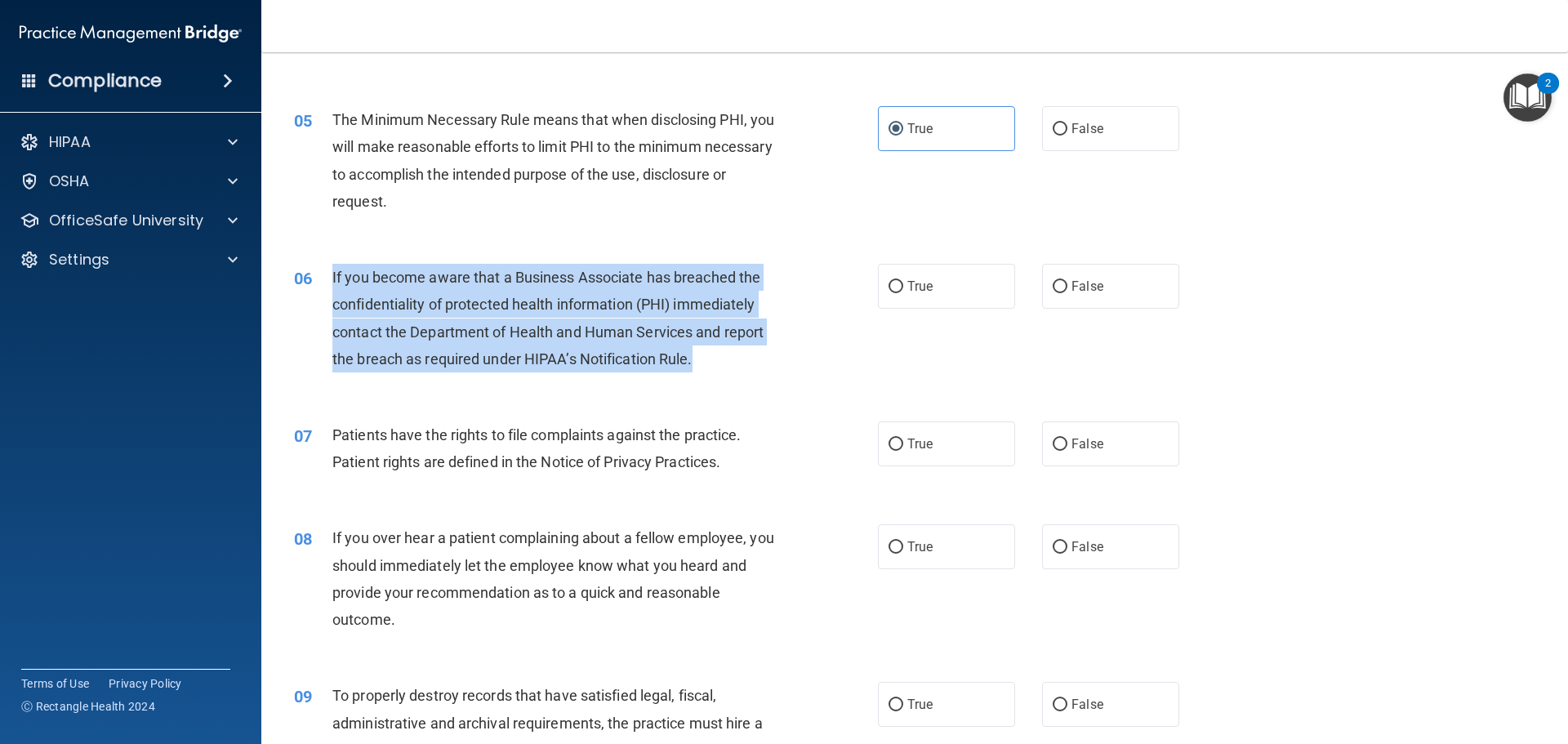
drag, startPoint x: 735, startPoint y: 365, endPoint x: 329, endPoint y: 273, distance: 416.3
click at [329, 273] on div "06 If you become aware that a Business Associate has breached the confidentiali…" at bounding box center [586, 322] width 633 height 117
click at [552, 339] on span "If you become aware that a Business Associate has breached the confidentiality …" at bounding box center [547, 318] width 432 height 99
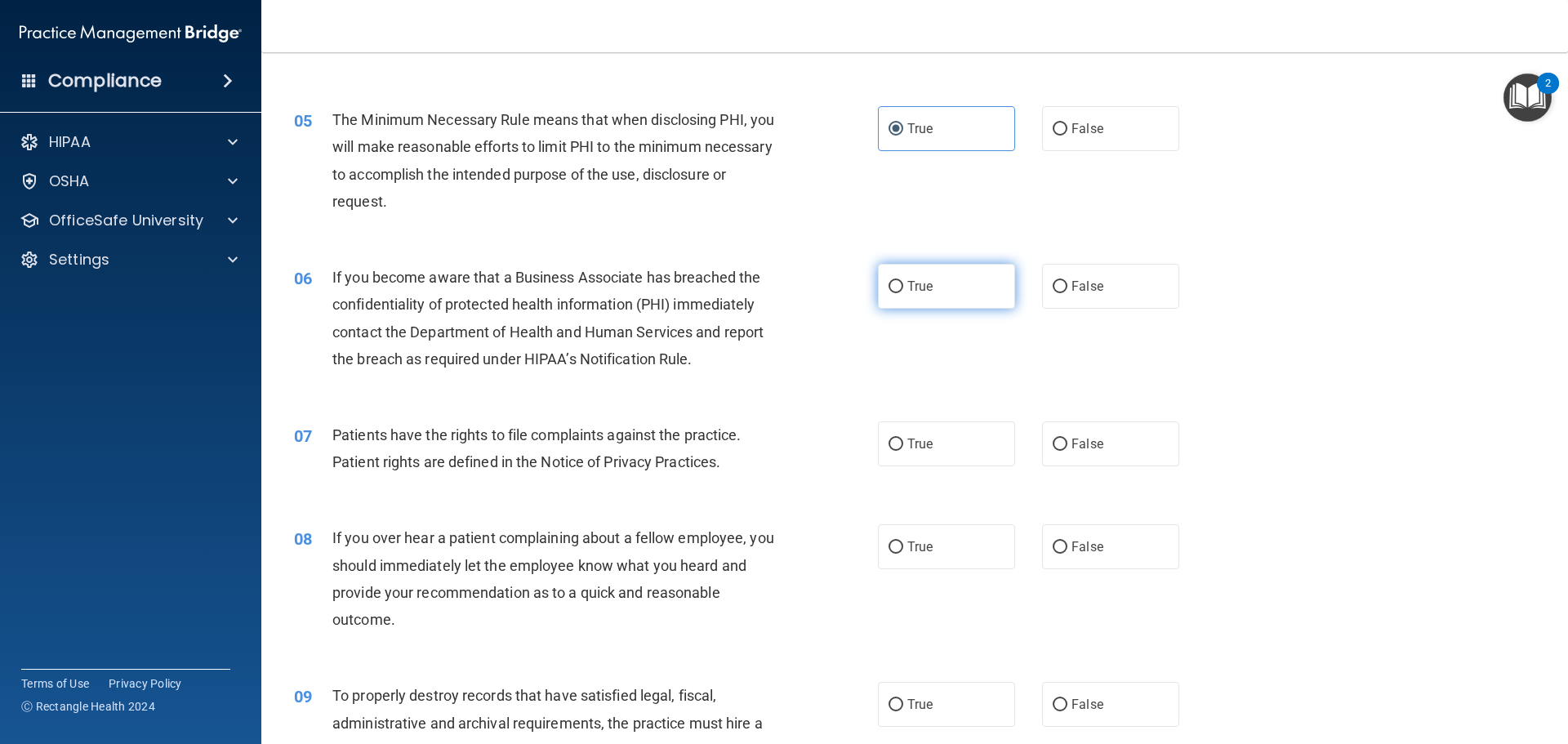
click at [941, 306] on label "True" at bounding box center [947, 287] width 138 height 45
click at [904, 293] on input "True" at bounding box center [896, 288] width 14 height 13
radio input "true"
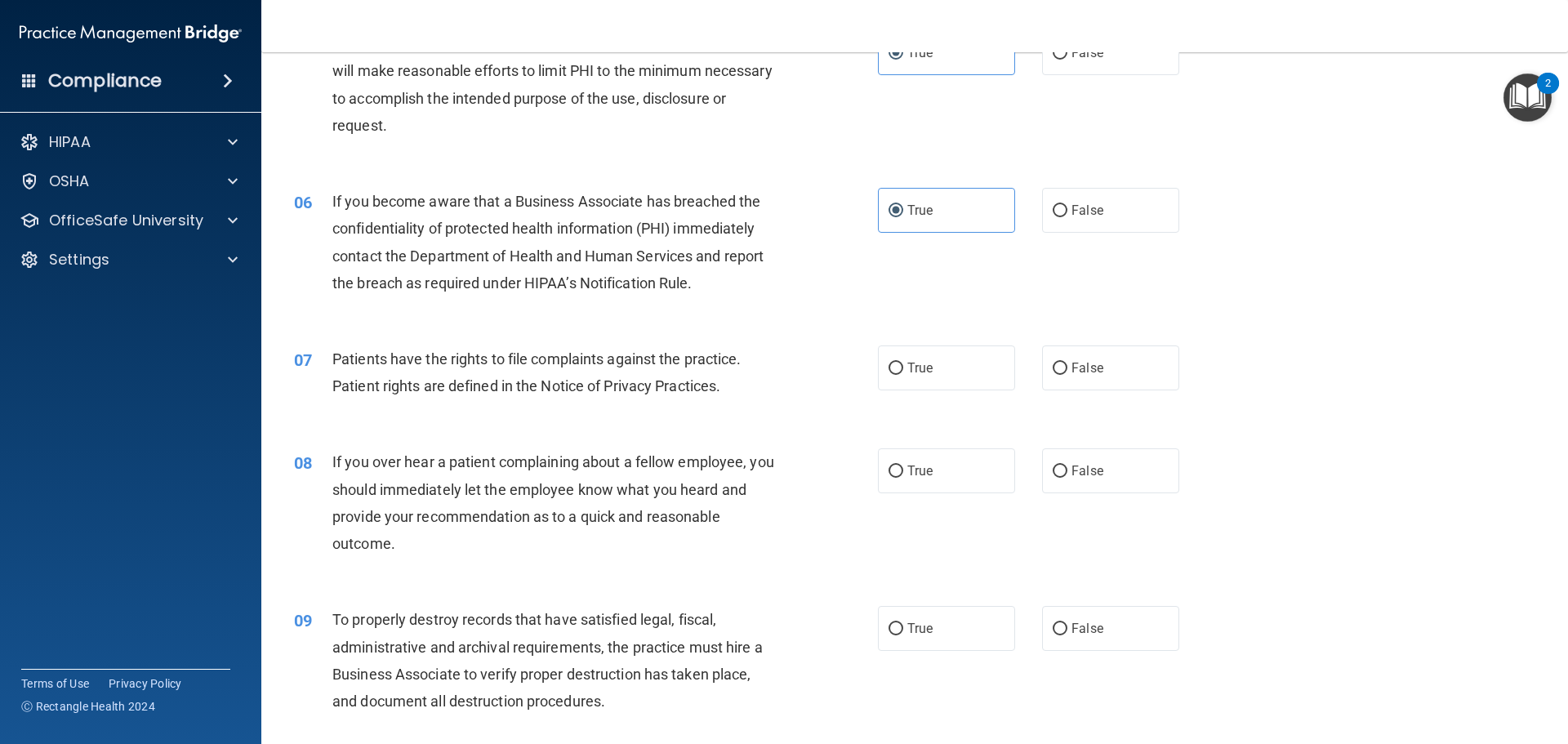
scroll to position [653, 0]
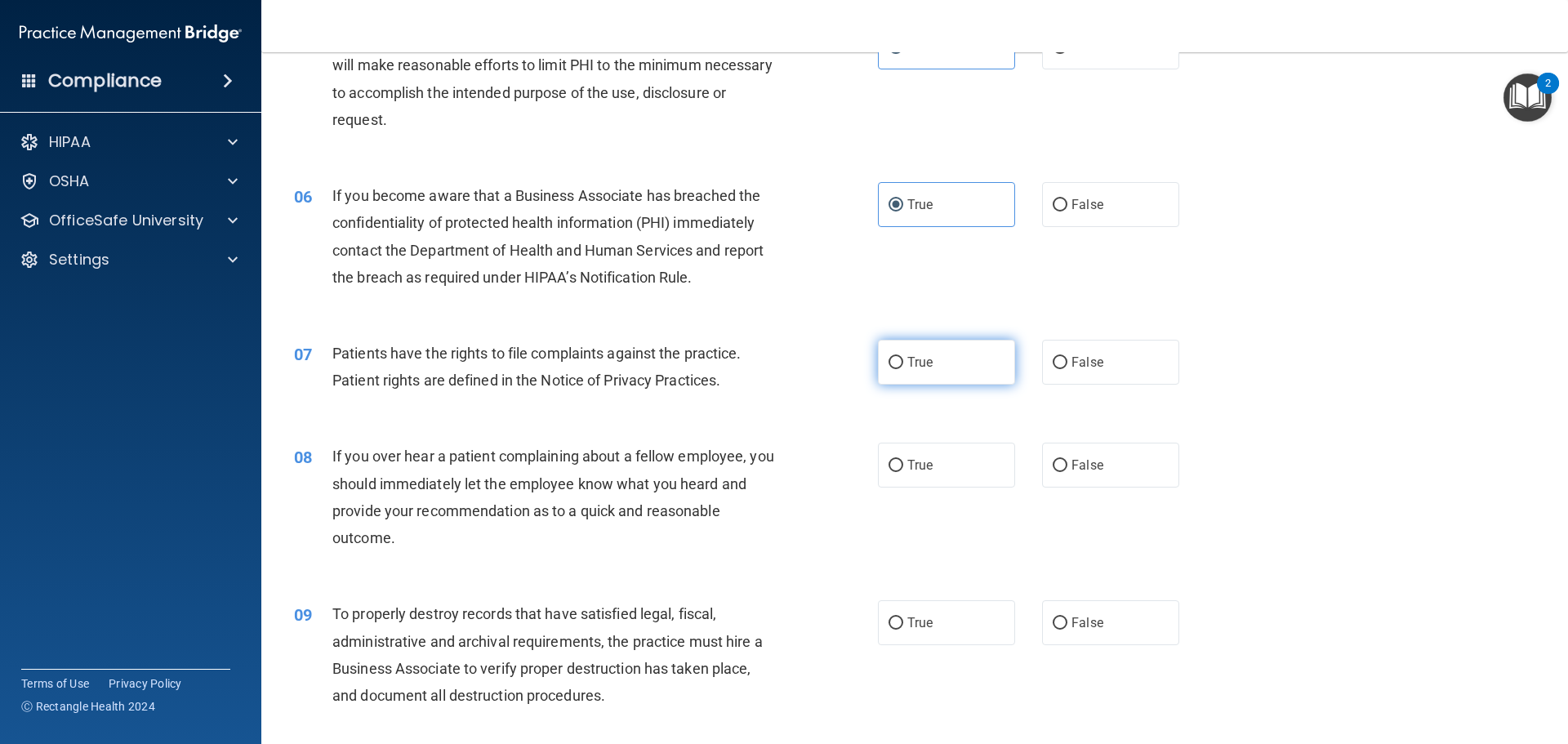
drag, startPoint x: 917, startPoint y: 369, endPoint x: 901, endPoint y: 371, distance: 16.1
click at [912, 370] on label "True" at bounding box center [947, 363] width 138 height 45
drag, startPoint x: 788, startPoint y: 375, endPoint x: 775, endPoint y: 378, distance: 13.3
click at [775, 378] on div "07 Patients have the rights to file complaints against the practice. Patient ri…" at bounding box center [586, 371] width 633 height 62
click at [888, 363] on label "True" at bounding box center [947, 363] width 138 height 45
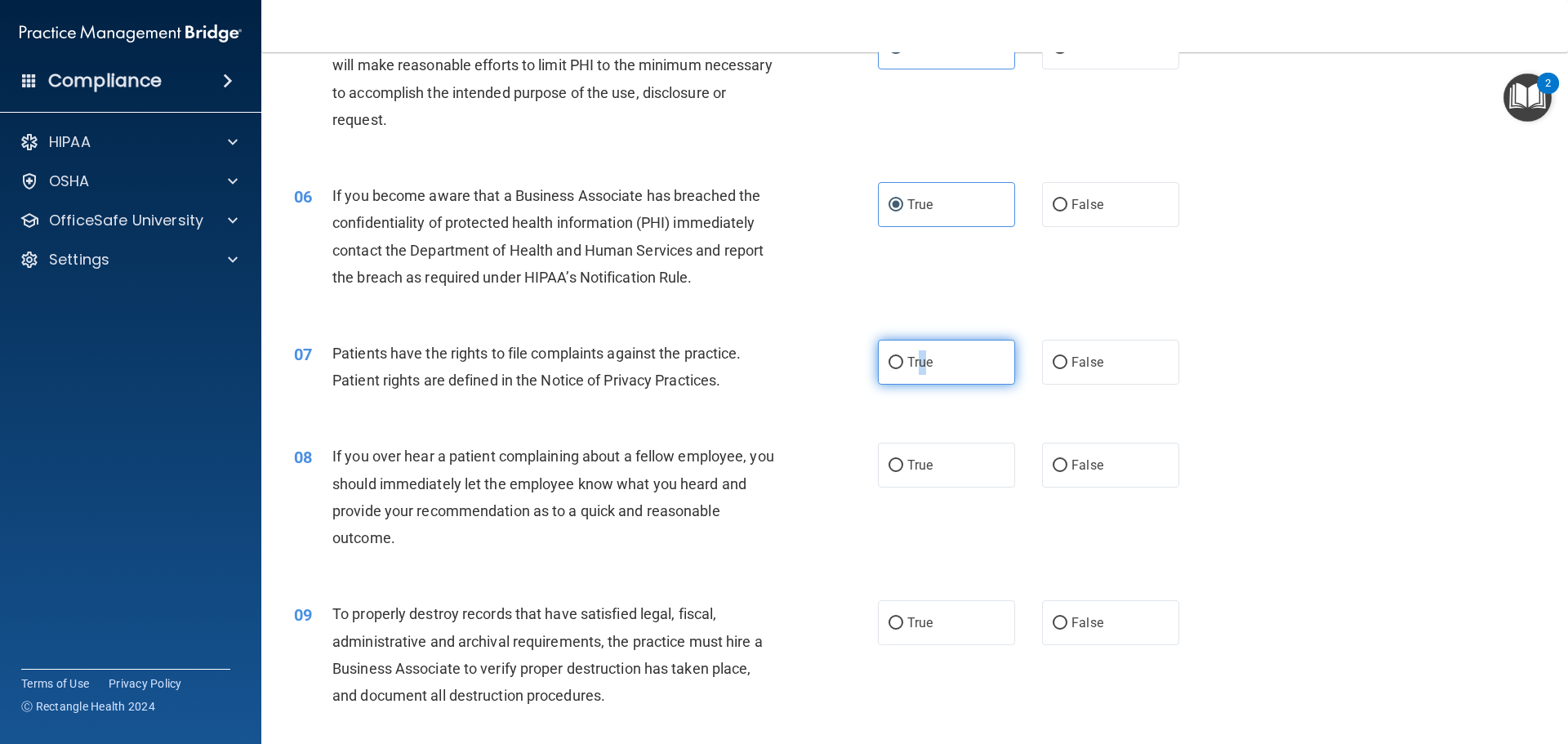
click at [914, 367] on span "True" at bounding box center [920, 362] width 25 height 15
click at [896, 367] on input "True" at bounding box center [896, 364] width 14 height 13
radio input "true"
click at [781, 375] on div "Patients have the rights to file complaints against the practice. Patient right…" at bounding box center [560, 367] width 457 height 54
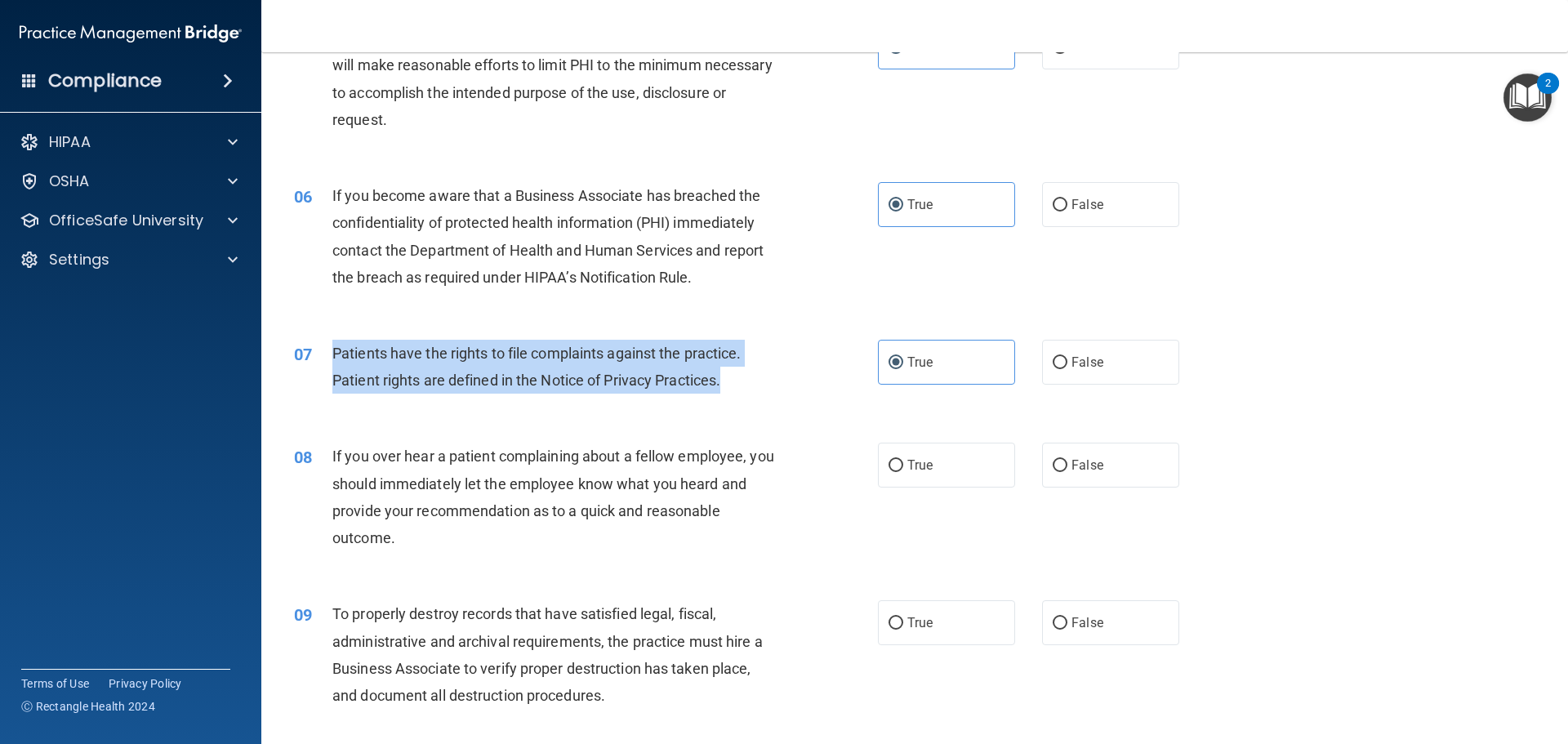
drag, startPoint x: 750, startPoint y: 377, endPoint x: 337, endPoint y: 355, distance: 413.6
click at [337, 355] on div "Patients have the rights to file complaints against the practice. Patient right…" at bounding box center [560, 367] width 457 height 54
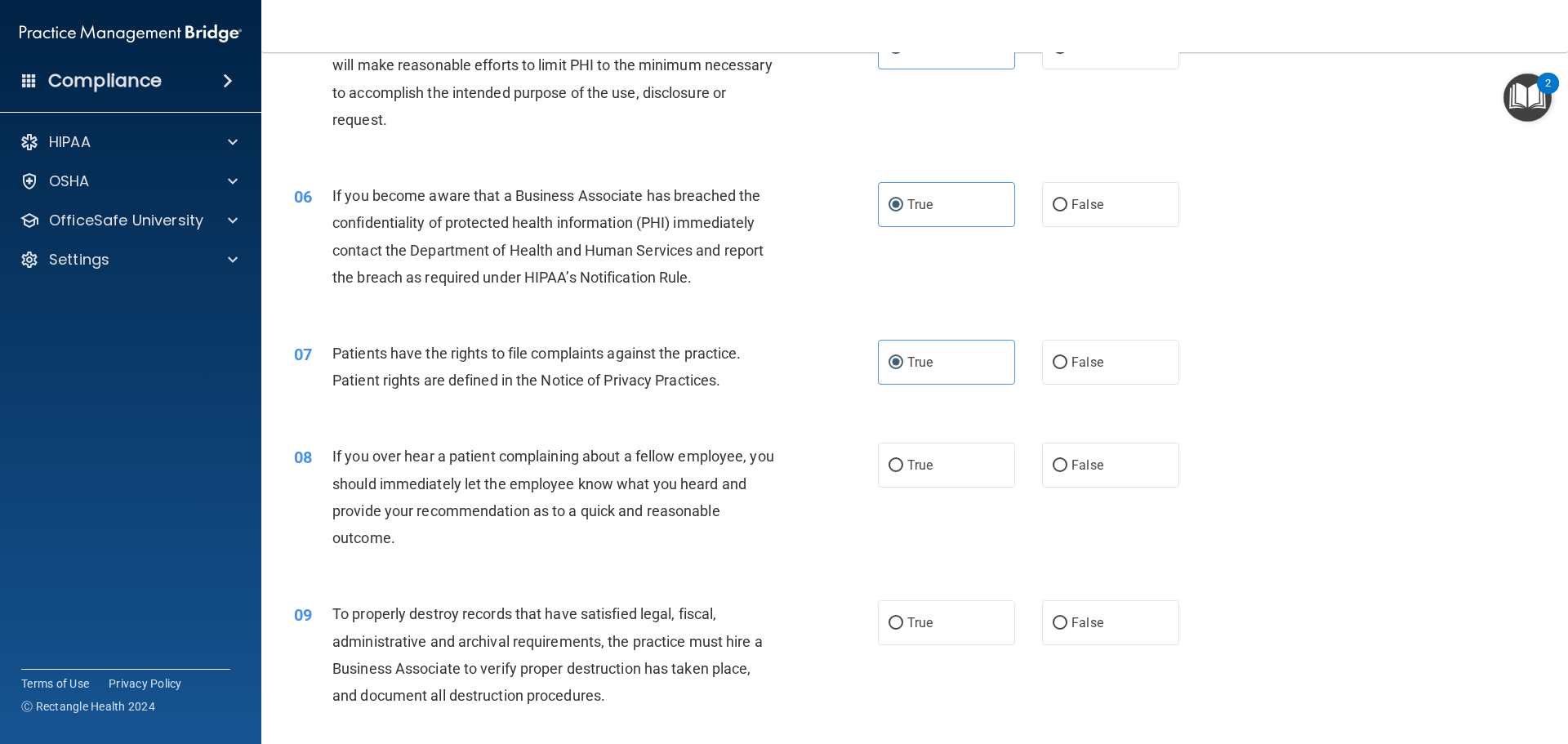
click at [774, 321] on div "07 Patients have the rights to file complaints against the practice. Patient ri…" at bounding box center [914, 371] width 1266 height 103
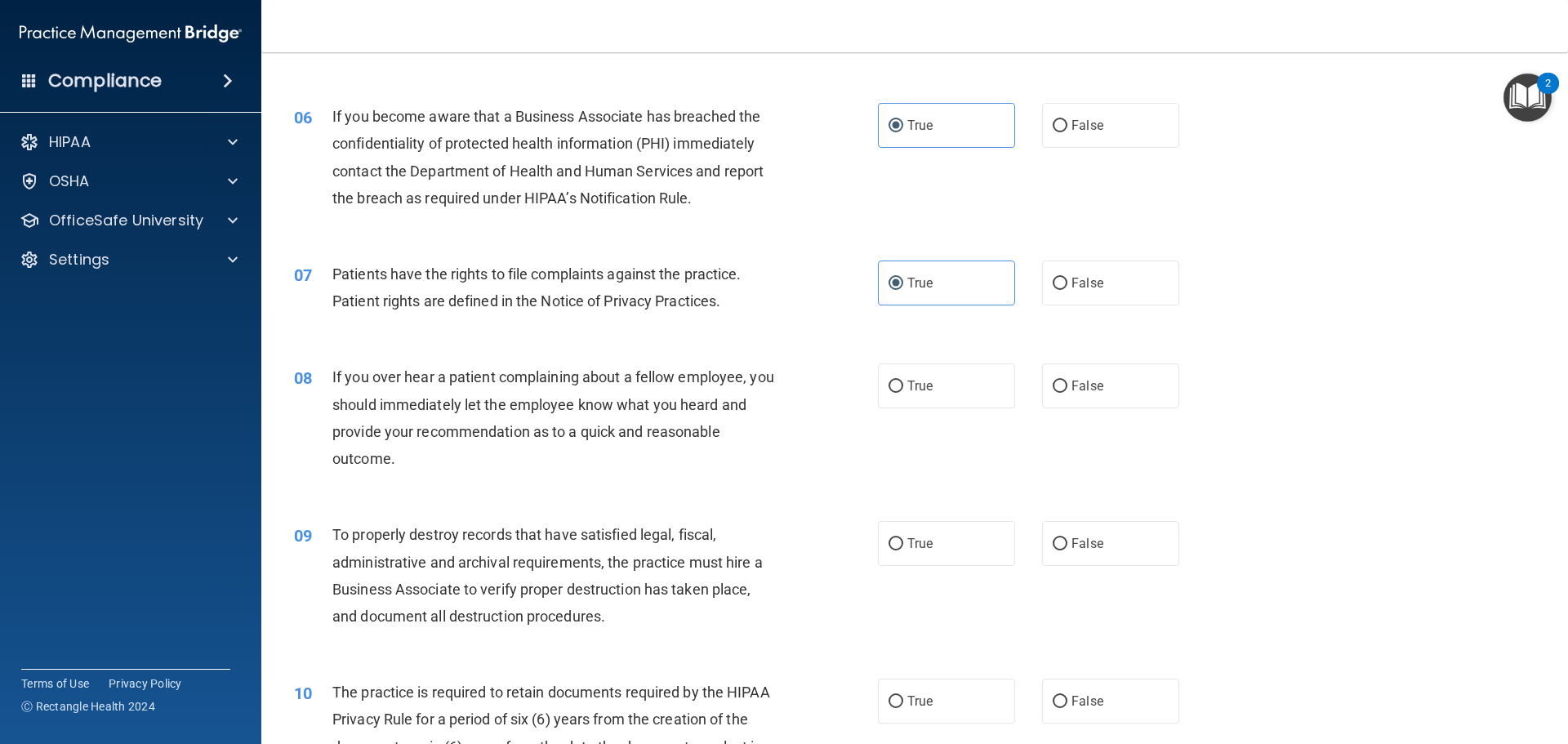
scroll to position [736, 0]
click at [784, 419] on div "08 If you over hear a patient complaining about a fellow employee, you should i…" at bounding box center [586, 419] width 633 height 117
click at [1123, 396] on label "False" at bounding box center [1111, 384] width 138 height 45
click at [1068, 391] on input "False" at bounding box center [1060, 385] width 14 height 13
radio input "true"
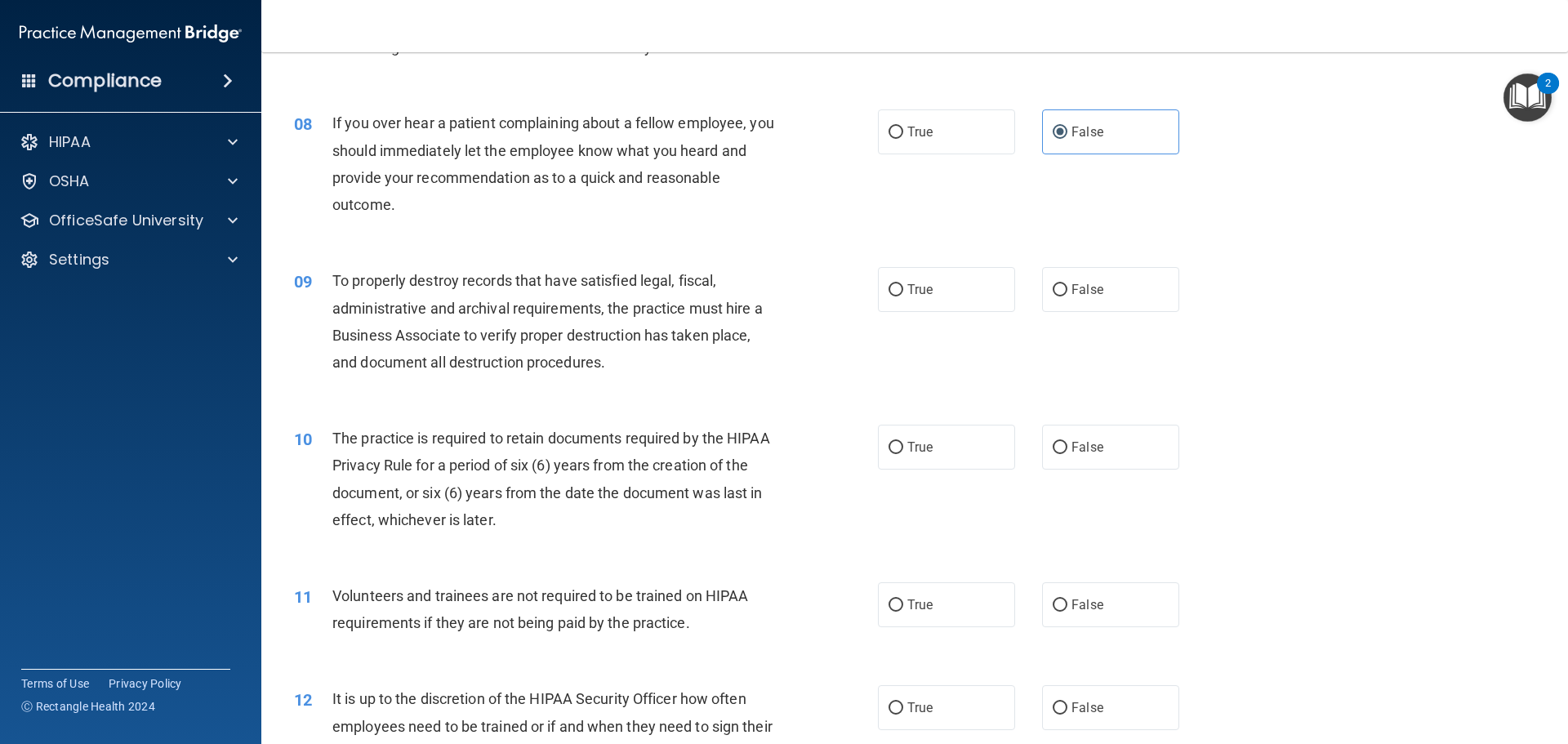
scroll to position [980, 0]
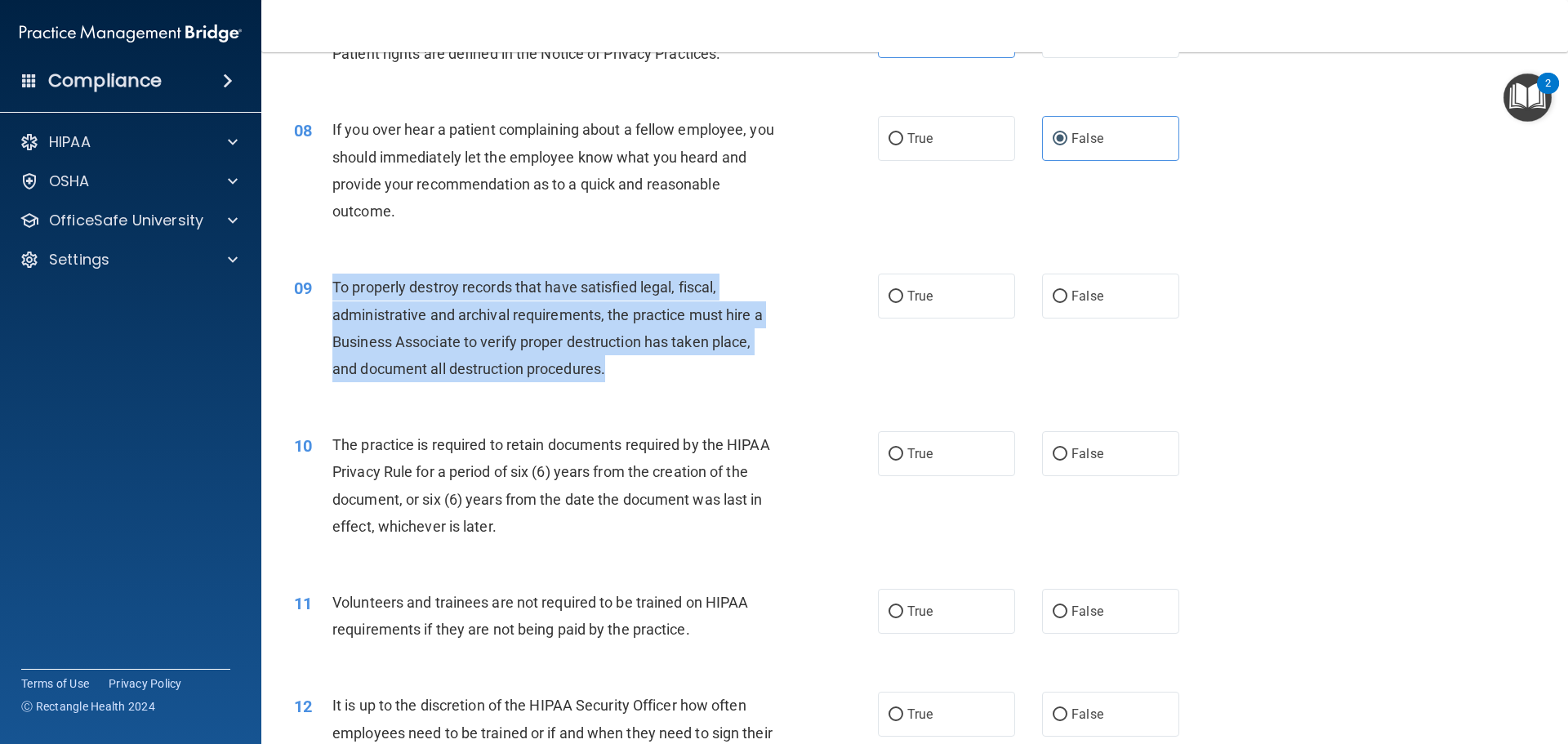
drag, startPoint x: 730, startPoint y: 369, endPoint x: 335, endPoint y: 287, distance: 403.4
click at [335, 287] on div "To properly destroy records that have satisfied legal, fiscal, administrative a…" at bounding box center [560, 328] width 457 height 109
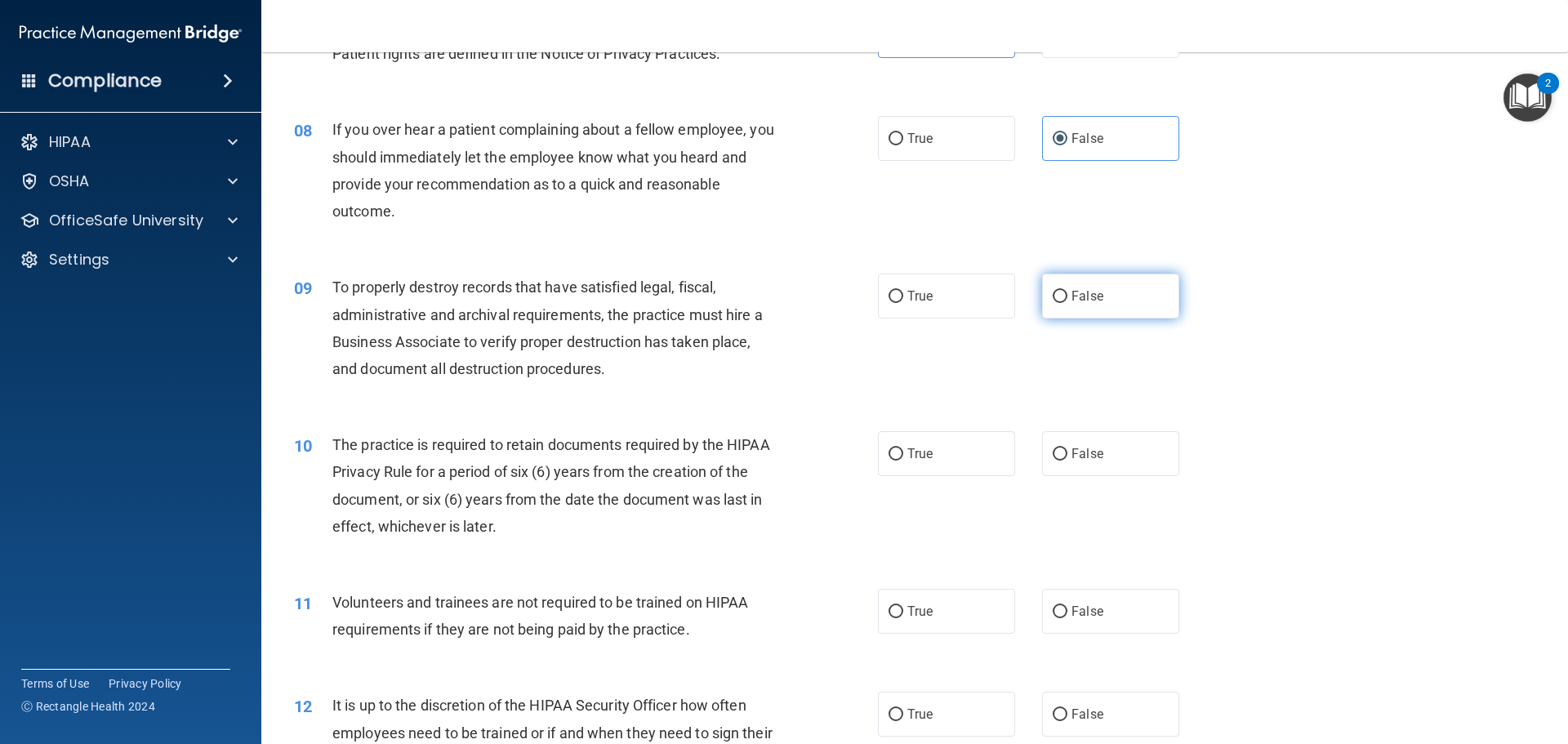
click at [1075, 305] on label "False" at bounding box center [1111, 296] width 138 height 45
click at [1068, 303] on input "False" at bounding box center [1060, 297] width 14 height 13
radio input "true"
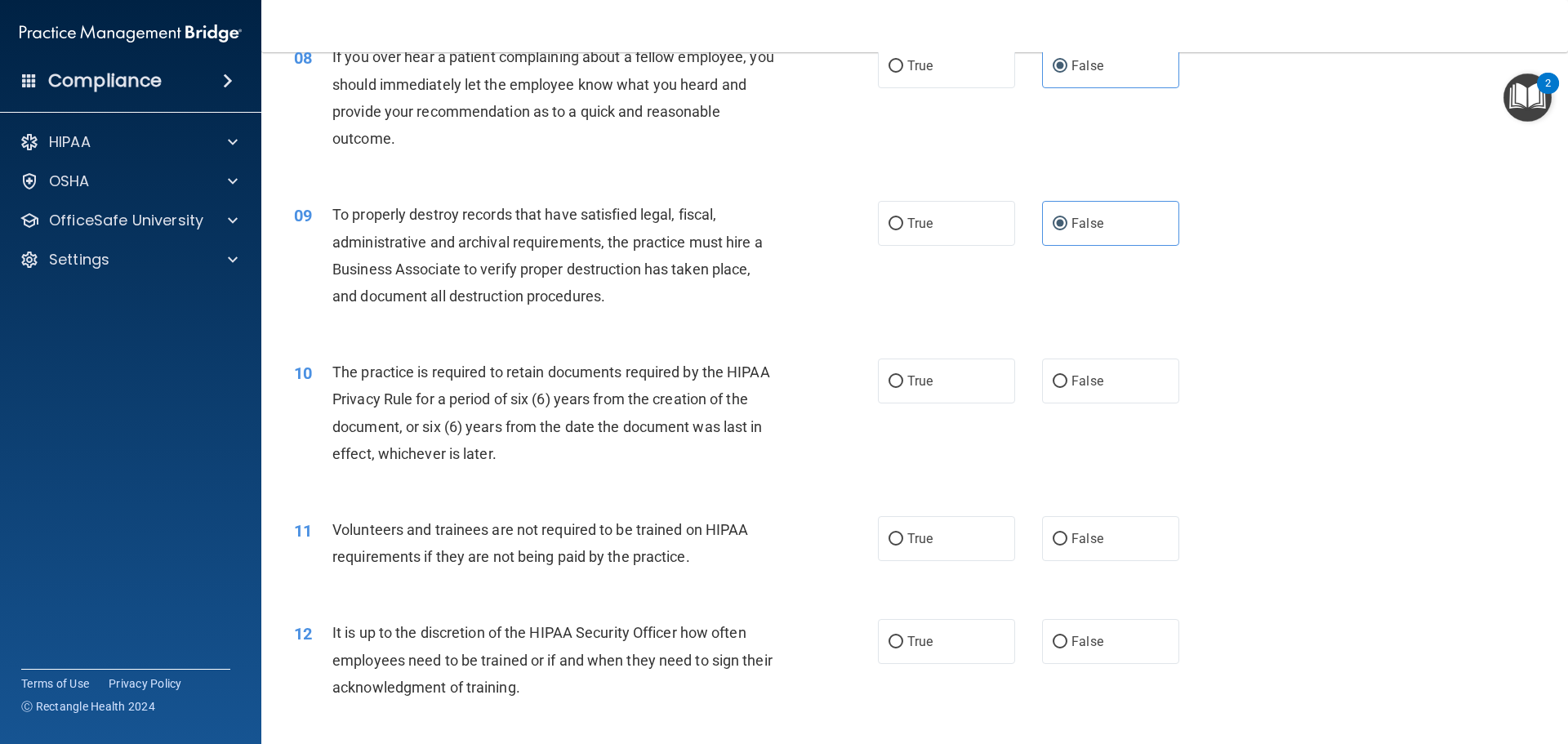
scroll to position [1063, 0]
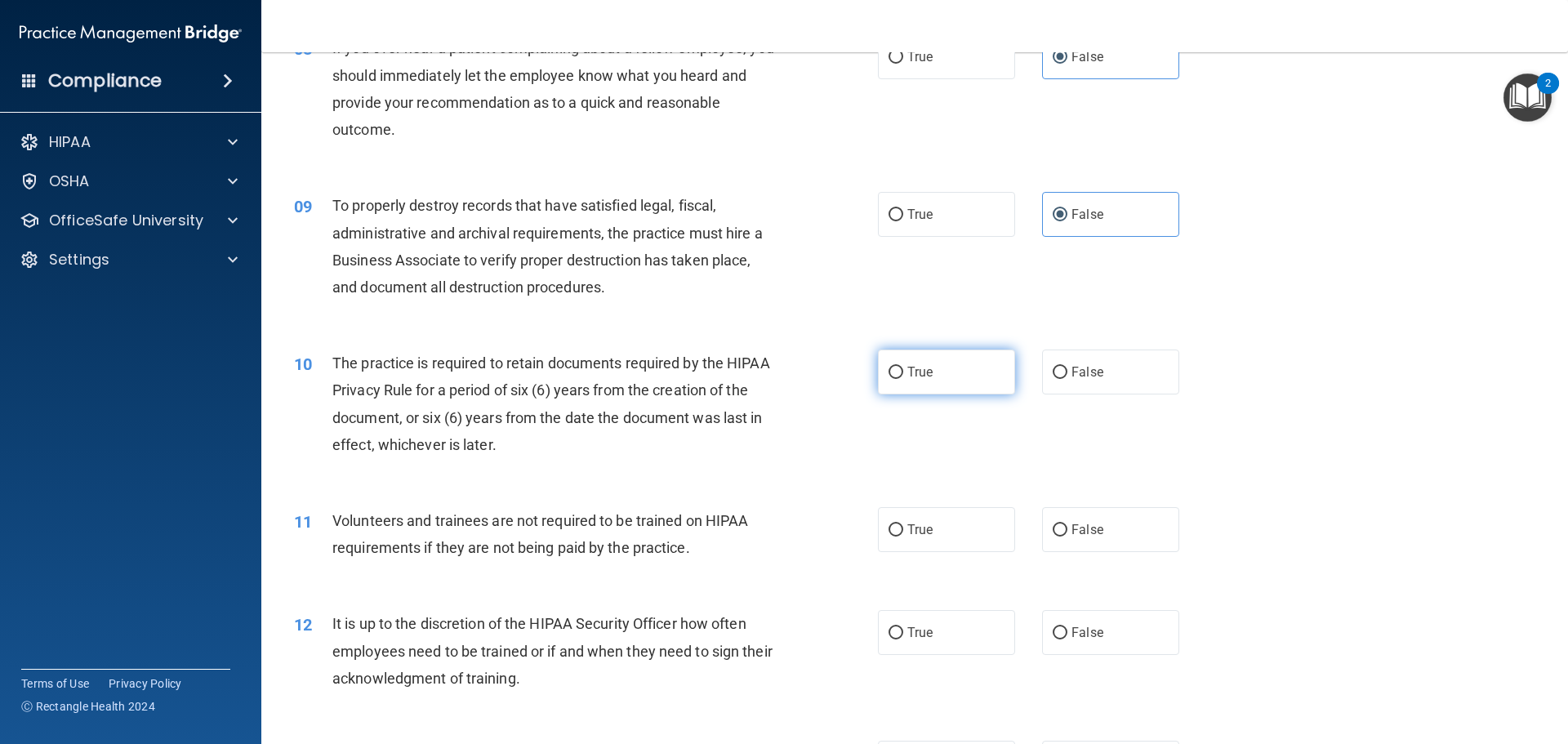
click at [971, 377] on label "True" at bounding box center [947, 372] width 138 height 45
click at [904, 377] on input "True" at bounding box center [896, 373] width 14 height 13
radio input "true"
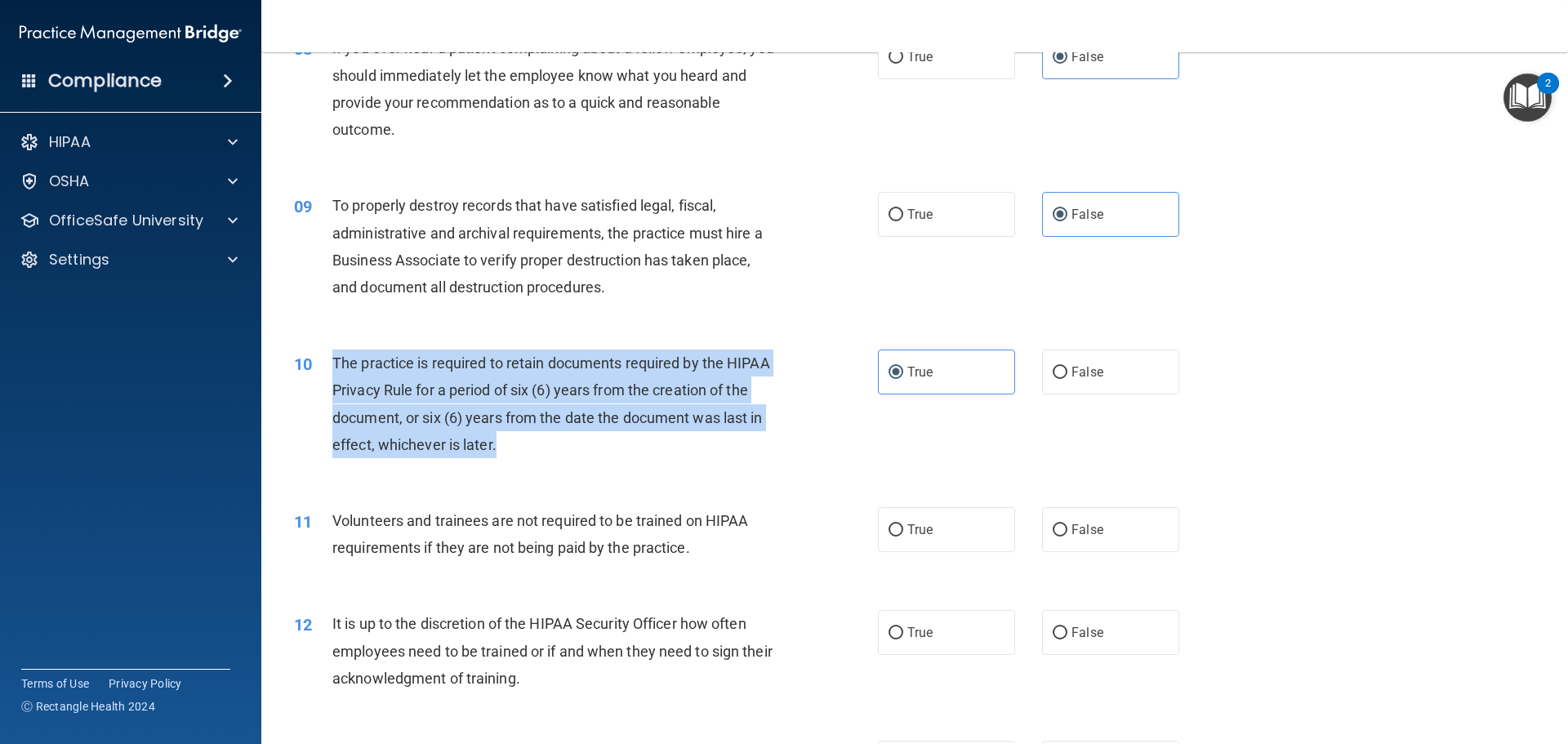
drag, startPoint x: 559, startPoint y: 449, endPoint x: 331, endPoint y: 365, distance: 243.0
click at [331, 365] on div "10 The practice is required to retain documents required by the HIPAA Privacy R…" at bounding box center [586, 407] width 633 height 117
click at [743, 391] on span "The practice is required to retain documents required by the HIPAA Privacy Rule…" at bounding box center [551, 404] width 438 height 99
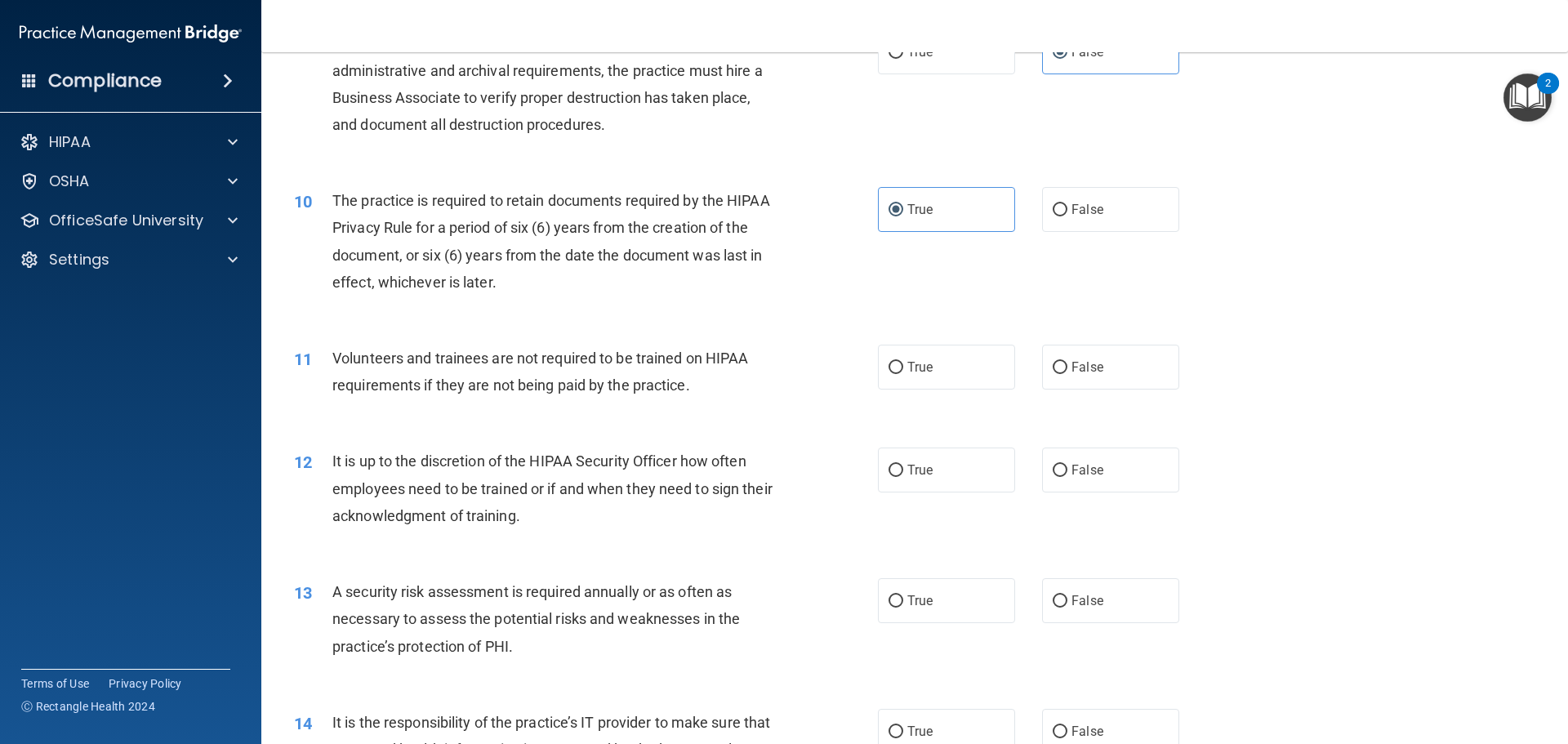
scroll to position [1226, 0]
click at [1127, 389] on label "False" at bounding box center [1111, 367] width 138 height 45
click at [1068, 374] on input "False" at bounding box center [1060, 367] width 14 height 13
radio input "true"
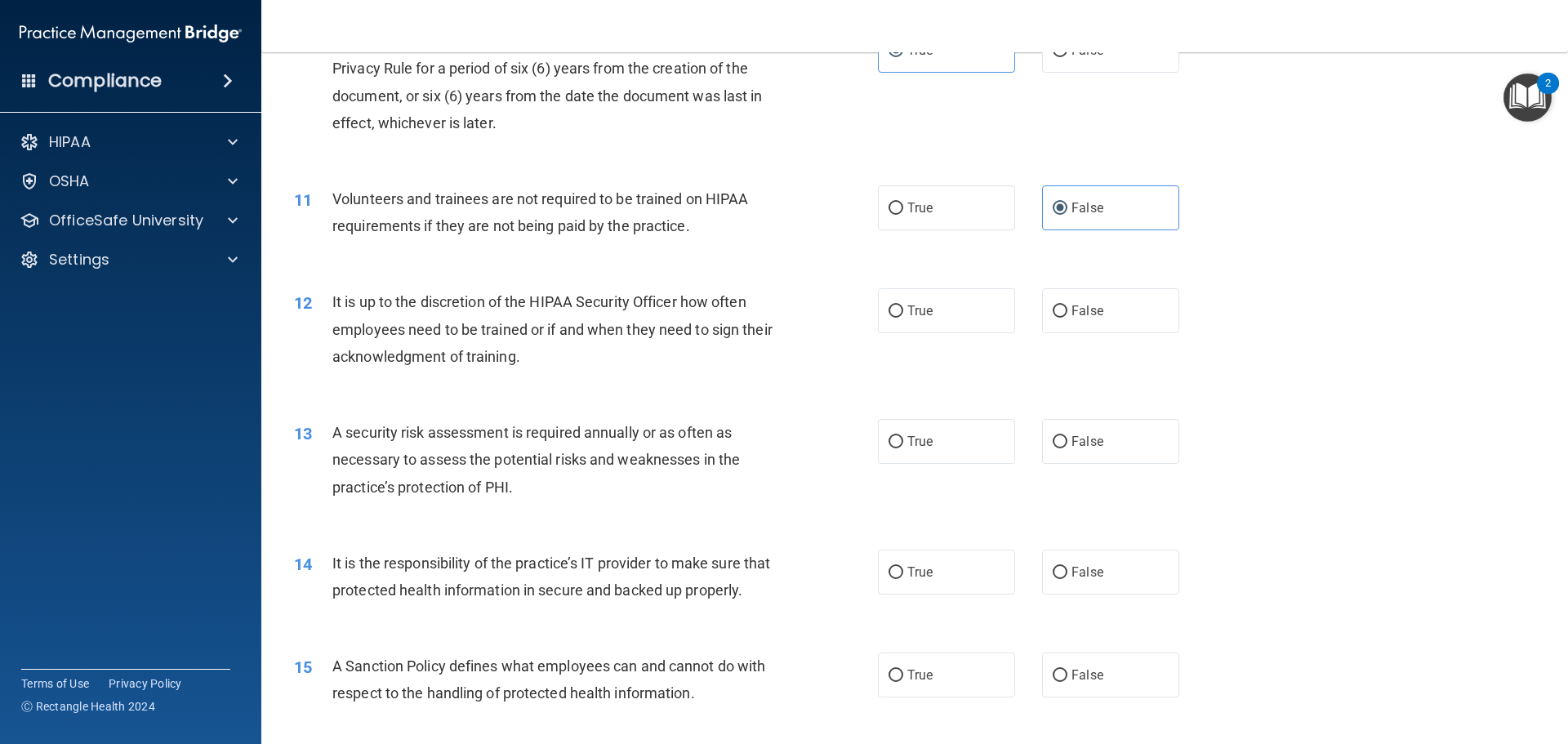
scroll to position [1389, 0]
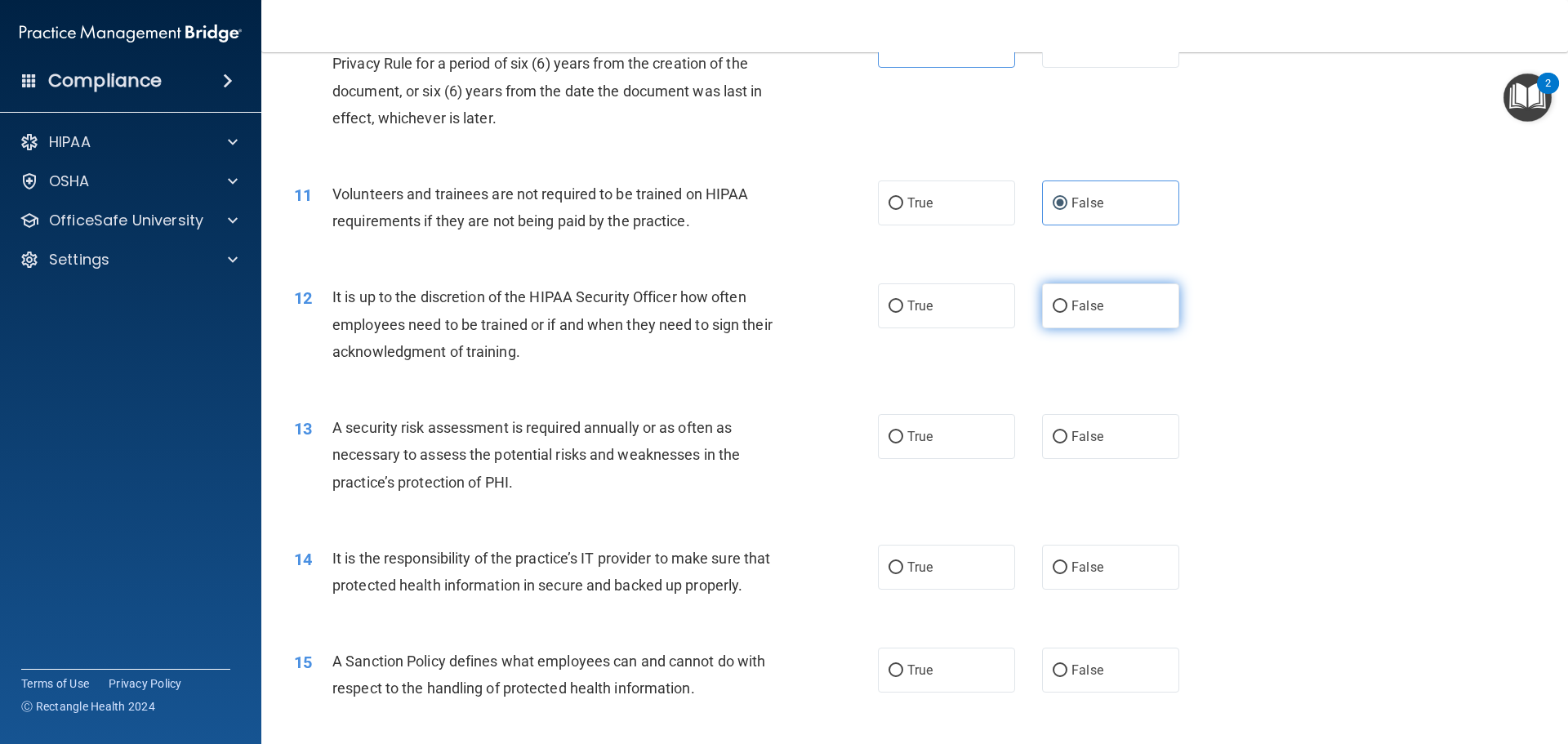
click at [1131, 307] on label "False" at bounding box center [1111, 306] width 138 height 45
click at [1068, 307] on input "False" at bounding box center [1060, 307] width 14 height 13
radio input "true"
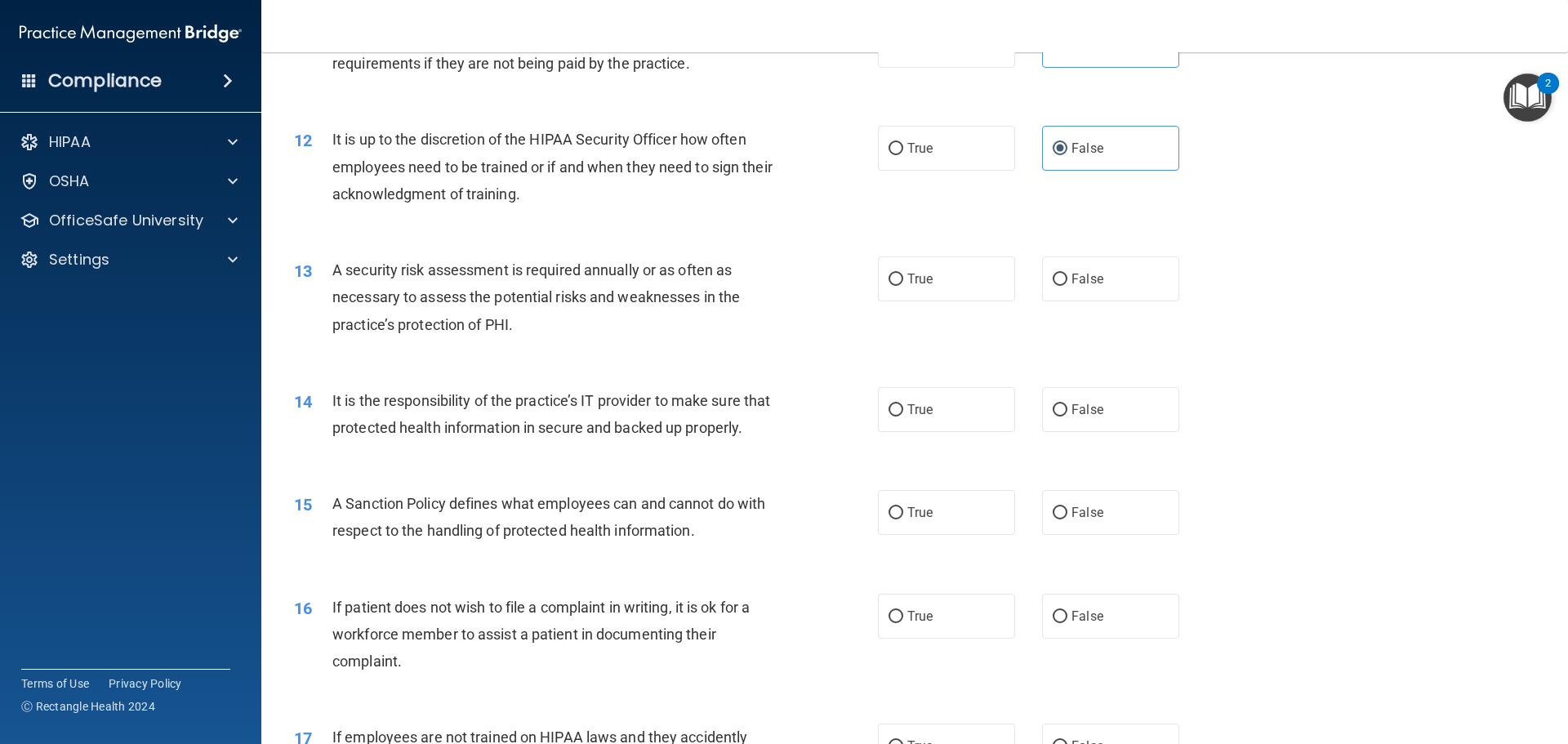
scroll to position [1552, 0]
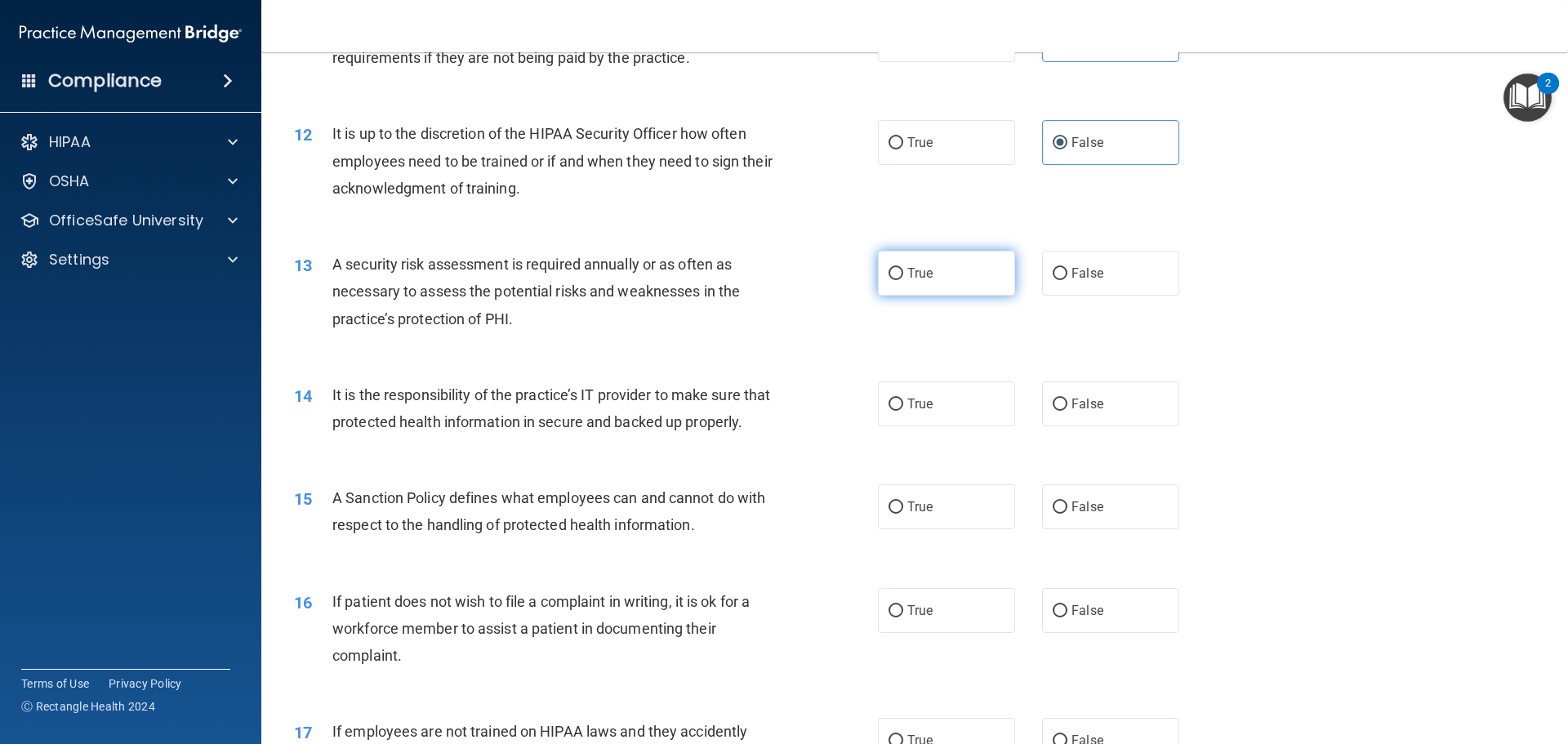
click at [937, 265] on label "True" at bounding box center [947, 273] width 138 height 45
click at [904, 268] on input "True" at bounding box center [896, 274] width 14 height 13
radio input "true"
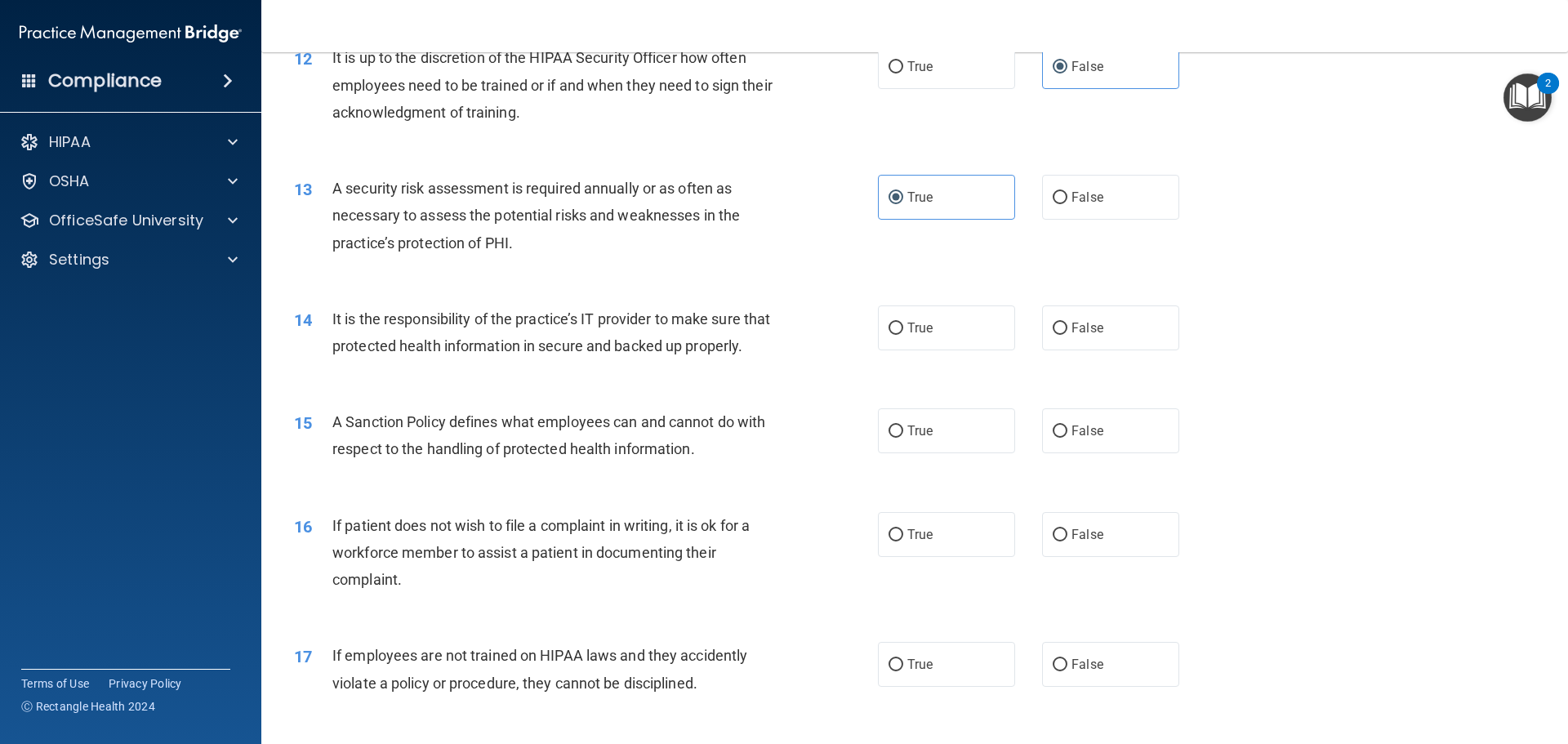
scroll to position [1635, 0]
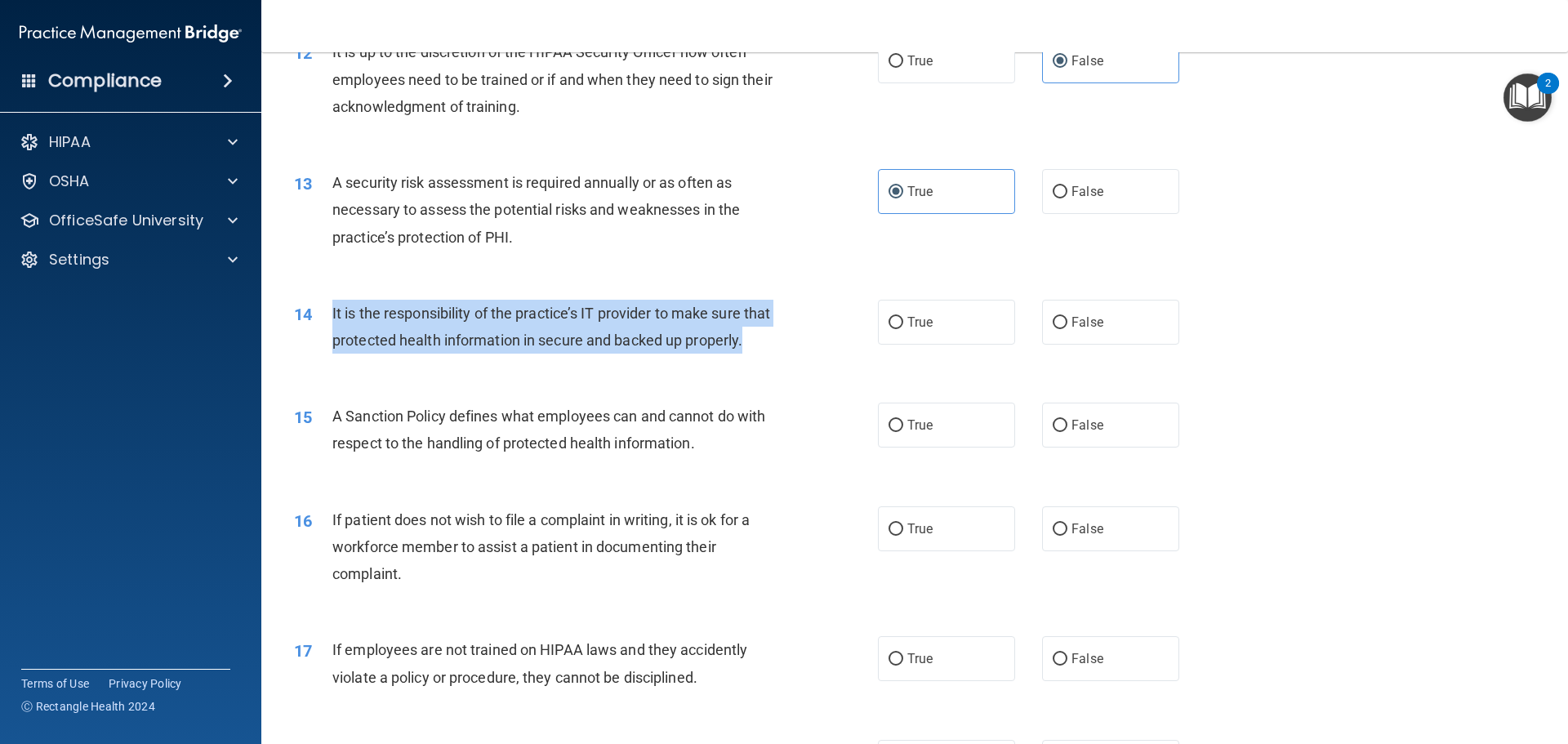
drag, startPoint x: 418, startPoint y: 369, endPoint x: 330, endPoint y: 308, distance: 107.1
click at [330, 308] on div "14 It is the responsibility of the practice’s IT provider to make sure that pro…" at bounding box center [586, 330] width 633 height 62
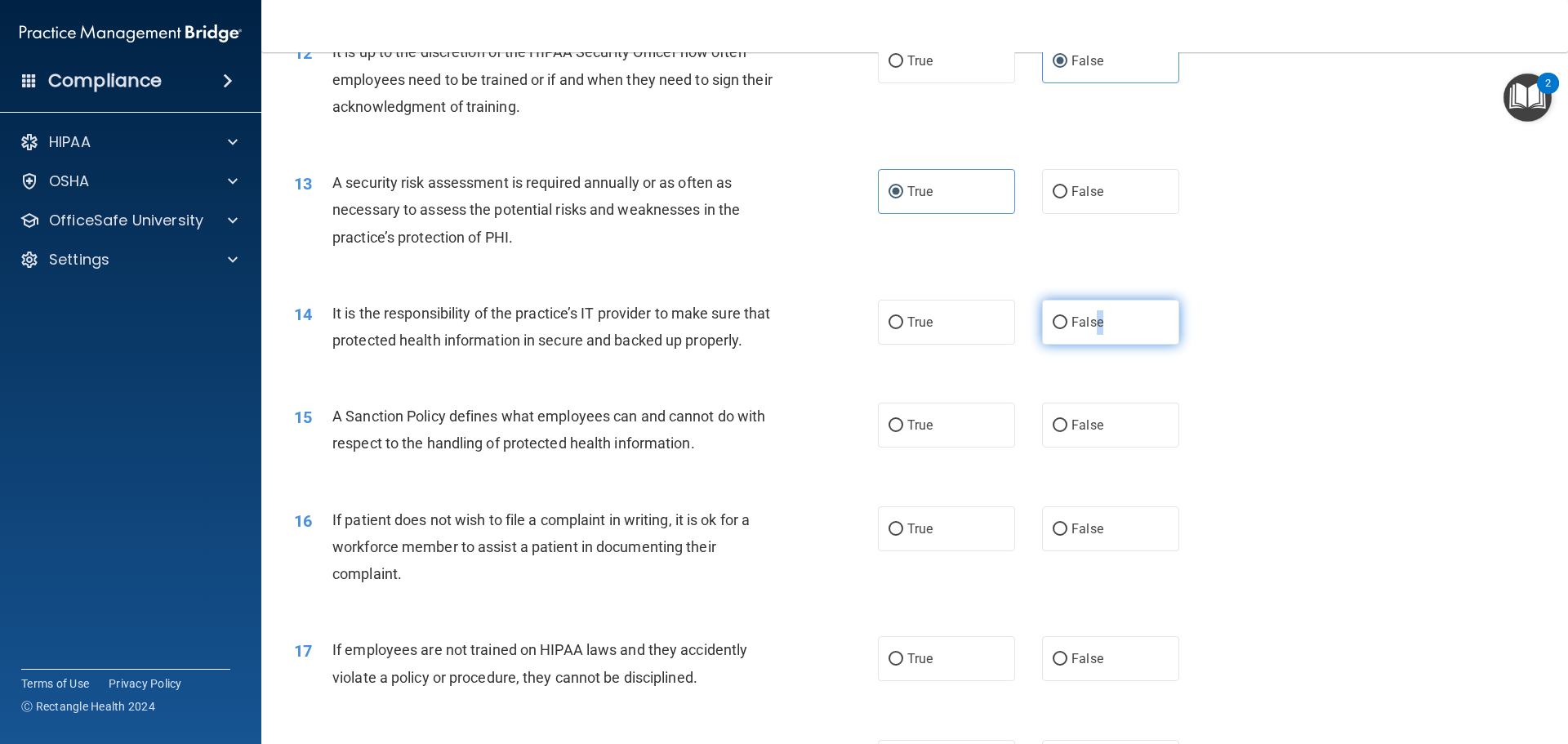
click at [1092, 337] on label "False" at bounding box center [1111, 322] width 138 height 45
click at [1084, 342] on label "False" at bounding box center [1111, 322] width 138 height 45
click at [1068, 329] on input "False" at bounding box center [1060, 323] width 14 height 13
radio input "true"
click at [811, 361] on div "14 It is the responsibility of the practice’s IT provider to make sure that pro…" at bounding box center [586, 330] width 633 height 62
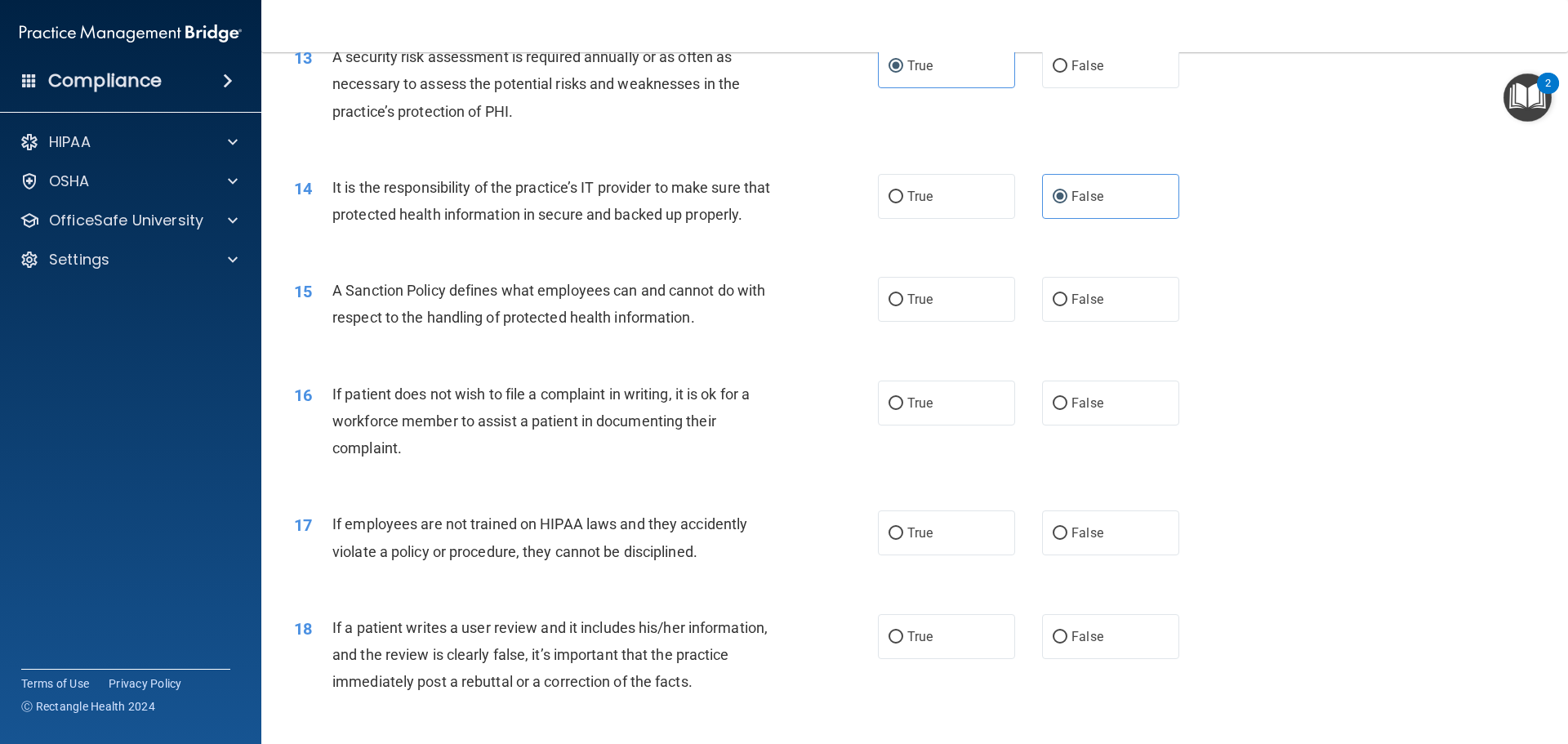
scroll to position [1798, 0]
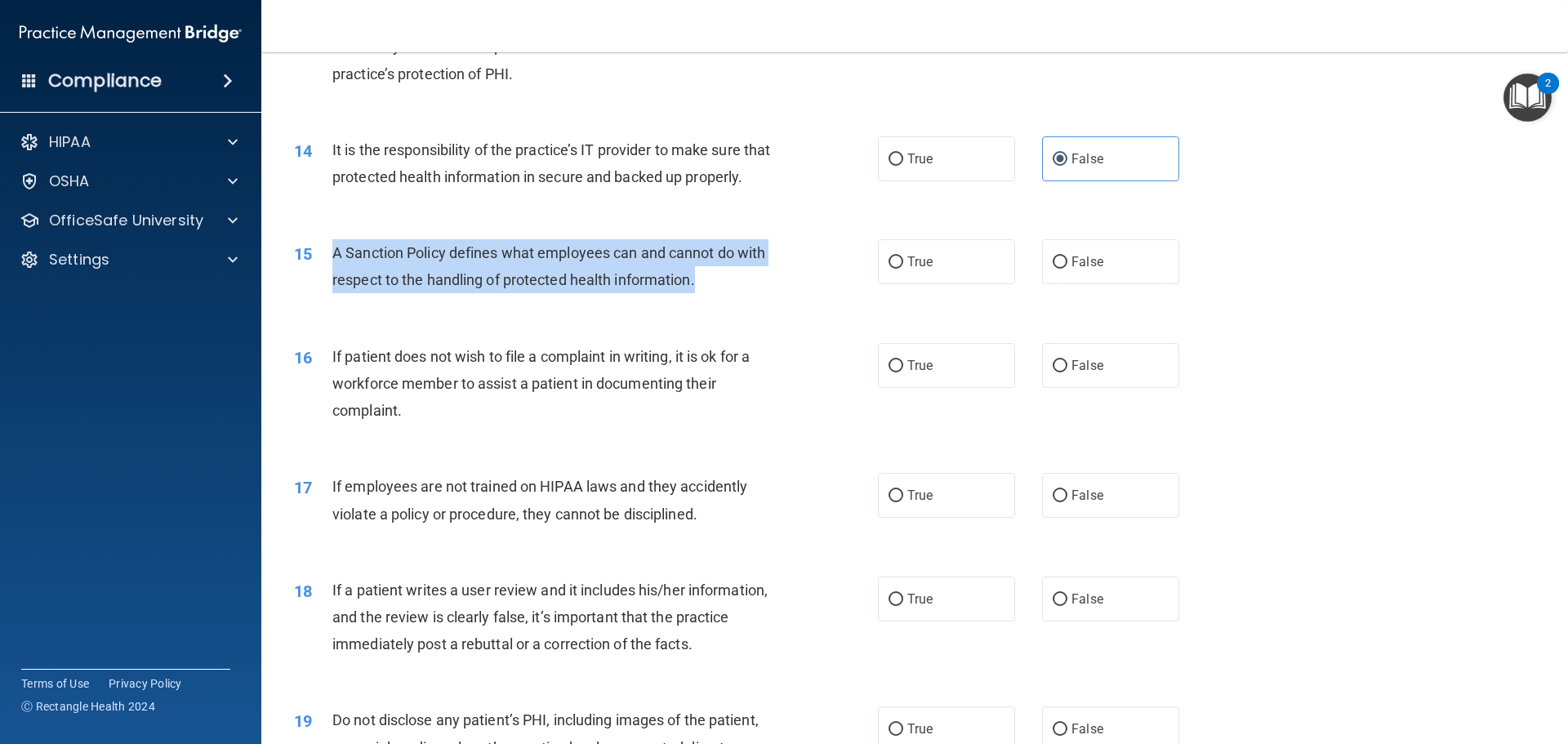
drag, startPoint x: 736, startPoint y: 324, endPoint x: 332, endPoint y: 283, distance: 406.1
click at [332, 283] on div "15 A Sanction Policy defines what employees can and cannot do with respect to t…" at bounding box center [586, 271] width 633 height 62
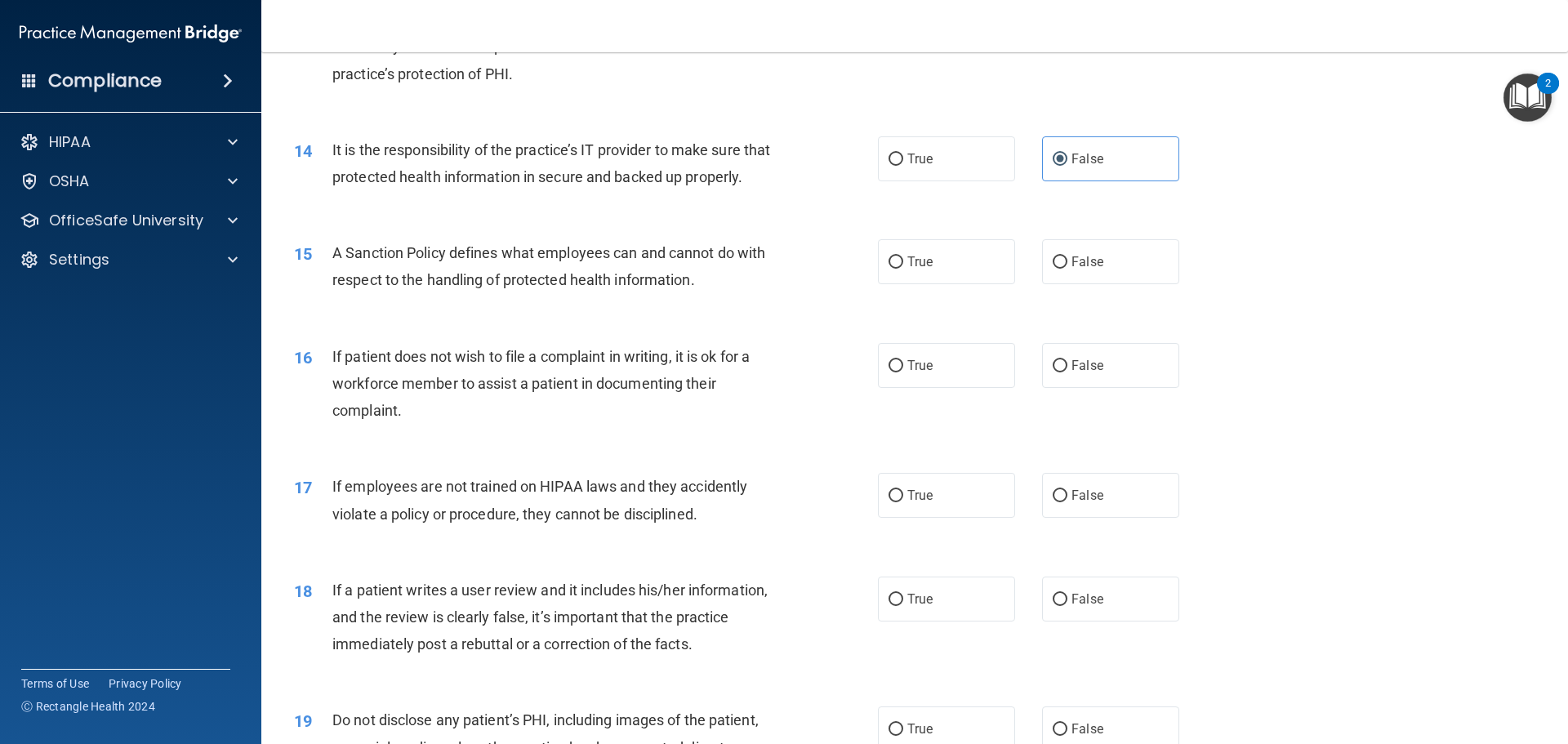
drag, startPoint x: 734, startPoint y: 240, endPoint x: 750, endPoint y: 244, distance: 16.5
click at [735, 219] on div "14 It is the responsibility of the practice’s IT provider to make sure that pro…" at bounding box center [914, 167] width 1266 height 103
click at [954, 315] on div "15 A Sanction Policy defines what employees can and cannot do with respect to t…" at bounding box center [914, 271] width 1266 height 103
click at [953, 284] on label "True" at bounding box center [947, 262] width 138 height 45
click at [904, 269] on input "True" at bounding box center [896, 262] width 14 height 13
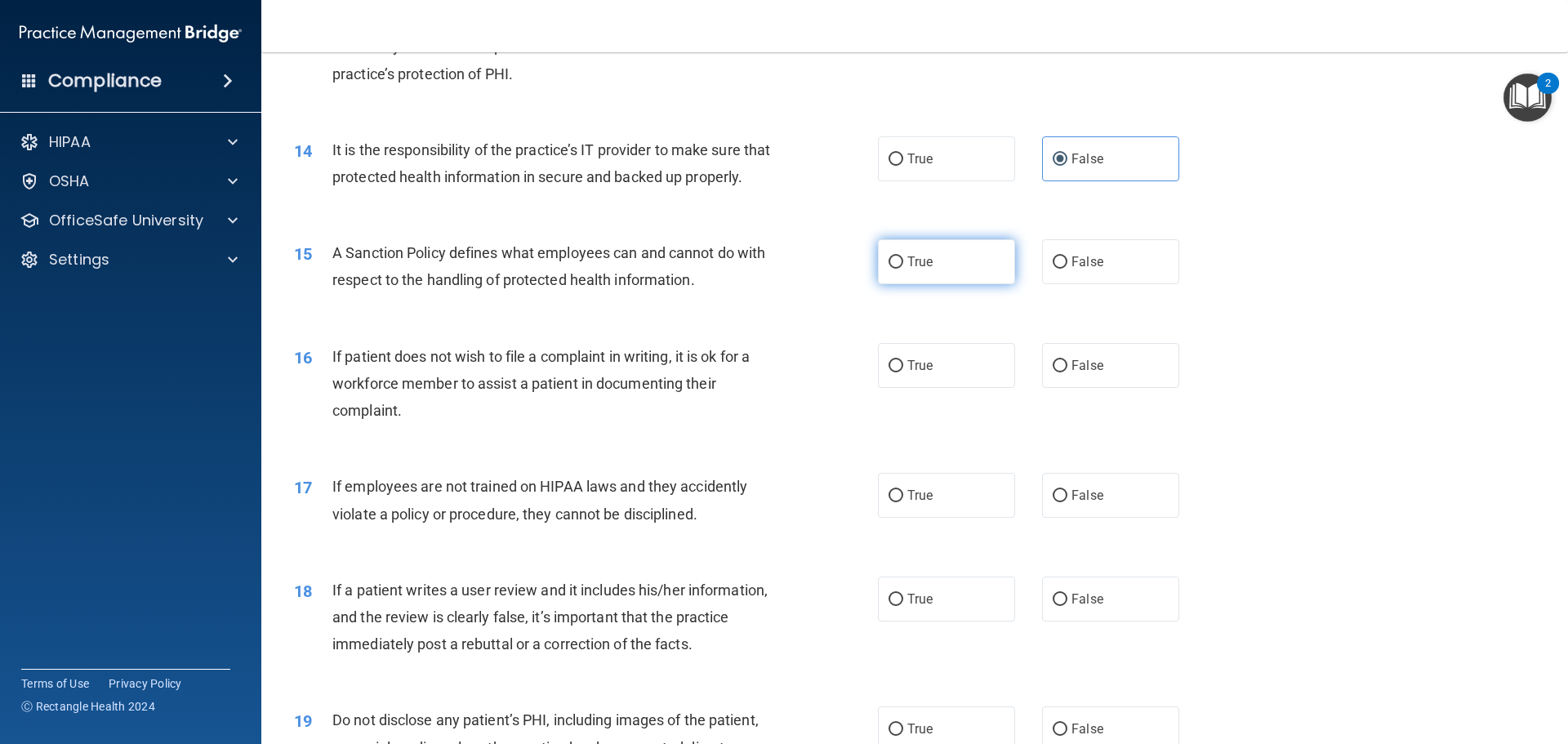
radio input "true"
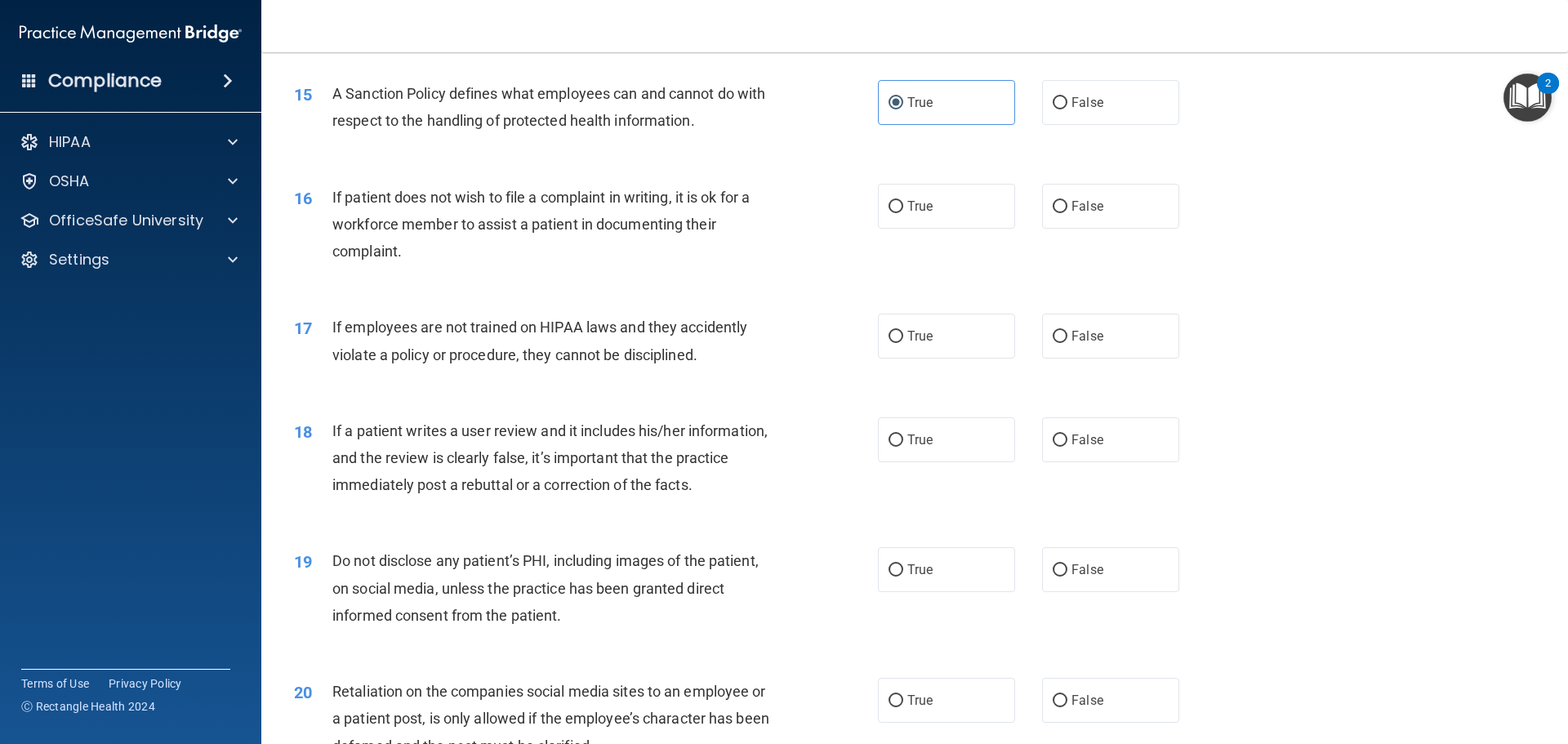
scroll to position [1961, 0]
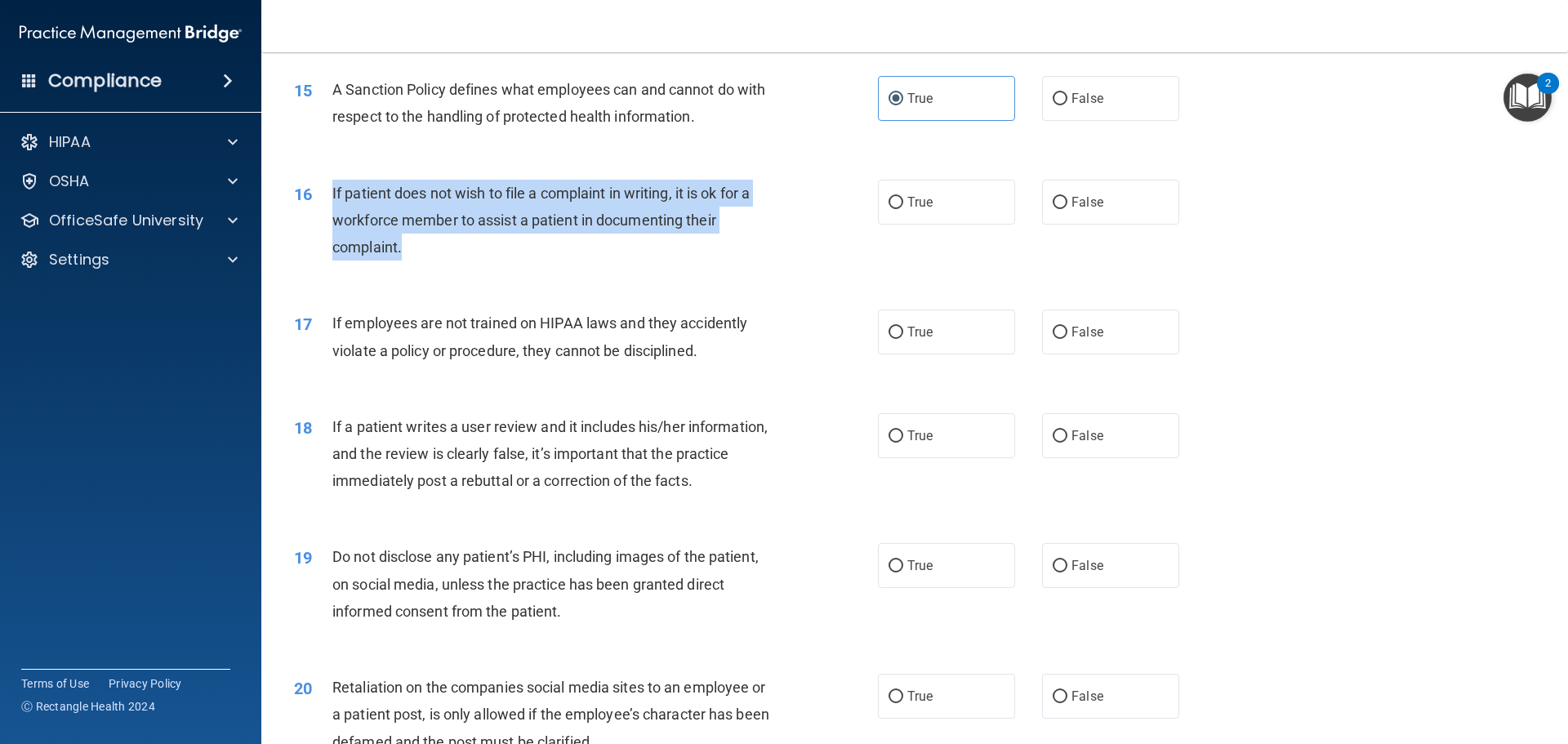
drag, startPoint x: 433, startPoint y: 272, endPoint x: 332, endPoint y: 215, distance: 116.0
click at [332, 215] on div "If patient does not wish to file a complaint in writing, it is ok for a workfor…" at bounding box center [560, 221] width 457 height 81
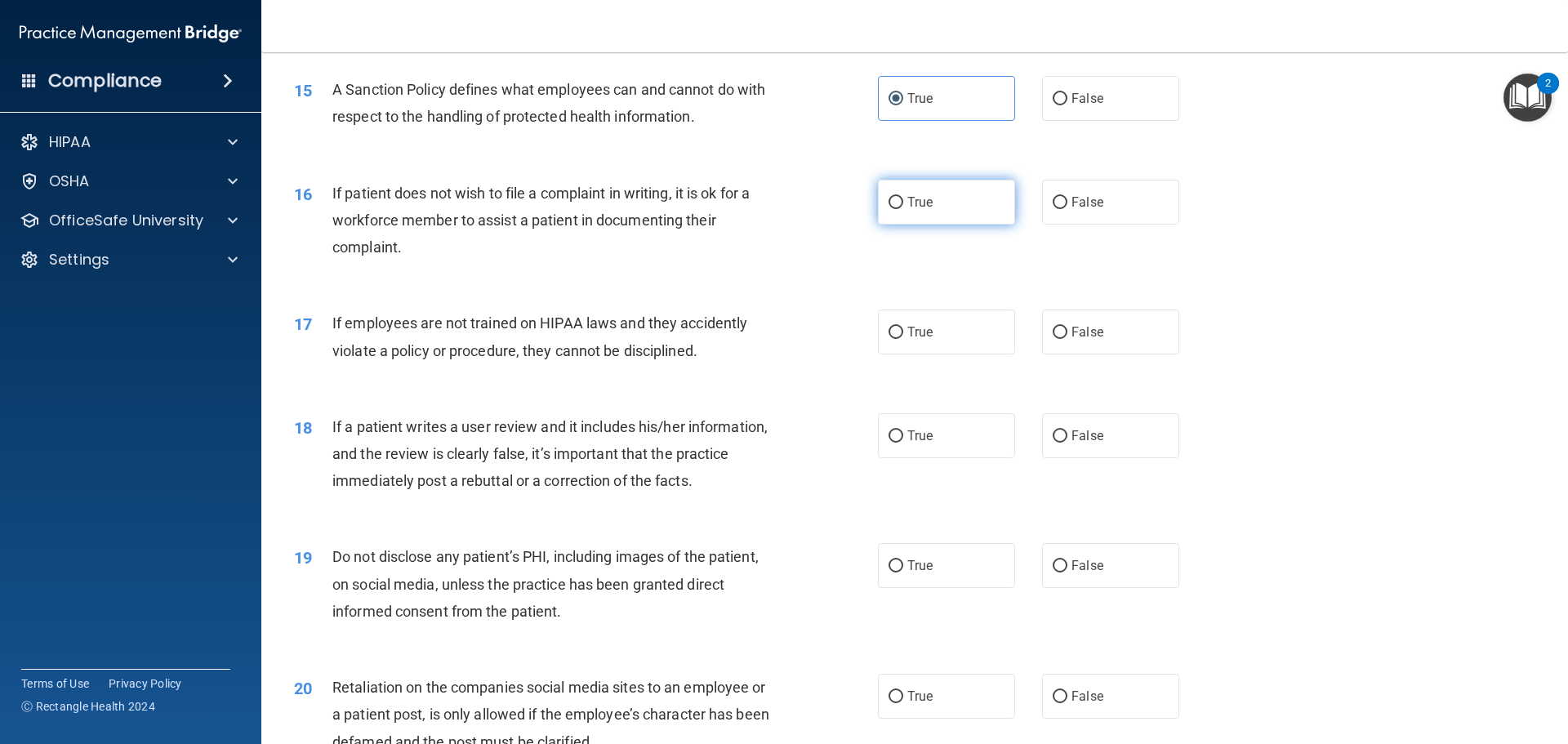
click at [929, 224] on label "True" at bounding box center [947, 203] width 138 height 45
click at [904, 209] on input "True" at bounding box center [896, 204] width 14 height 13
radio input "true"
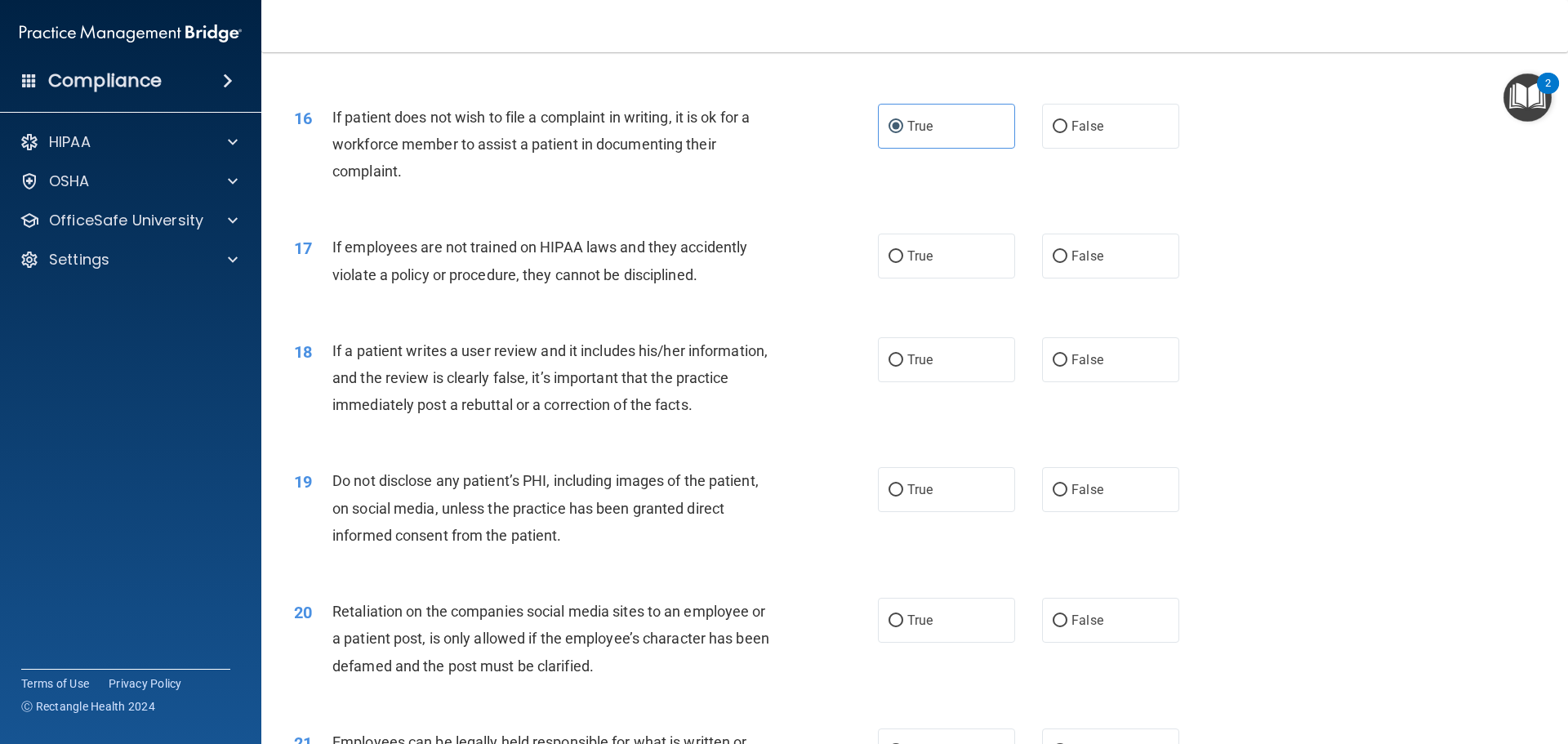
scroll to position [2043, 0]
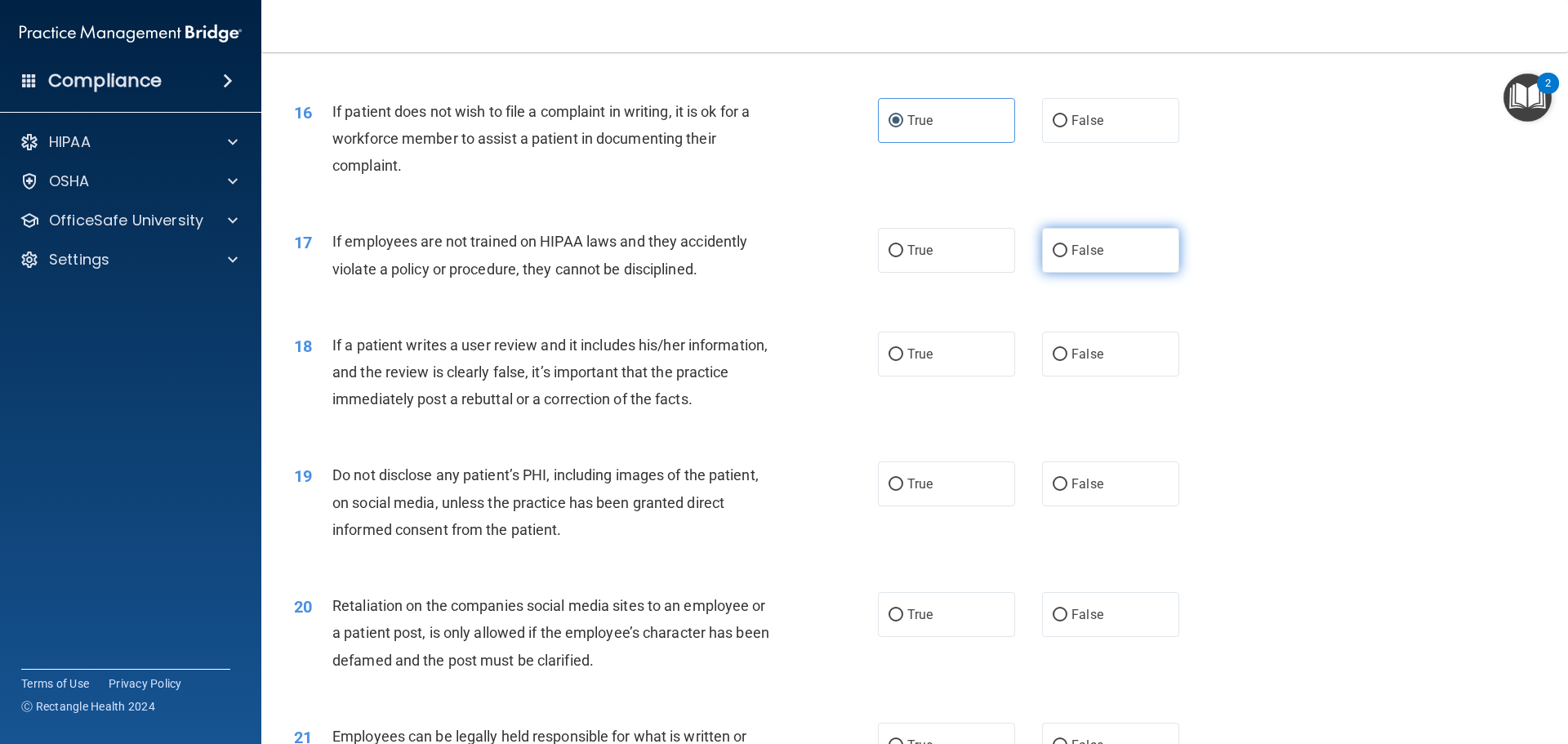
click at [1119, 273] on label "False" at bounding box center [1111, 251] width 138 height 45
click at [1068, 257] on input "False" at bounding box center [1060, 252] width 14 height 13
radio input "true"
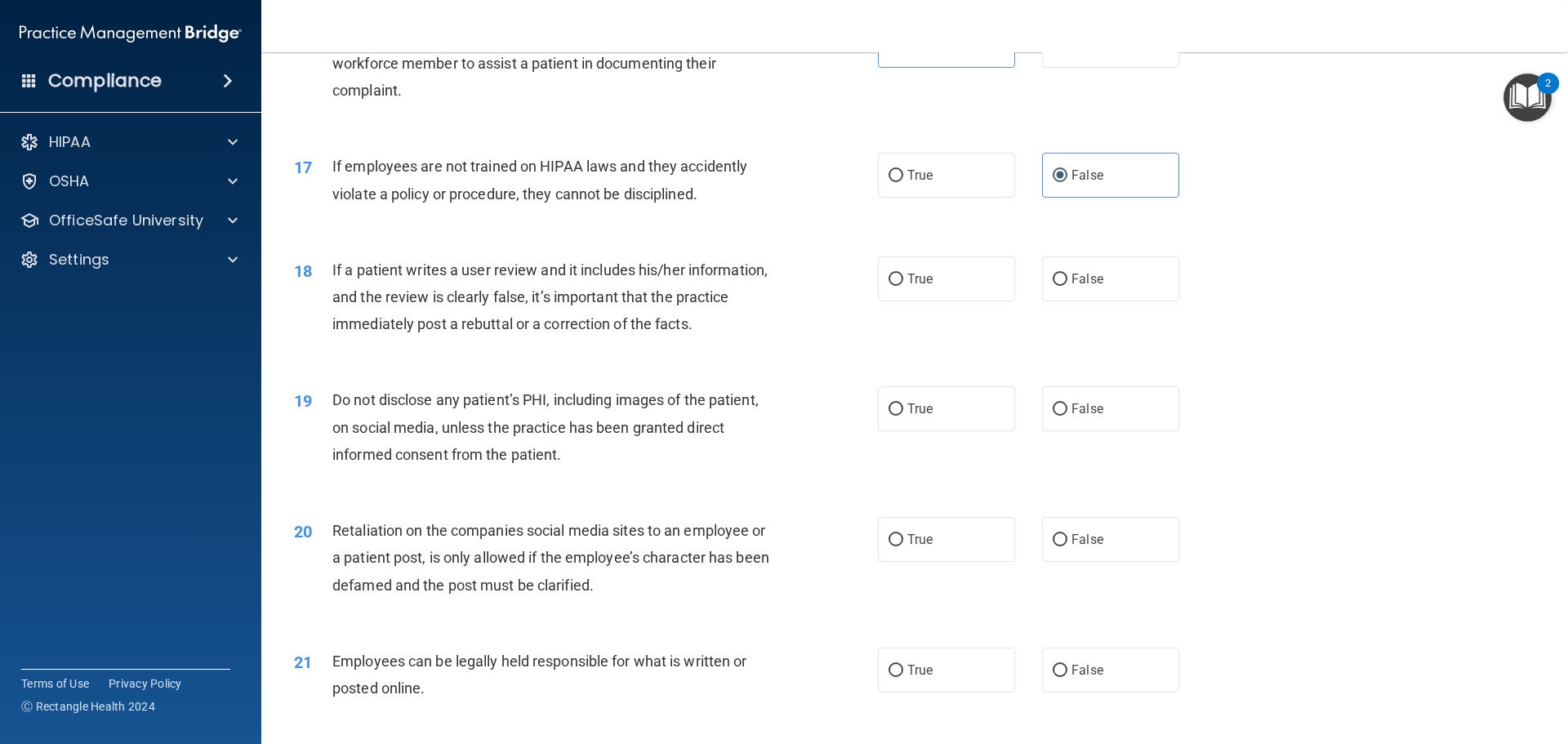
scroll to position [2124, 0]
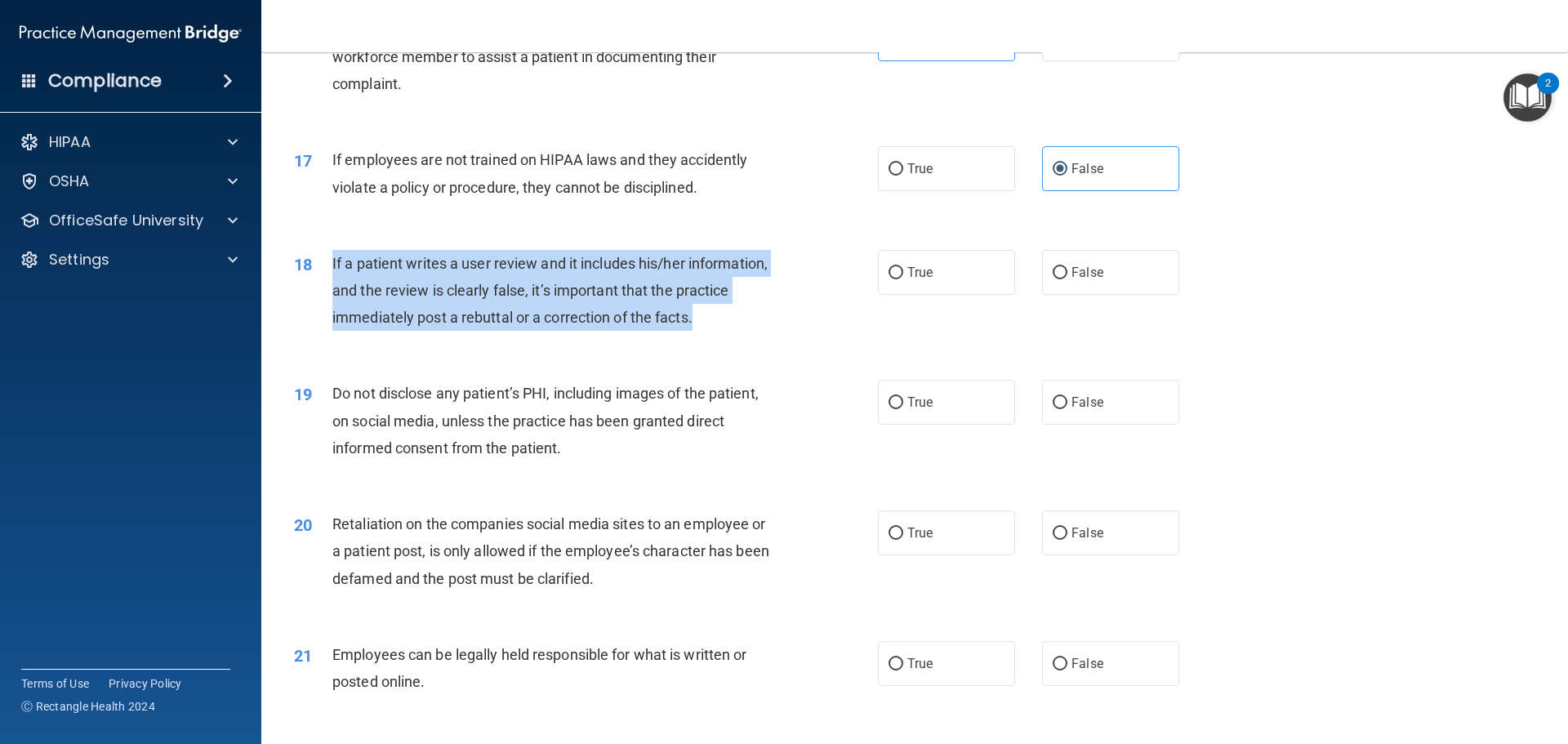
drag, startPoint x: 753, startPoint y: 334, endPoint x: 315, endPoint y: 291, distance: 440.1
click at [315, 291] on div "18 If a patient writes a user review and it includes his/her information, and t…" at bounding box center [586, 294] width 633 height 90
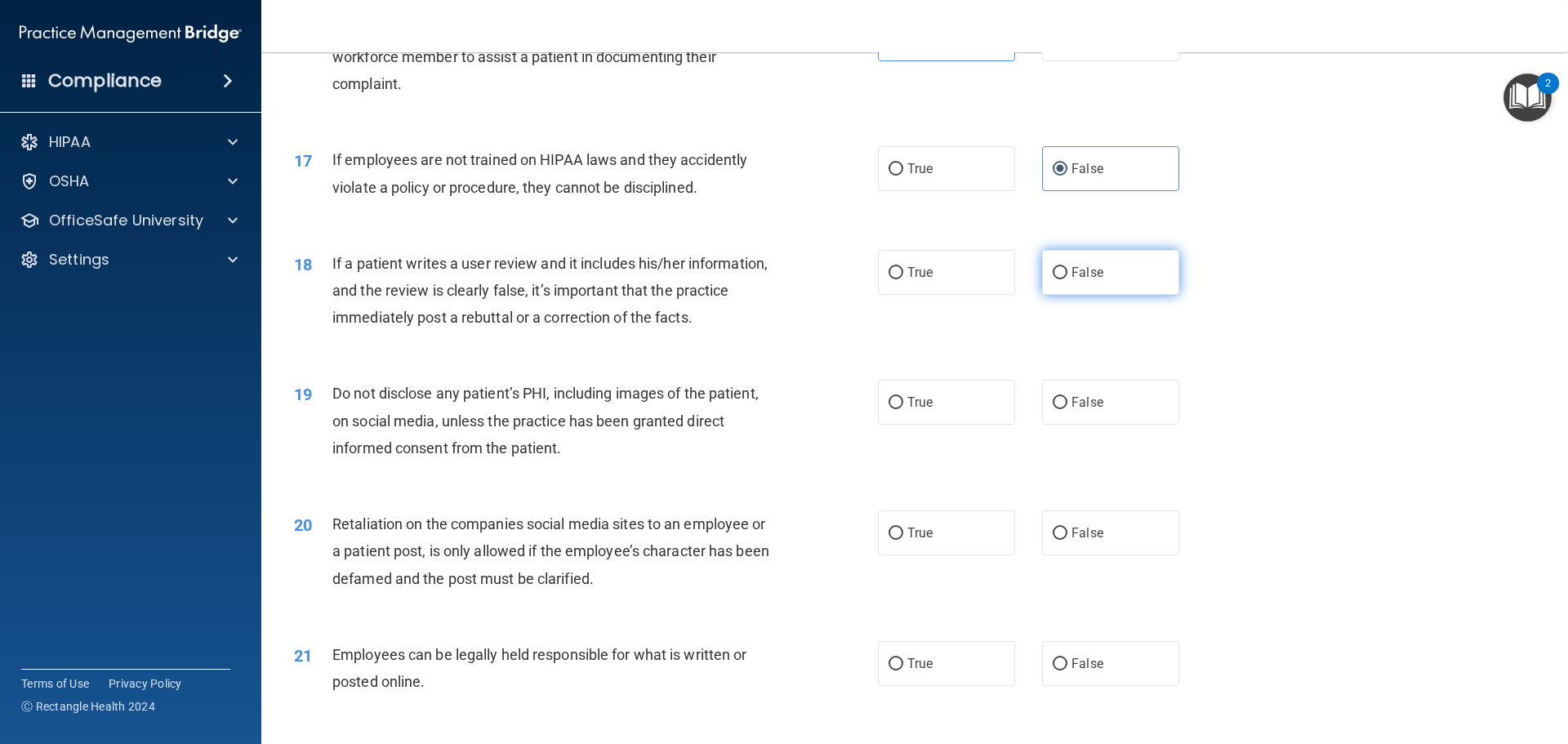
click at [1065, 295] on label "False" at bounding box center [1111, 272] width 138 height 45
click at [1065, 280] on input "False" at bounding box center [1060, 273] width 14 height 13
radio input "true"
click at [947, 424] on label "True" at bounding box center [947, 403] width 138 height 45
click at [904, 409] on input "True" at bounding box center [896, 404] width 14 height 13
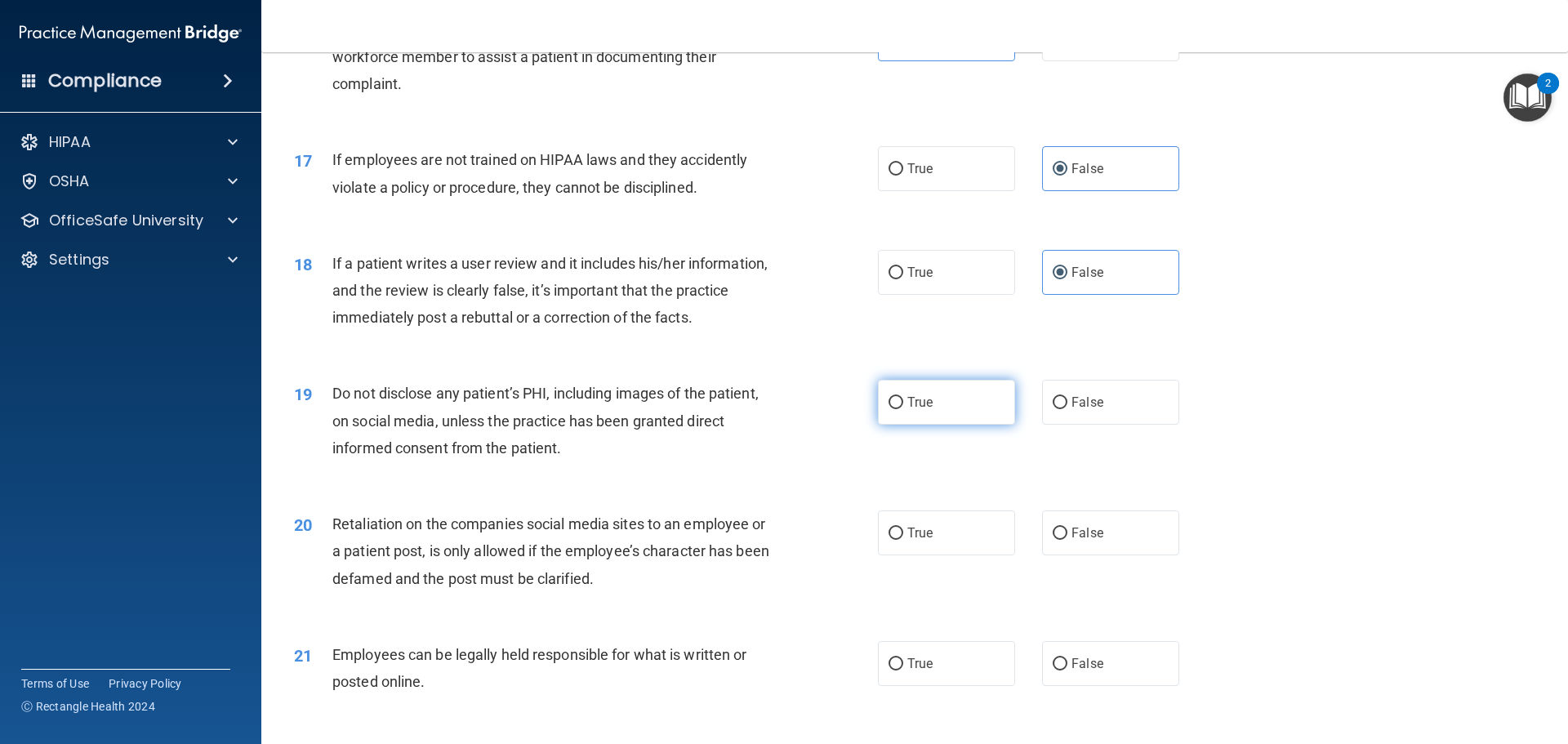
radio input "true"
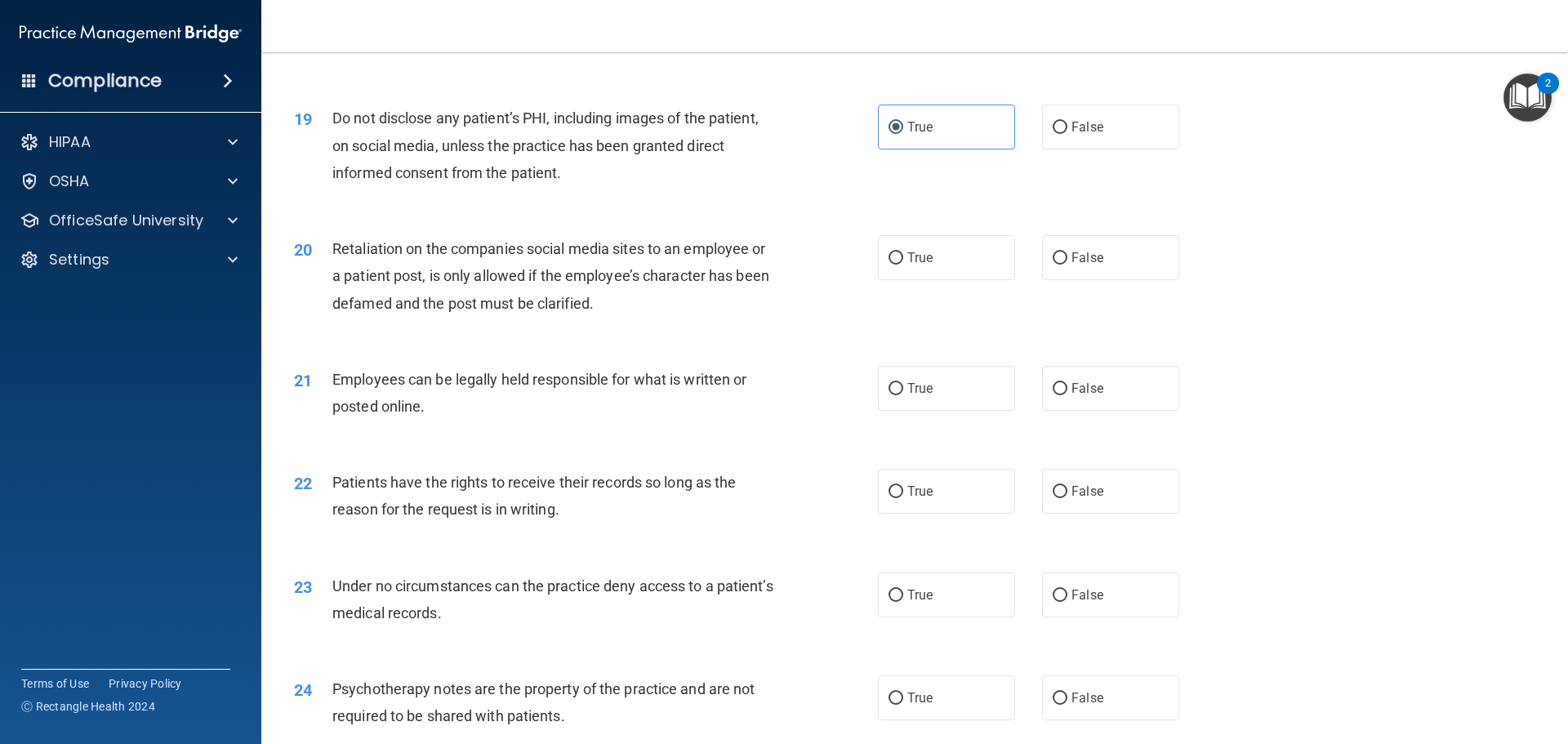
scroll to position [2452, 0]
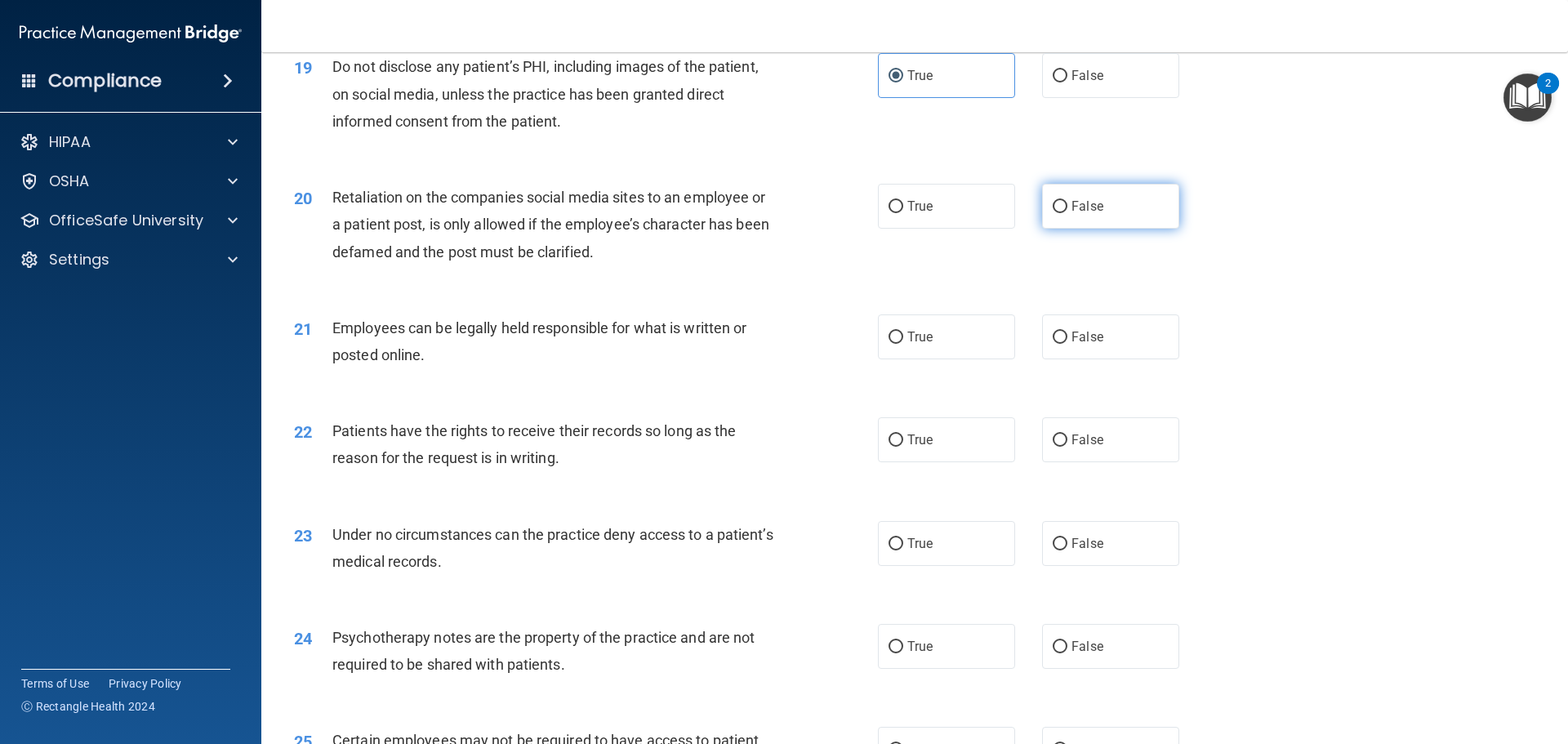
click at [1061, 229] on label "False" at bounding box center [1111, 206] width 138 height 45
click at [1061, 214] on input "False" at bounding box center [1060, 207] width 14 height 13
radio input "true"
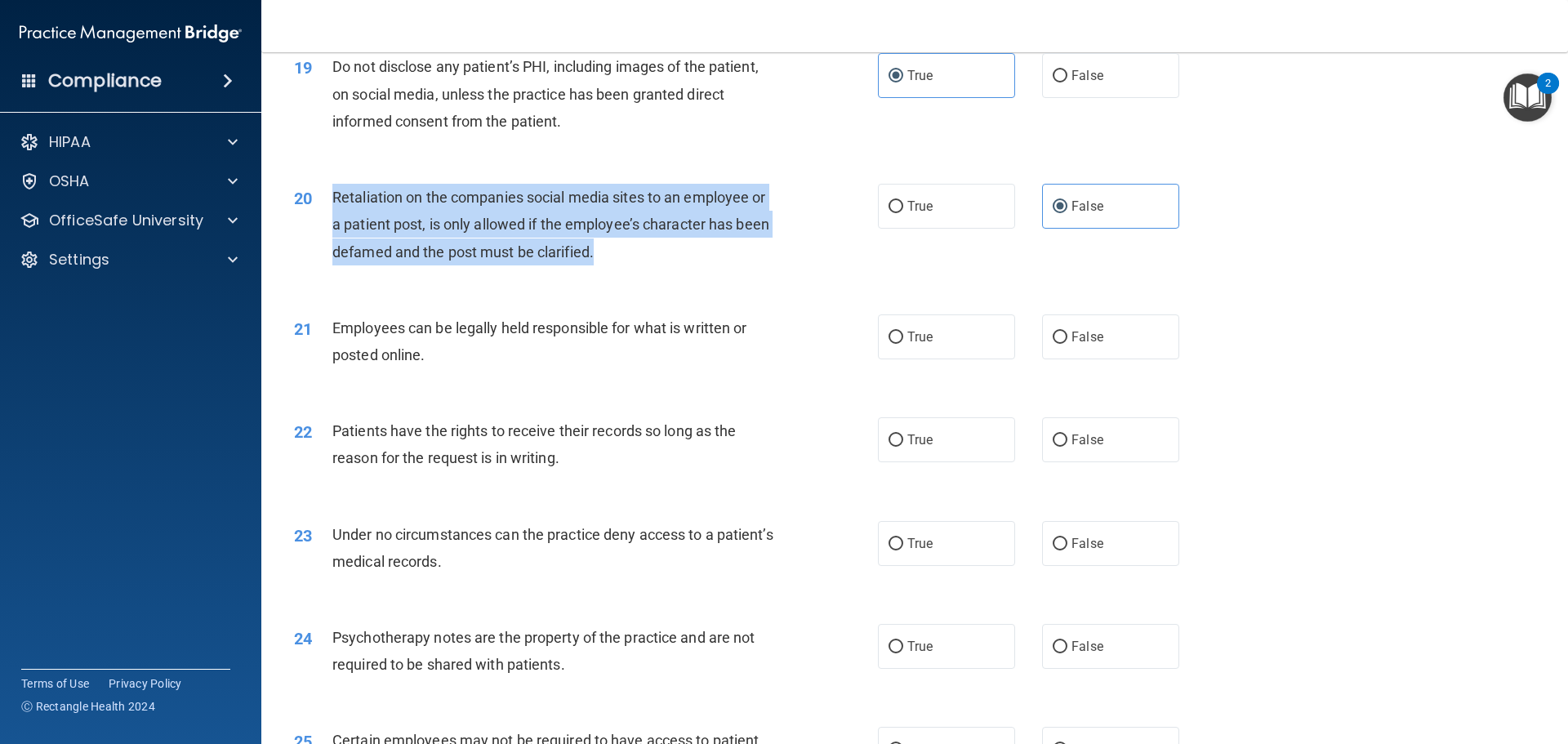
drag, startPoint x: 649, startPoint y: 285, endPoint x: 322, endPoint y: 230, distance: 331.6
click at [325, 230] on div "20 Retaliation on the companies social media sites to an employee or a patient …" at bounding box center [586, 228] width 633 height 90
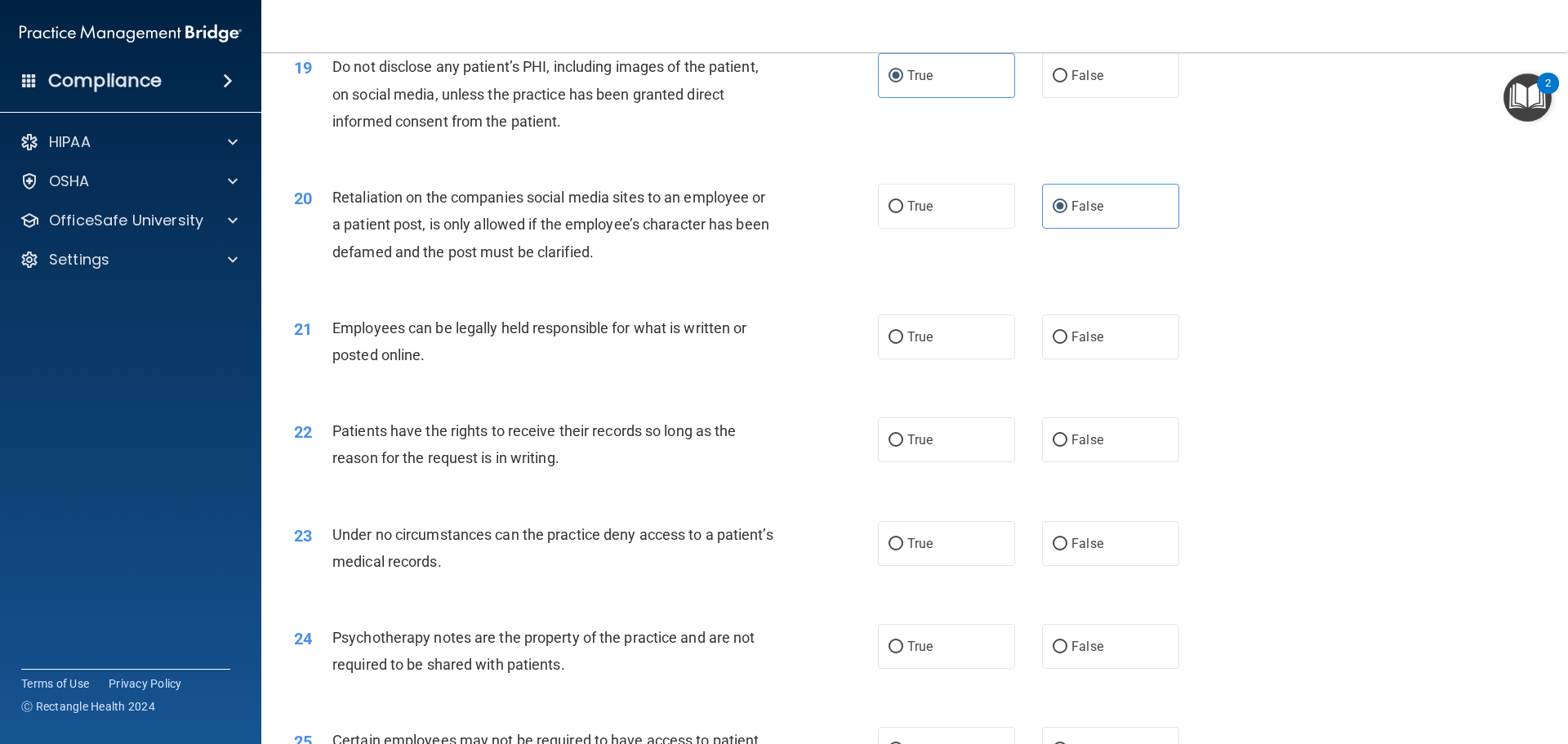
click at [812, 340] on div "21 Employees can be legally held responsible for what is written or posted onli…" at bounding box center [914, 346] width 1266 height 103
click at [992, 353] on label "True" at bounding box center [947, 338] width 138 height 45
click at [904, 344] on input "True" at bounding box center [896, 339] width 14 height 13
radio input "true"
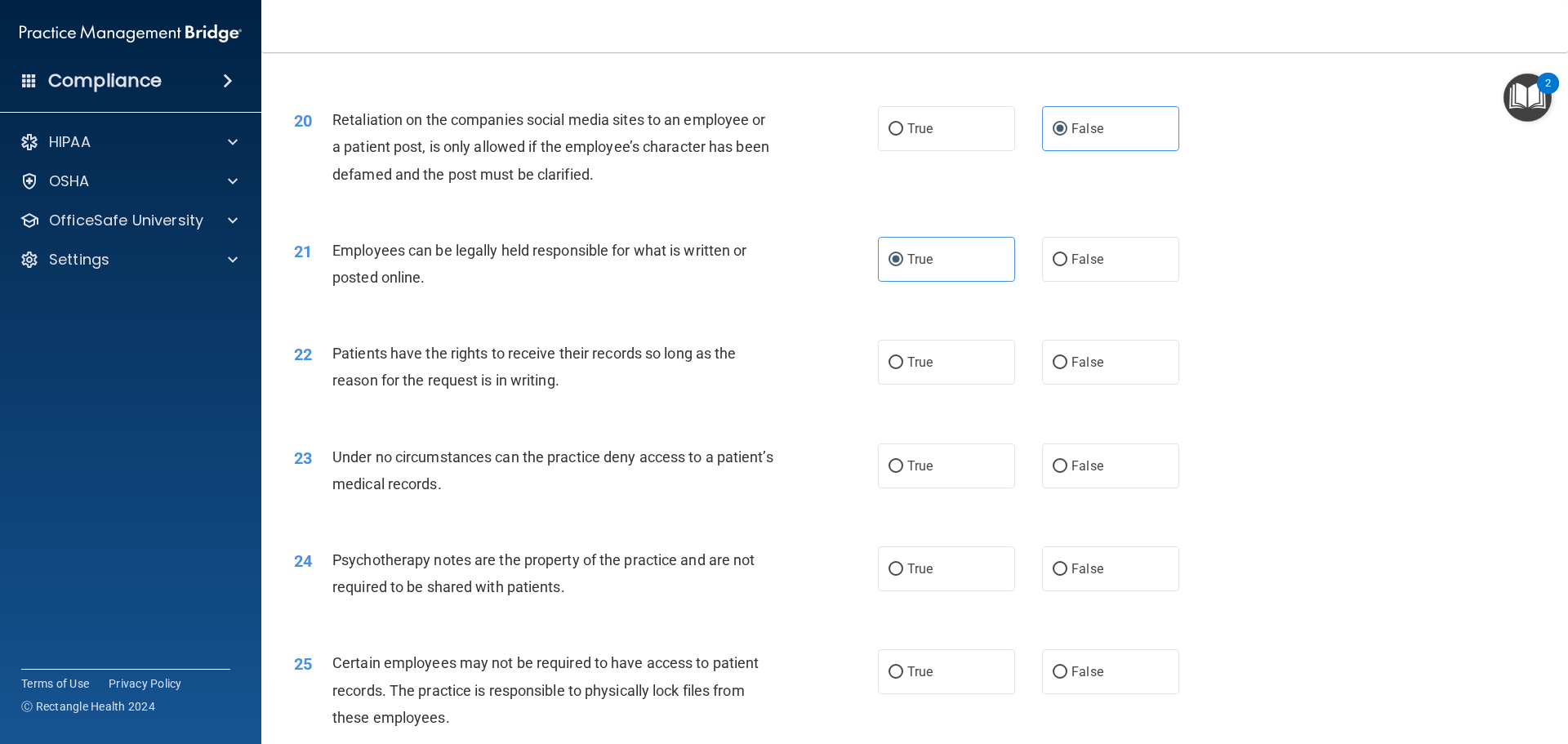
scroll to position [2533, 0]
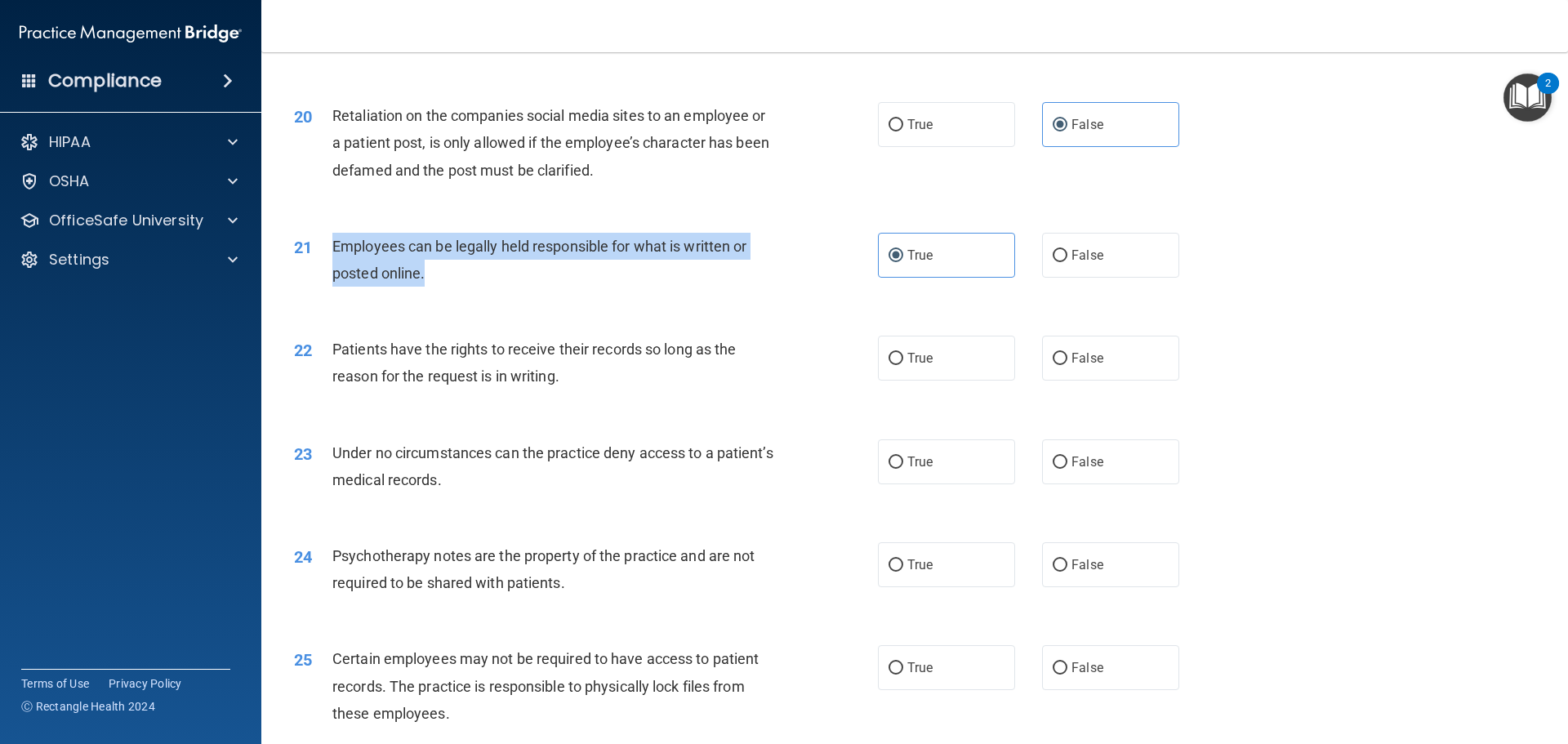
drag, startPoint x: 441, startPoint y: 306, endPoint x: 321, endPoint y: 269, distance: 125.6
click at [321, 269] on div "21 Employees can be legally held responsible for what is written or posted onli…" at bounding box center [586, 263] width 633 height 62
click at [523, 295] on div "21 Employees can be legally held responsible for what is written or posted onli…" at bounding box center [586, 263] width 633 height 62
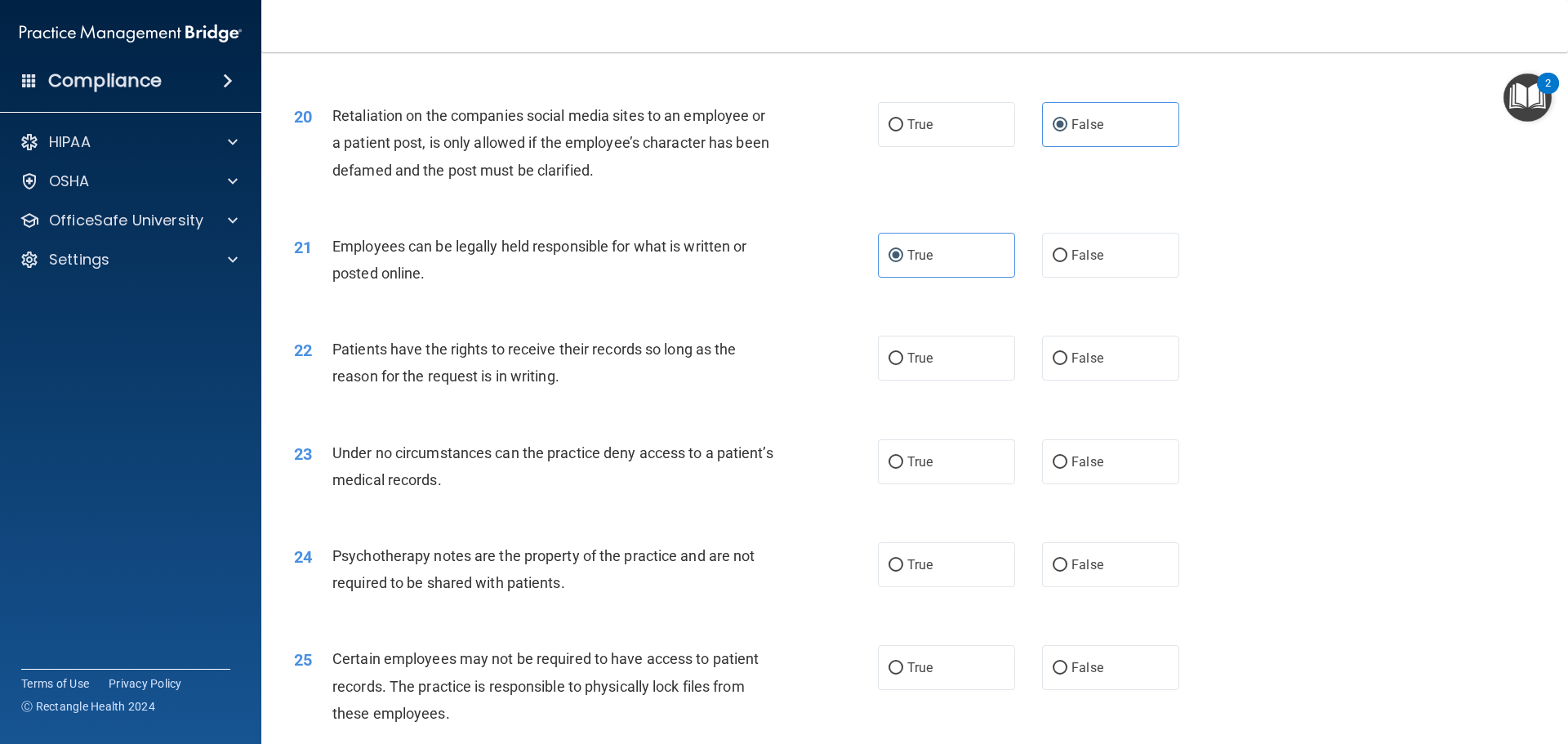
click at [525, 295] on div "21 Employees can be legally held responsible for what is written or posted onli…" at bounding box center [586, 263] width 633 height 62
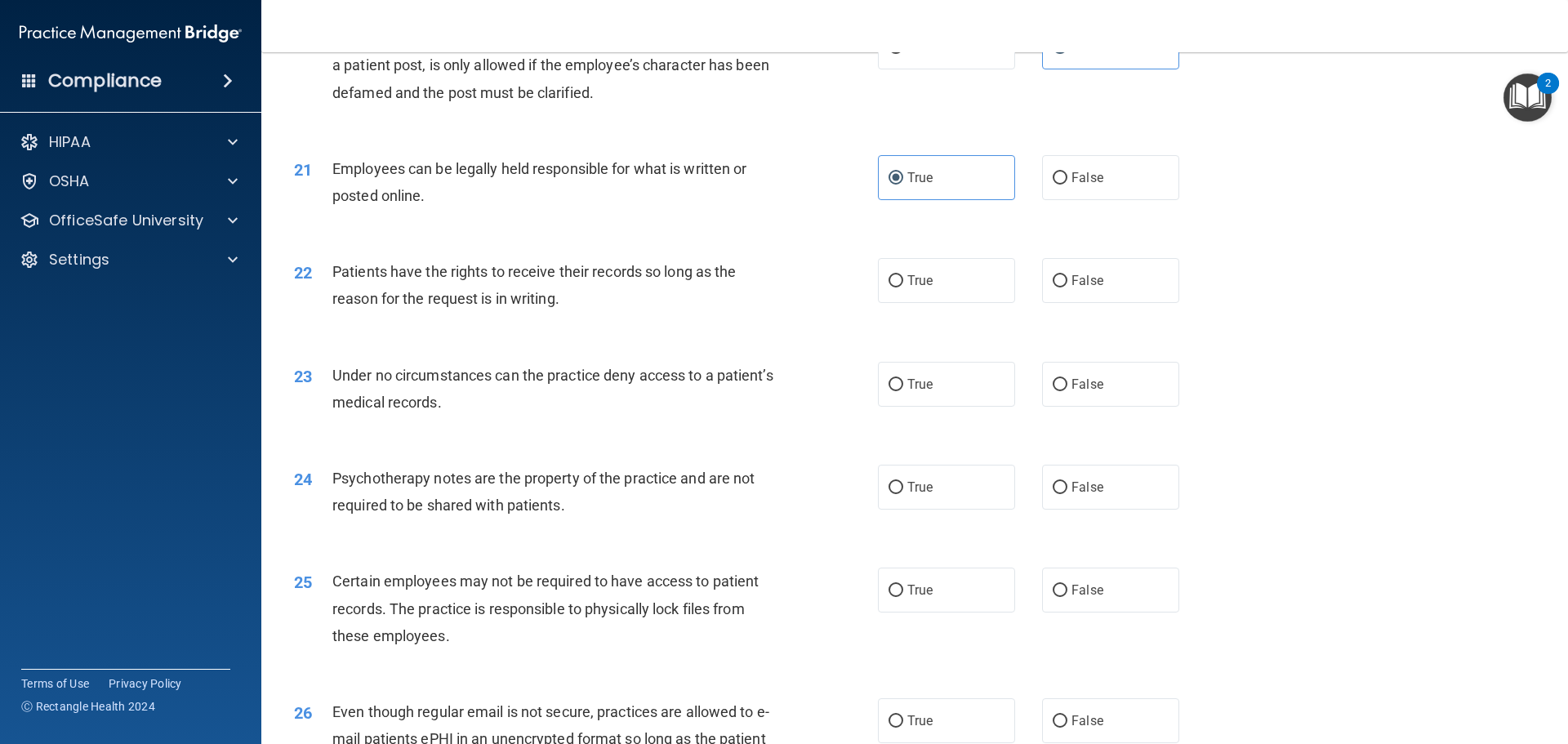
scroll to position [2615, 0]
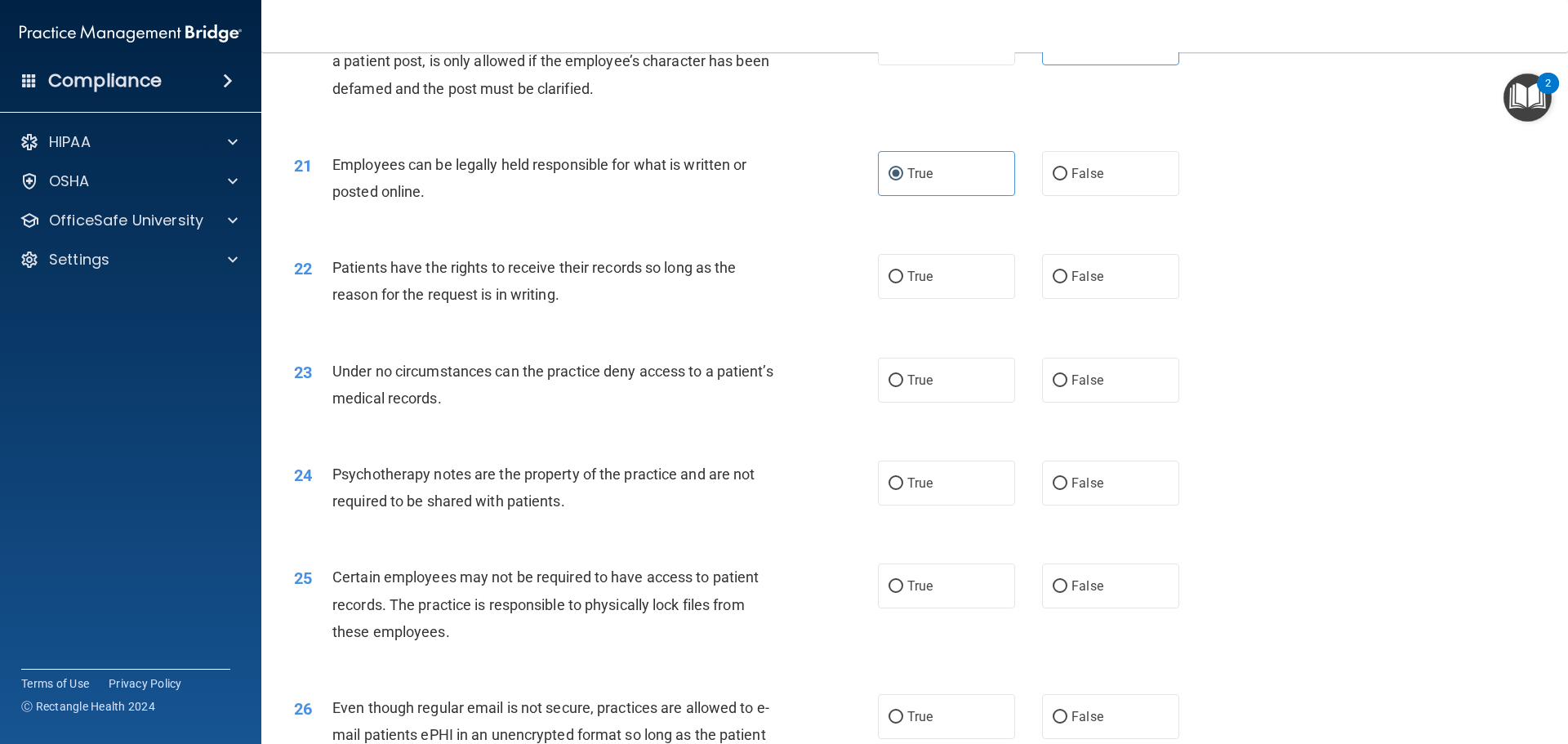
drag, startPoint x: 1073, startPoint y: 307, endPoint x: 845, endPoint y: 327, distance: 228.9
click at [1072, 284] on span "False" at bounding box center [1088, 276] width 32 height 15
click at [1068, 283] on input "False" at bounding box center [1060, 278] width 14 height 13
radio input "true"
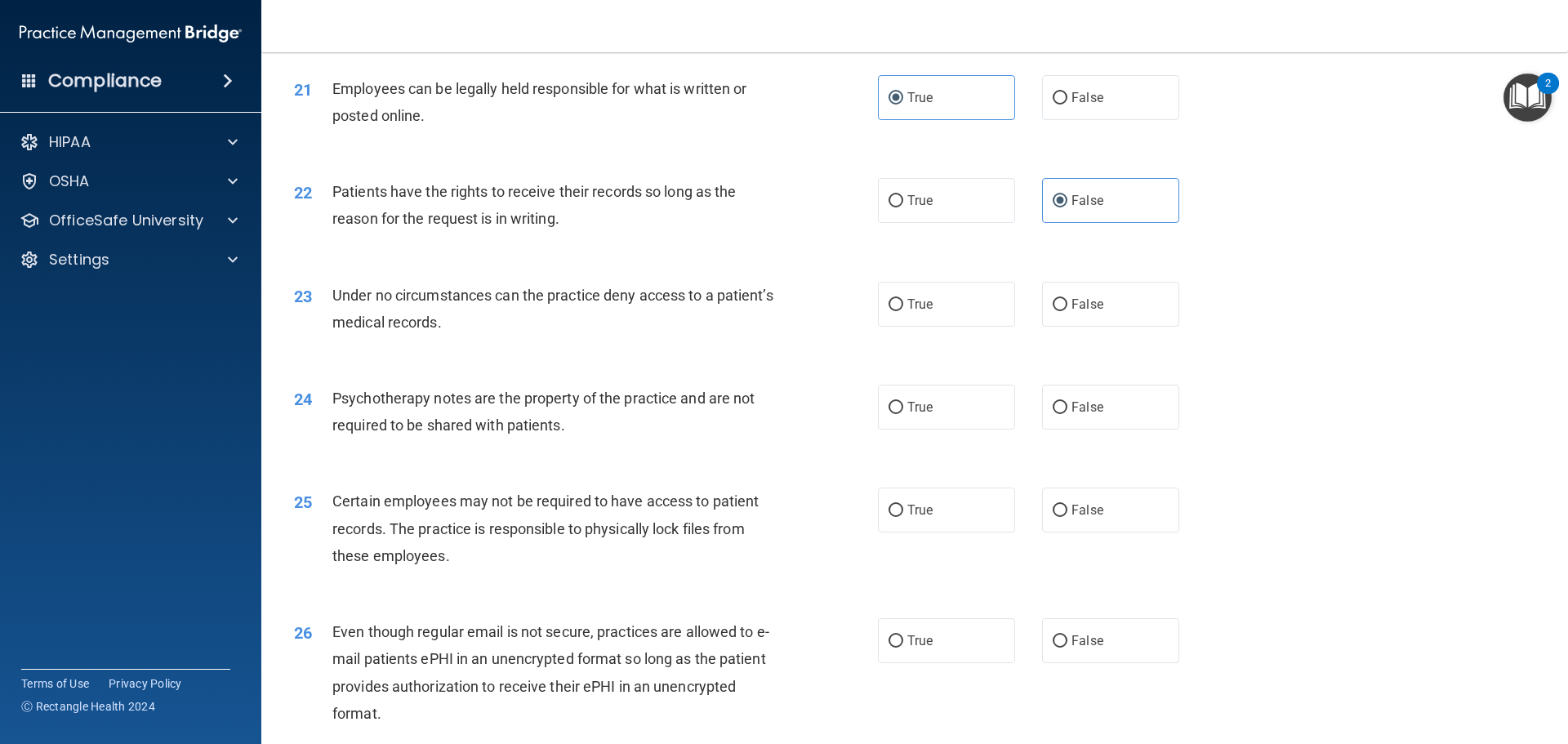
scroll to position [2696, 0]
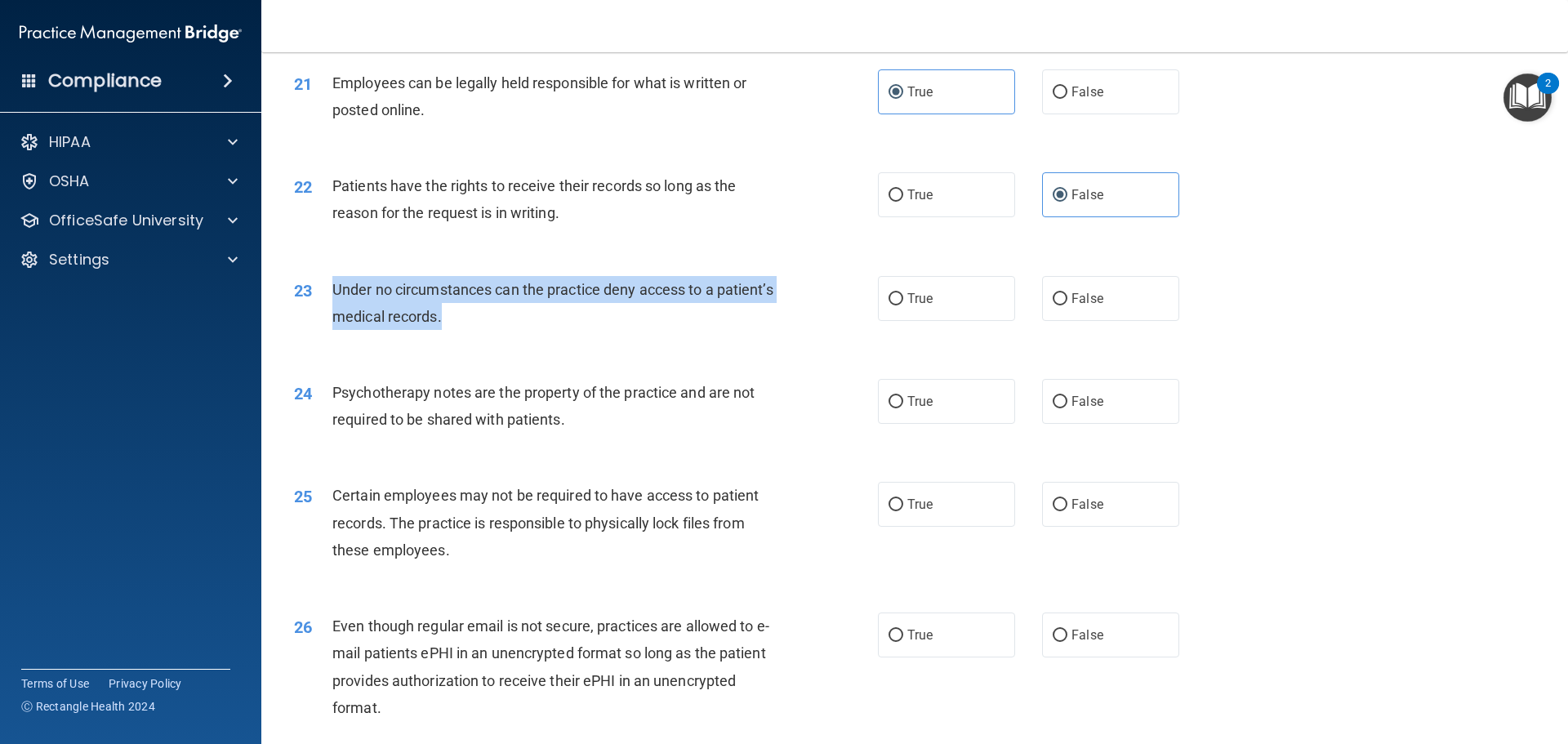
drag, startPoint x: 525, startPoint y: 347, endPoint x: 329, endPoint y: 319, distance: 198.0
click at [329, 319] on div "23 Under no circumstances can the practice deny access to a patient’s medical r…" at bounding box center [586, 307] width 633 height 62
click at [575, 330] on div "Under no circumstances can the practice deny access to a patient’s medical reco…" at bounding box center [560, 303] width 457 height 54
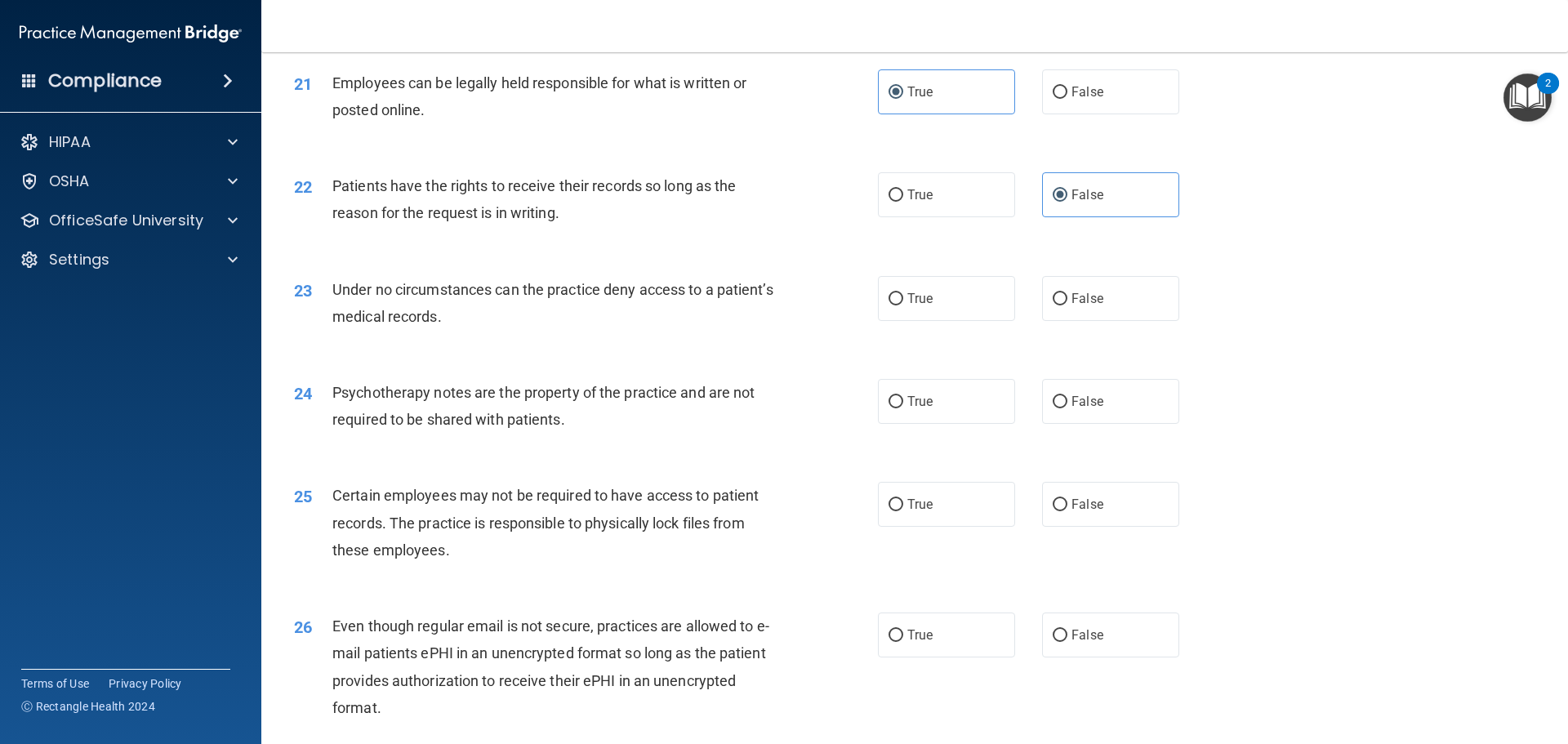
click at [743, 291] on div "23 Under no circumstances can the practice deny access to a patient’s medical r…" at bounding box center [914, 308] width 1266 height 103
click at [1023, 321] on div "True False" at bounding box center [1043, 299] width 329 height 45
drag, startPoint x: 1063, startPoint y: 324, endPoint x: 1050, endPoint y: 328, distance: 13.6
click at [1063, 321] on label "False" at bounding box center [1111, 299] width 138 height 45
click at [1063, 306] on input "False" at bounding box center [1060, 300] width 14 height 13
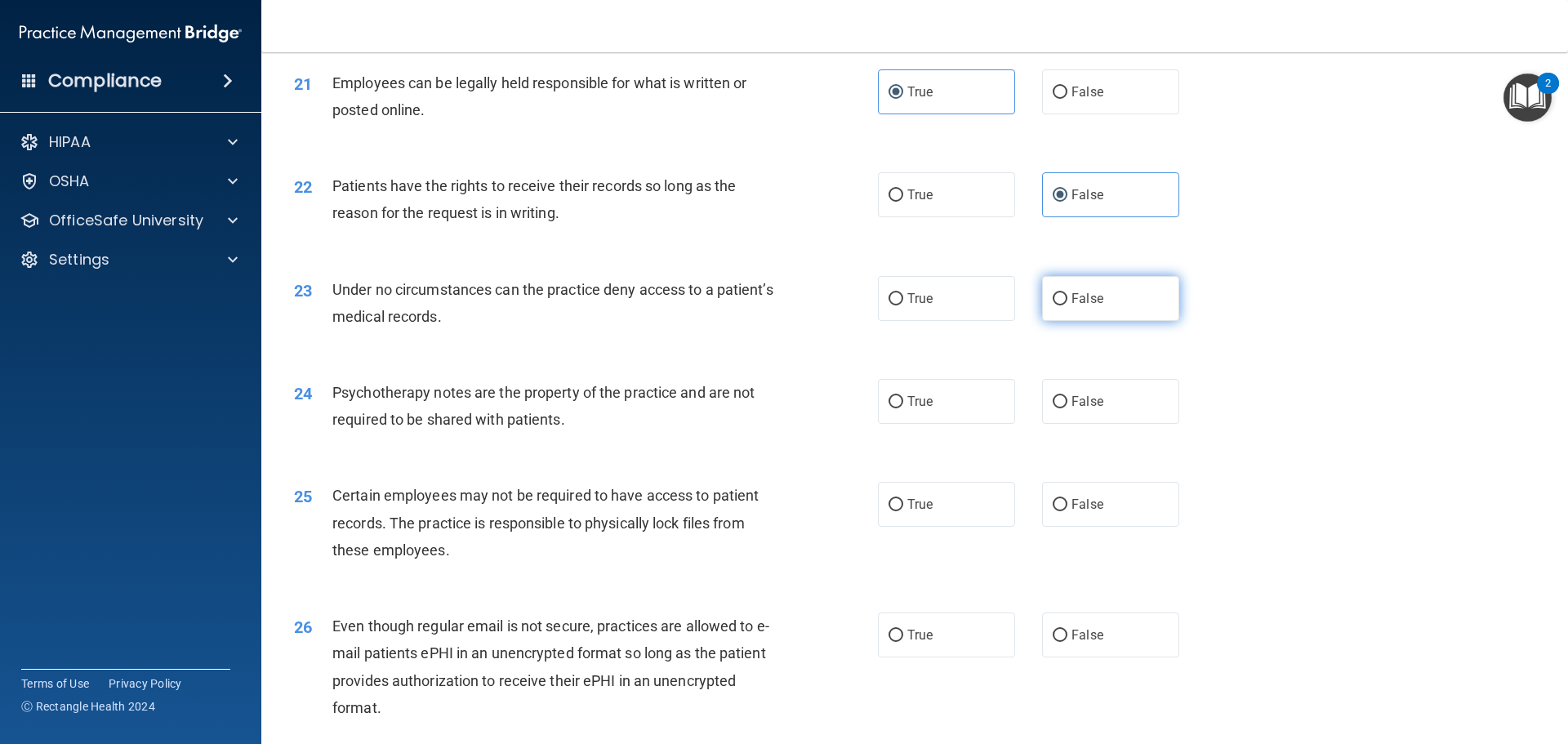
radio input "true"
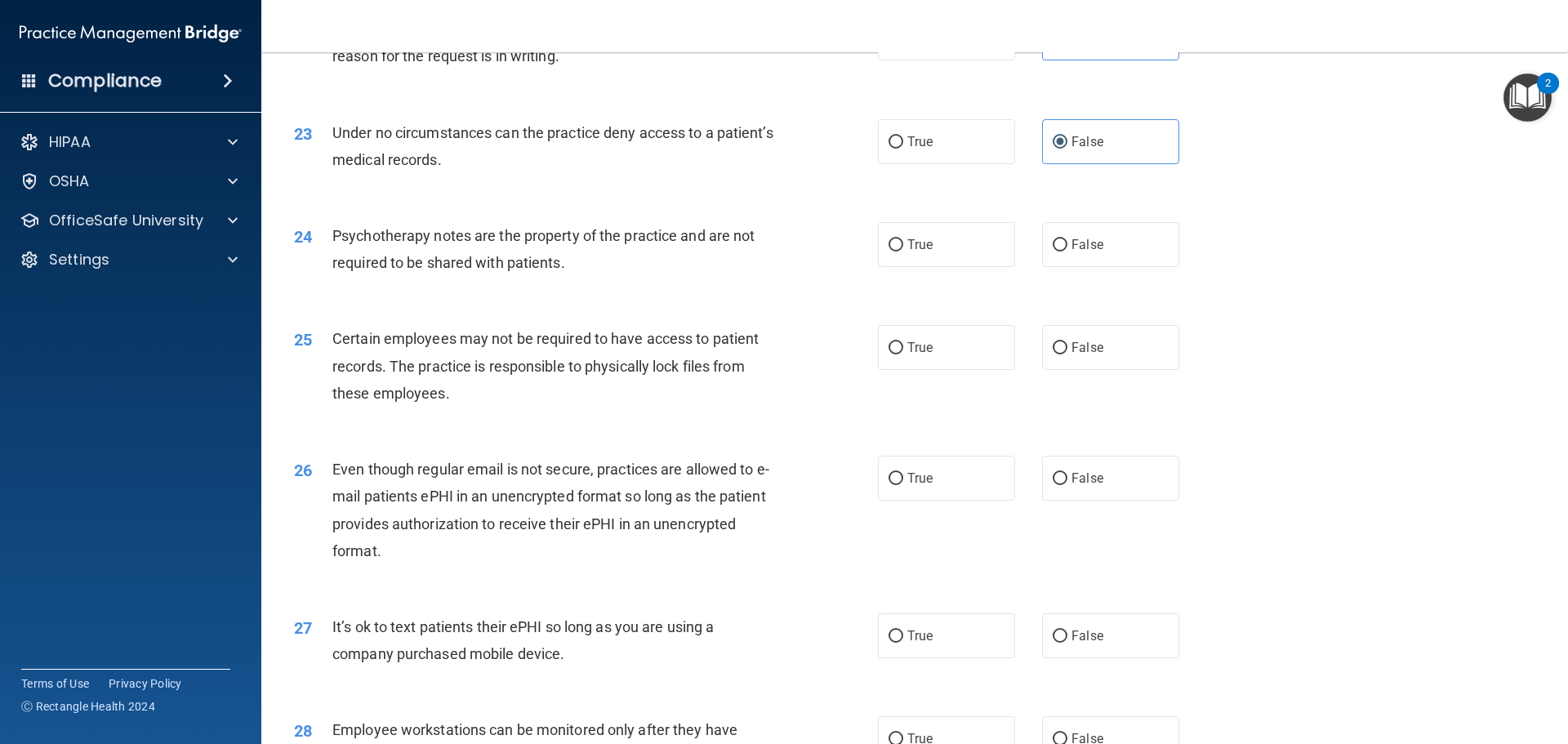
scroll to position [2860, 0]
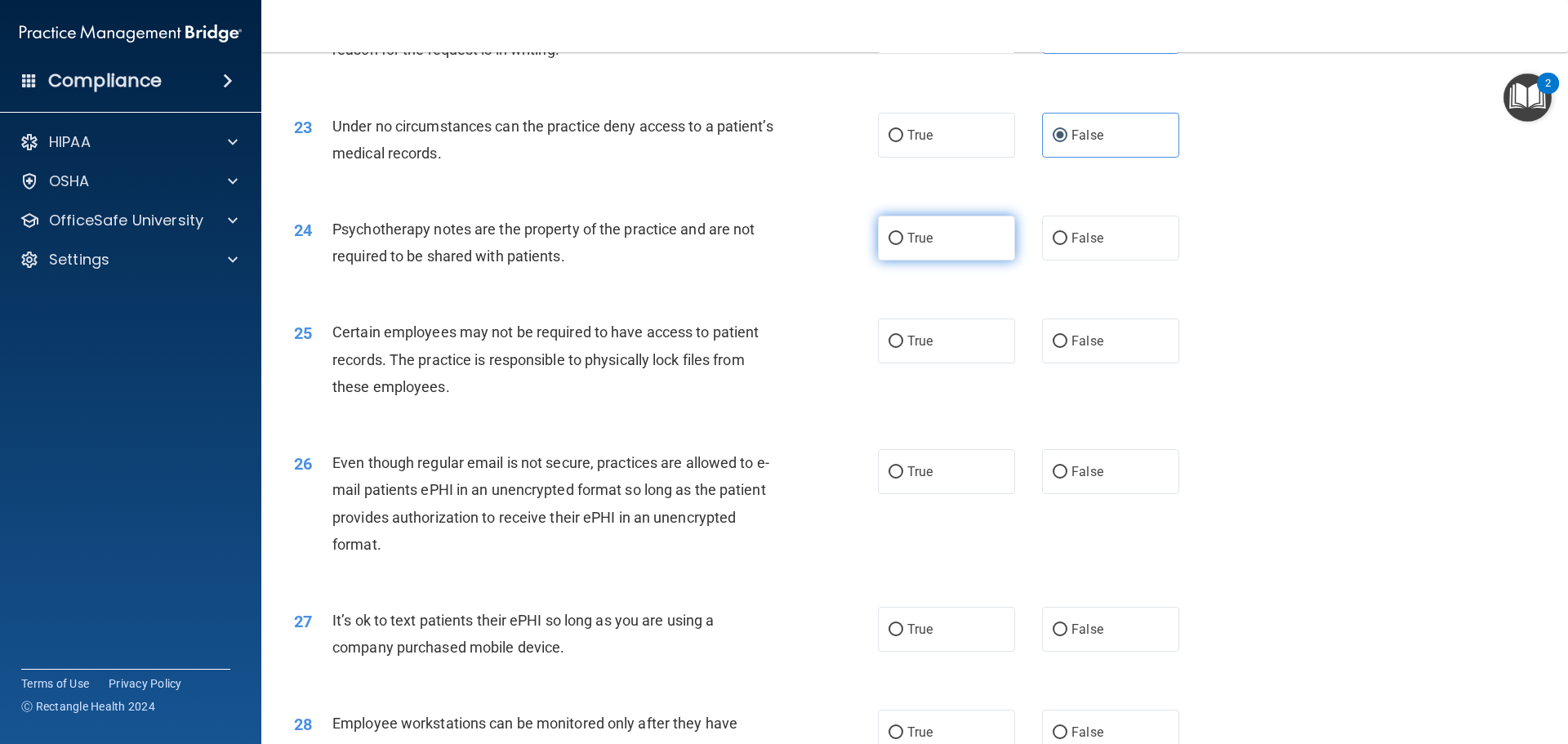
click at [929, 261] on label "True" at bounding box center [947, 238] width 138 height 45
click at [904, 245] on input "True" at bounding box center [896, 239] width 14 height 13
radio input "true"
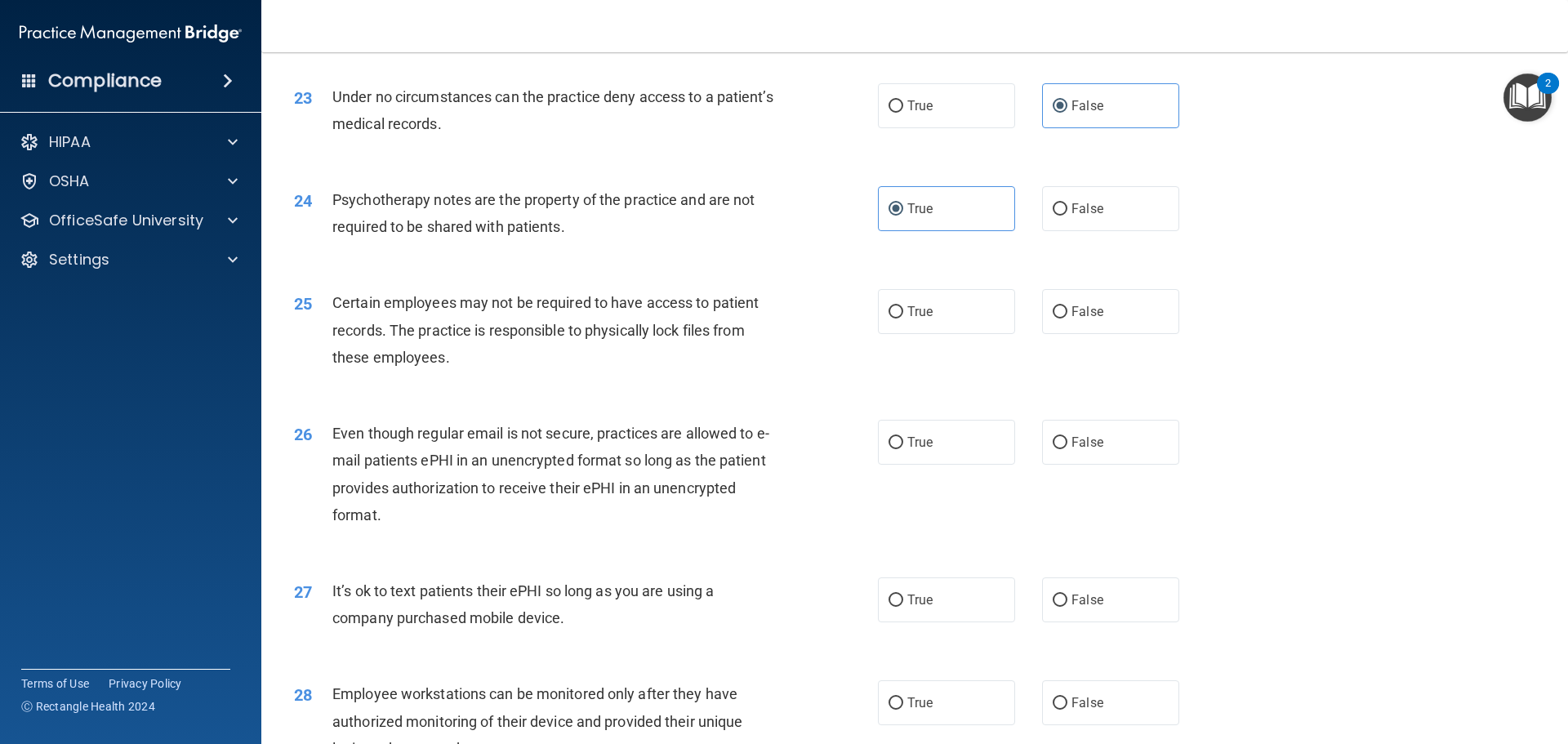
scroll to position [2942, 0]
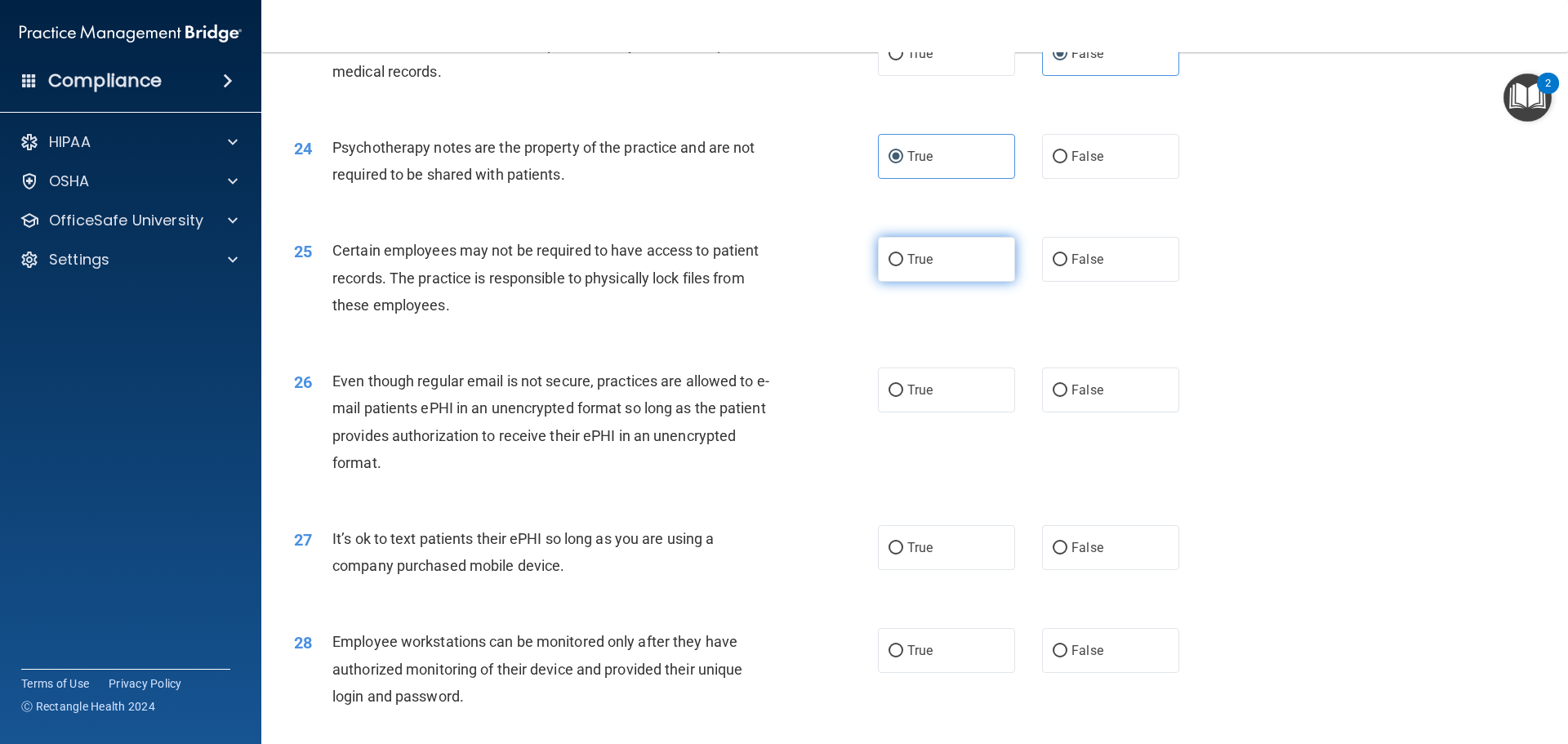
click at [950, 281] on label "True" at bounding box center [947, 260] width 138 height 45
click at [904, 266] on input "True" at bounding box center [896, 261] width 14 height 13
radio input "true"
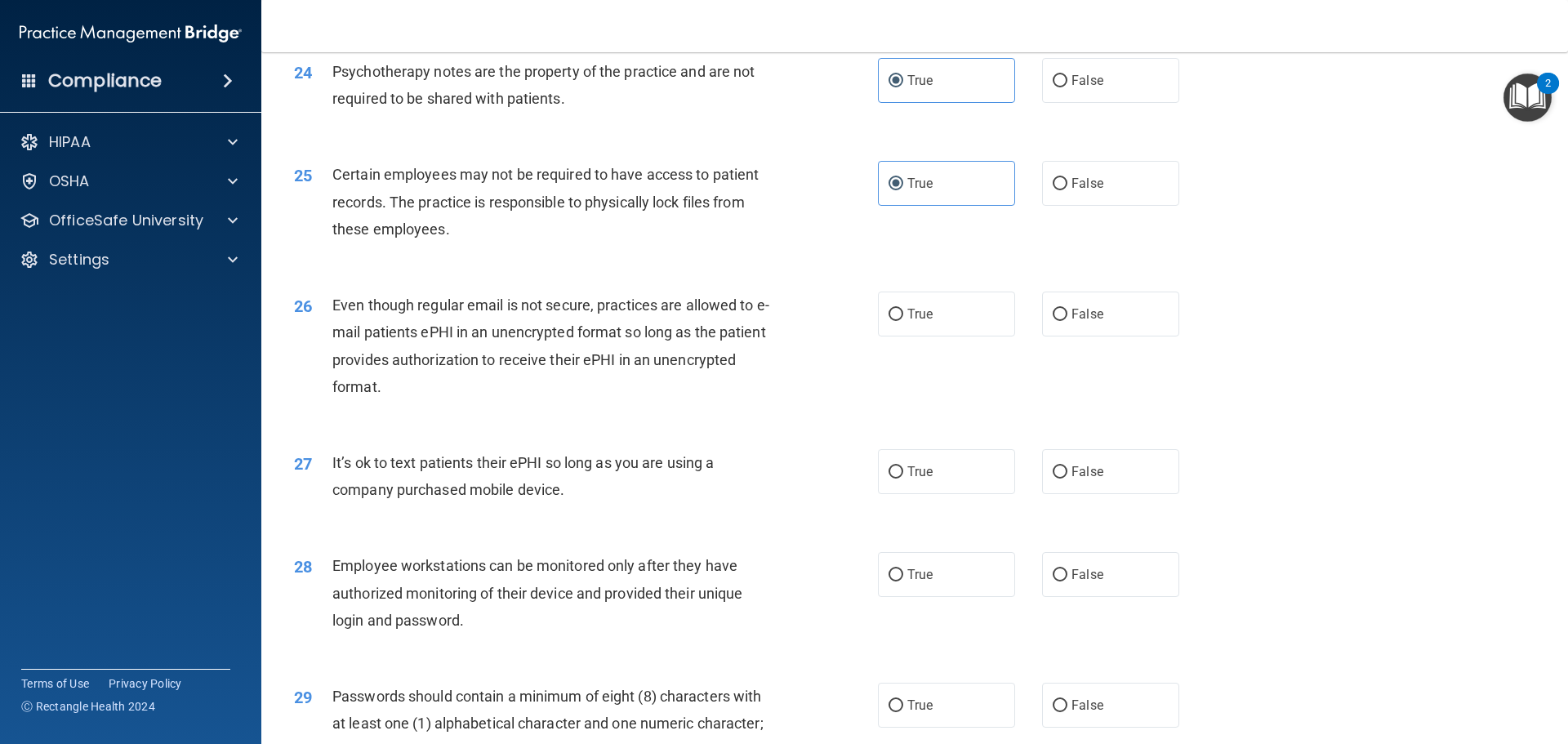
scroll to position [3024, 0]
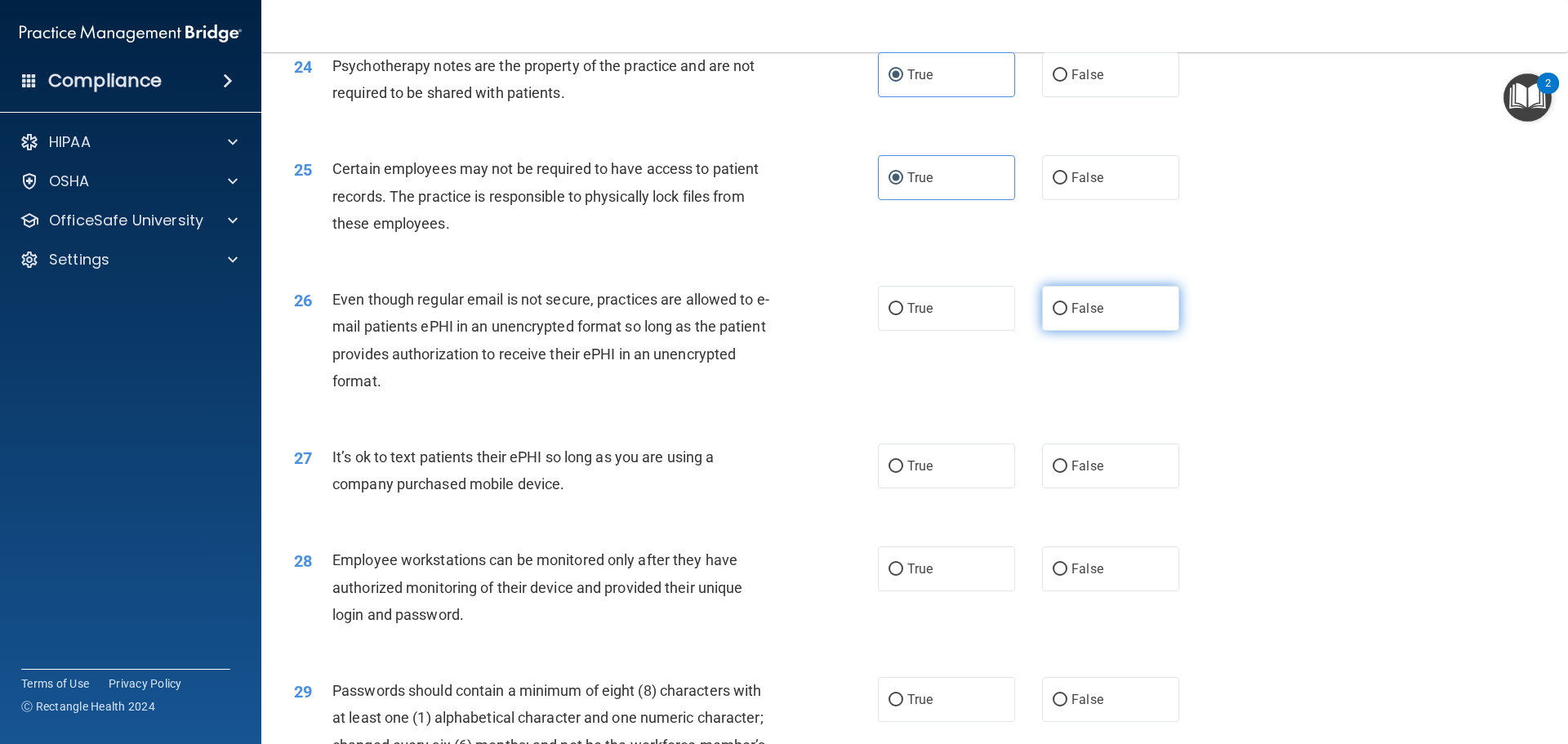
click at [1107, 328] on label "False" at bounding box center [1111, 309] width 138 height 45
click at [1068, 315] on input "False" at bounding box center [1060, 310] width 14 height 13
radio input "true"
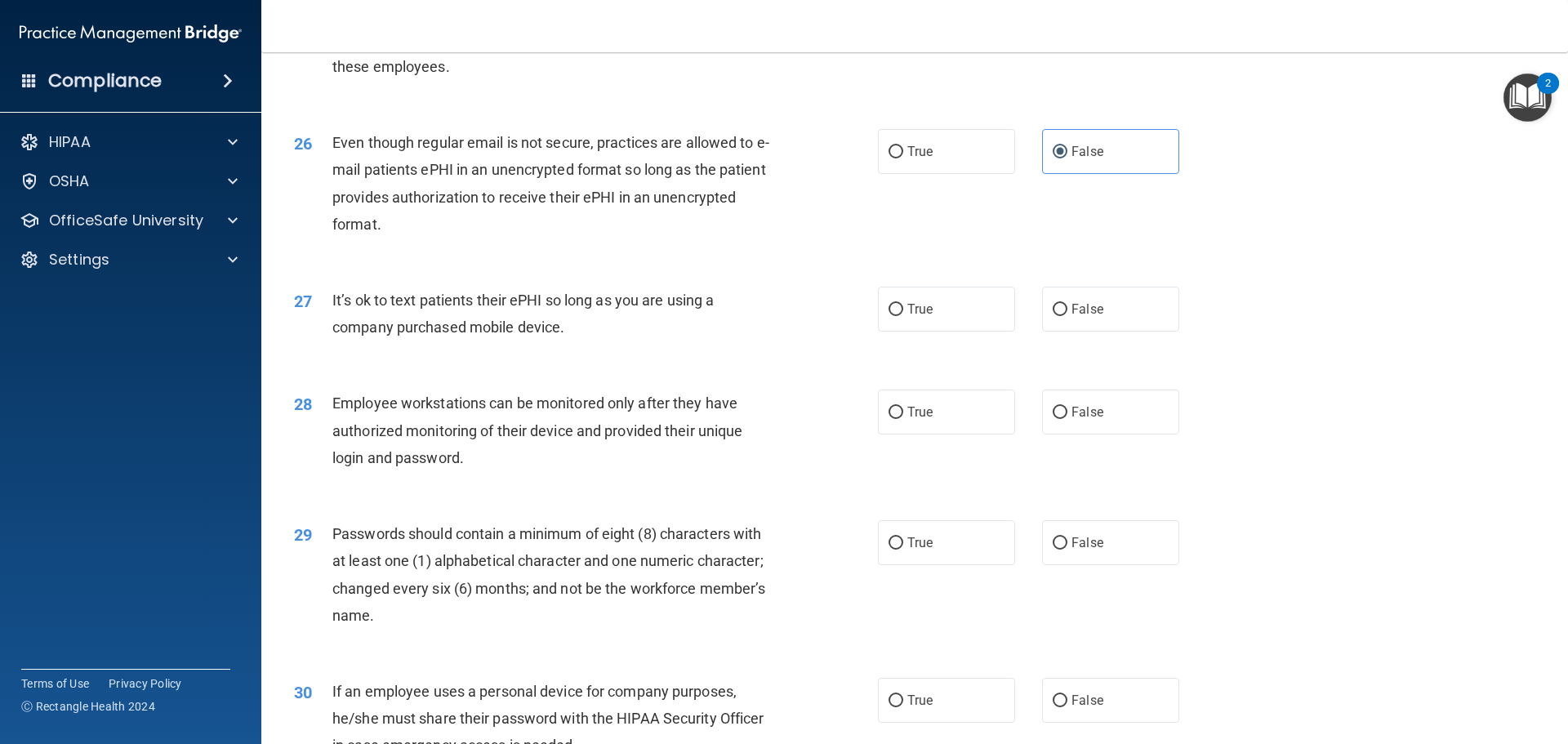
scroll to position [3187, 0]
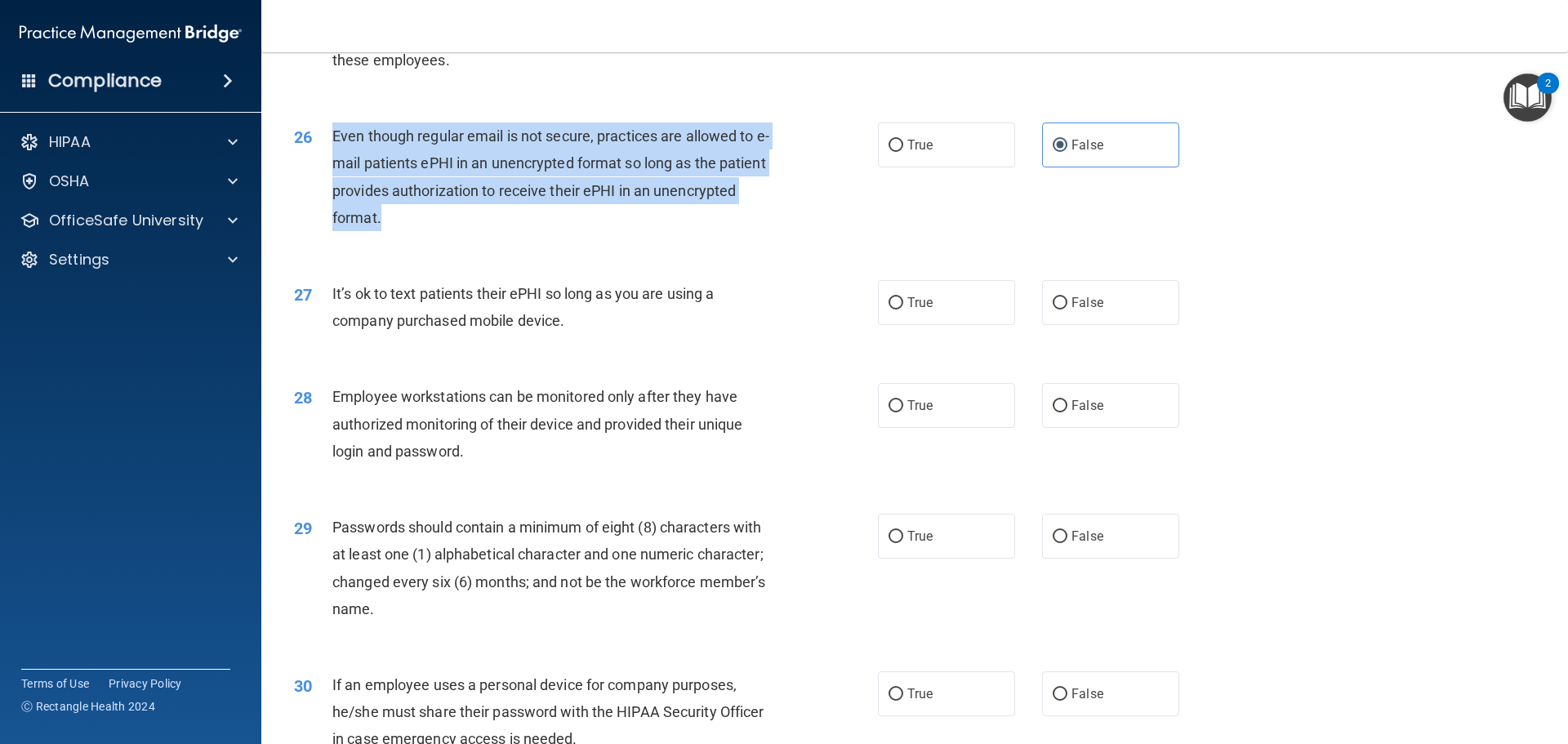
drag, startPoint x: 483, startPoint y: 258, endPoint x: 318, endPoint y: 167, distance: 188.4
click at [318, 167] on div "26 Even though regular email is not secure, practices are allowed to e-mail pat…" at bounding box center [586, 180] width 633 height 117
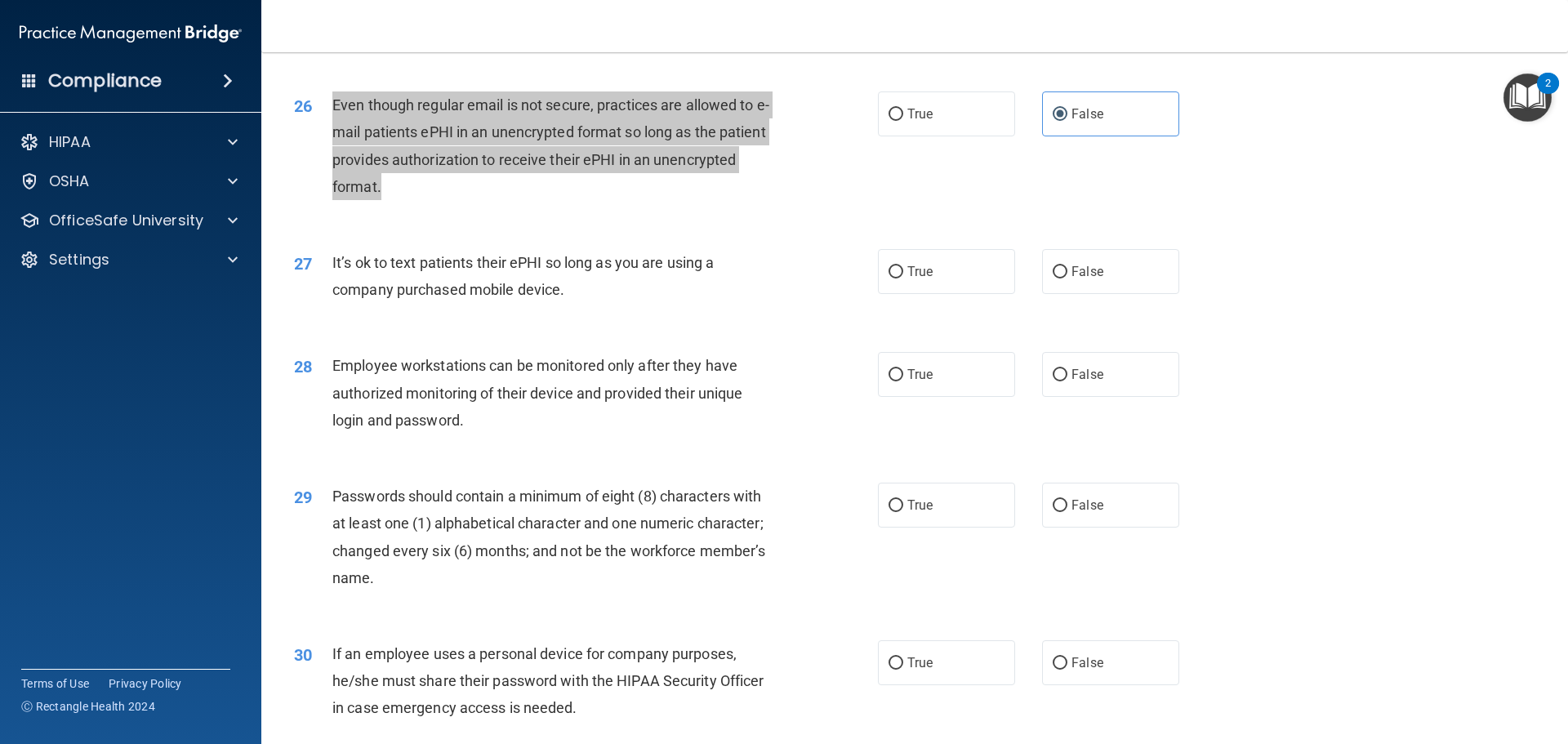
scroll to position [3268, 0]
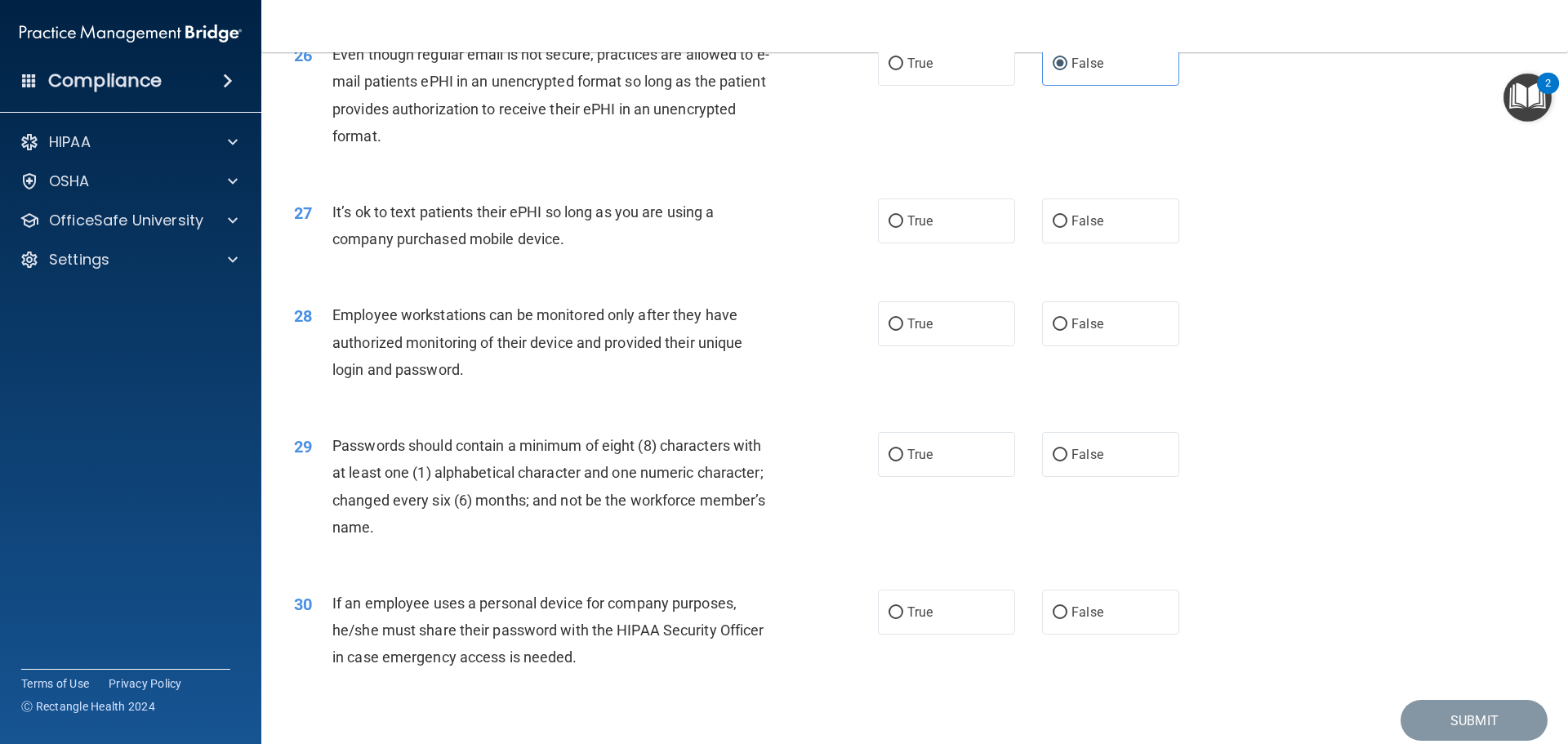
click at [792, 253] on div "27 It’s ok to text patients their ePHI so long as you are using a company purch…" at bounding box center [586, 229] width 633 height 62
drag, startPoint x: 587, startPoint y: 275, endPoint x: 332, endPoint y: 237, distance: 257.8
click at [332, 237] on div "It’s ok to text patients their ePHI so long as you are using a company purchase…" at bounding box center [560, 225] width 457 height 54
click at [1081, 229] on span "False" at bounding box center [1088, 221] width 32 height 15
click at [1068, 228] on input "False" at bounding box center [1060, 222] width 14 height 13
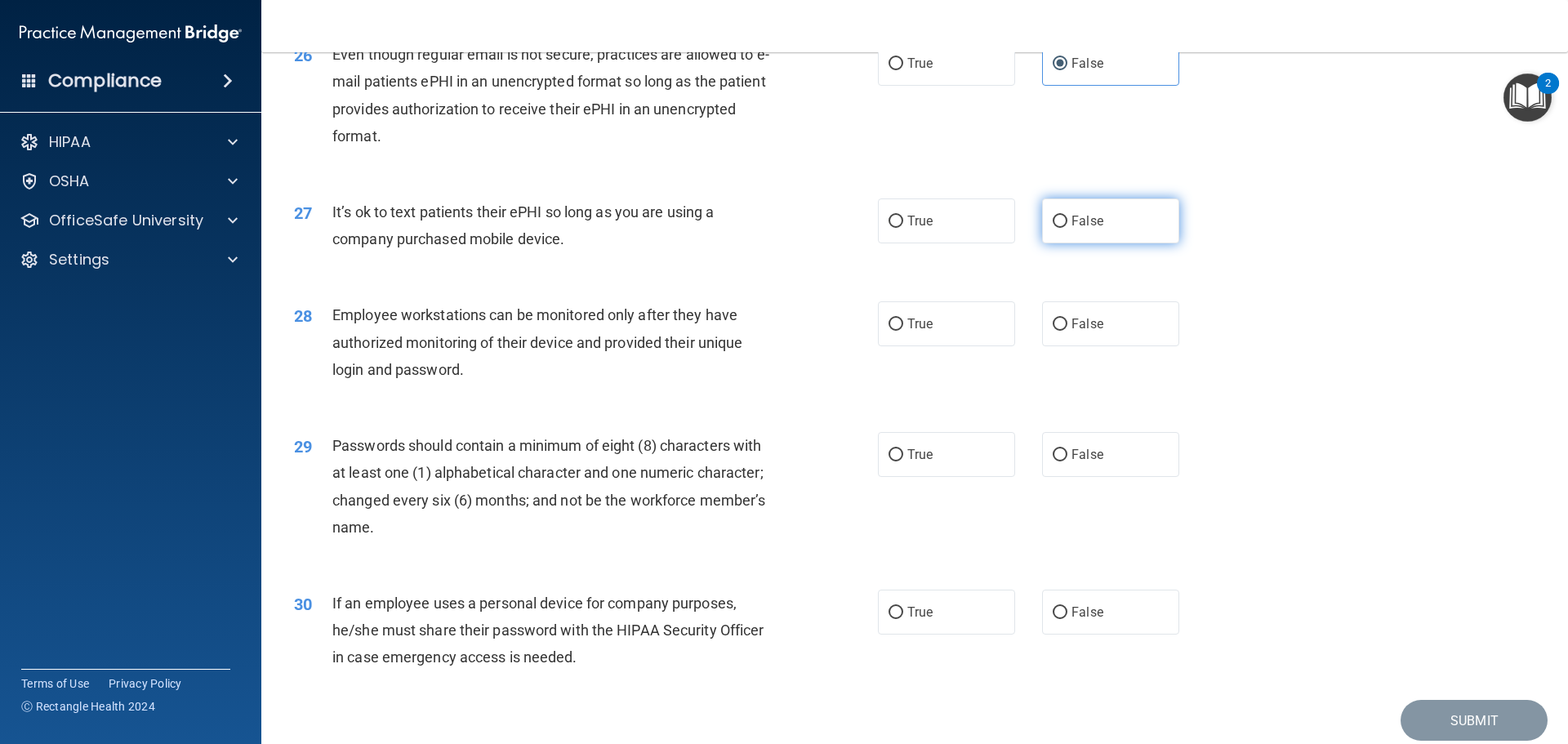
radio input "true"
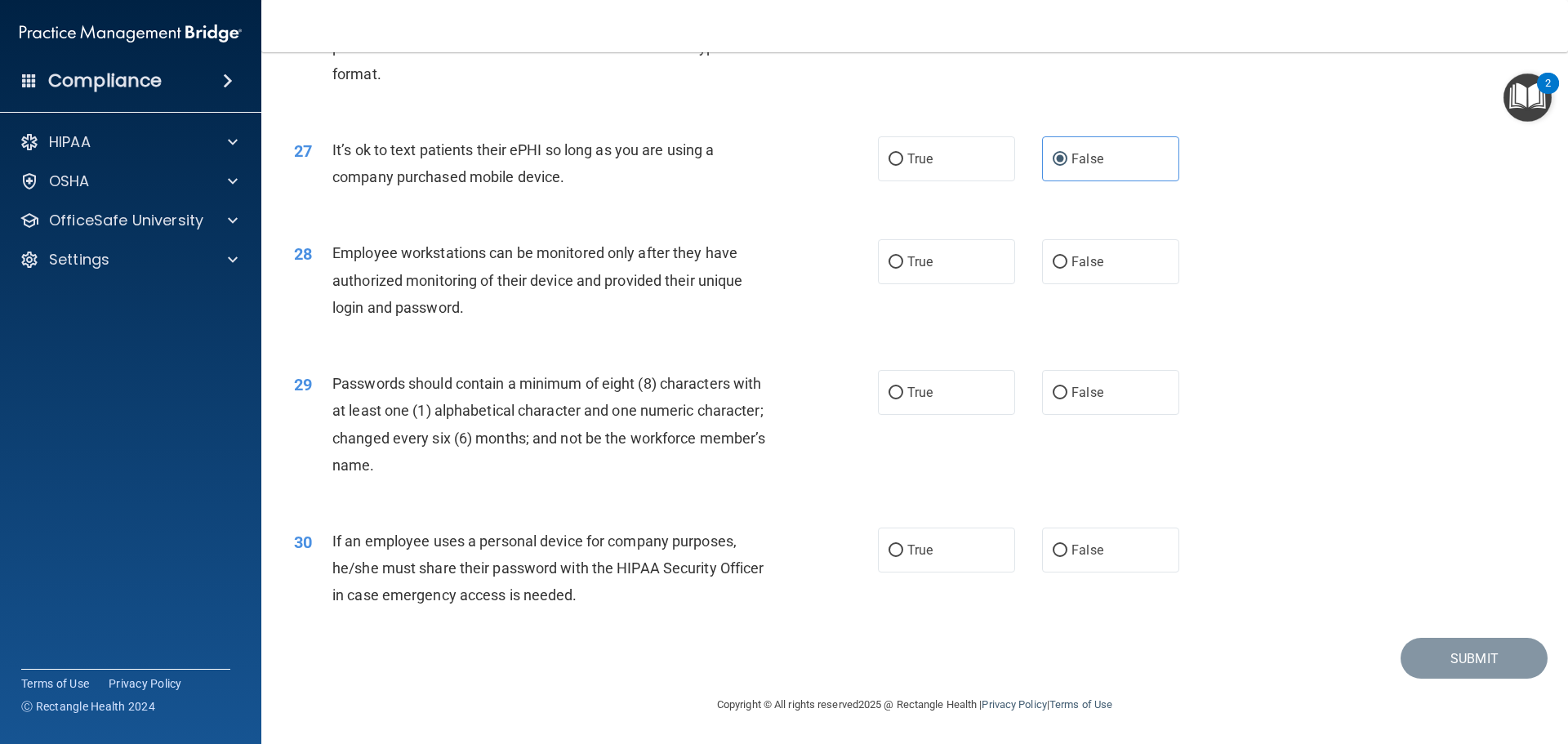
scroll to position [3351, 0]
click at [1108, 281] on label "False" at bounding box center [1111, 262] width 138 height 45
click at [1068, 269] on input "False" at bounding box center [1060, 262] width 14 height 13
radio input "true"
click at [990, 407] on label "True" at bounding box center [947, 393] width 138 height 45
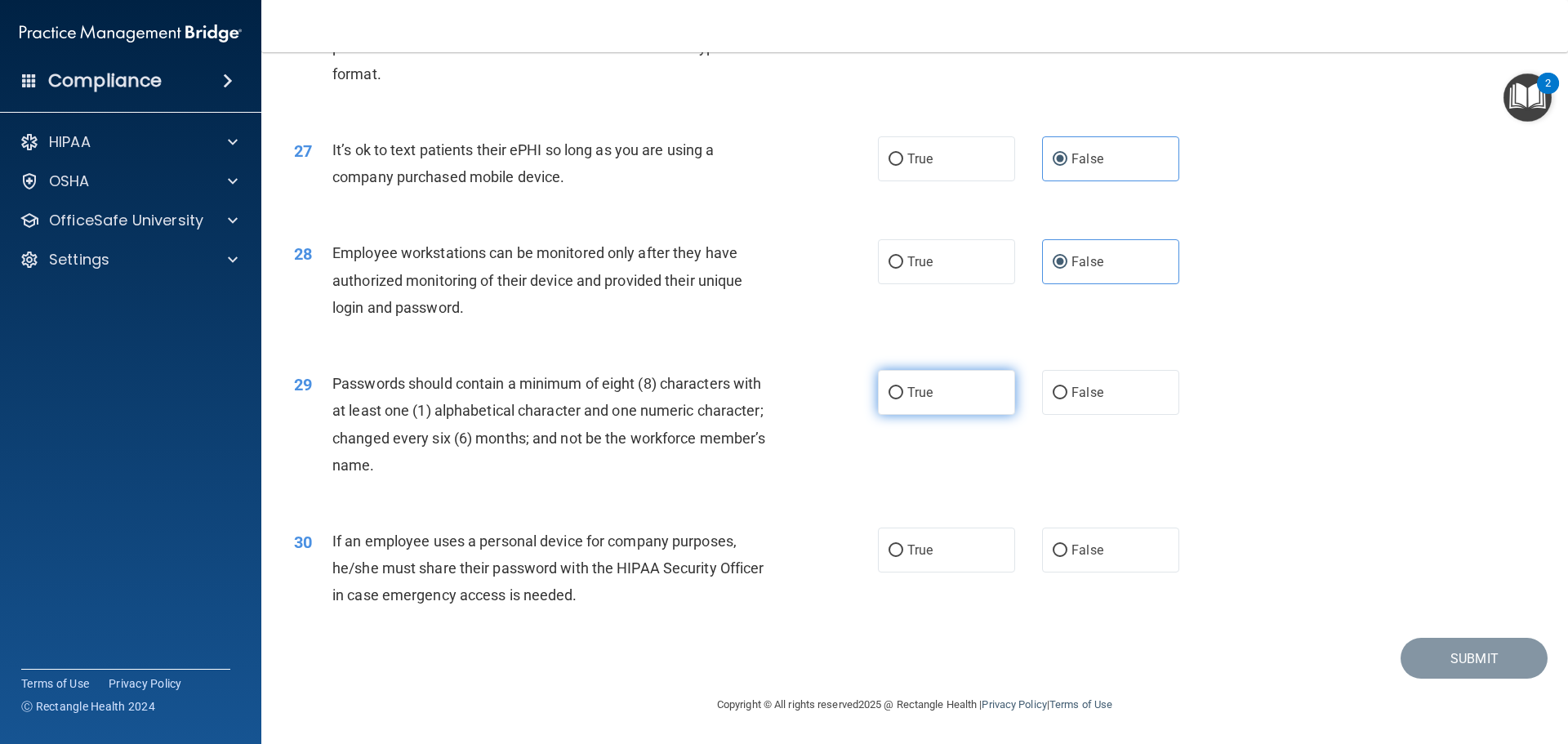
click at [904, 399] on input "True" at bounding box center [896, 394] width 14 height 13
radio input "true"
click at [1128, 571] on label "False" at bounding box center [1111, 550] width 138 height 45
click at [1068, 558] on input "False" at bounding box center [1060, 551] width 14 height 13
radio input "true"
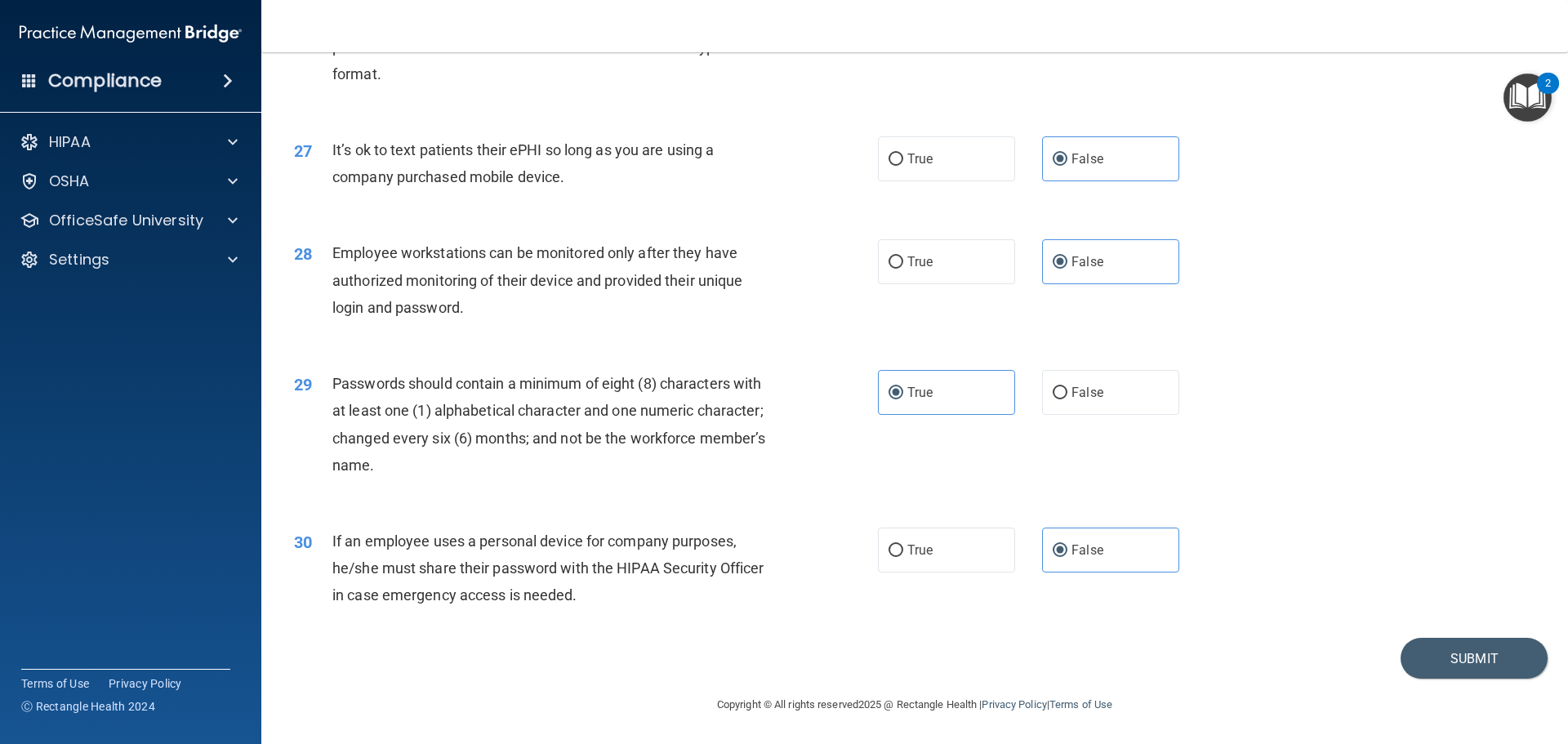
click at [740, 310] on div "Employee workstations can be monitored only after they have authorized monitori…" at bounding box center [560, 281] width 457 height 81
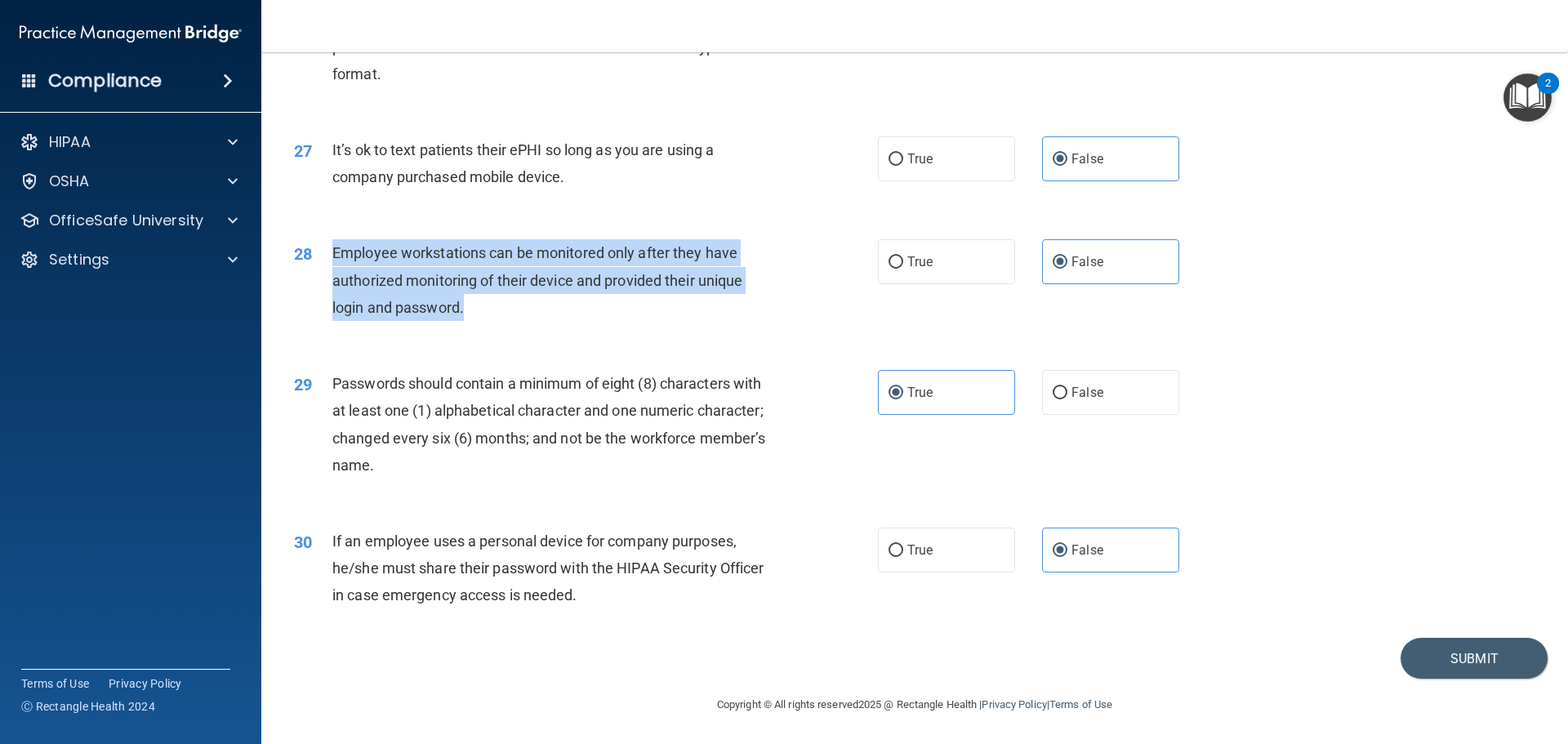
drag, startPoint x: 571, startPoint y: 315, endPoint x: 316, endPoint y: 257, distance: 261.5
click at [316, 257] on div "28 Employee workstations can be monitored only after they have authorized monit…" at bounding box center [586, 284] width 633 height 90
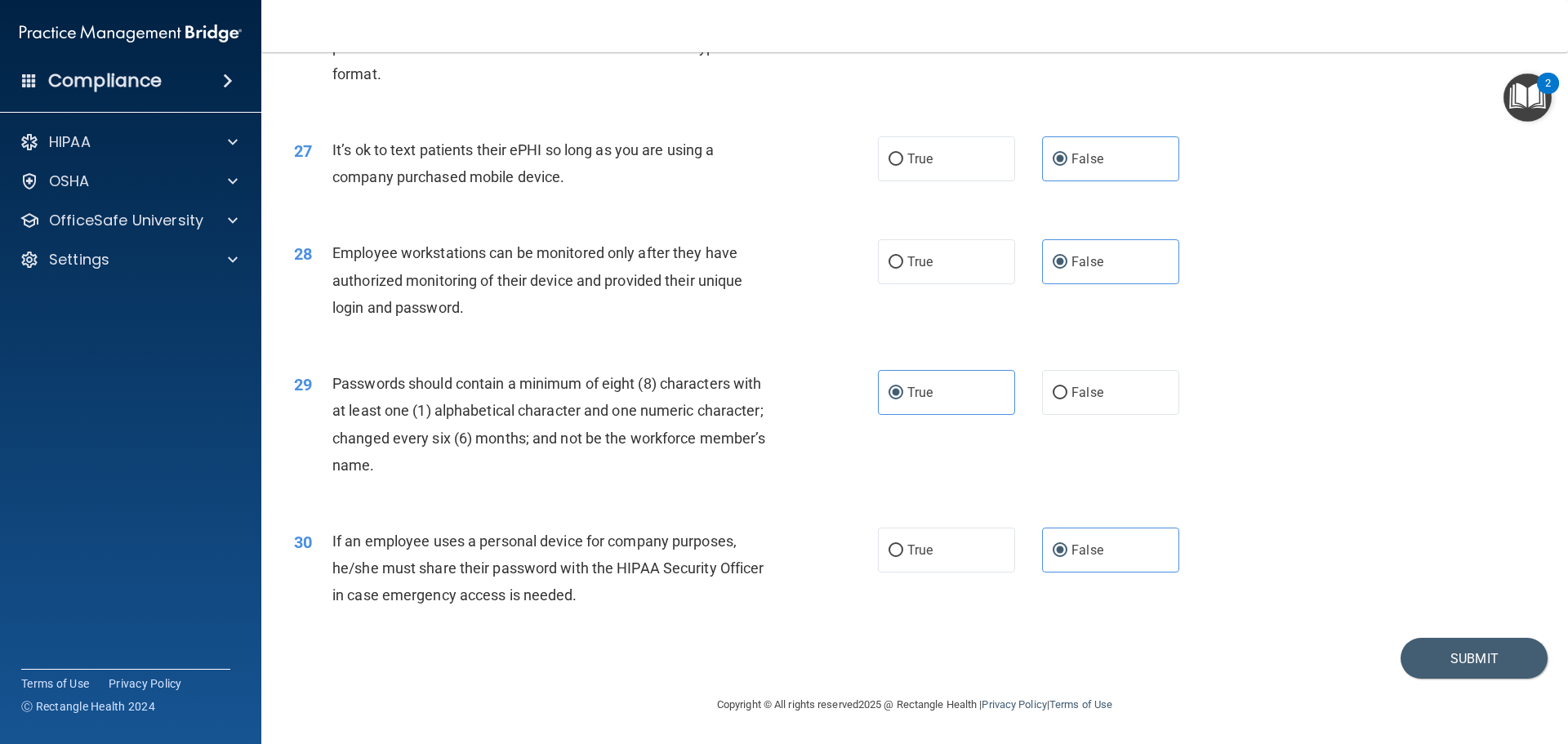
click at [771, 358] on div "29 Passwords should contain a minimum of eight (8) characters with at least one…" at bounding box center [914, 428] width 1266 height 157
click at [1436, 657] on button "Submit" at bounding box center [1474, 659] width 147 height 42
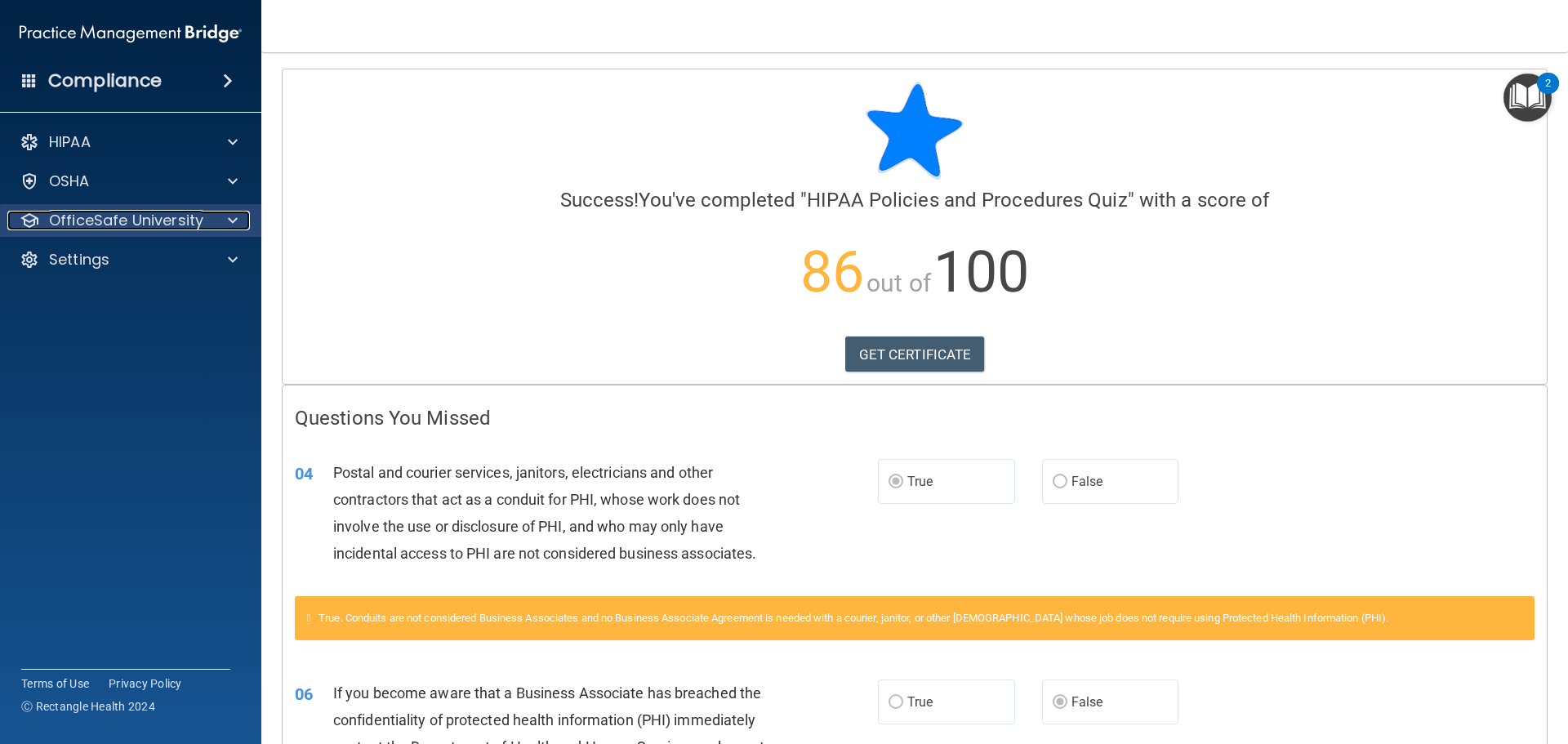
click at [176, 216] on p "OfficeSafe University" at bounding box center [126, 221] width 155 height 20
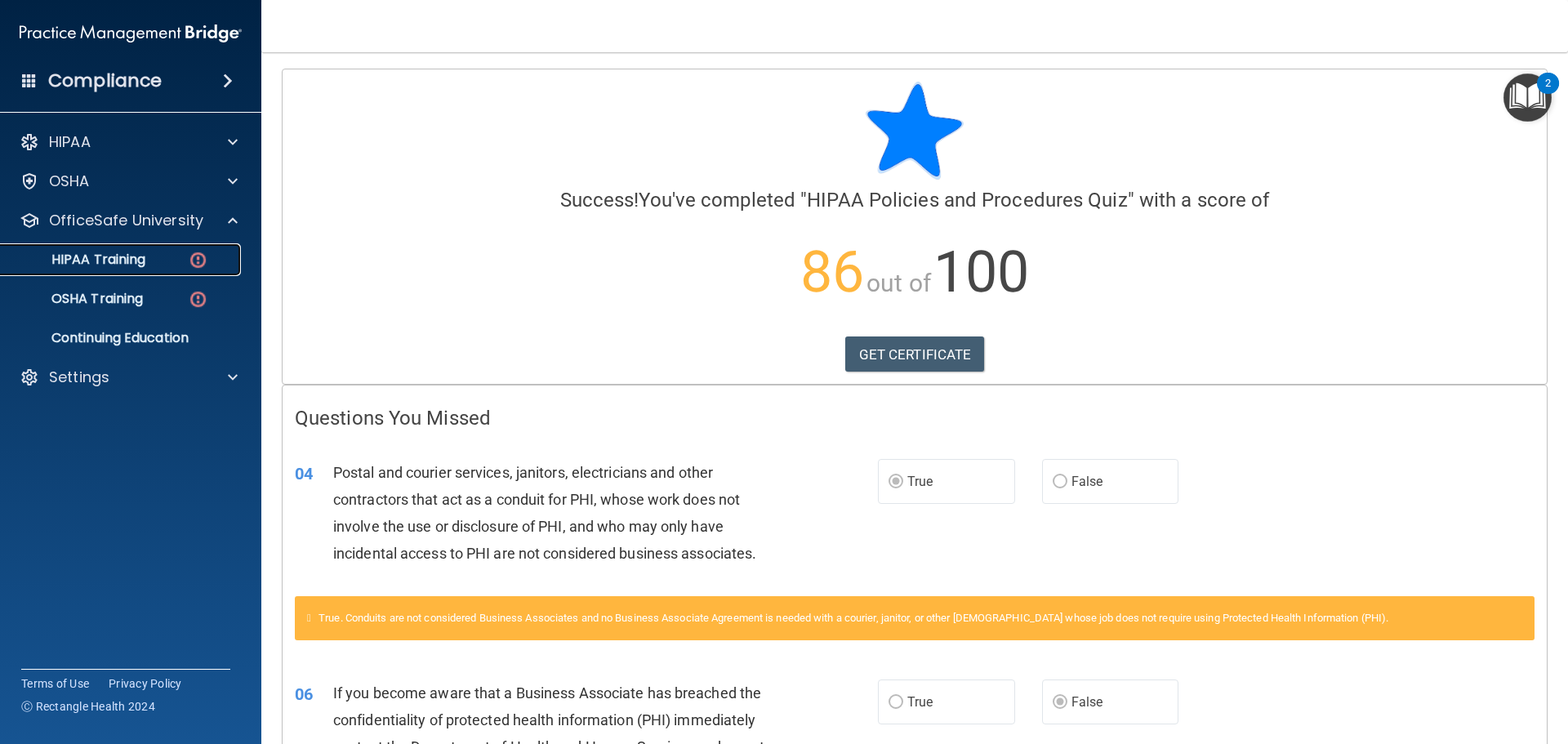
click at [158, 263] on div "HIPAA Training" at bounding box center [122, 260] width 223 height 16
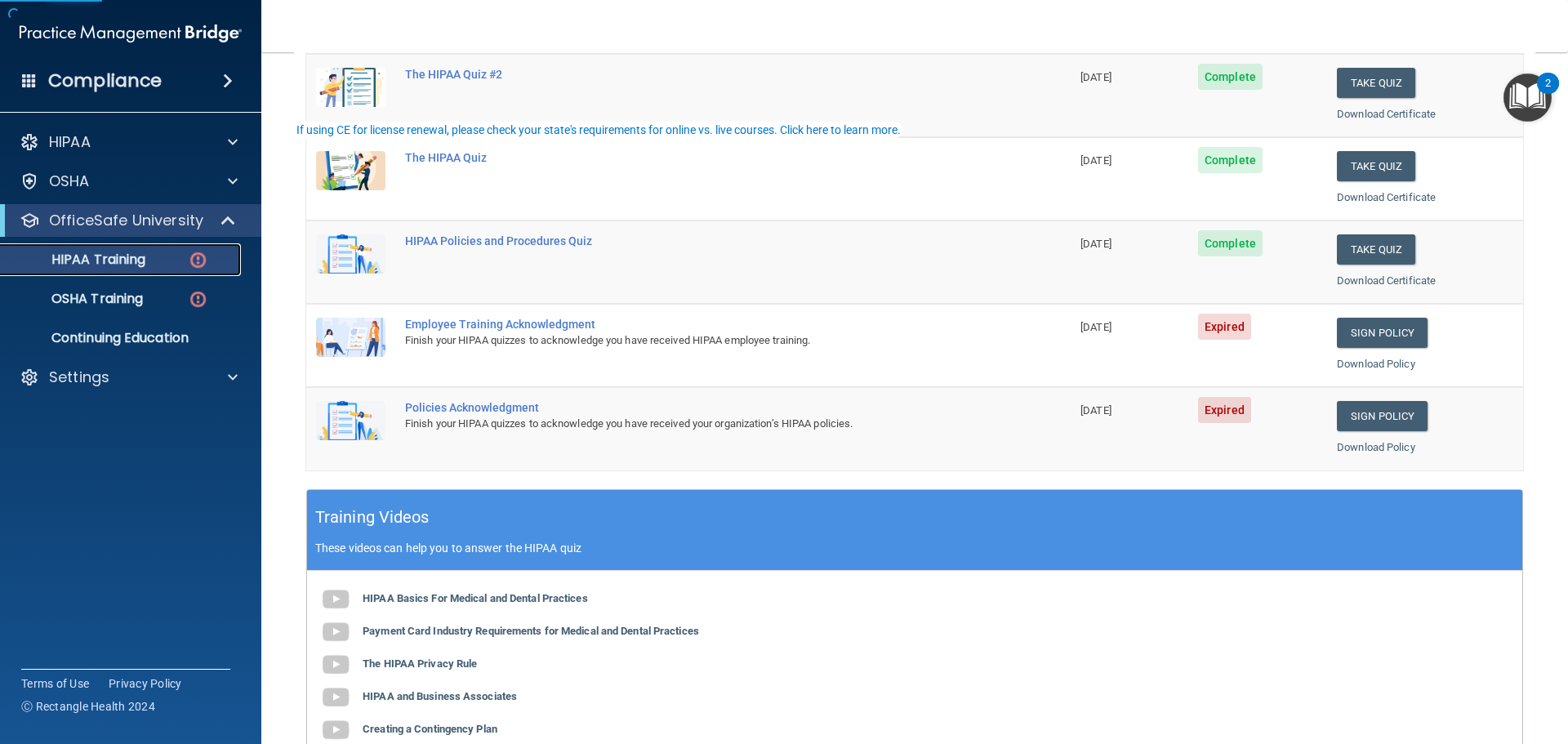
scroll to position [245, 0]
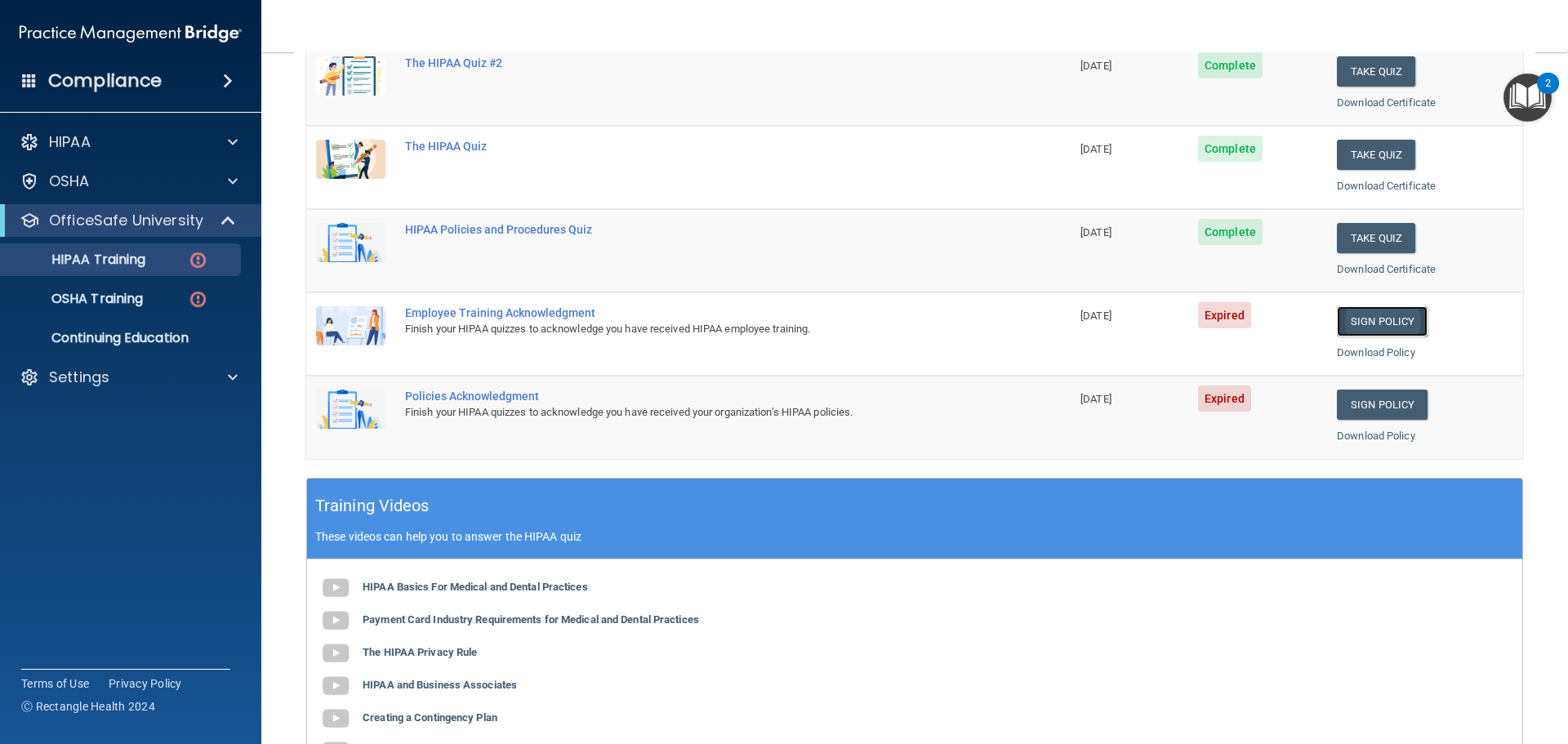
click at [1382, 330] on link "Sign Policy" at bounding box center [1383, 321] width 90 height 30
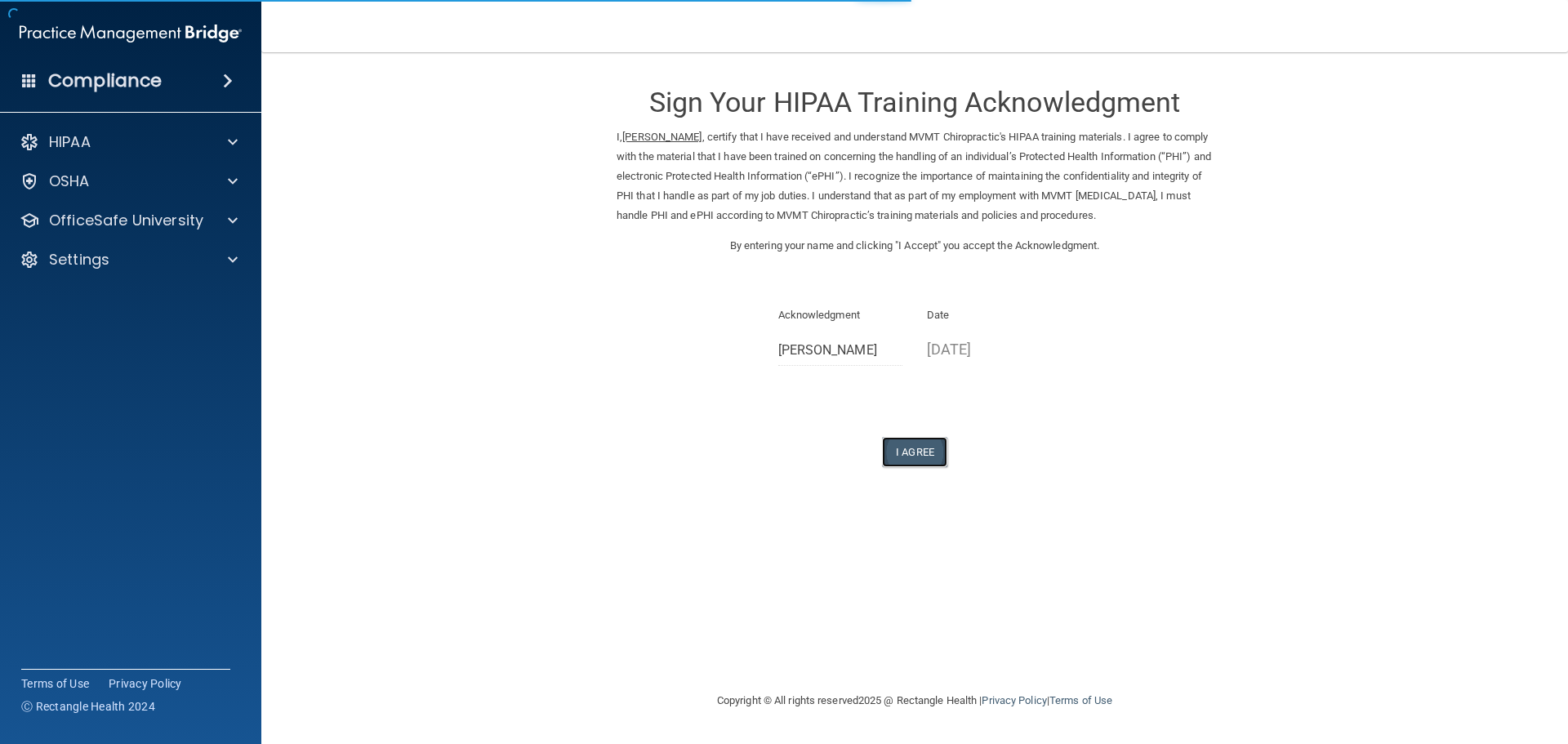
click at [927, 445] on button "I Agree" at bounding box center [915, 452] width 65 height 30
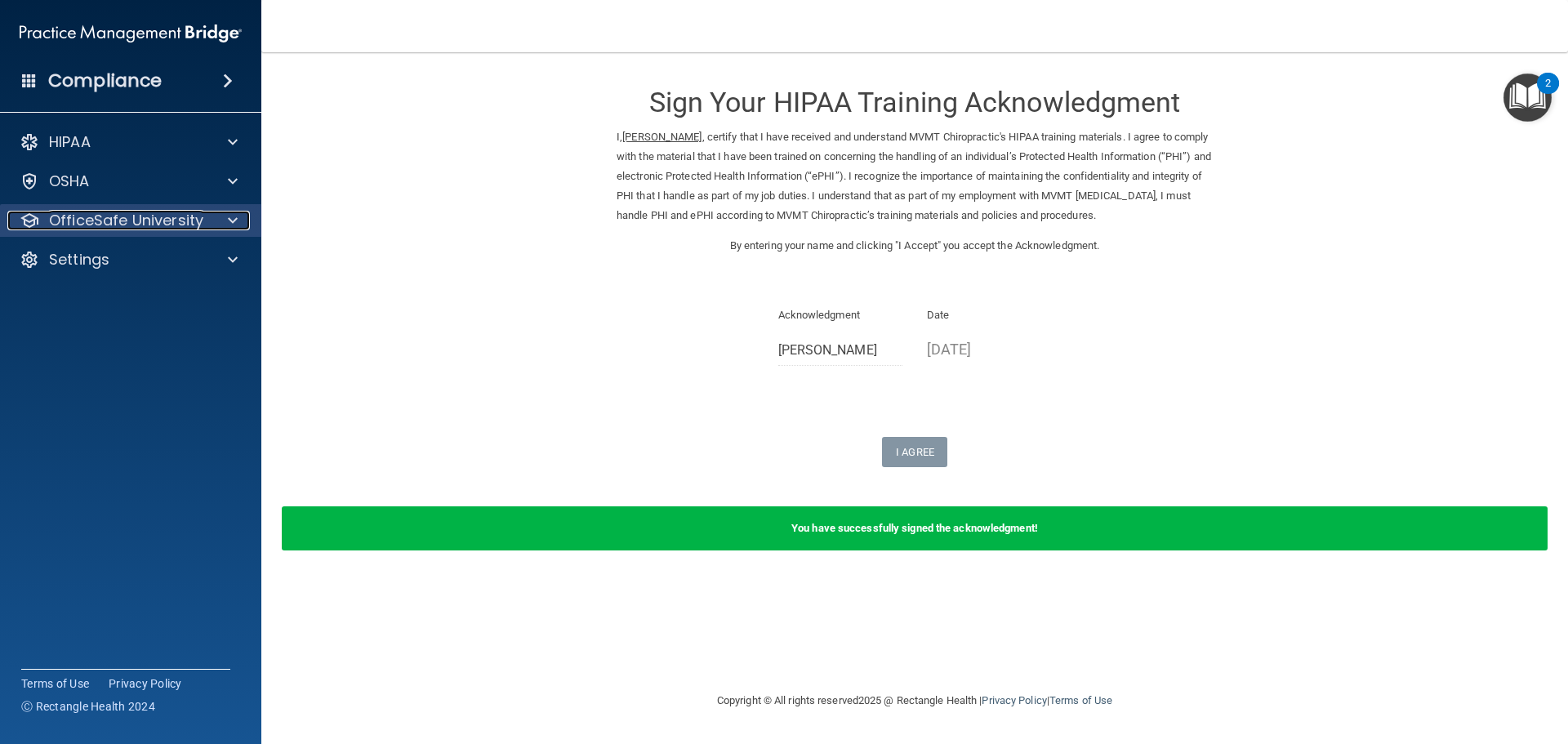
click at [200, 220] on p "OfficeSafe University" at bounding box center [126, 221] width 155 height 20
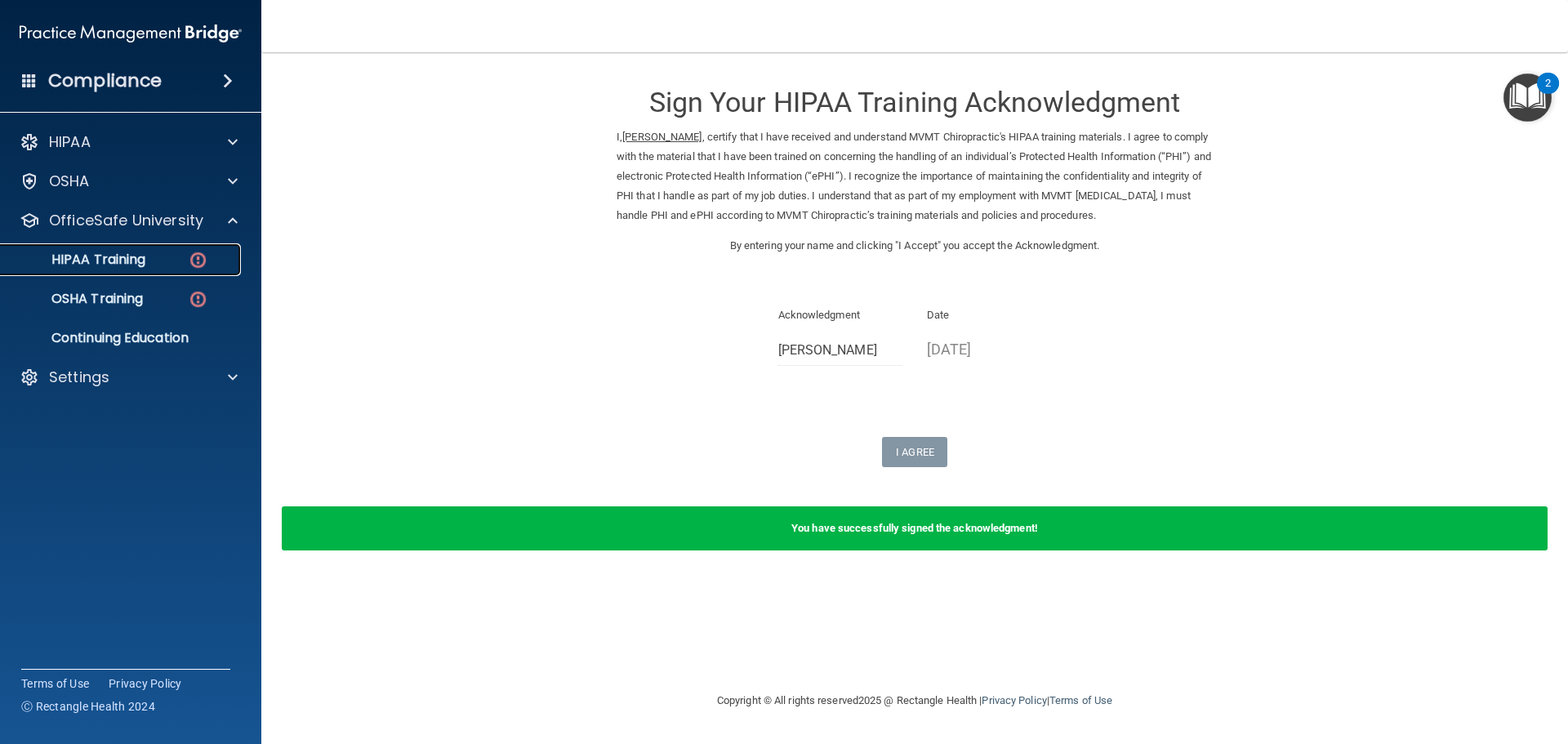
click at [158, 259] on div "HIPAA Training" at bounding box center [122, 260] width 223 height 16
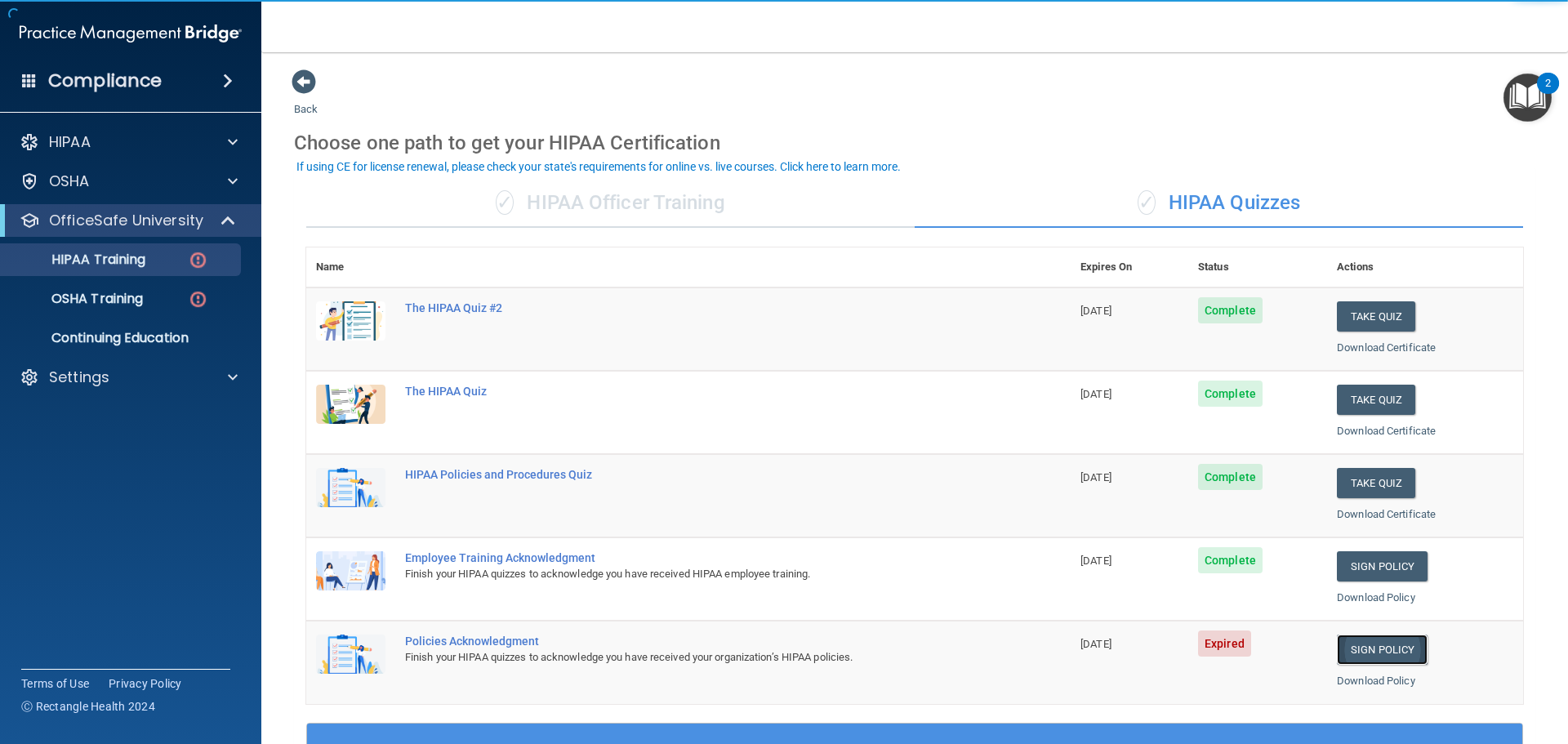
click at [1347, 642] on link "Sign Policy" at bounding box center [1383, 650] width 90 height 30
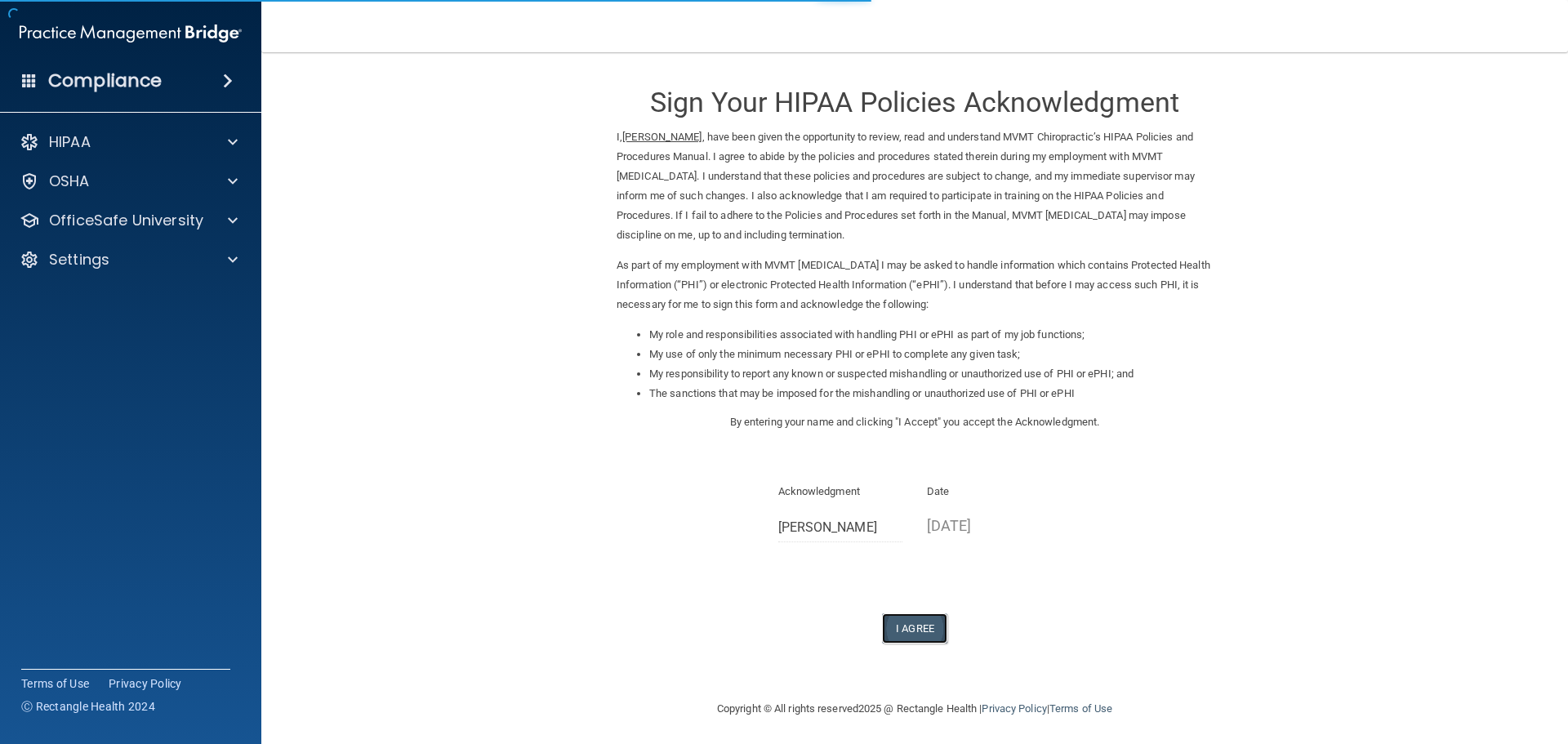
click at [925, 617] on button "I Agree" at bounding box center [915, 628] width 65 height 30
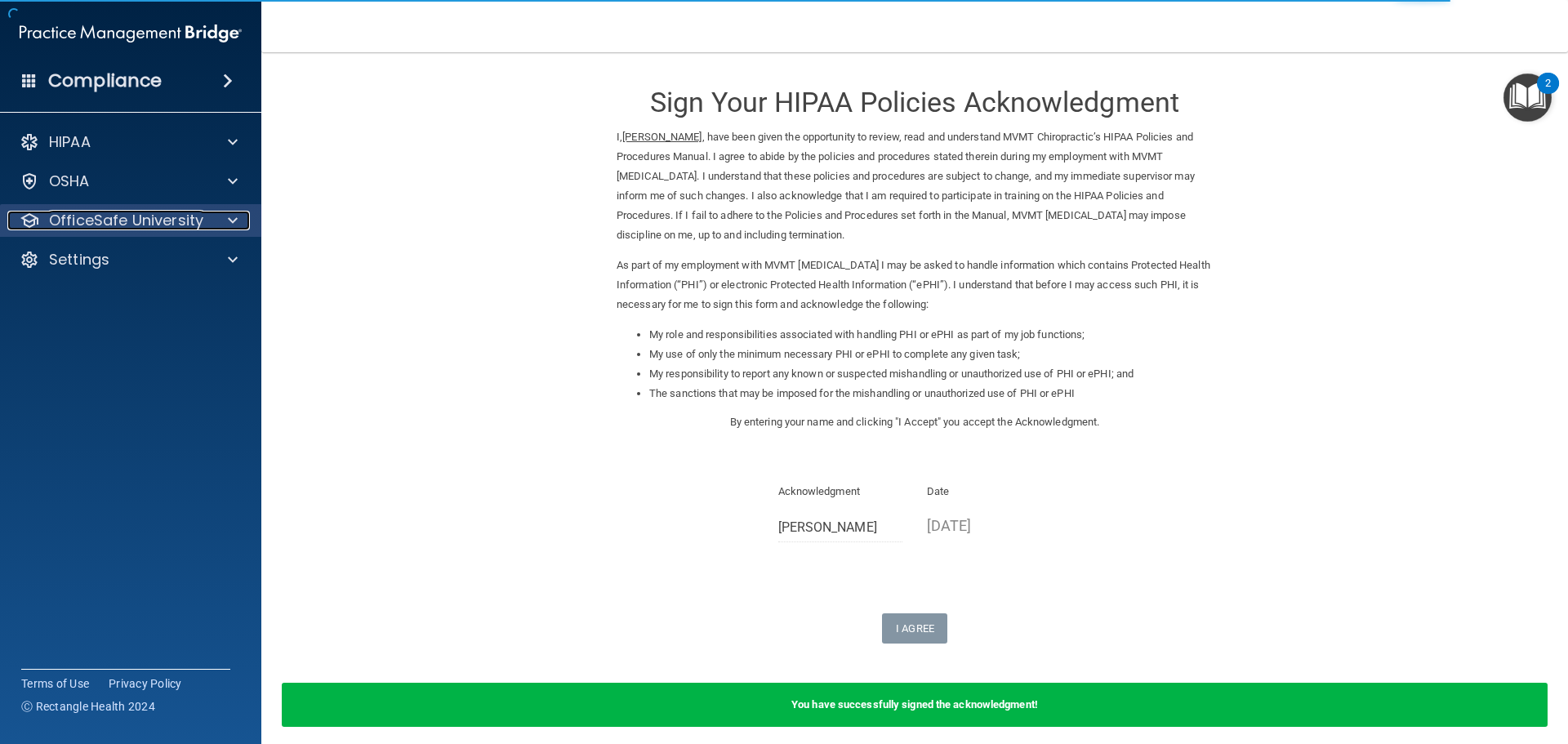
drag, startPoint x: 156, startPoint y: 227, endPoint x: 161, endPoint y: 236, distance: 10.3
click at [156, 227] on p "OfficeSafe University" at bounding box center [126, 221] width 155 height 20
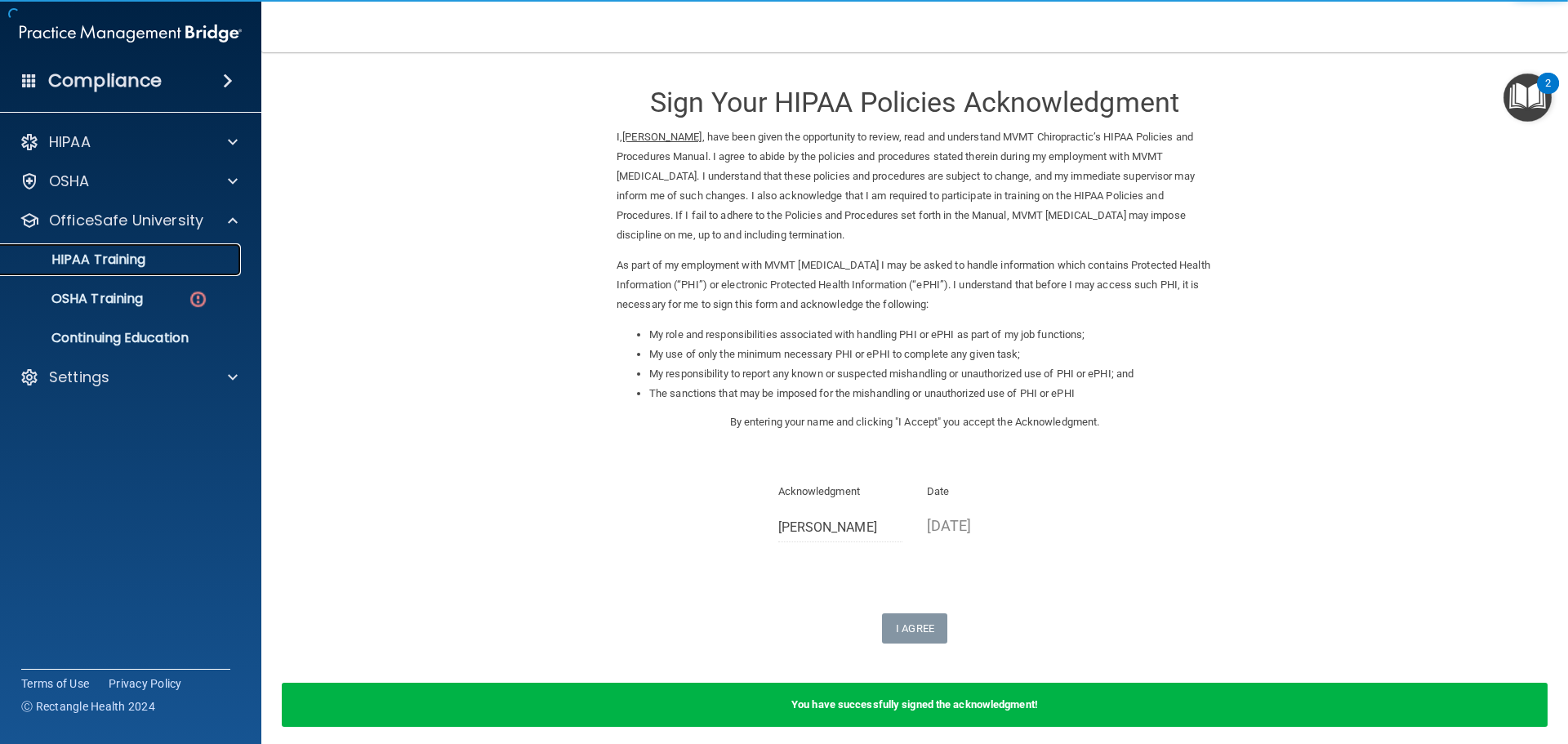
click at [160, 272] on link "HIPAA Training" at bounding box center [112, 260] width 257 height 33
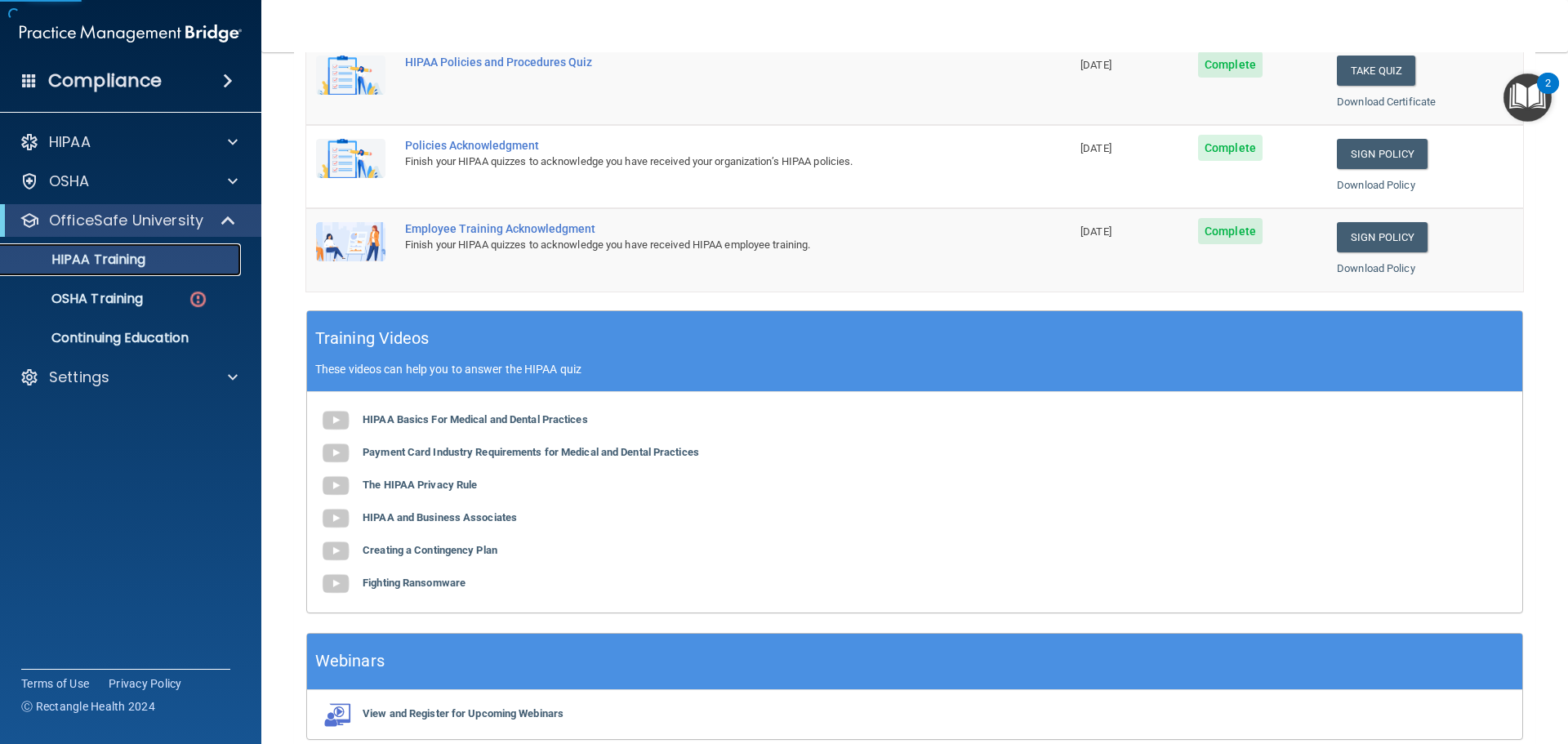
scroll to position [486, 0]
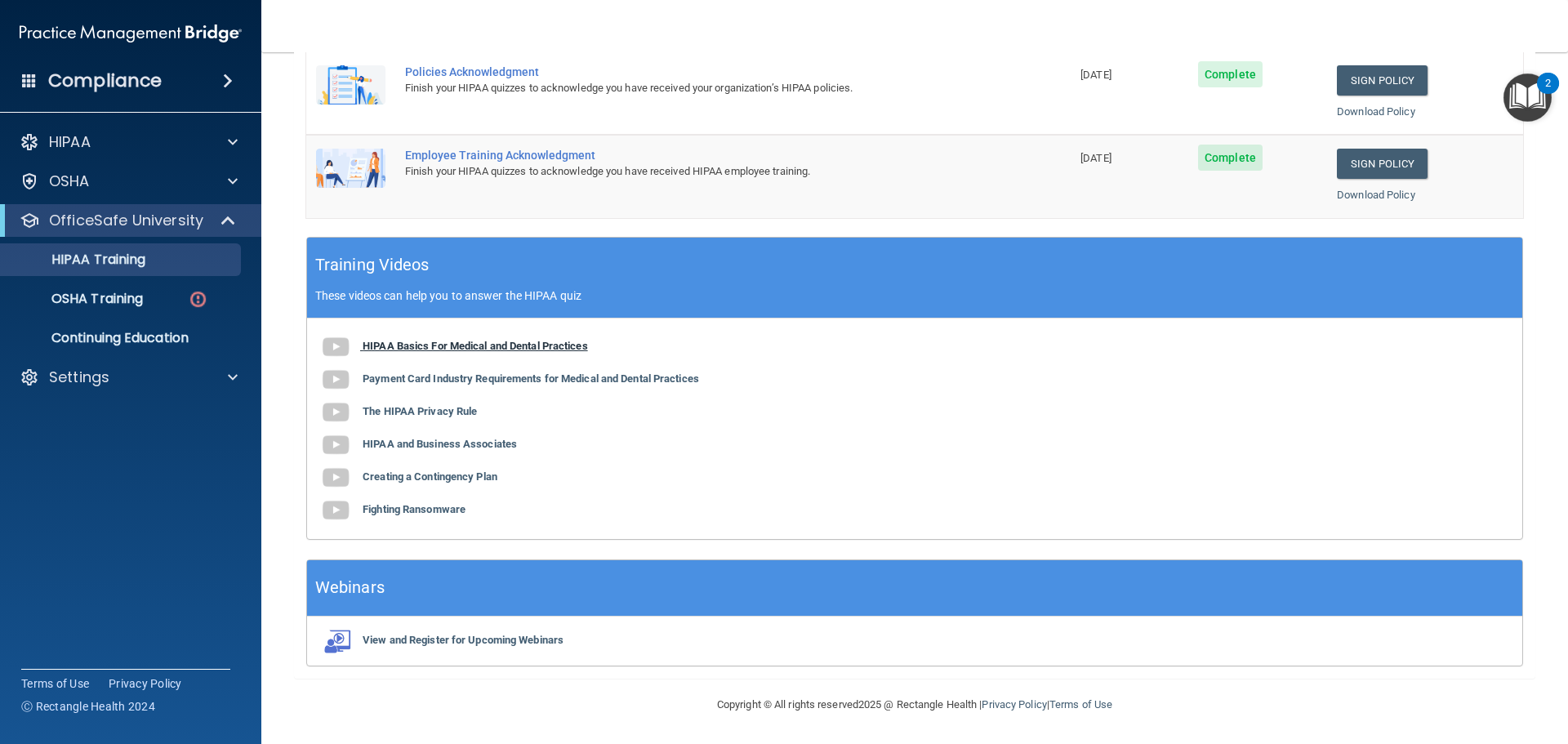
click at [385, 348] on b "HIPAA Basics For Medical and Dental Practices" at bounding box center [475, 347] width 225 height 13
click at [134, 291] on p "OSHA Training" at bounding box center [77, 299] width 132 height 16
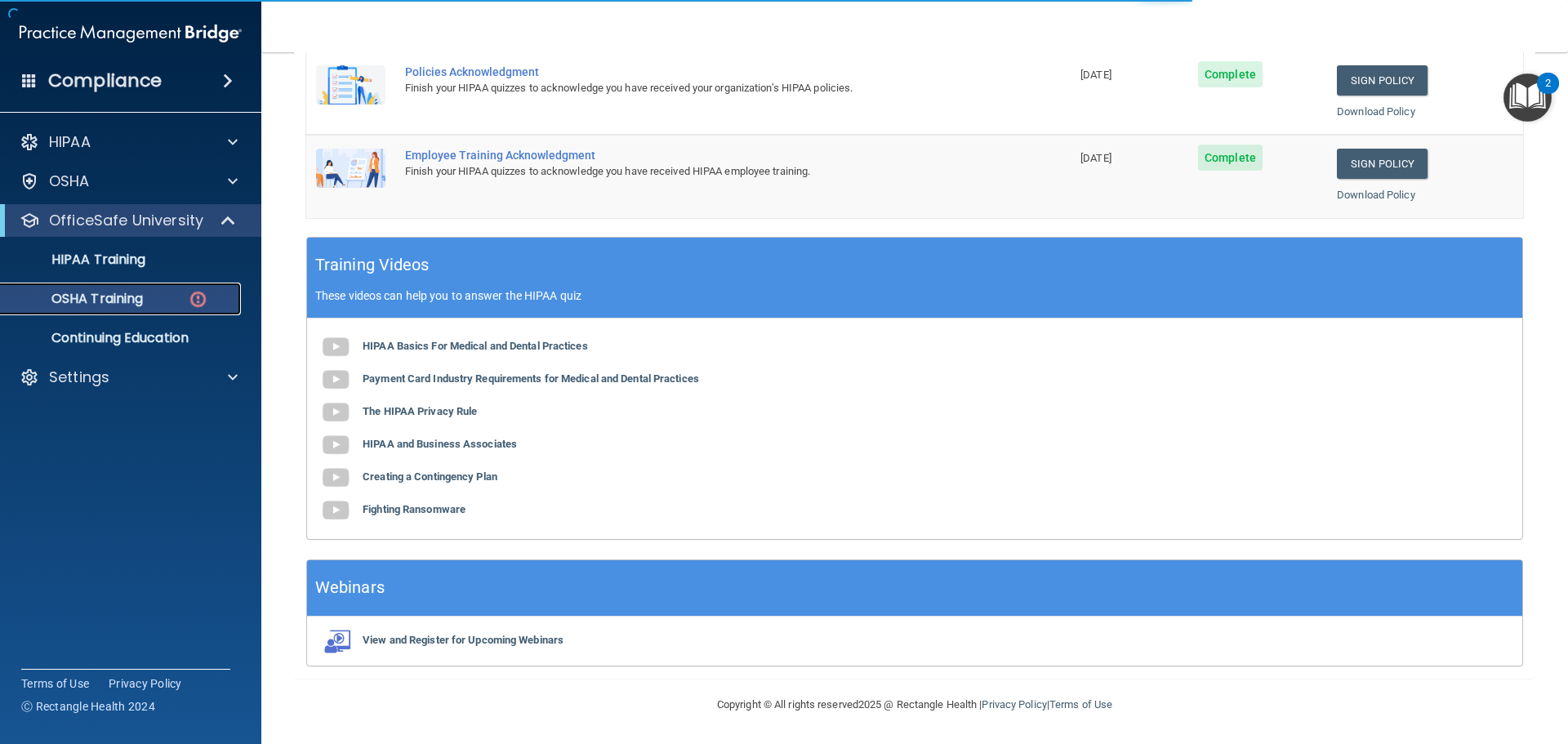
scroll to position [7, 0]
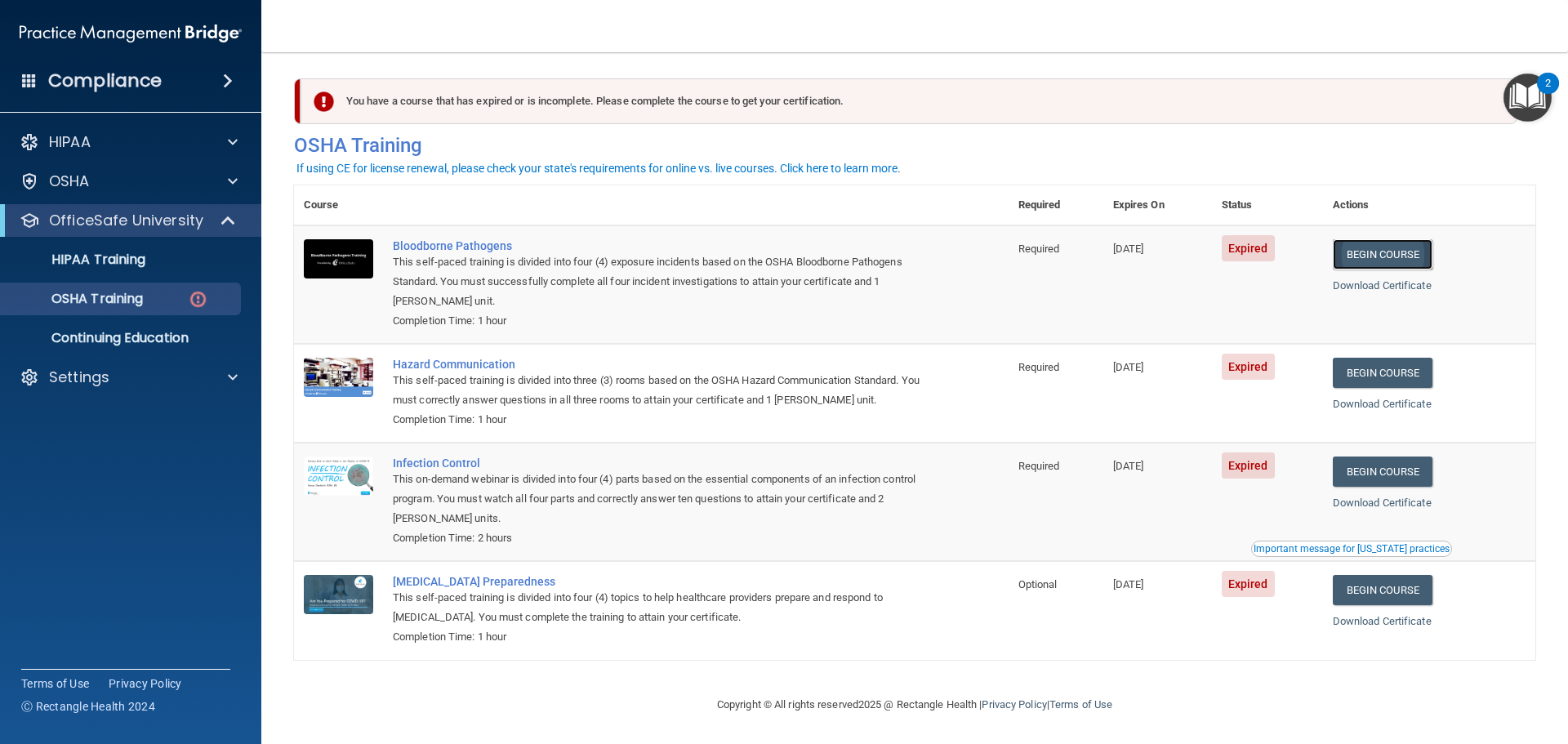
click at [1387, 248] on link "Begin Course" at bounding box center [1383, 254] width 100 height 30
